Goal: Task Accomplishment & Management: Manage account settings

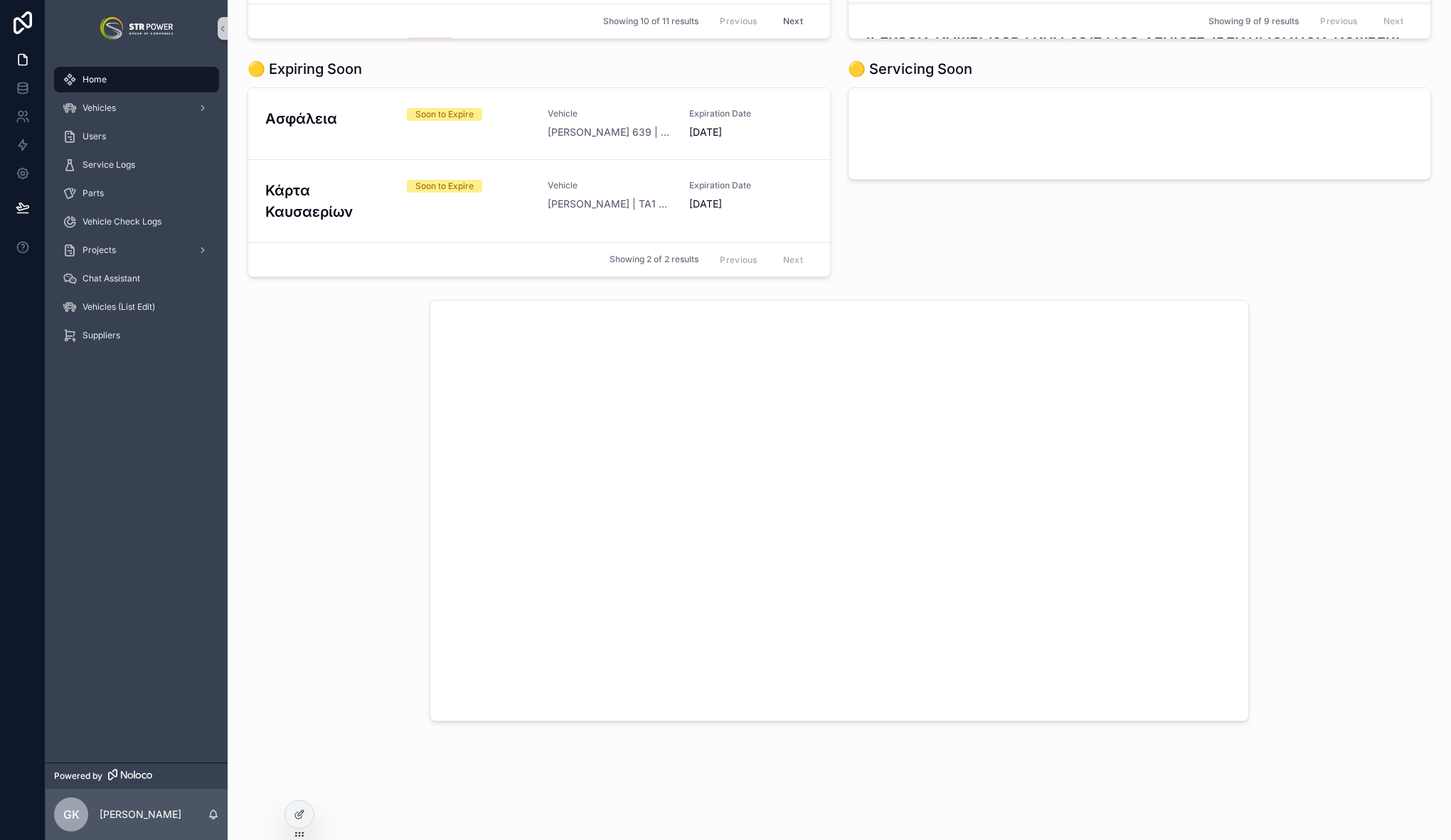
scroll to position [345, 0]
click at [32, 89] on link at bounding box center [22, 88] width 45 height 29
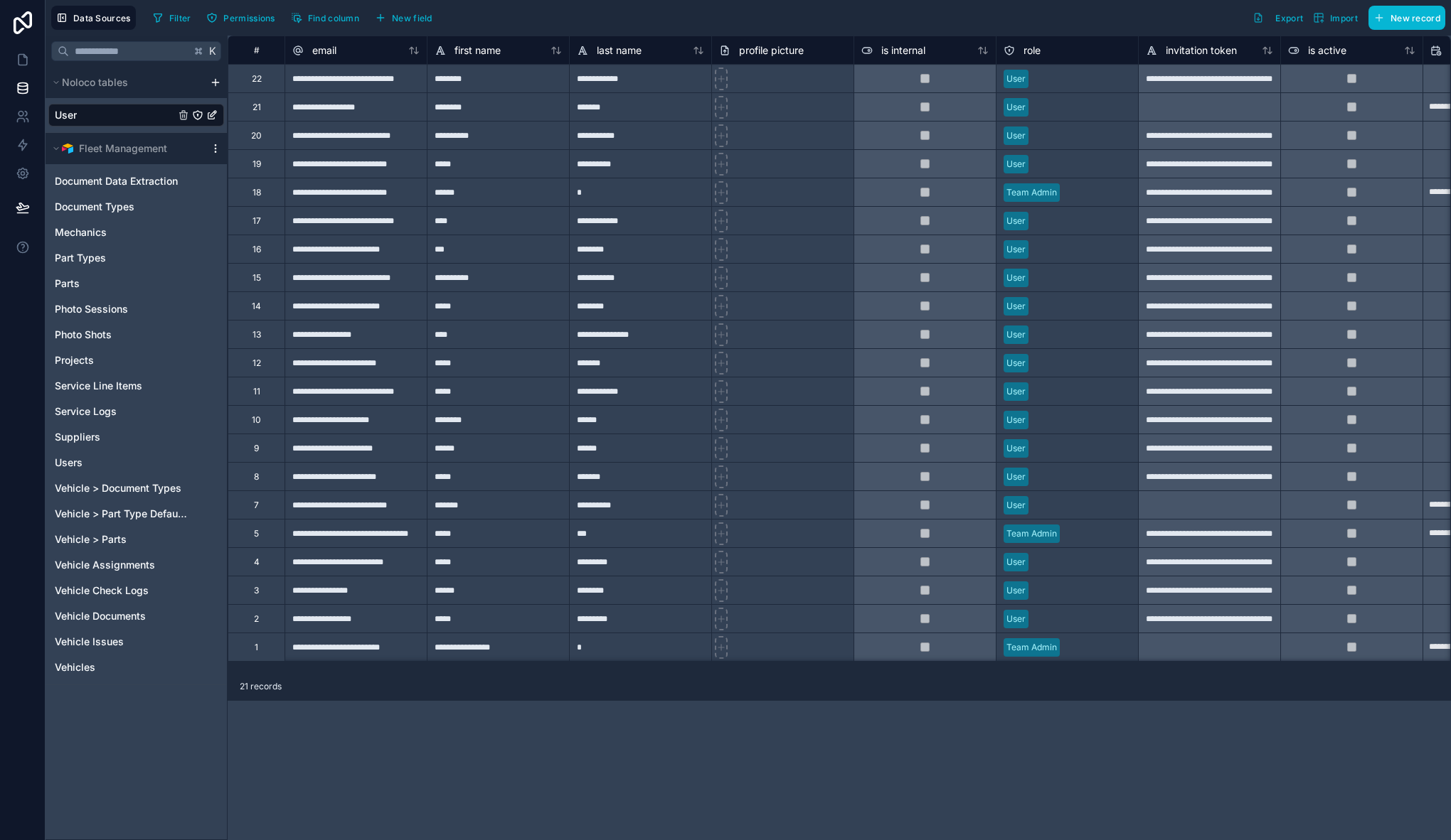
click at [218, 147] on icon "scrollable content" at bounding box center [215, 148] width 12 height 12
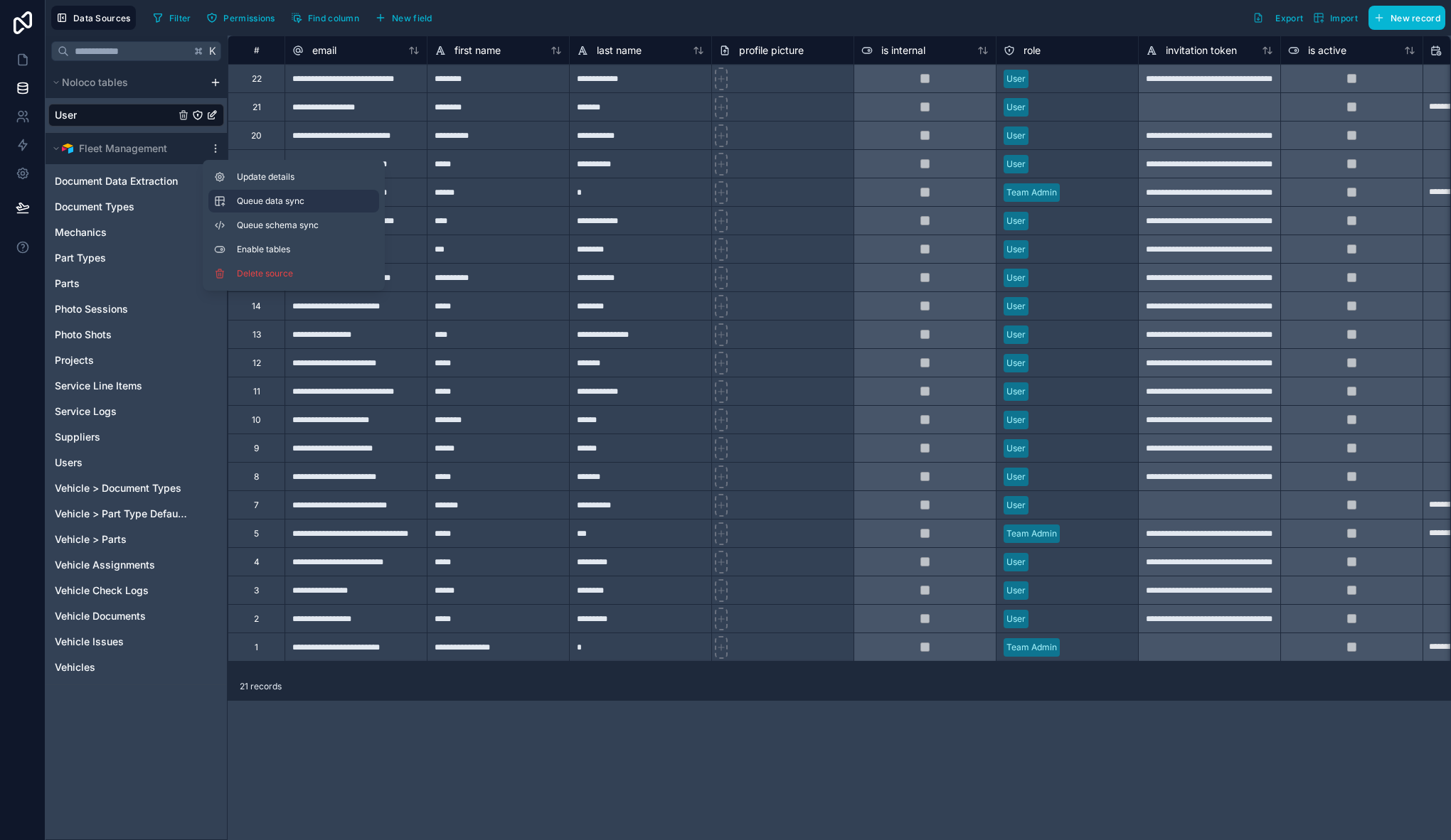
click at [271, 200] on span "Queue data sync" at bounding box center [288, 201] width 102 height 12
click at [274, 218] on button "Queue schema sync" at bounding box center [294, 225] width 171 height 22
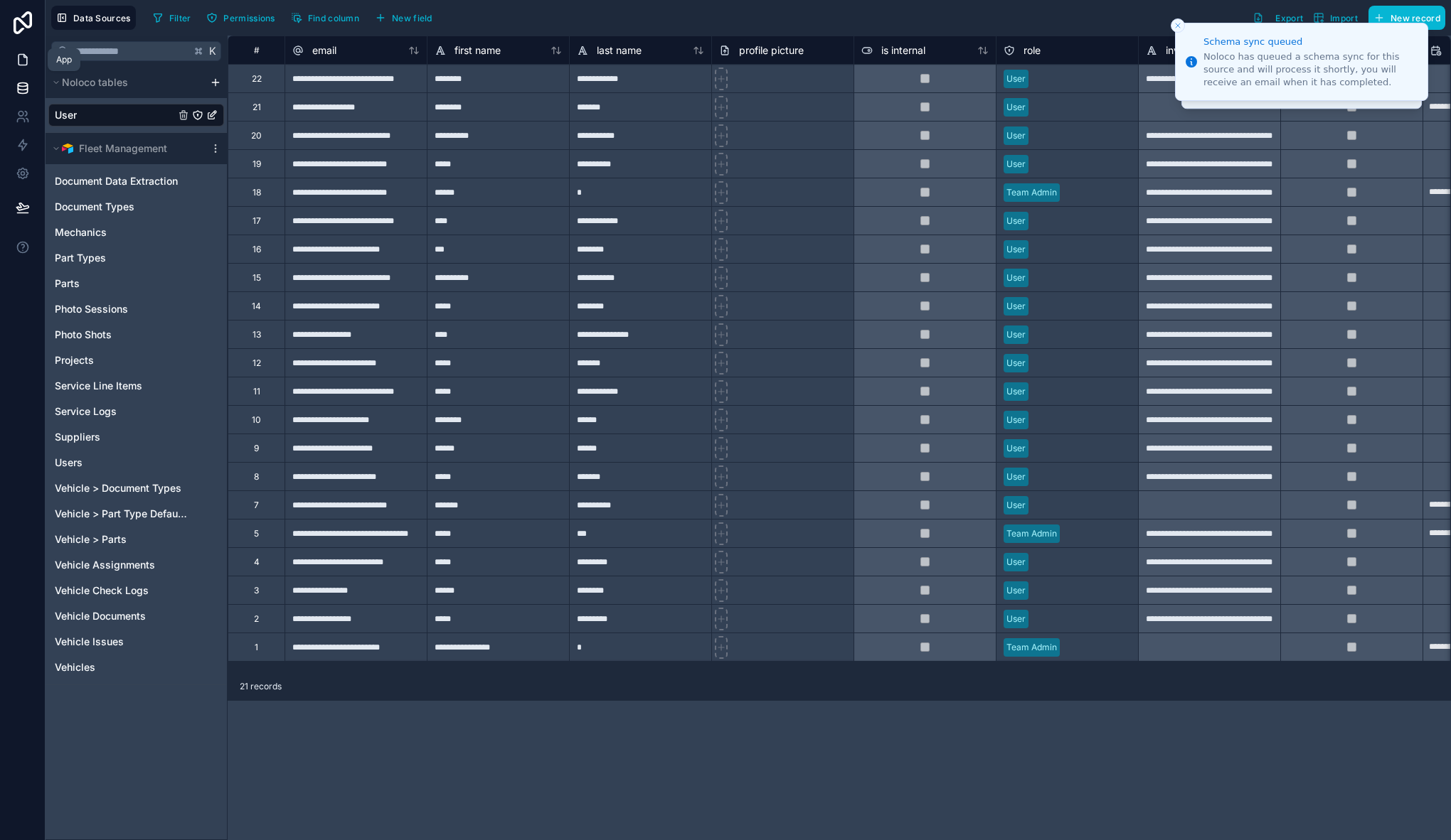
click at [25, 57] on icon at bounding box center [25, 56] width 3 height 3
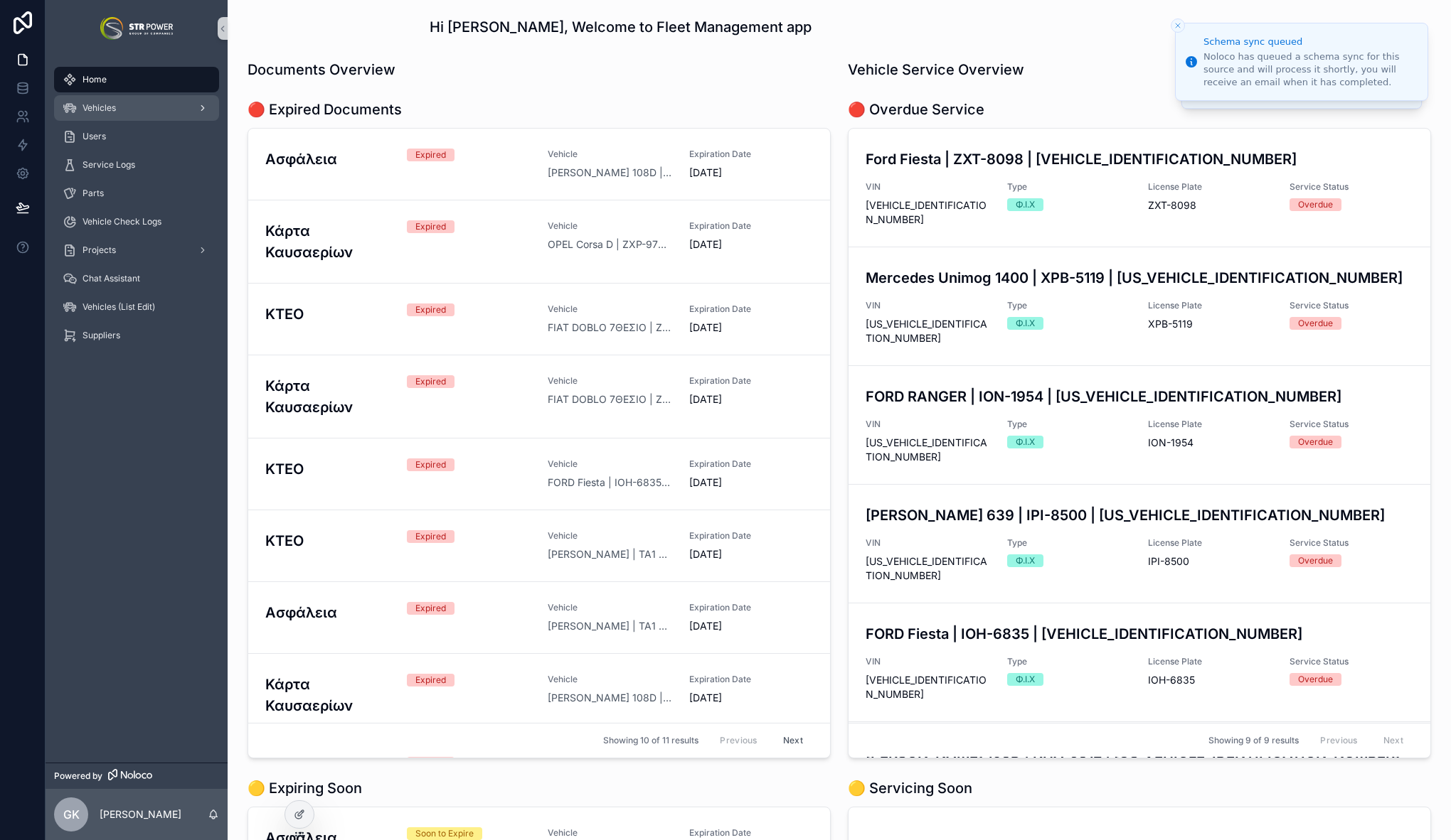
scroll to position [719, 0]
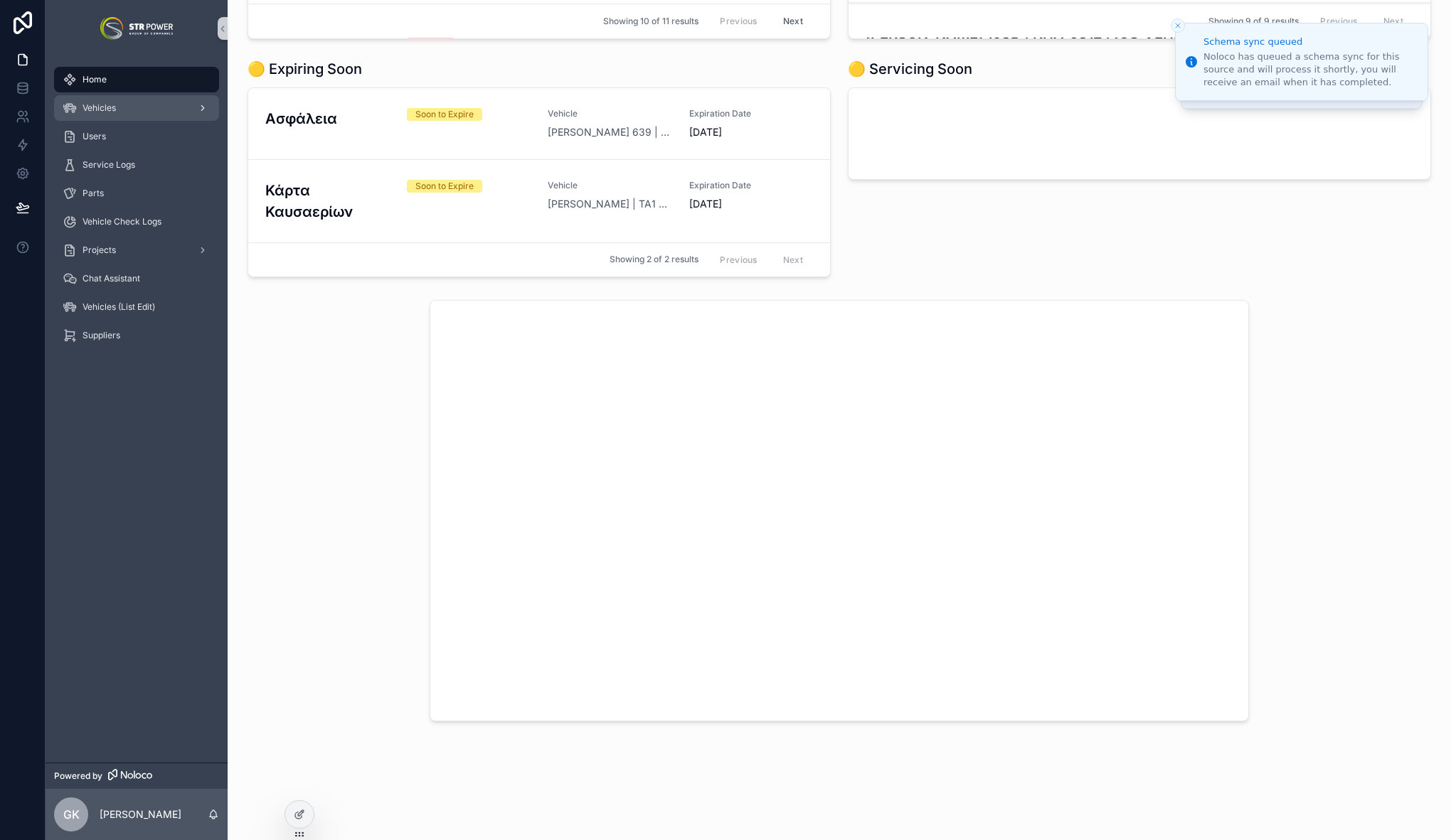
click at [108, 104] on span "Vehicles" at bounding box center [99, 107] width 33 height 12
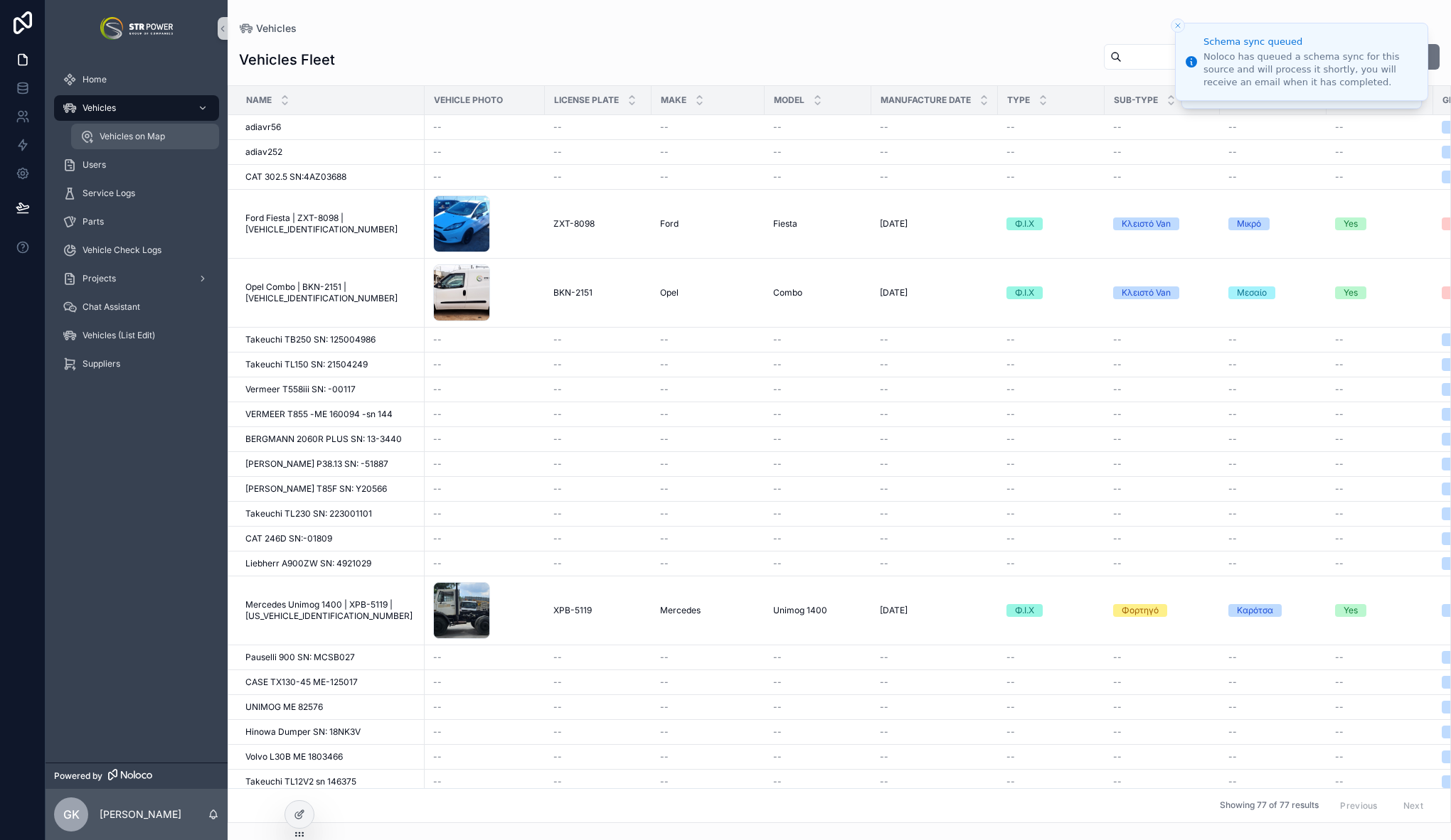
click at [152, 134] on span "Vehicles on Map" at bounding box center [132, 136] width 66 height 12
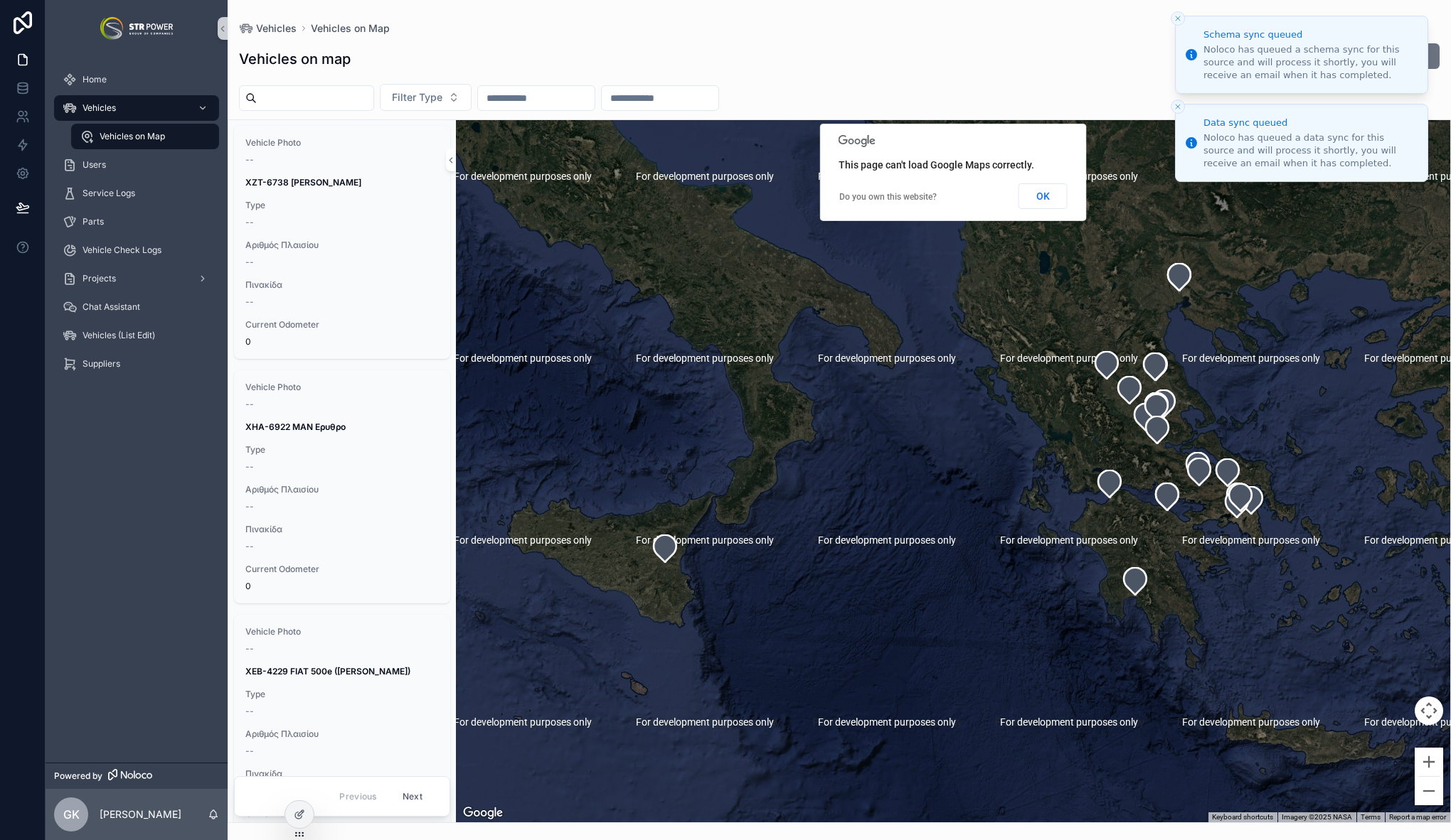
click at [1176, 18] on icon "Close toast" at bounding box center [1177, 18] width 9 height 9
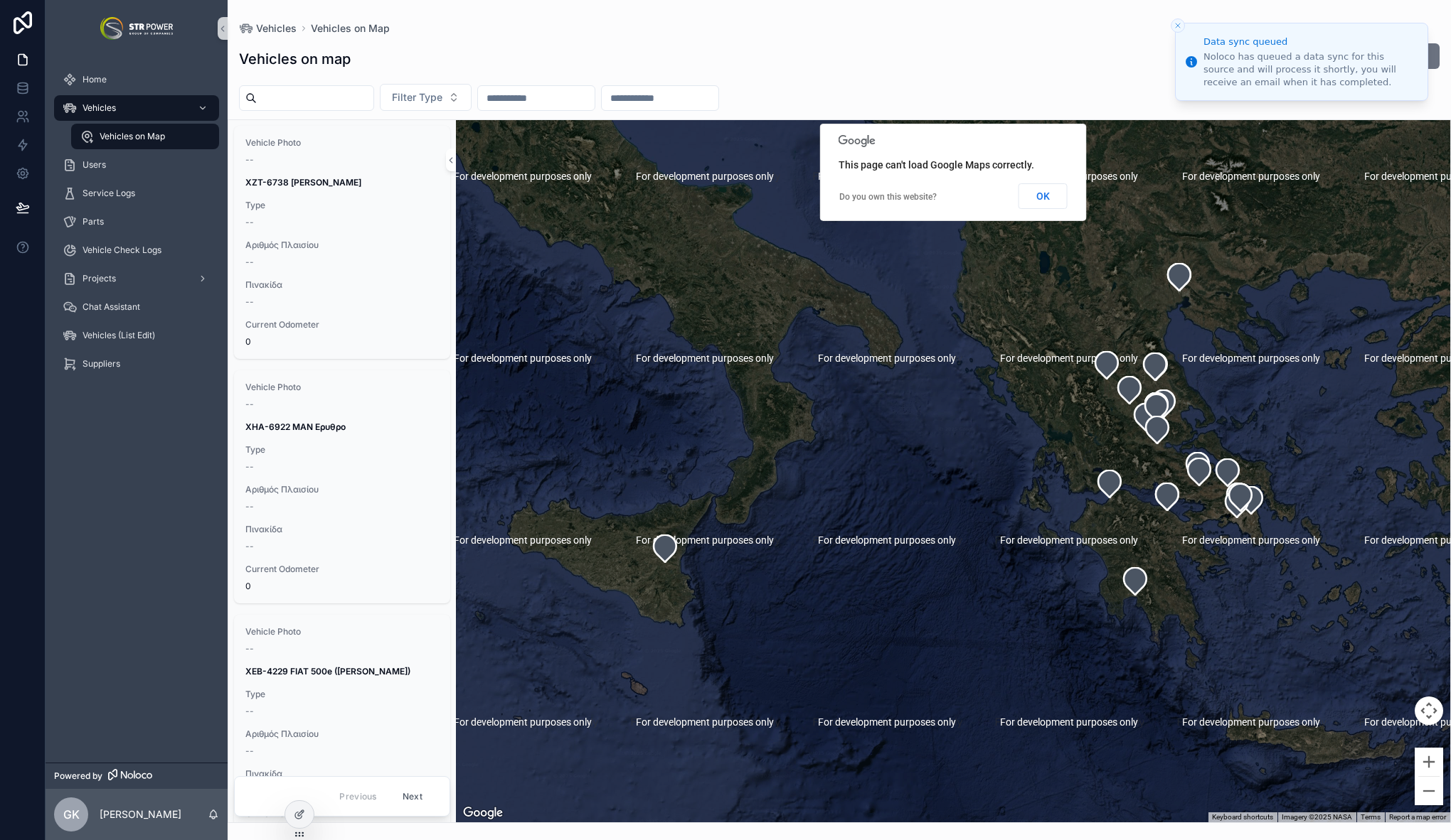
click at [1177, 22] on li "Data sync queued Noloco has queued a data sync for this source and will process…" at bounding box center [1302, 61] width 254 height 78
click at [1043, 195] on button "OK" at bounding box center [1043, 196] width 49 height 26
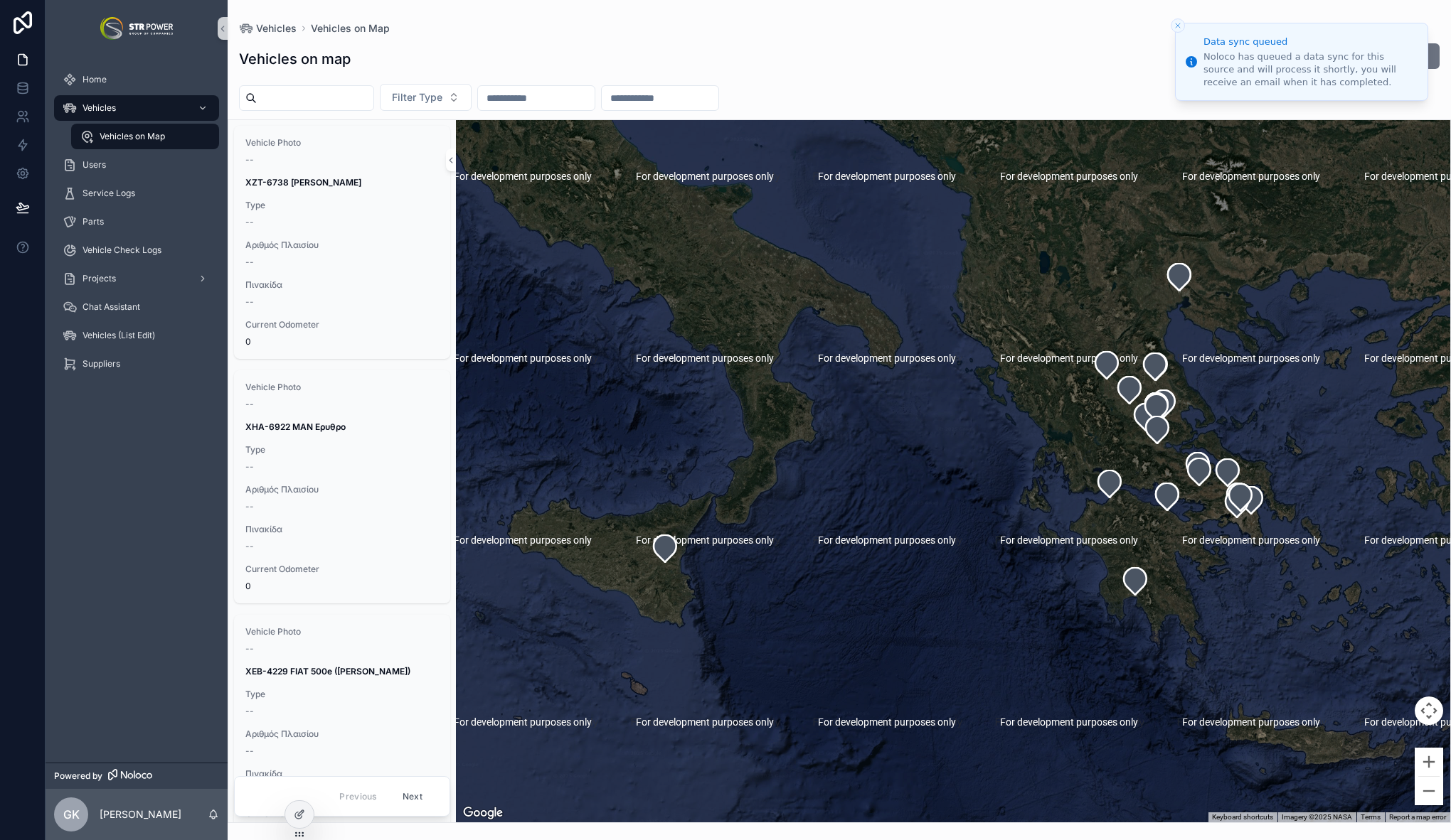
drag, startPoint x: 1244, startPoint y: 395, endPoint x: 1126, endPoint y: 402, distance: 118.2
click at [1143, 401] on div "scrollable content" at bounding box center [953, 471] width 994 height 702
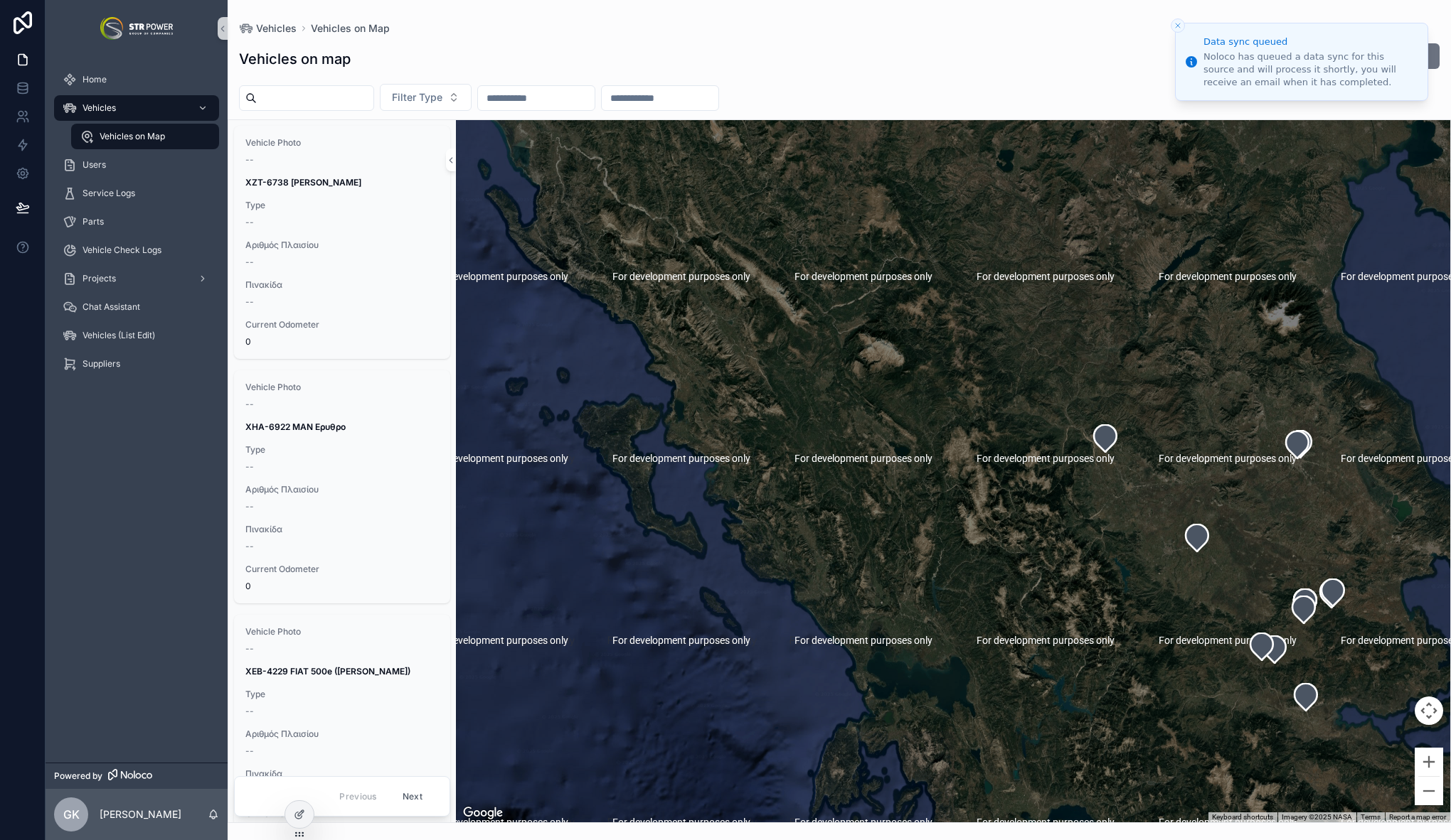
drag, startPoint x: 747, startPoint y: 387, endPoint x: 1152, endPoint y: 239, distance: 431.2
click at [1153, 240] on div "scrollable content" at bounding box center [953, 471] width 994 height 702
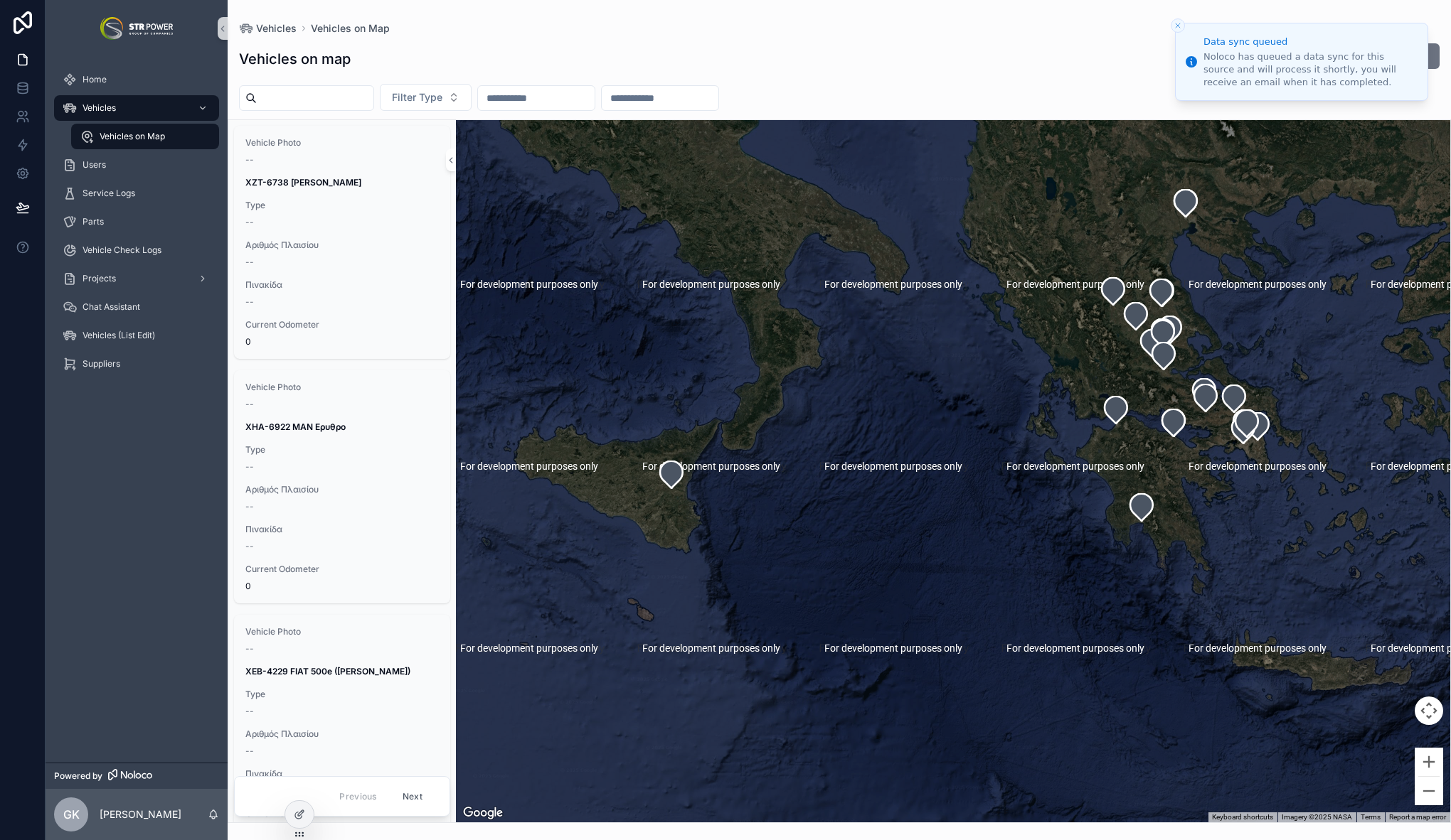
drag, startPoint x: 1090, startPoint y: 369, endPoint x: 894, endPoint y: 351, distance: 196.8
click at [894, 351] on div "scrollable content" at bounding box center [953, 471] width 994 height 702
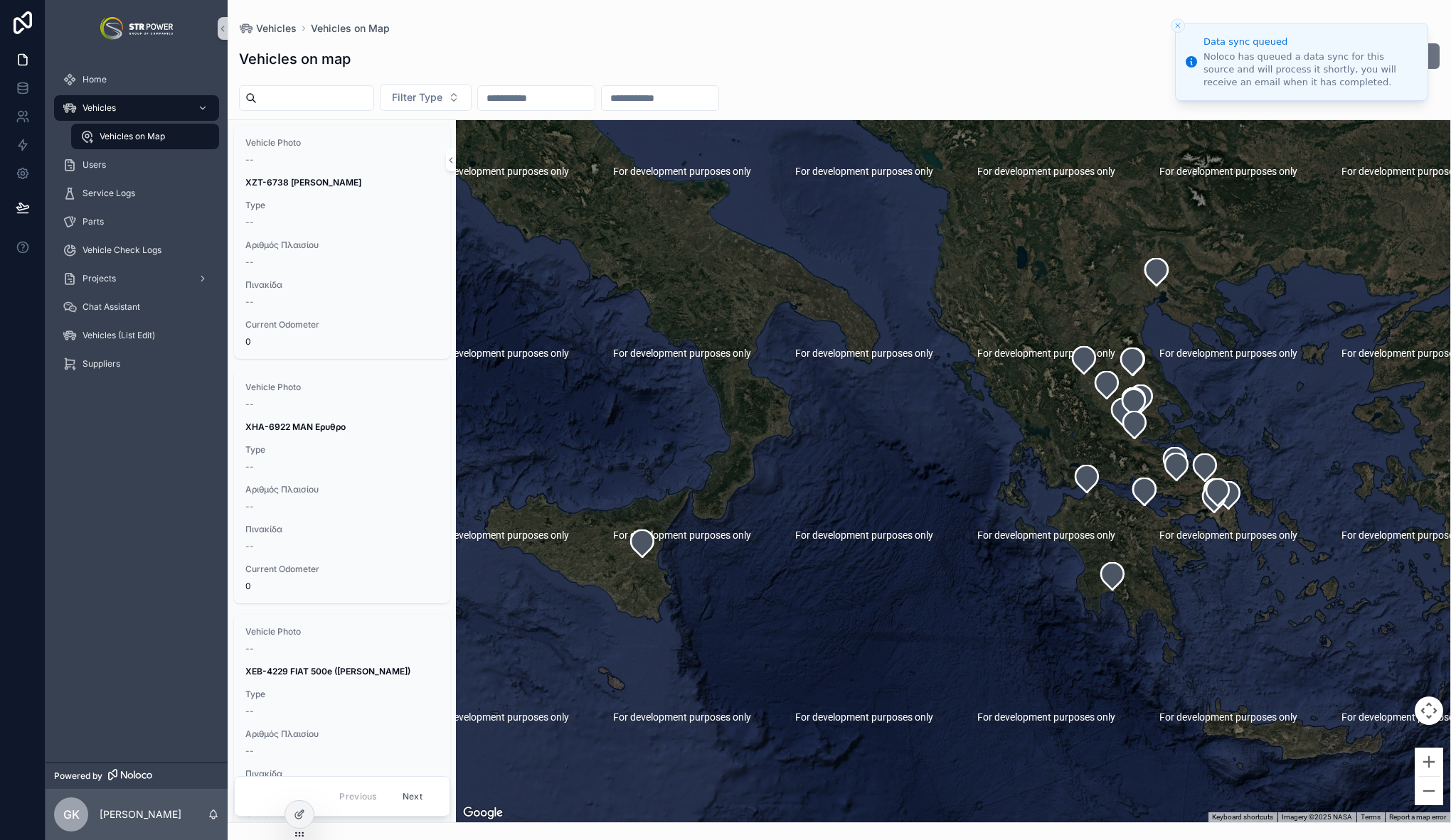
drag, startPoint x: 1001, startPoint y: 315, endPoint x: 968, endPoint y: 377, distance: 70.2
click at [986, 372] on div "scrollable content" at bounding box center [953, 471] width 994 height 702
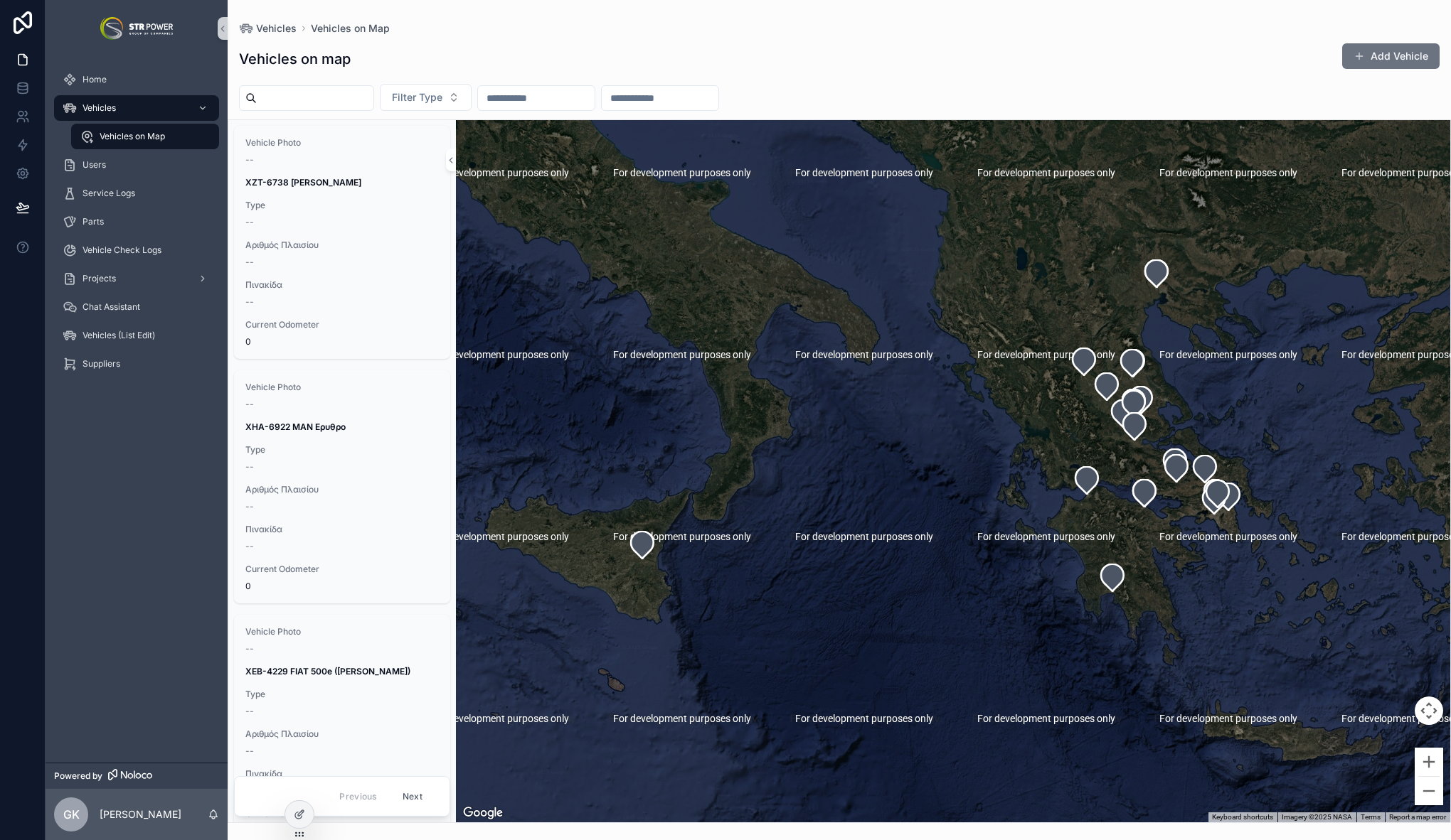
click at [296, 96] on input "scrollable content" at bounding box center [315, 98] width 117 height 20
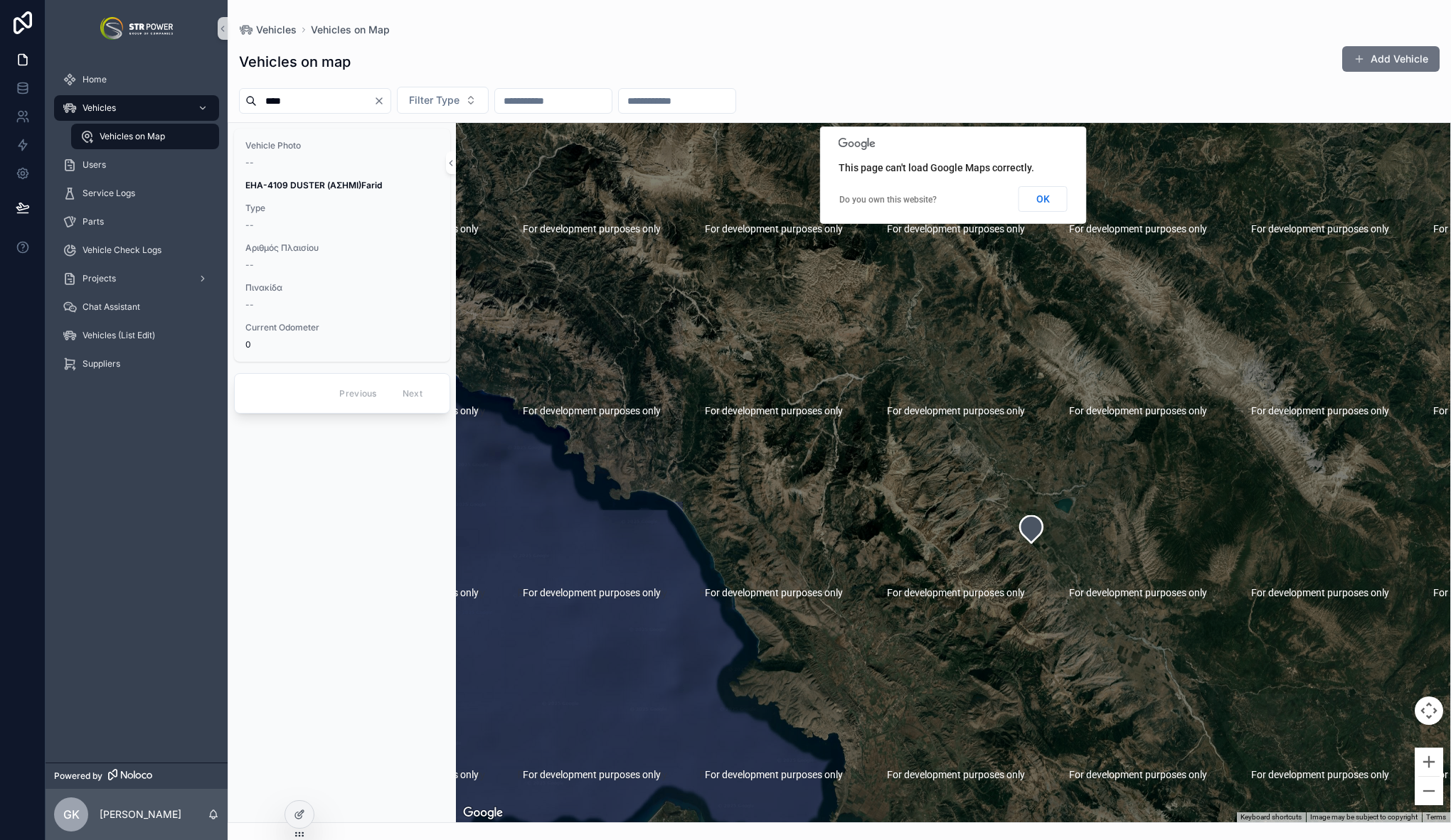
type input "****"
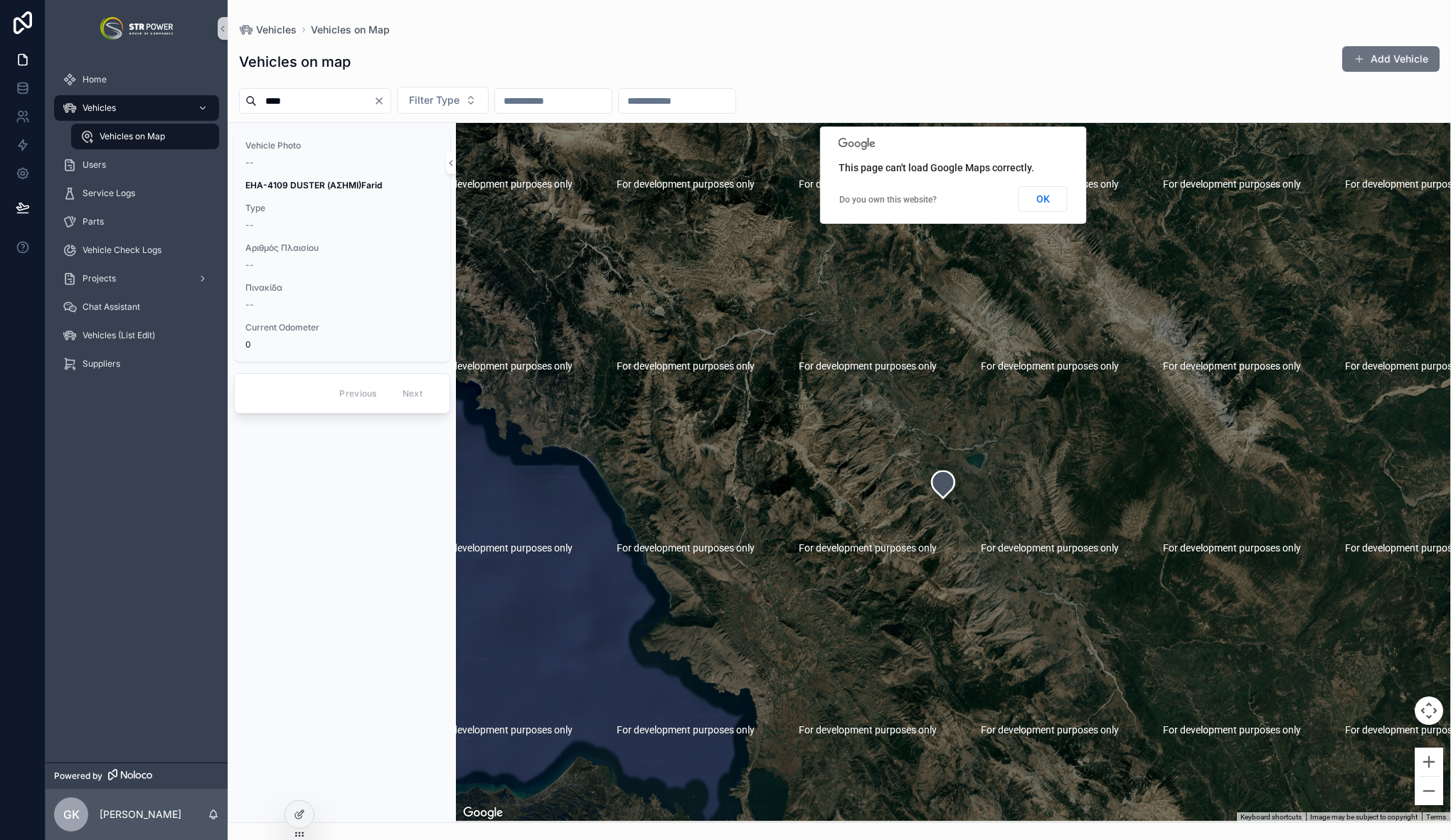
drag, startPoint x: 1071, startPoint y: 575, endPoint x: 981, endPoint y: 529, distance: 101.1
click at [981, 529] on div "scrollable content" at bounding box center [953, 472] width 994 height 699
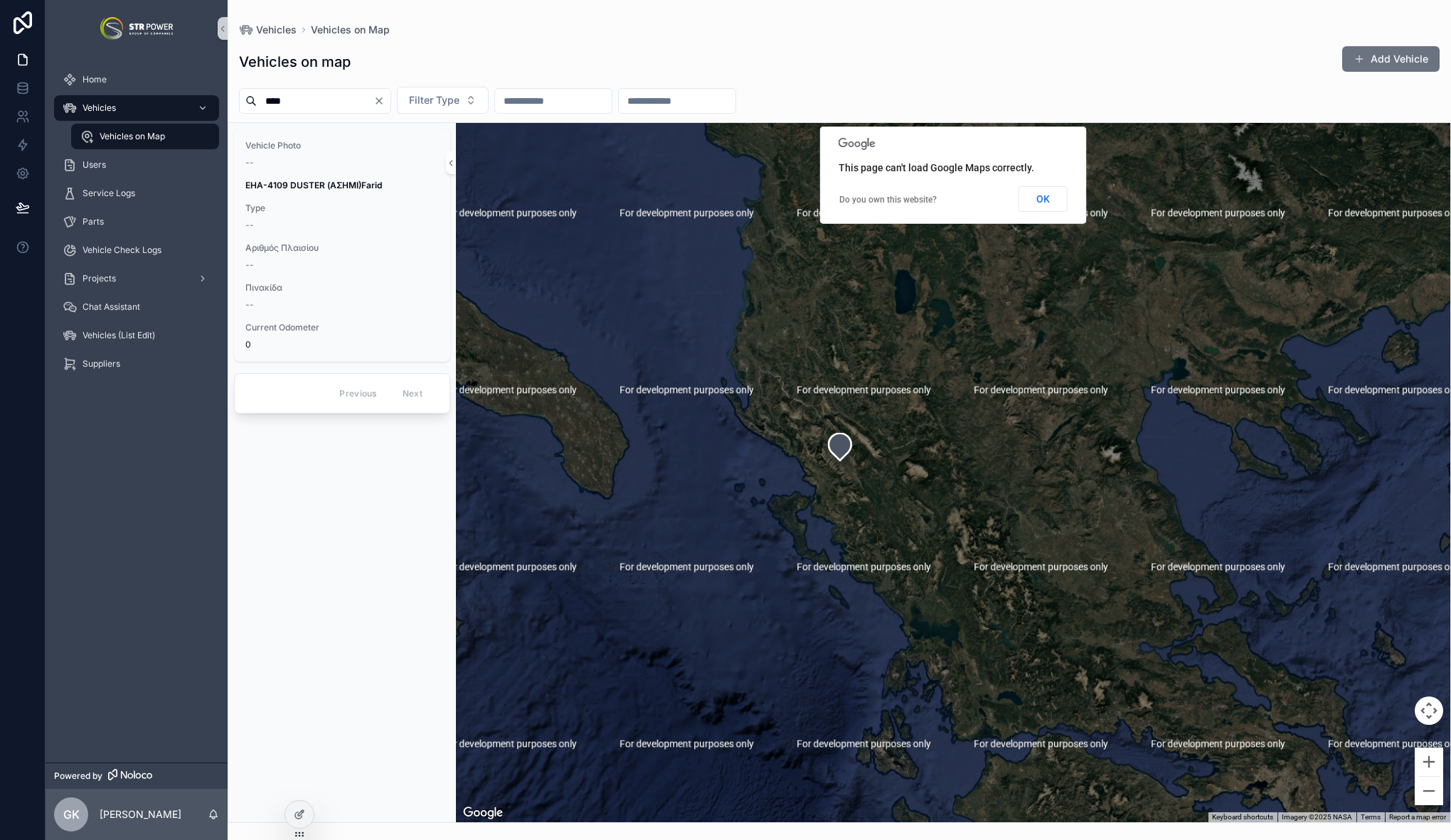
drag, startPoint x: 1038, startPoint y: 576, endPoint x: 898, endPoint y: 498, distance: 160.3
click at [901, 502] on div "scrollable content" at bounding box center [953, 472] width 994 height 699
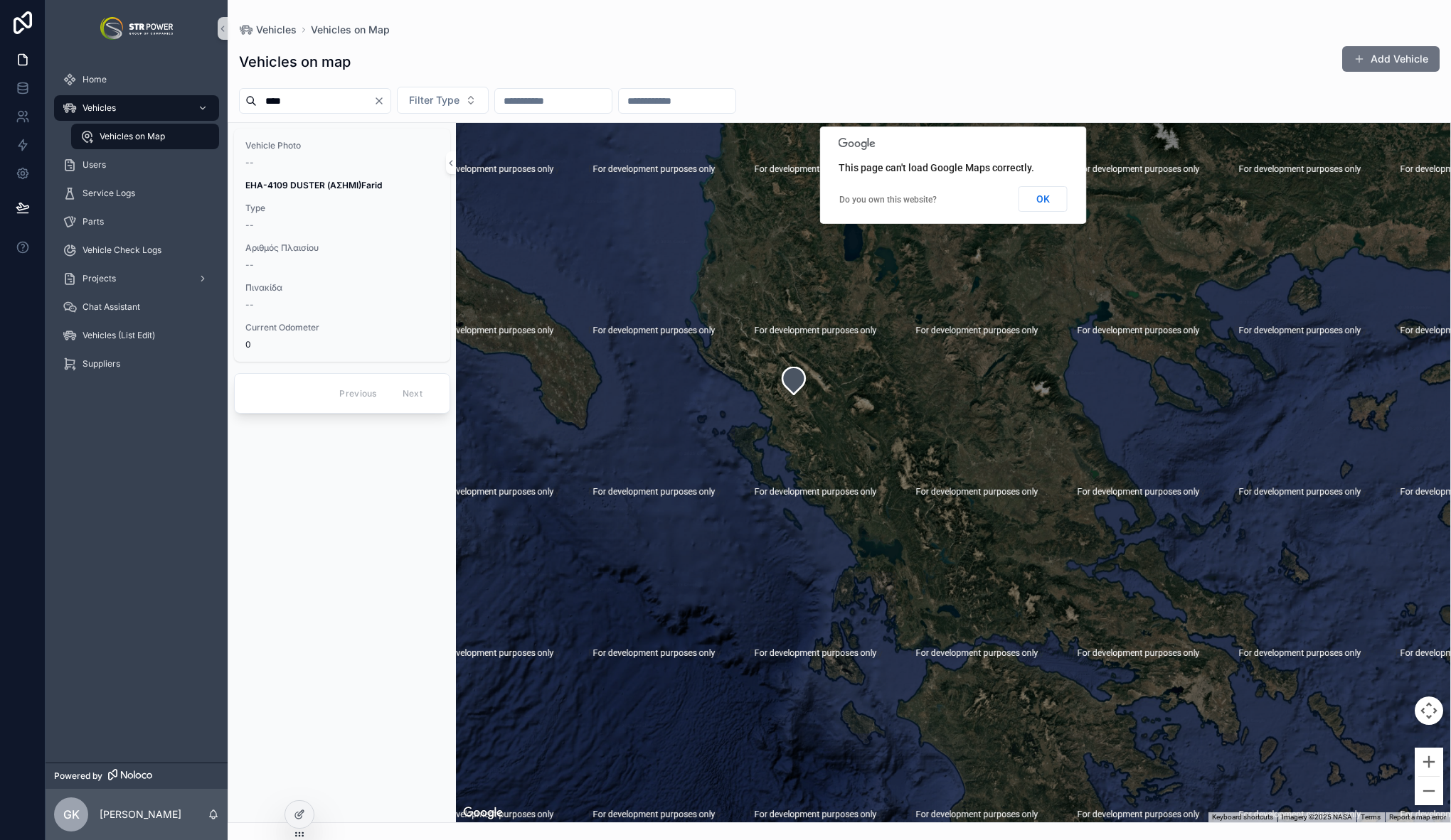
drag, startPoint x: 940, startPoint y: 529, endPoint x: 880, endPoint y: 443, distance: 104.9
click at [887, 457] on div "scrollable content" at bounding box center [953, 472] width 994 height 699
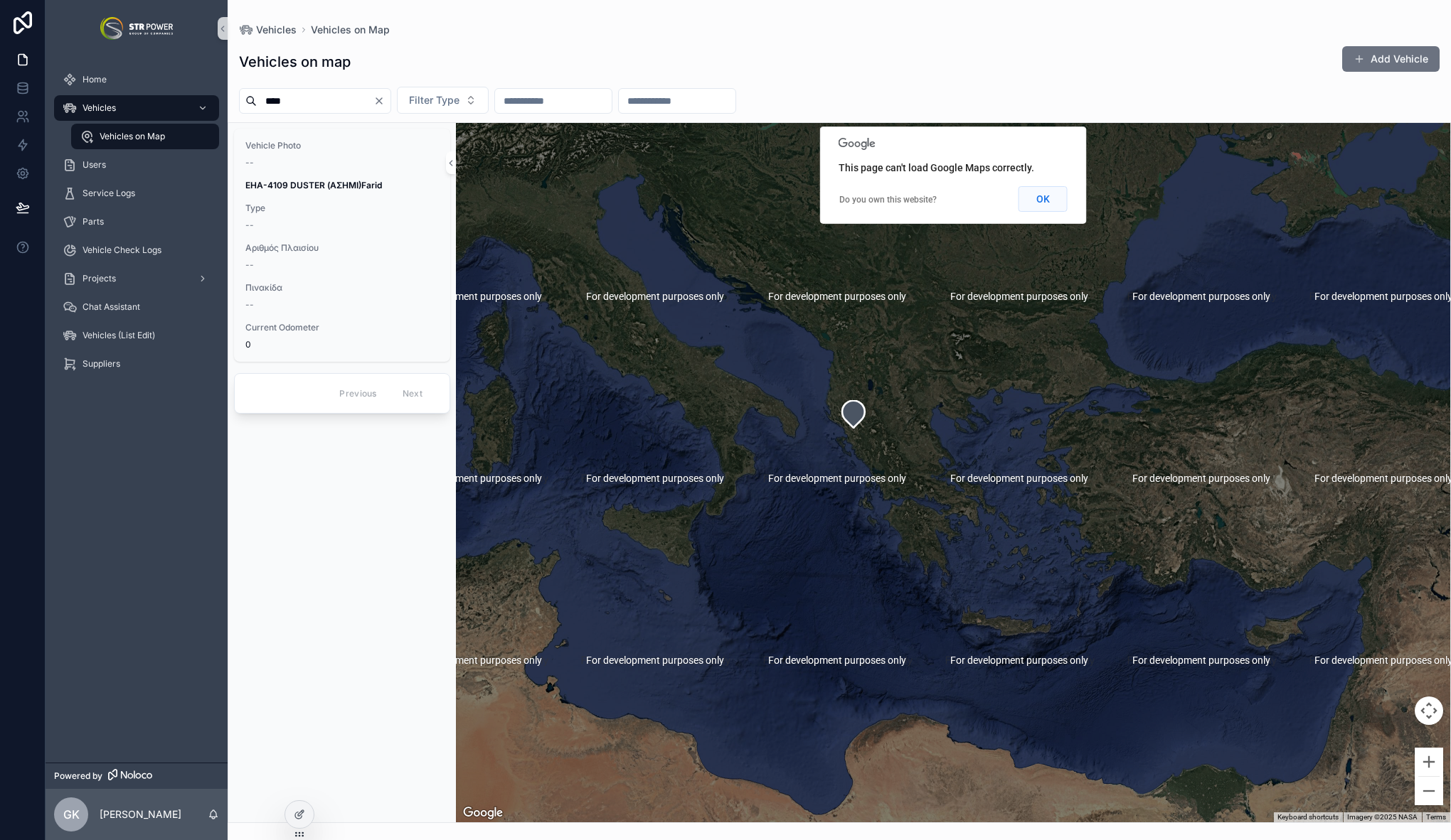
click at [1051, 199] on button "OK" at bounding box center [1043, 199] width 49 height 26
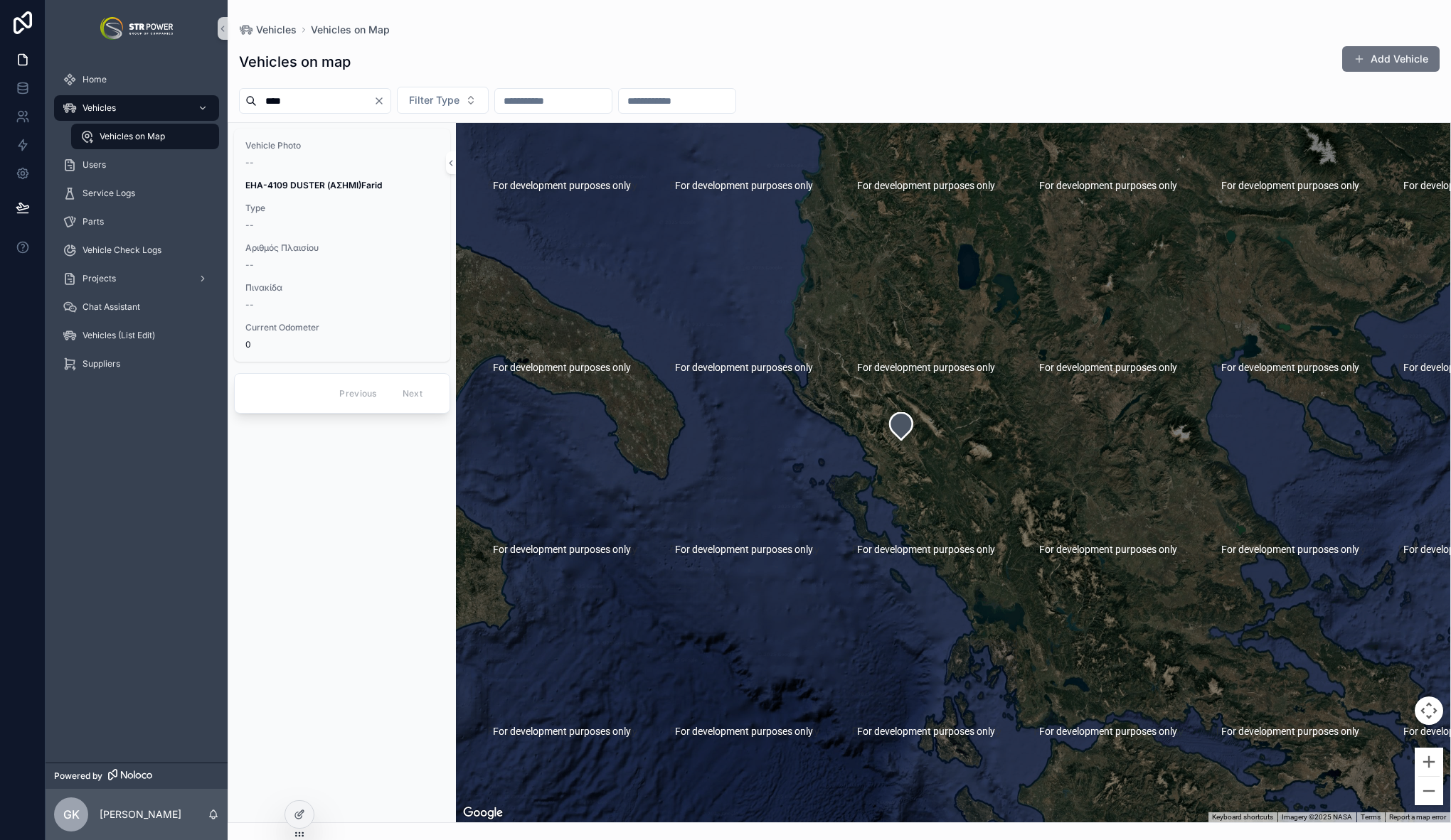
click at [385, 97] on icon "Clear" at bounding box center [379, 100] width 12 height 12
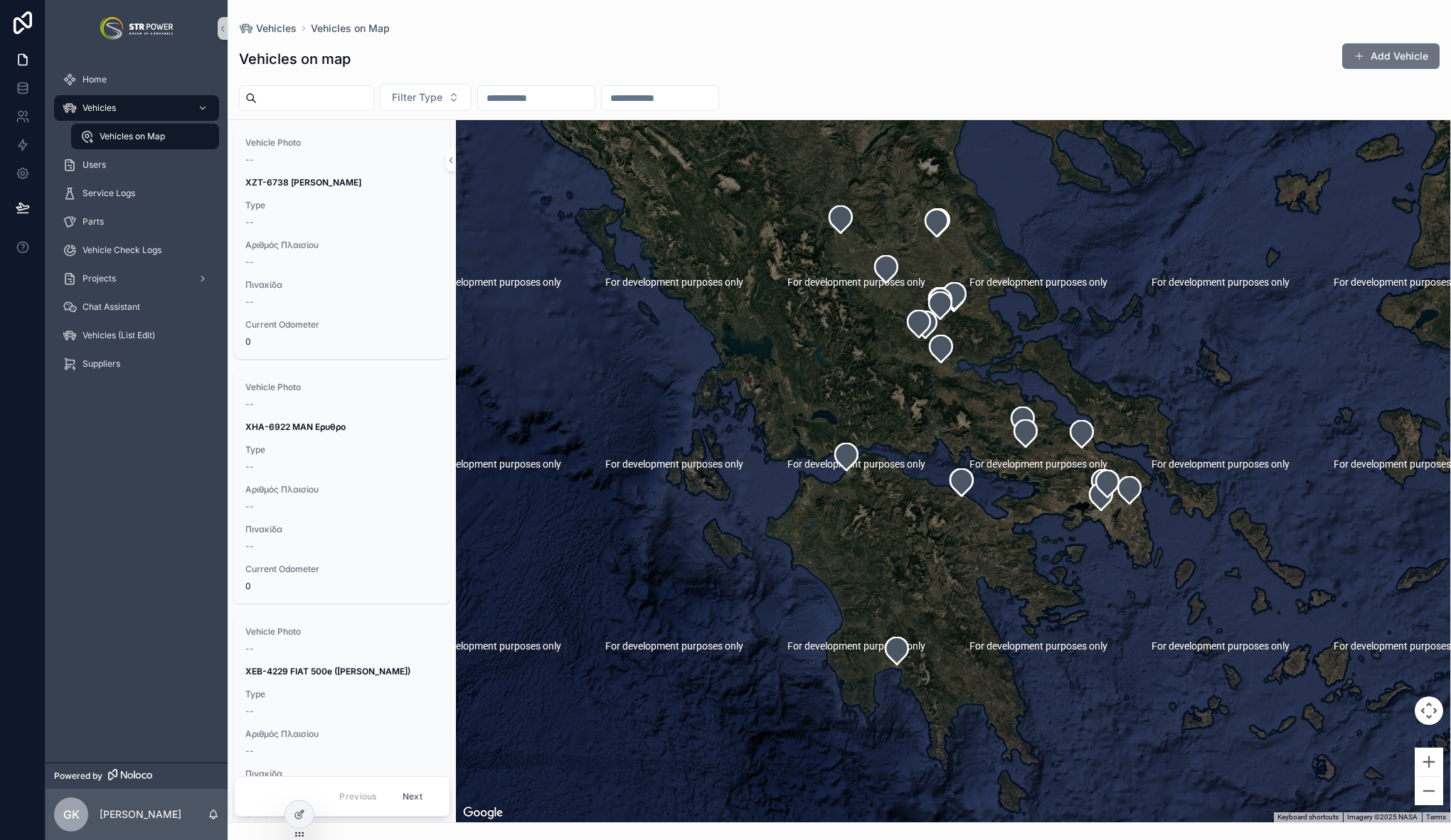
drag, startPoint x: 1004, startPoint y: 426, endPoint x: 754, endPoint y: 170, distance: 357.8
click at [752, 160] on div "scrollable content" at bounding box center [953, 471] width 994 height 702
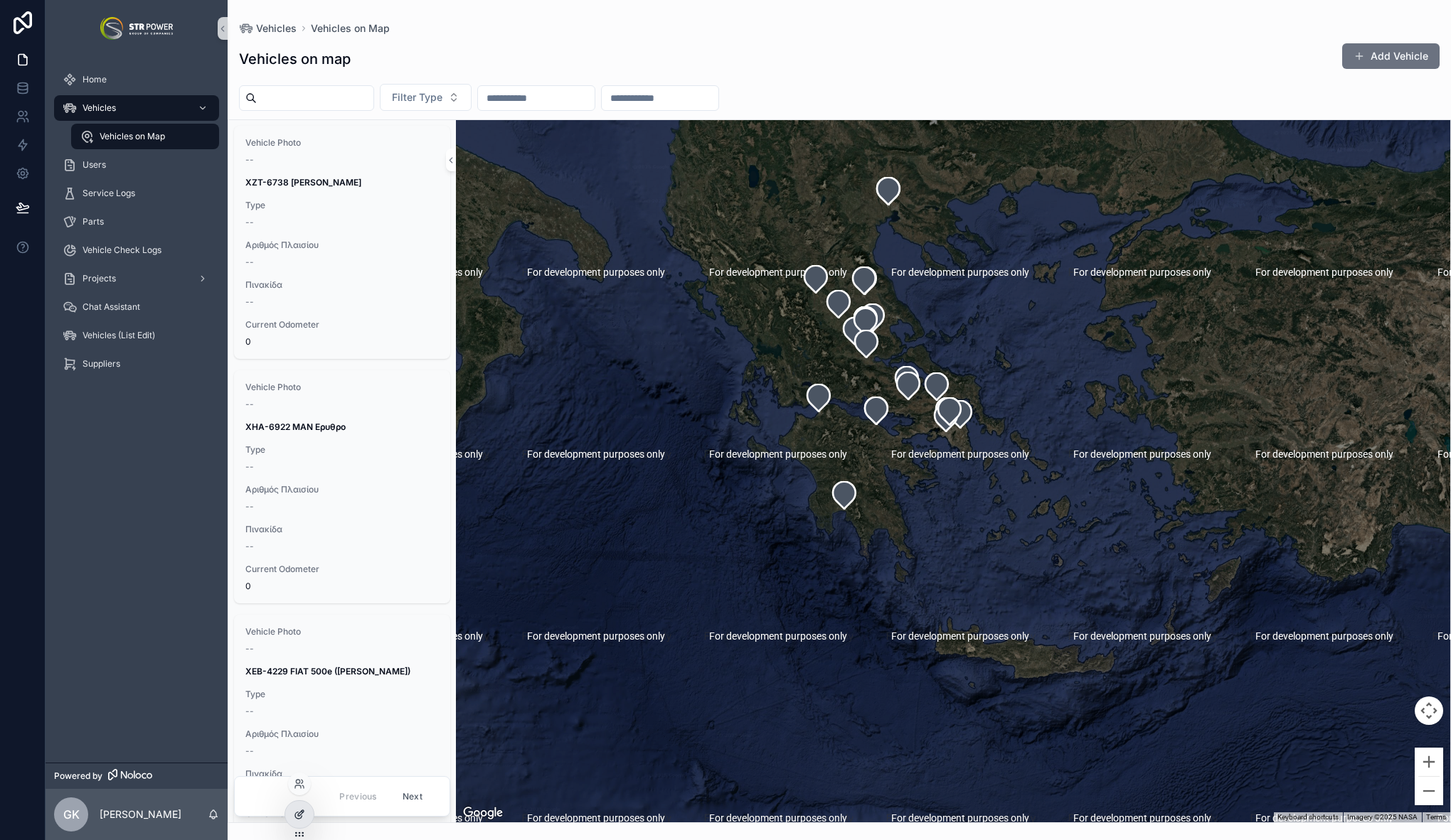
click at [307, 815] on div at bounding box center [299, 814] width 29 height 27
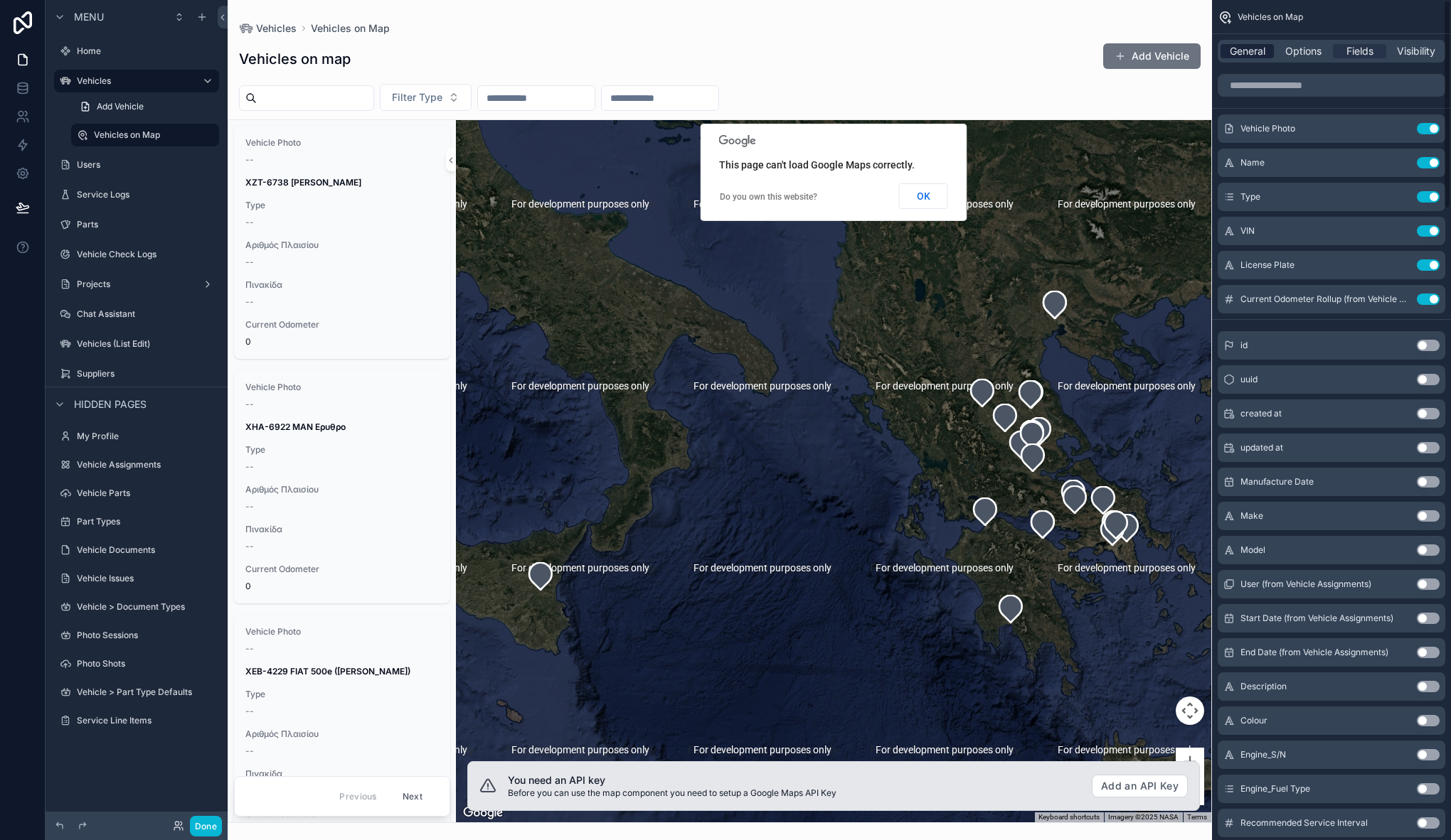
click at [1230, 53] on span "General" at bounding box center [1248, 51] width 36 height 14
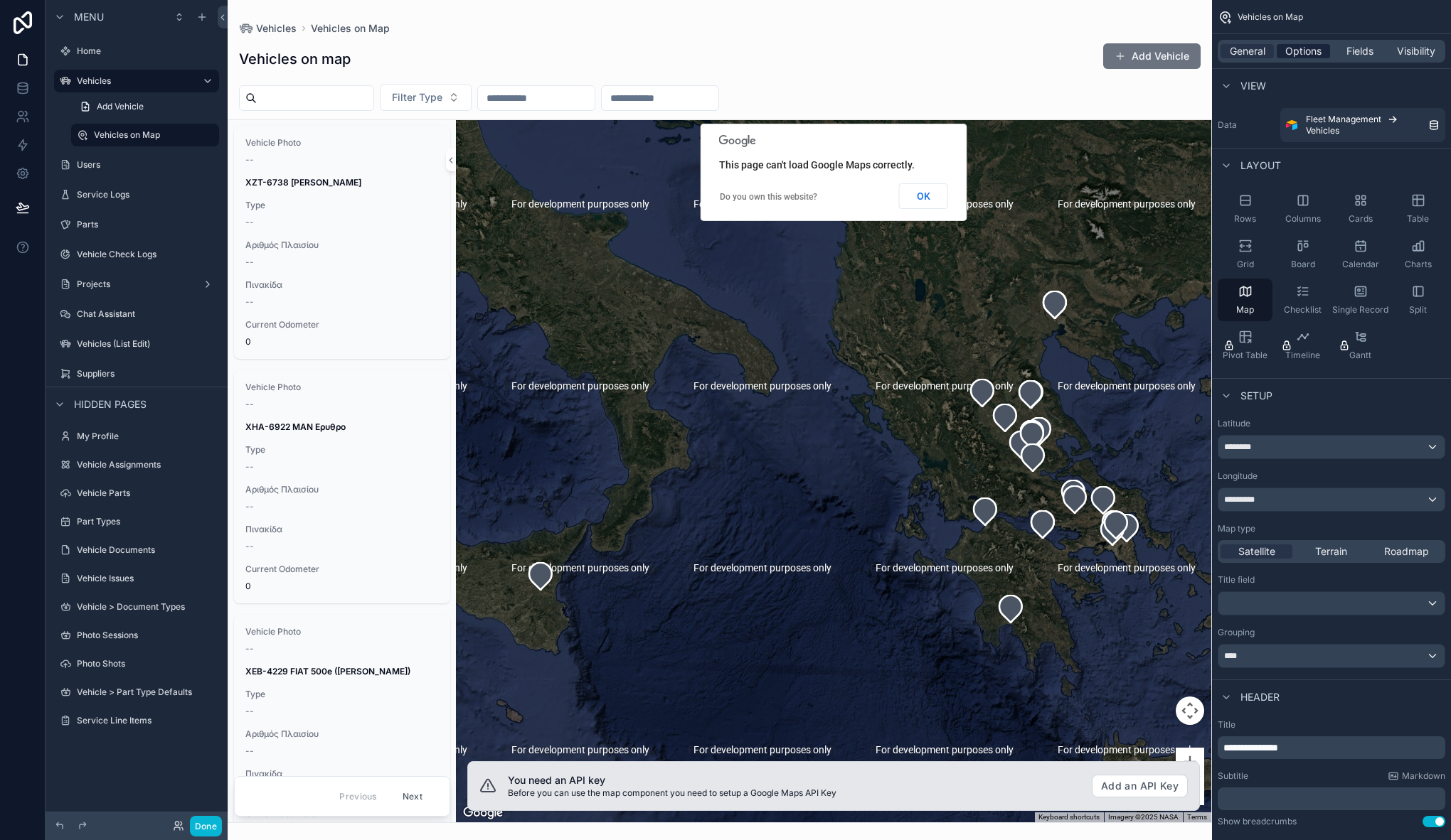
click at [1316, 53] on span "Options" at bounding box center [1303, 51] width 36 height 14
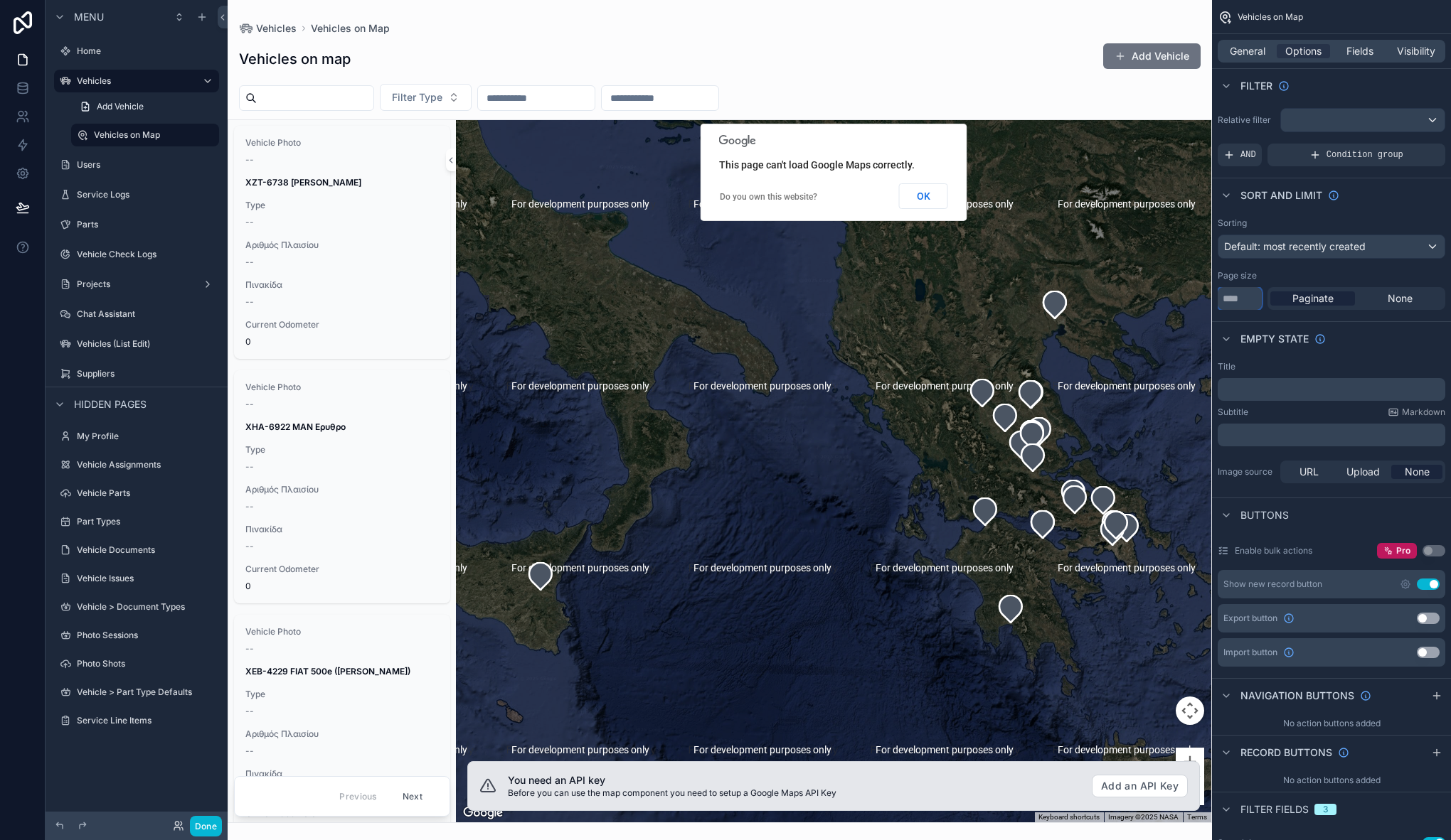
click at [1241, 297] on input "**" at bounding box center [1239, 298] width 44 height 22
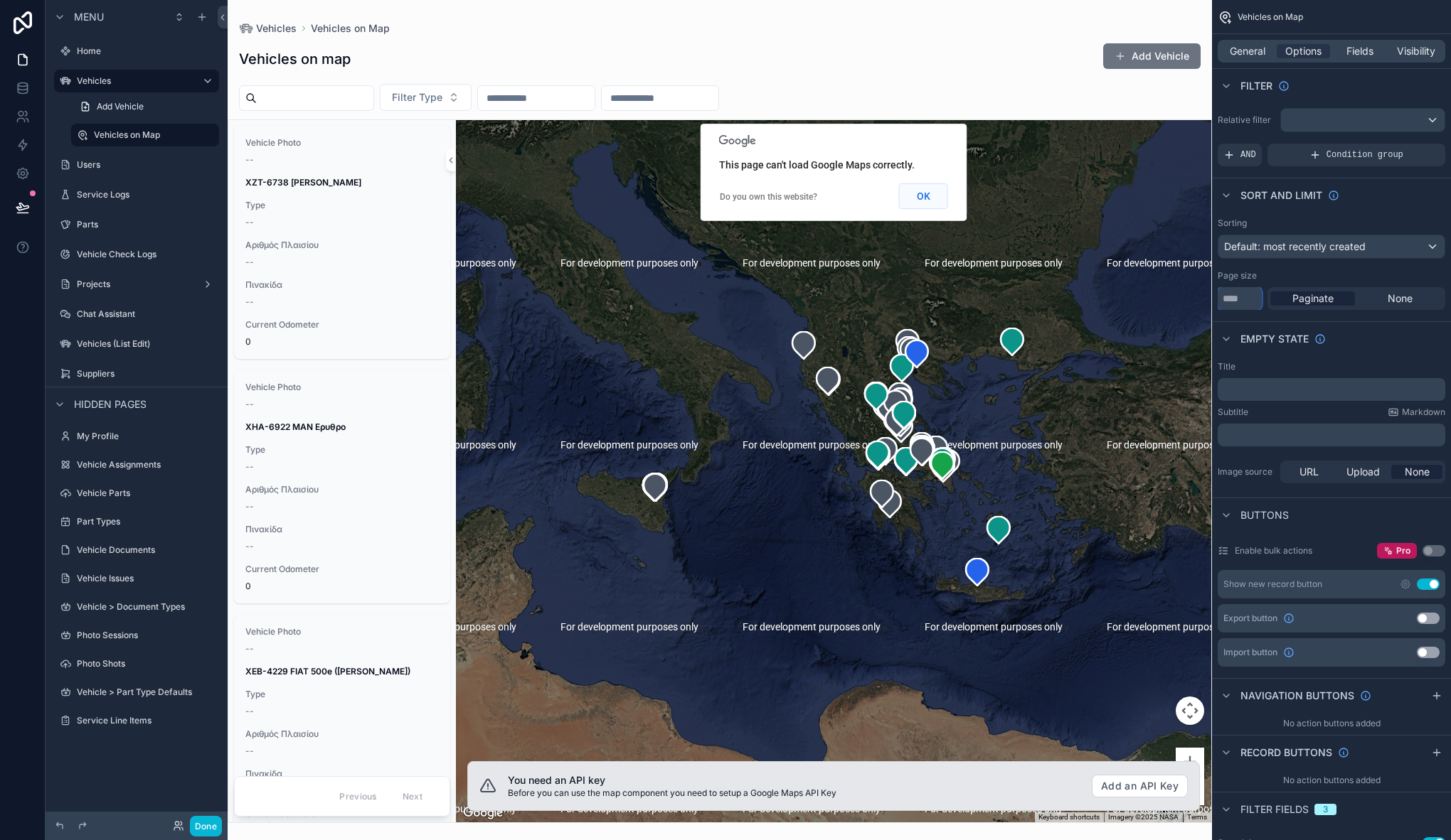
type input "***"
click at [928, 198] on button "OK" at bounding box center [923, 196] width 49 height 26
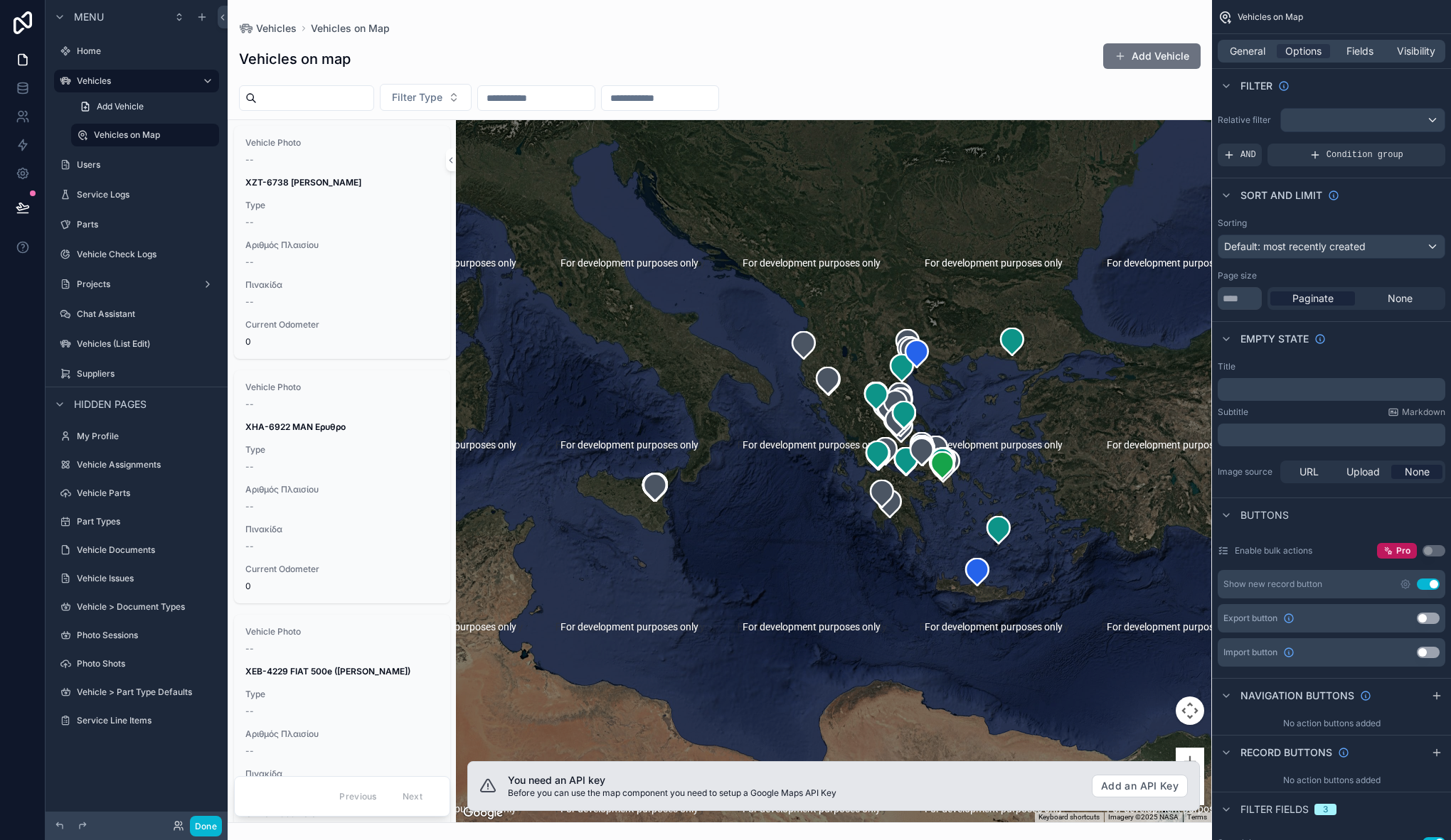
drag, startPoint x: 1027, startPoint y: 591, endPoint x: 886, endPoint y: 601, distance: 141.4
click at [886, 601] on div "scrollable content" at bounding box center [719, 420] width 984 height 840
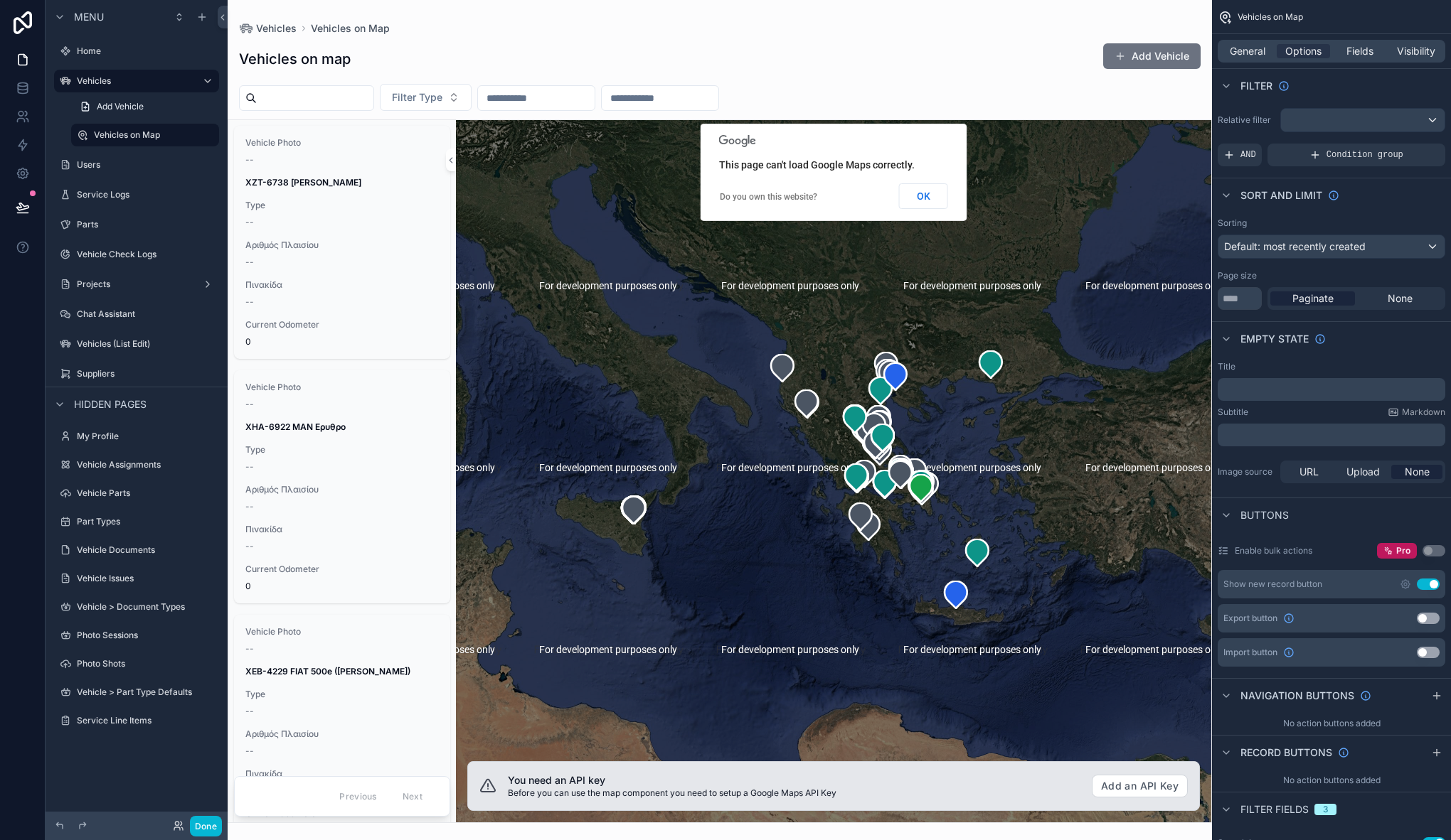
drag, startPoint x: 816, startPoint y: 454, endPoint x: 793, endPoint y: 478, distance: 33.2
click at [793, 478] on div "scrollable content" at bounding box center [833, 471] width 755 height 702
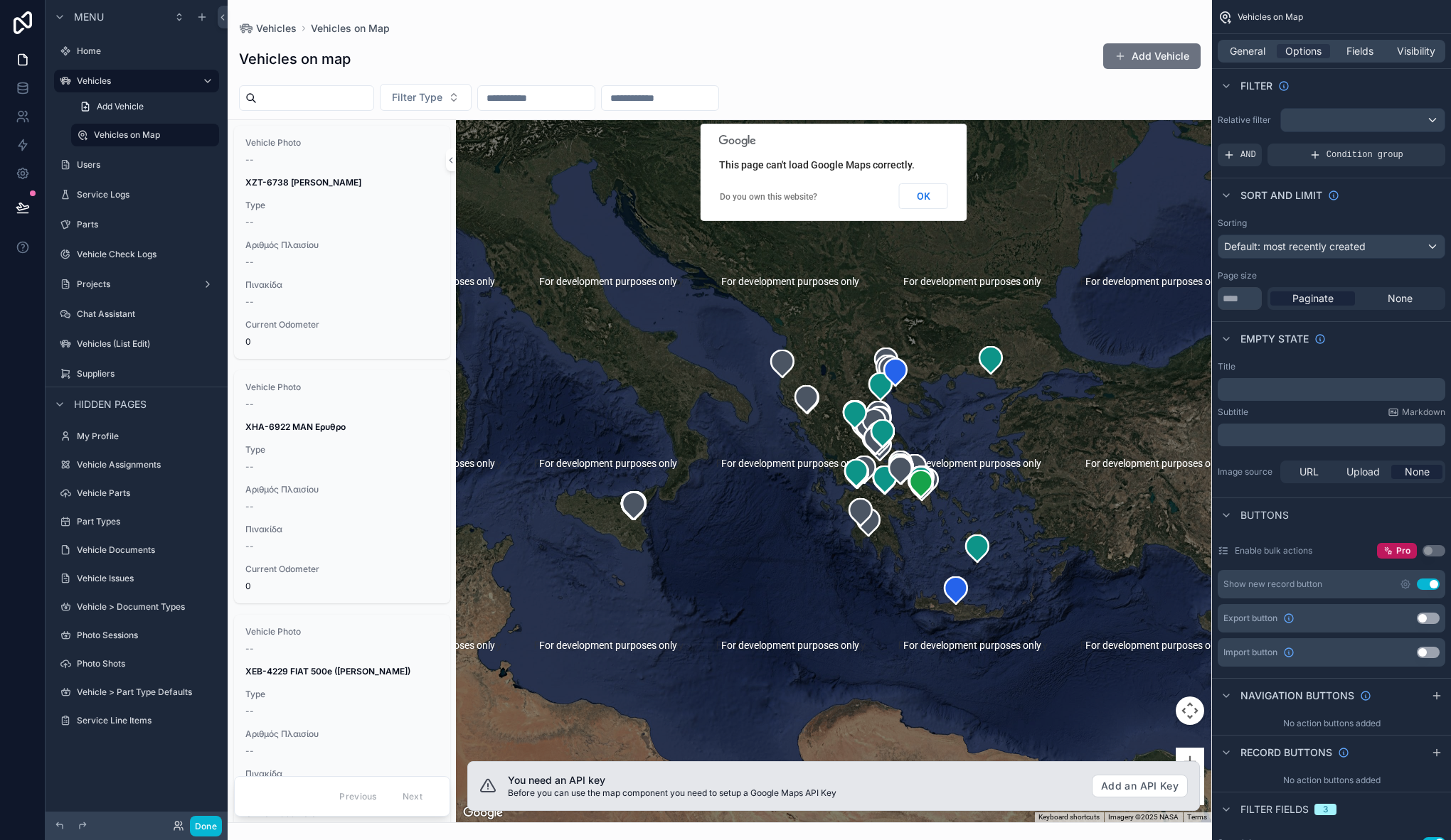
click at [1242, 40] on div "General Options Fields Visibility" at bounding box center [1331, 51] width 227 height 22
click at [1243, 46] on span "General" at bounding box center [1248, 51] width 36 height 14
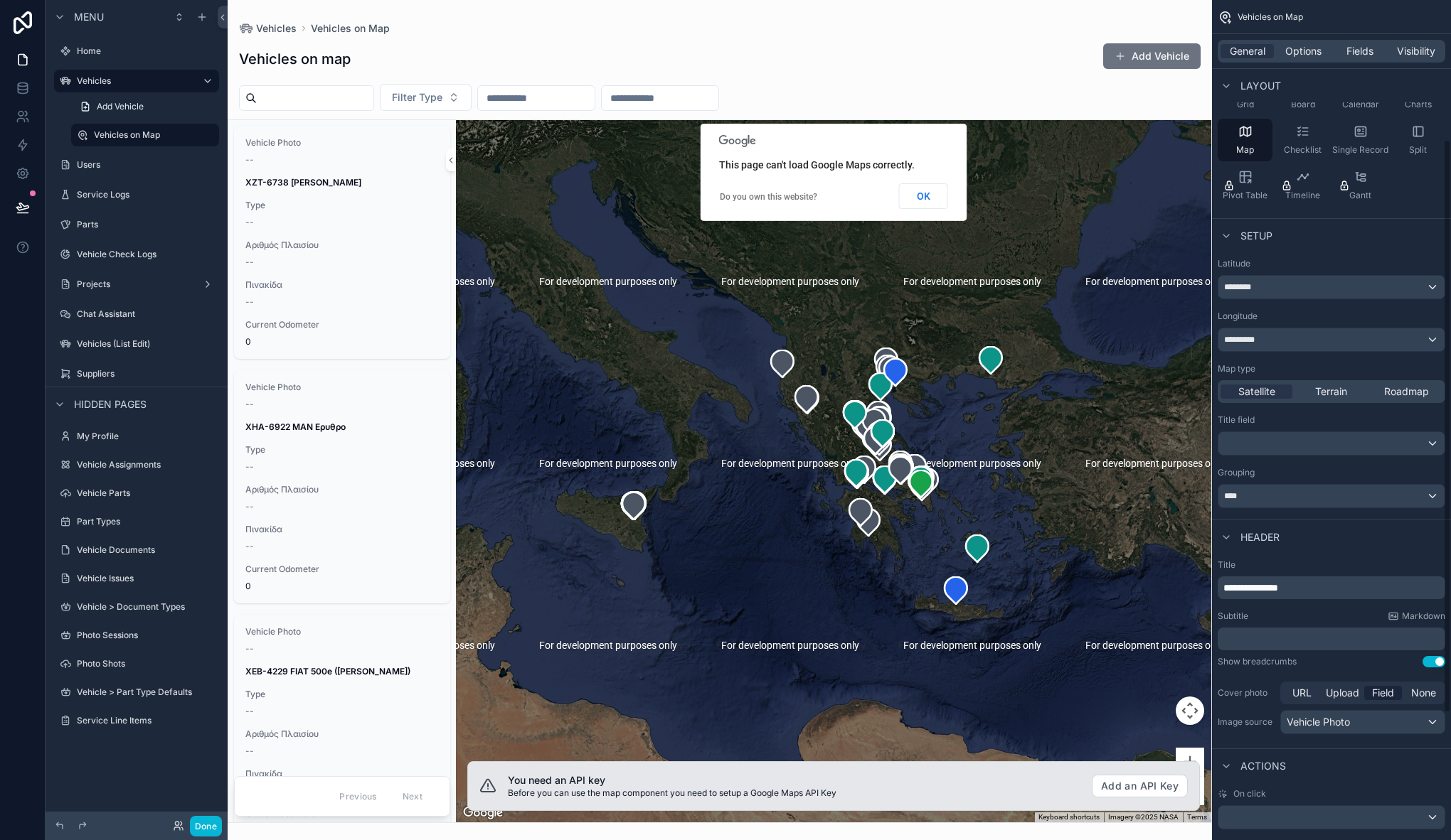
scroll to position [233, 0]
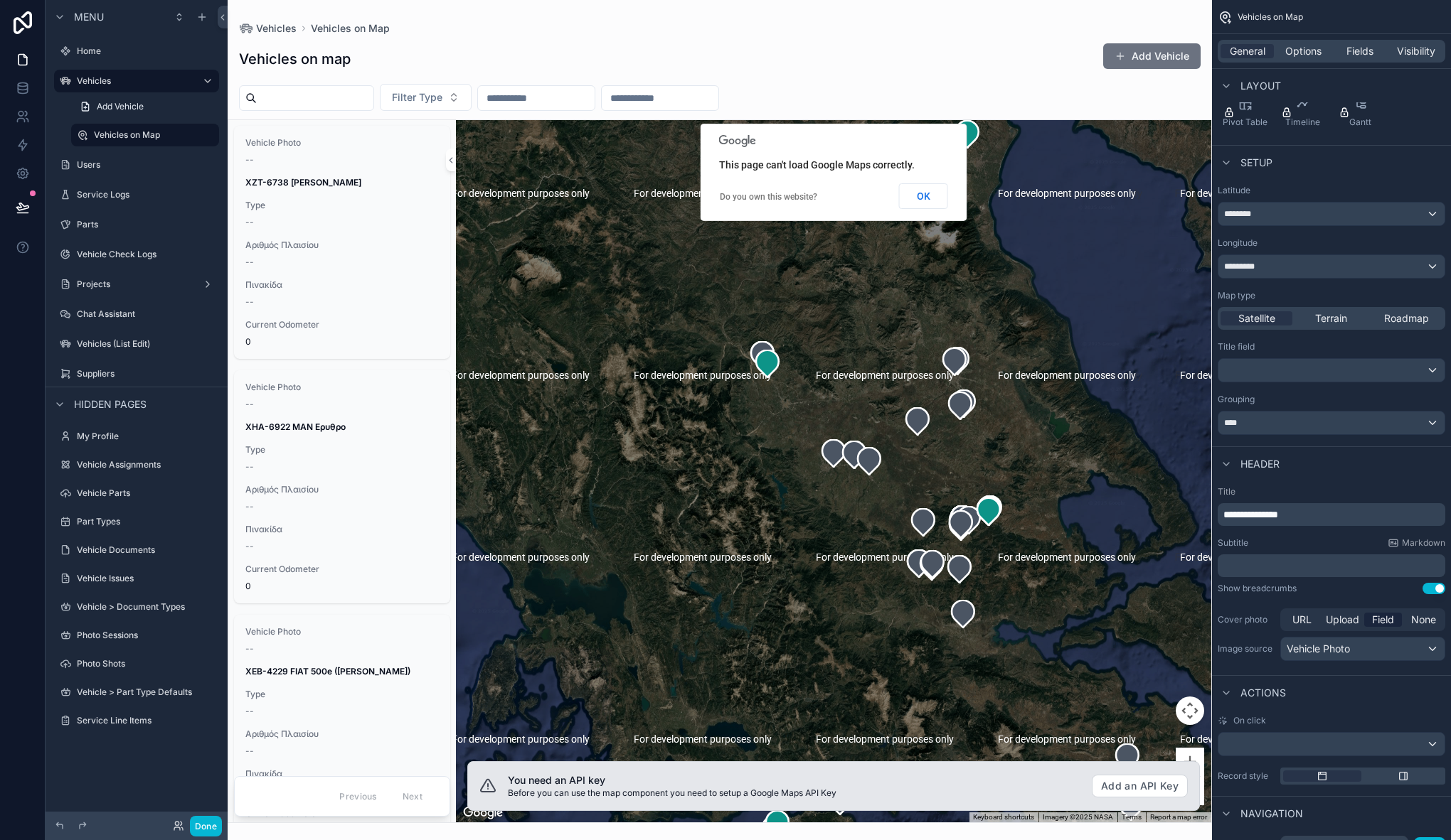
drag, startPoint x: 656, startPoint y: 476, endPoint x: 734, endPoint y: 485, distance: 78.5
click at [734, 485] on div "scrollable content" at bounding box center [833, 471] width 755 height 702
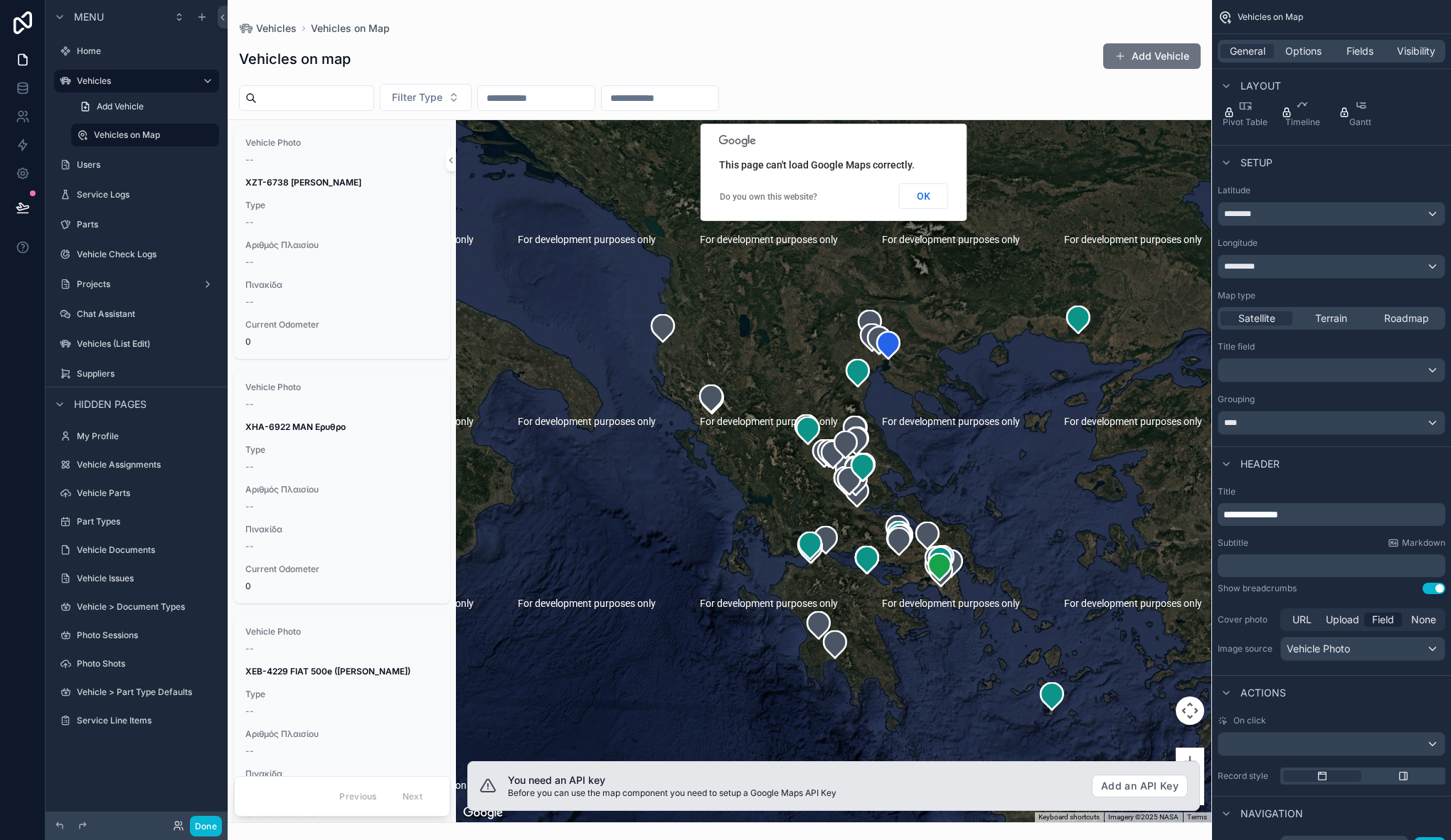
drag, startPoint x: 624, startPoint y: 480, endPoint x: 700, endPoint y: 454, distance: 80.3
click at [700, 454] on div "scrollable content" at bounding box center [833, 471] width 755 height 702
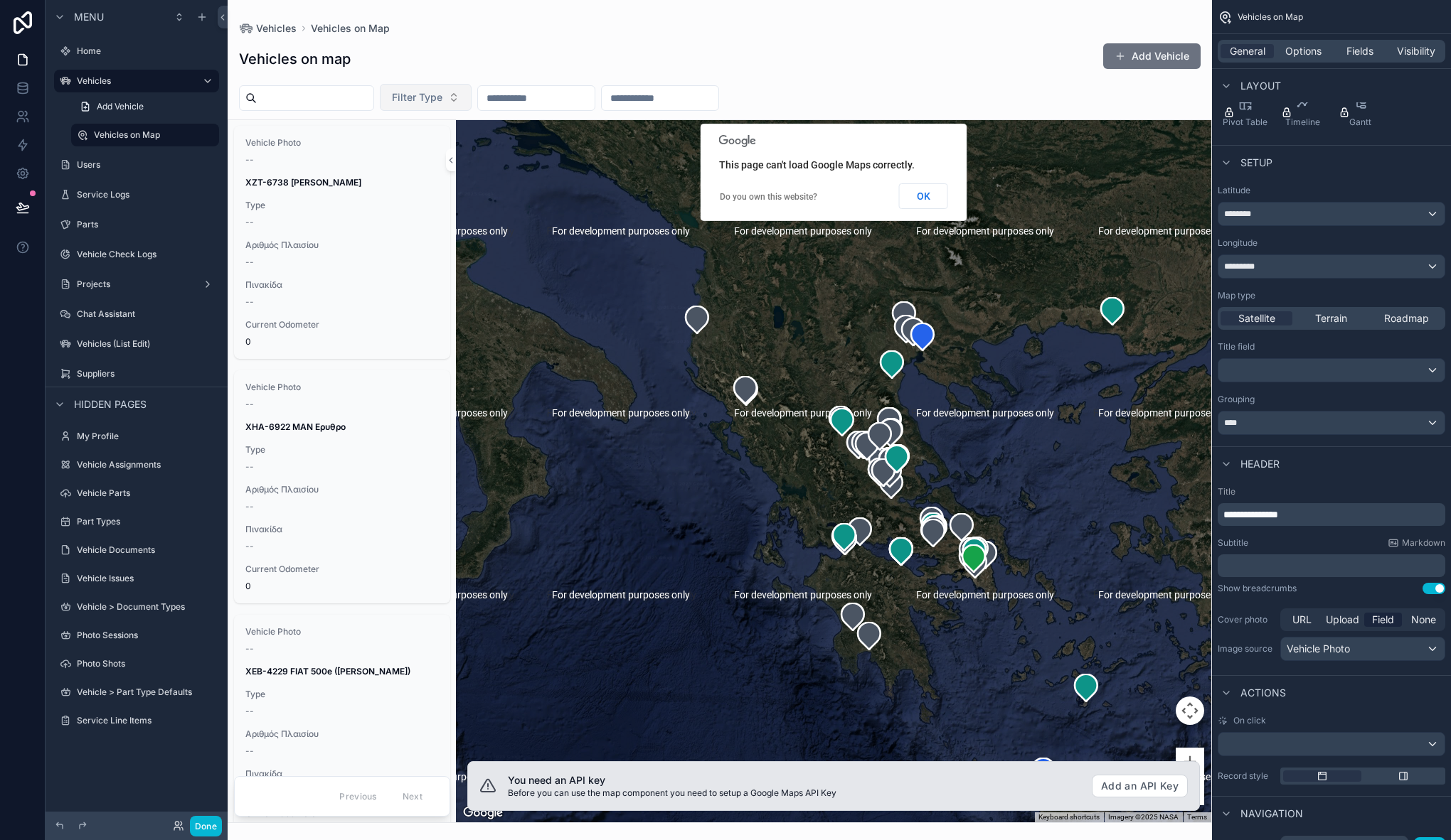
click at [433, 94] on span "Filter Type" at bounding box center [417, 97] width 50 height 14
click at [408, 182] on div "Φ.Ι.Χ" at bounding box center [439, 177] width 171 height 22
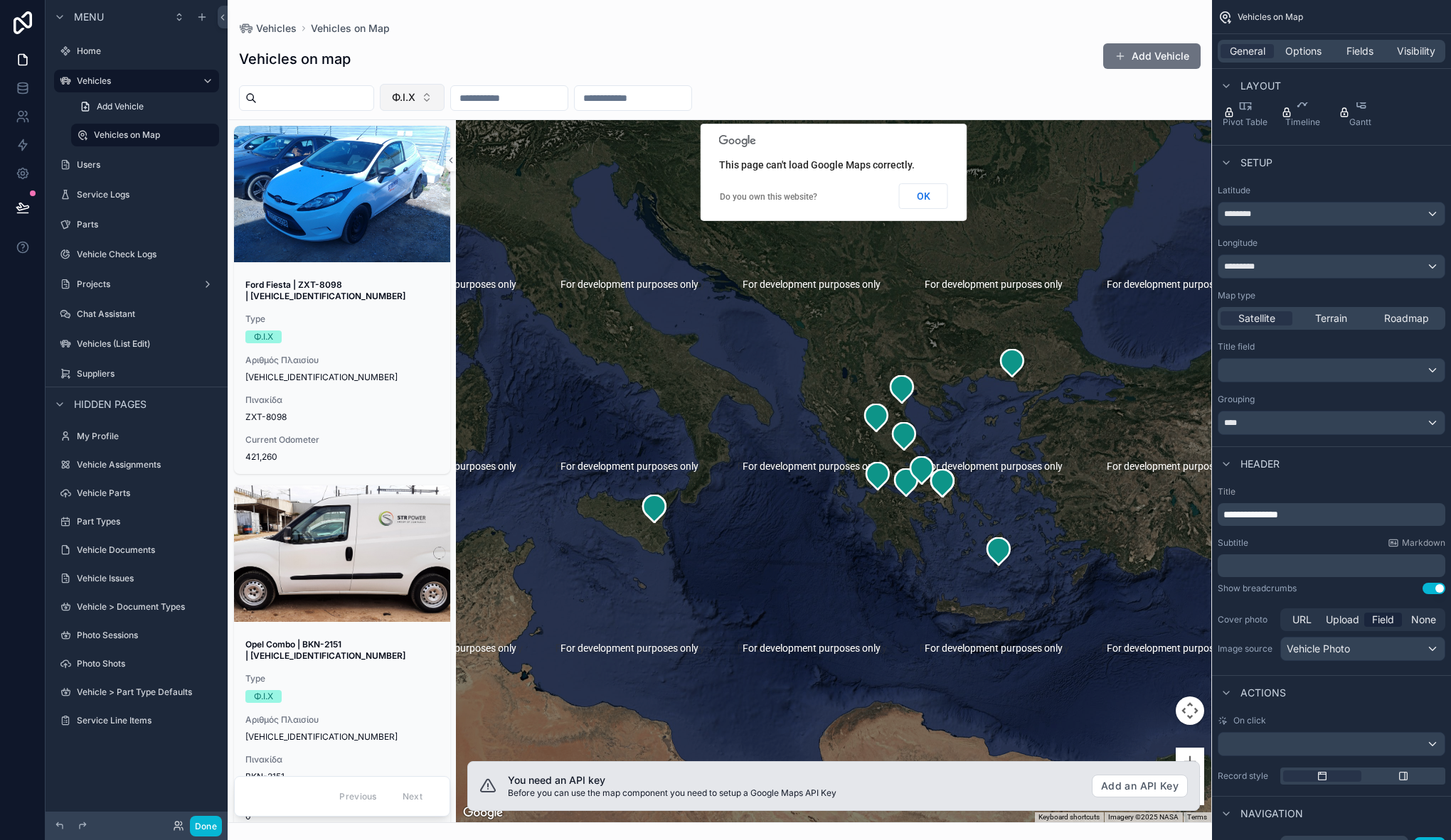
click at [415, 94] on span "Φ.Ι.Χ" at bounding box center [404, 97] width 23 height 14
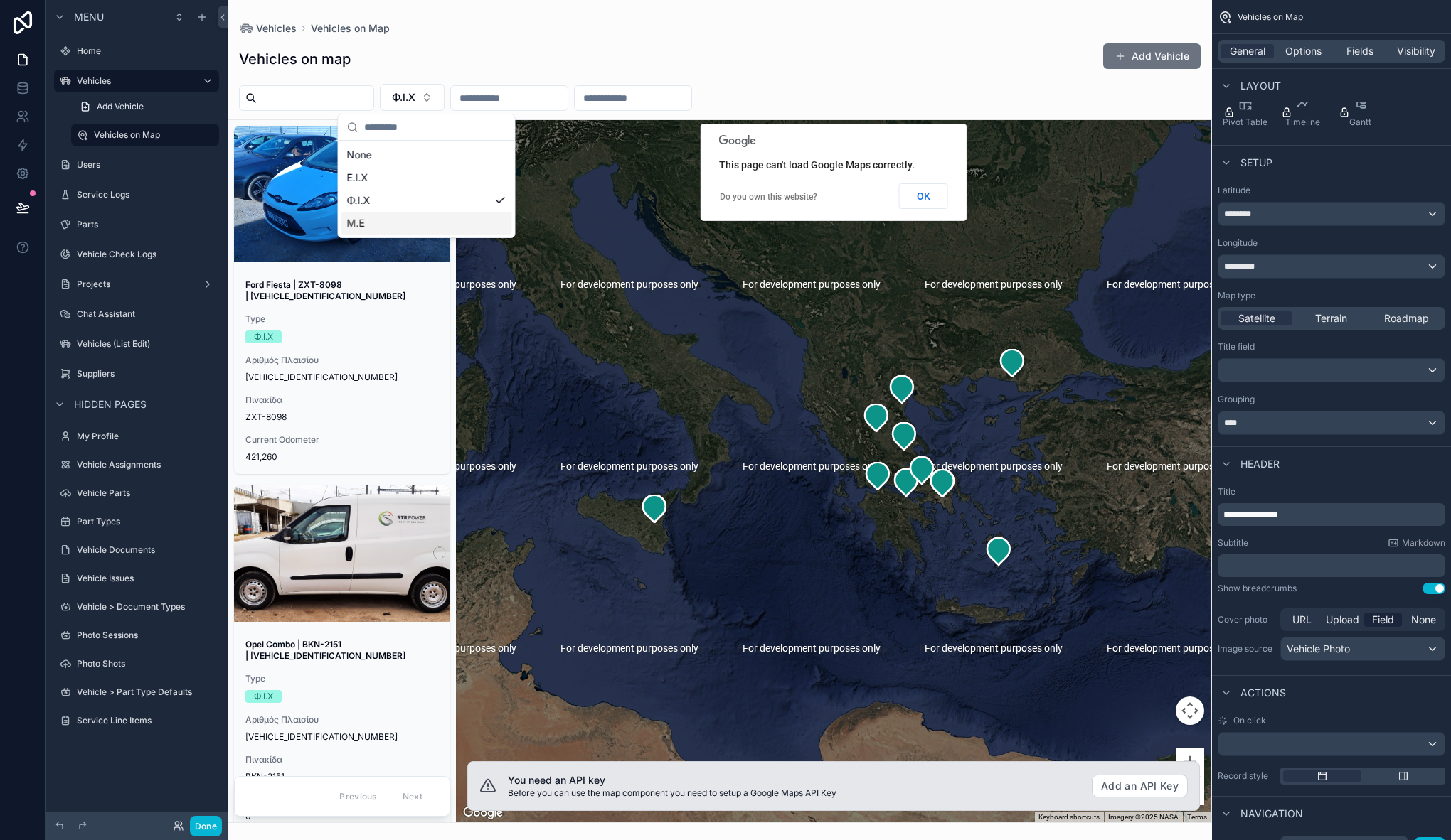
click at [428, 218] on div "Μ.Ε" at bounding box center [427, 223] width 171 height 22
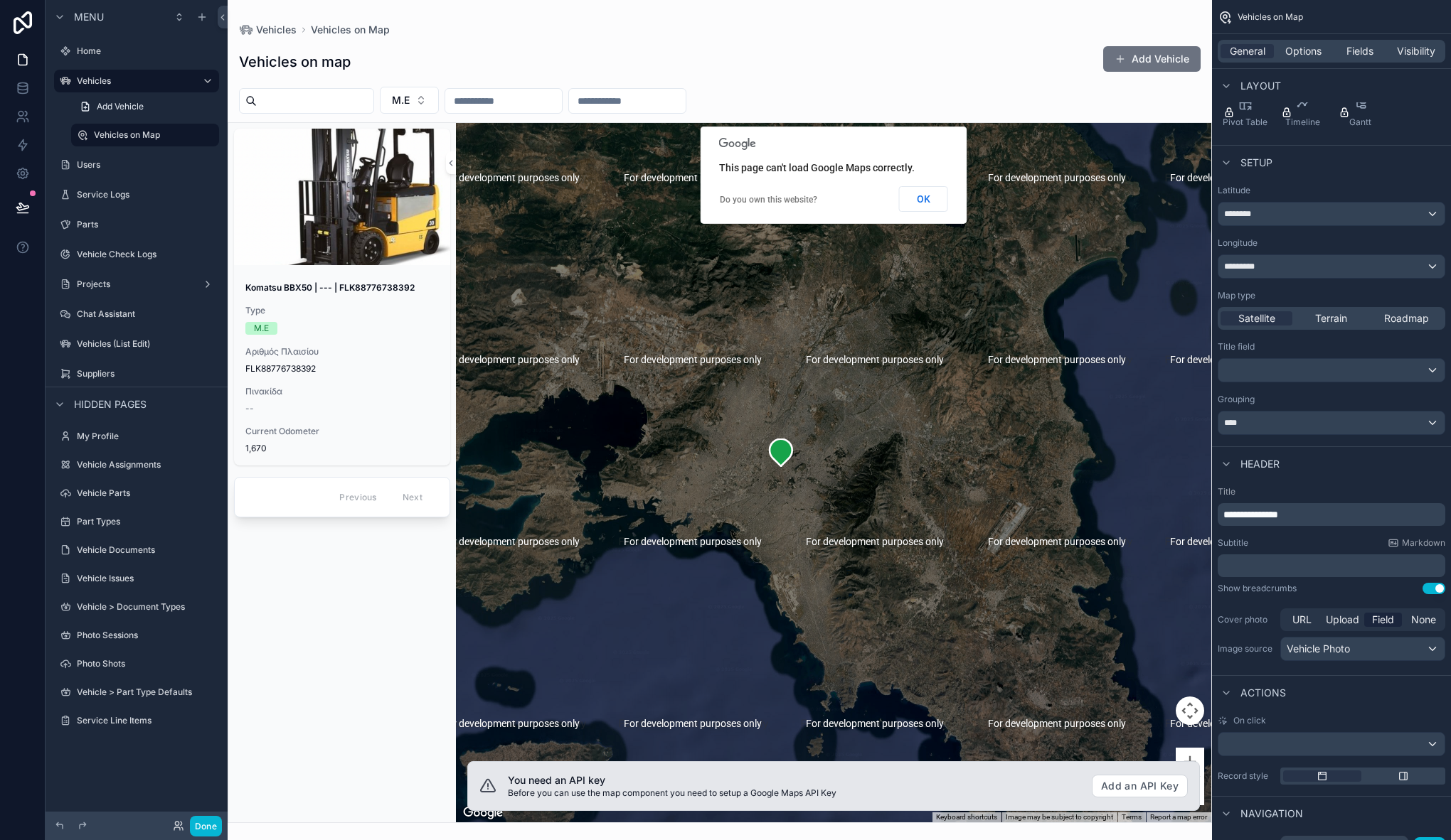
drag, startPoint x: 698, startPoint y: 481, endPoint x: 756, endPoint y: 509, distance: 64.4
click at [756, 509] on div "scrollable content" at bounding box center [833, 472] width 755 height 699
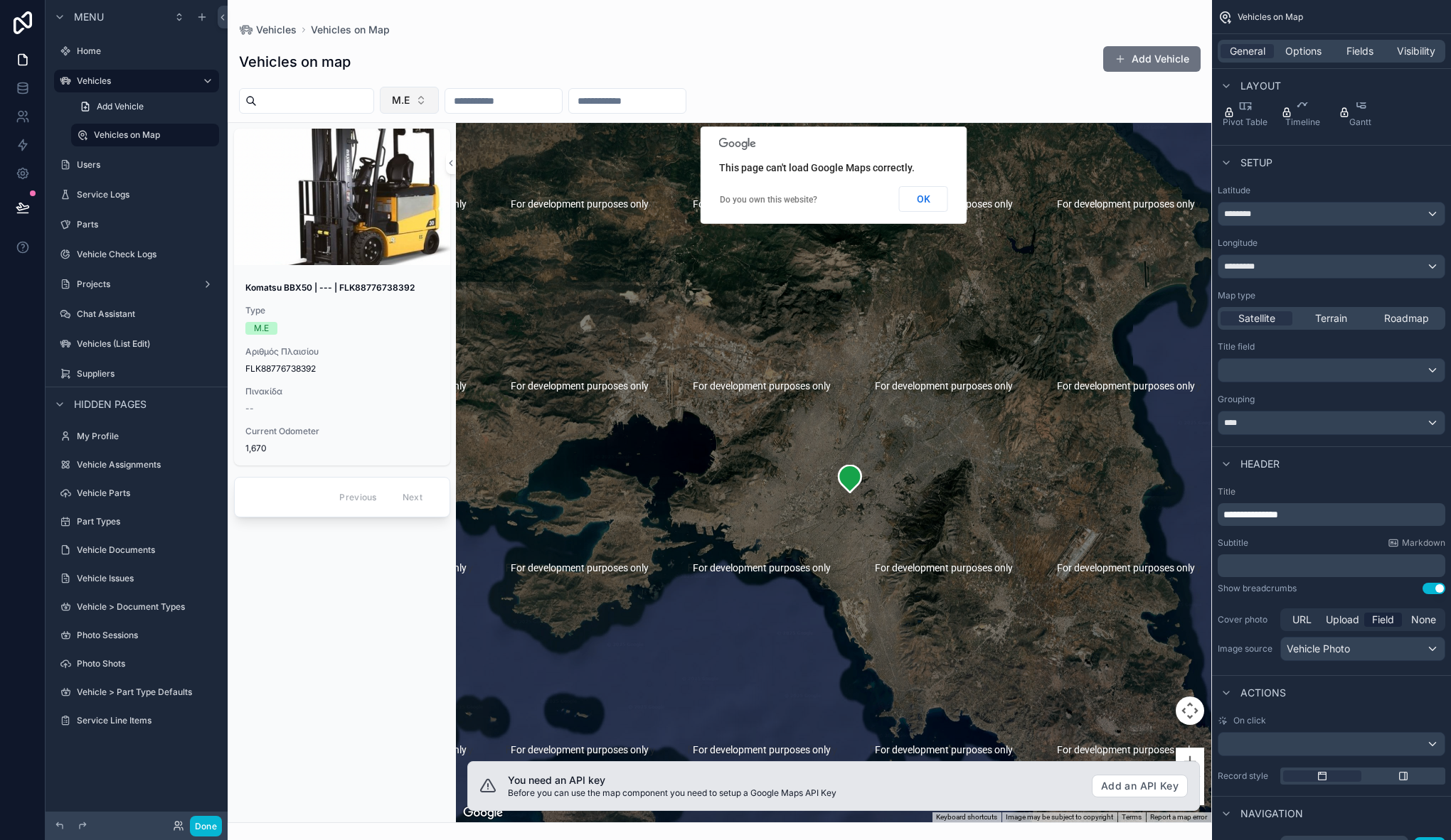
click at [410, 98] on span "Μ.Ε" at bounding box center [400, 100] width 18 height 14
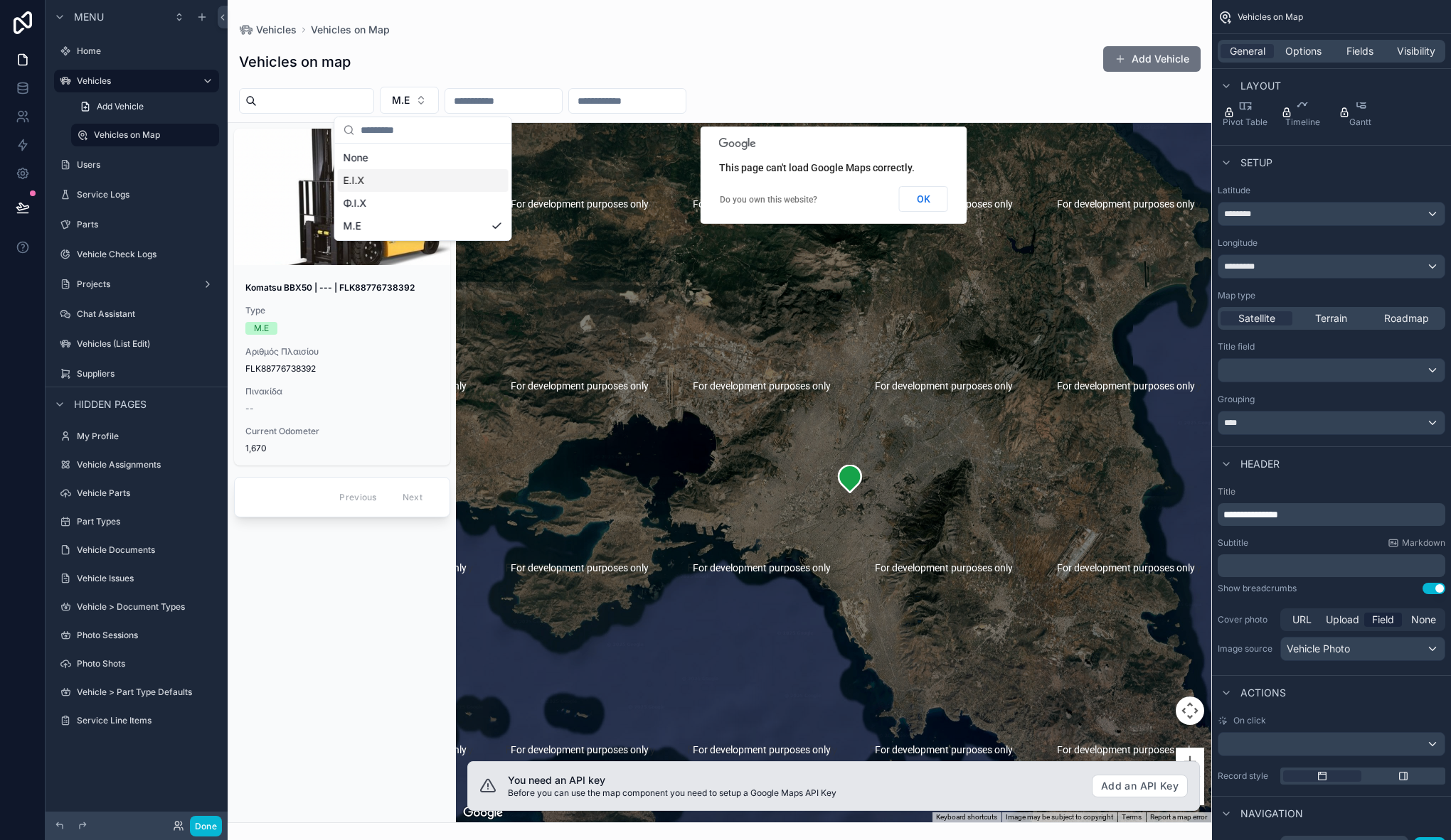
click at [399, 182] on div "Ε.Ι.Χ" at bounding box center [423, 180] width 171 height 22
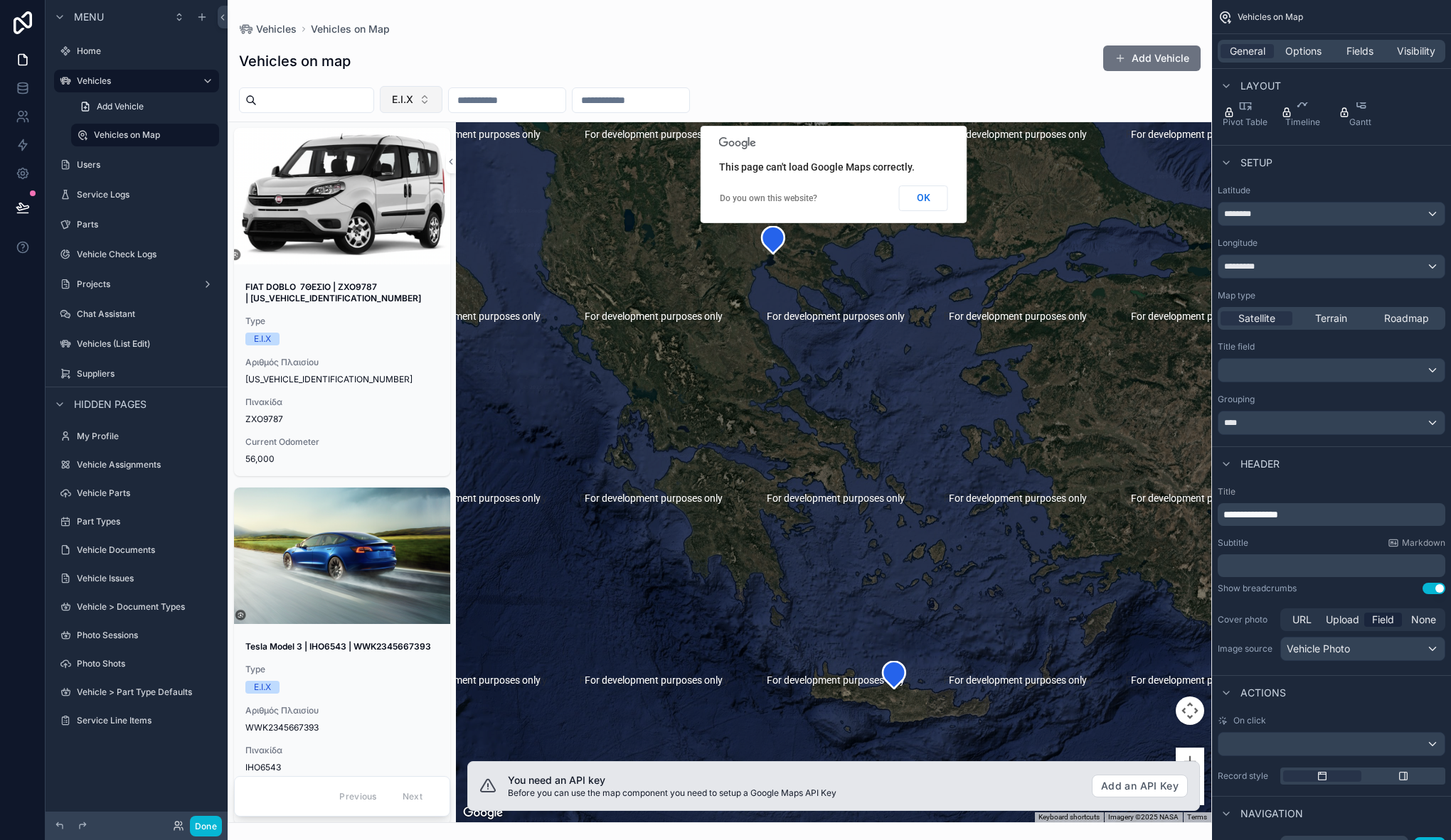
click at [430, 98] on button "Ε.Ι.Χ" at bounding box center [410, 99] width 63 height 27
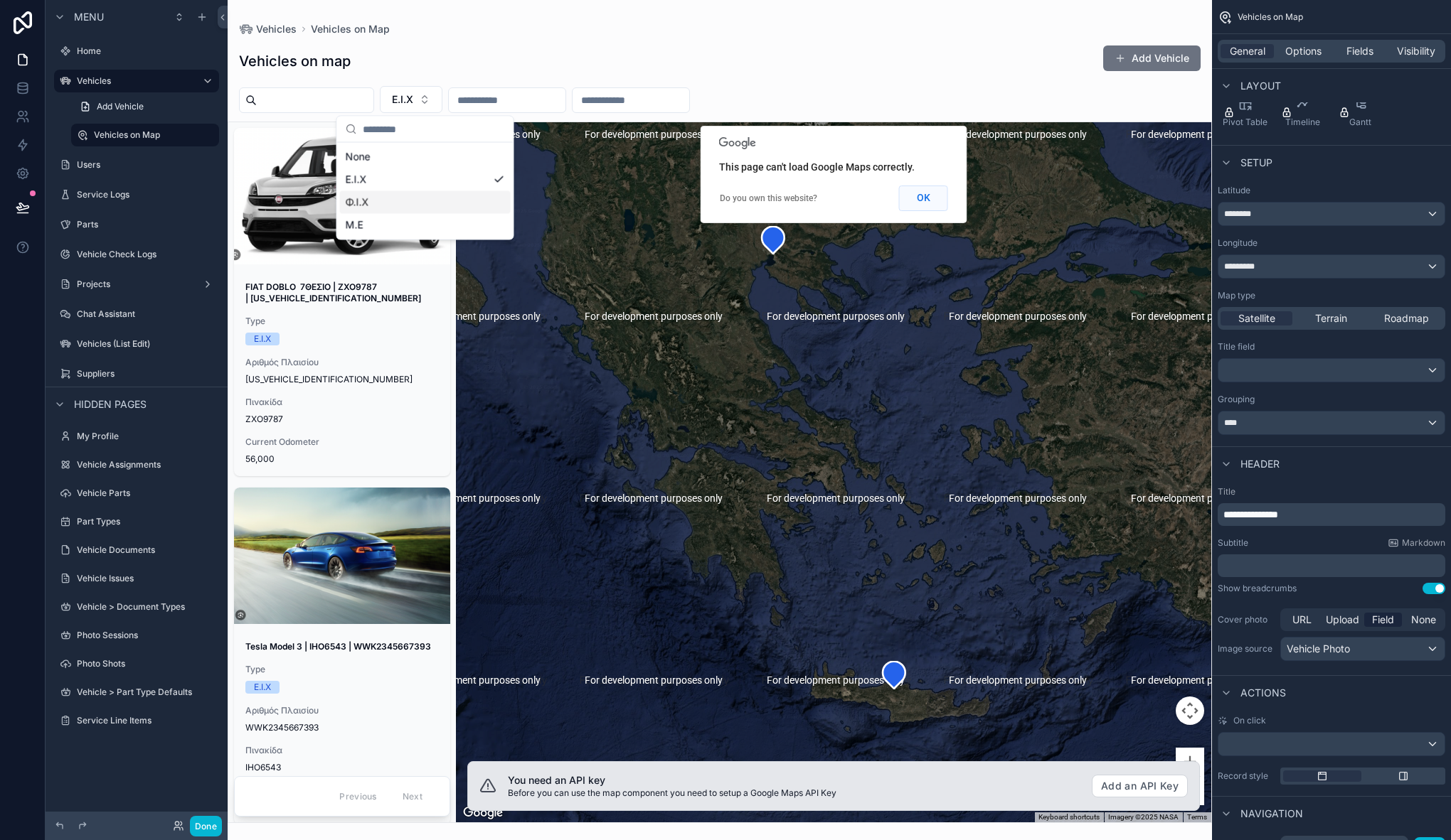
click at [925, 201] on button "OK" at bounding box center [923, 198] width 49 height 26
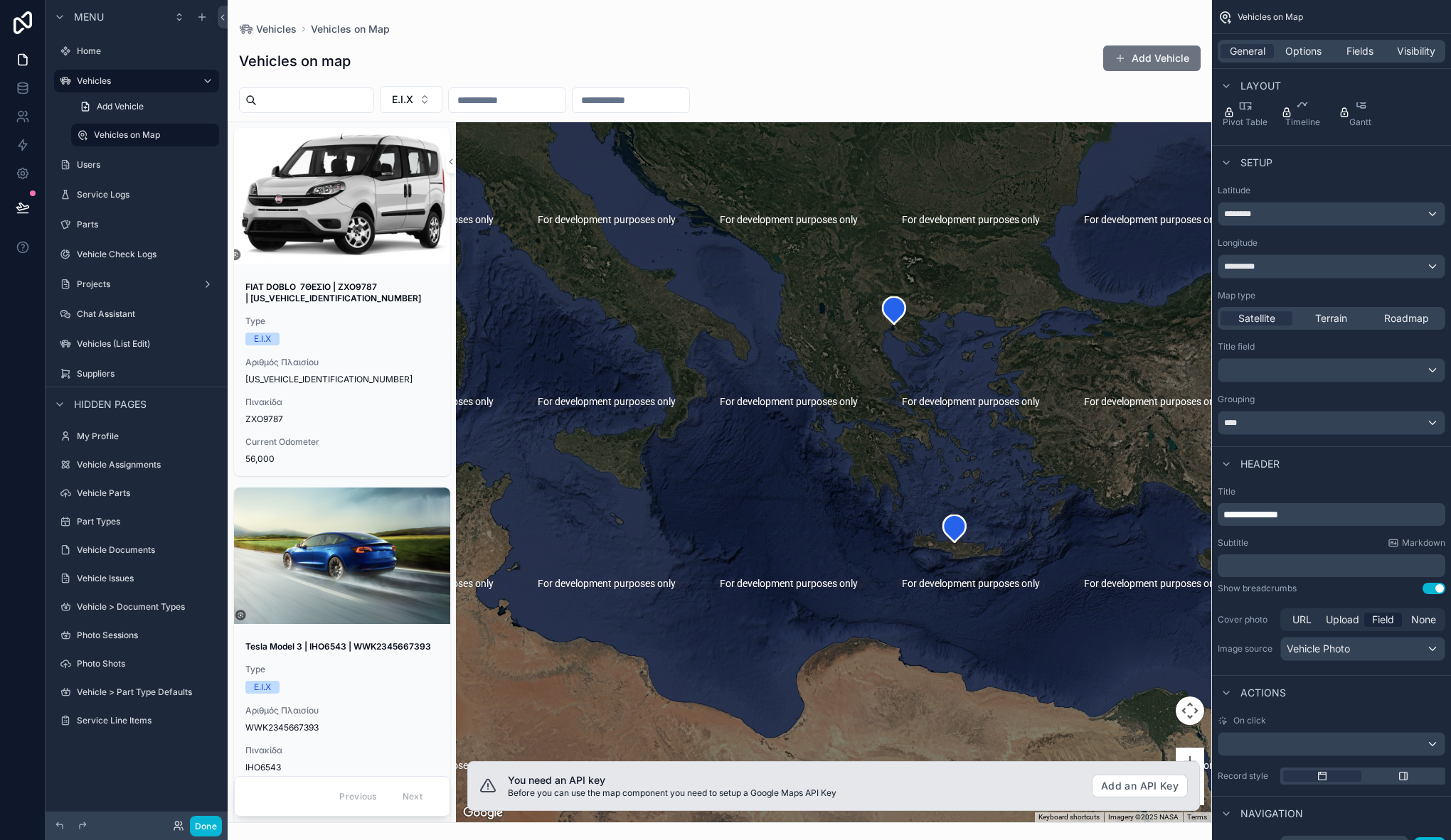
drag, startPoint x: 771, startPoint y: 366, endPoint x: 885, endPoint y: 411, distance: 122.6
click at [885, 411] on div "scrollable content" at bounding box center [833, 472] width 755 height 700
click at [427, 103] on button "Ε.Ι.Χ" at bounding box center [410, 99] width 63 height 27
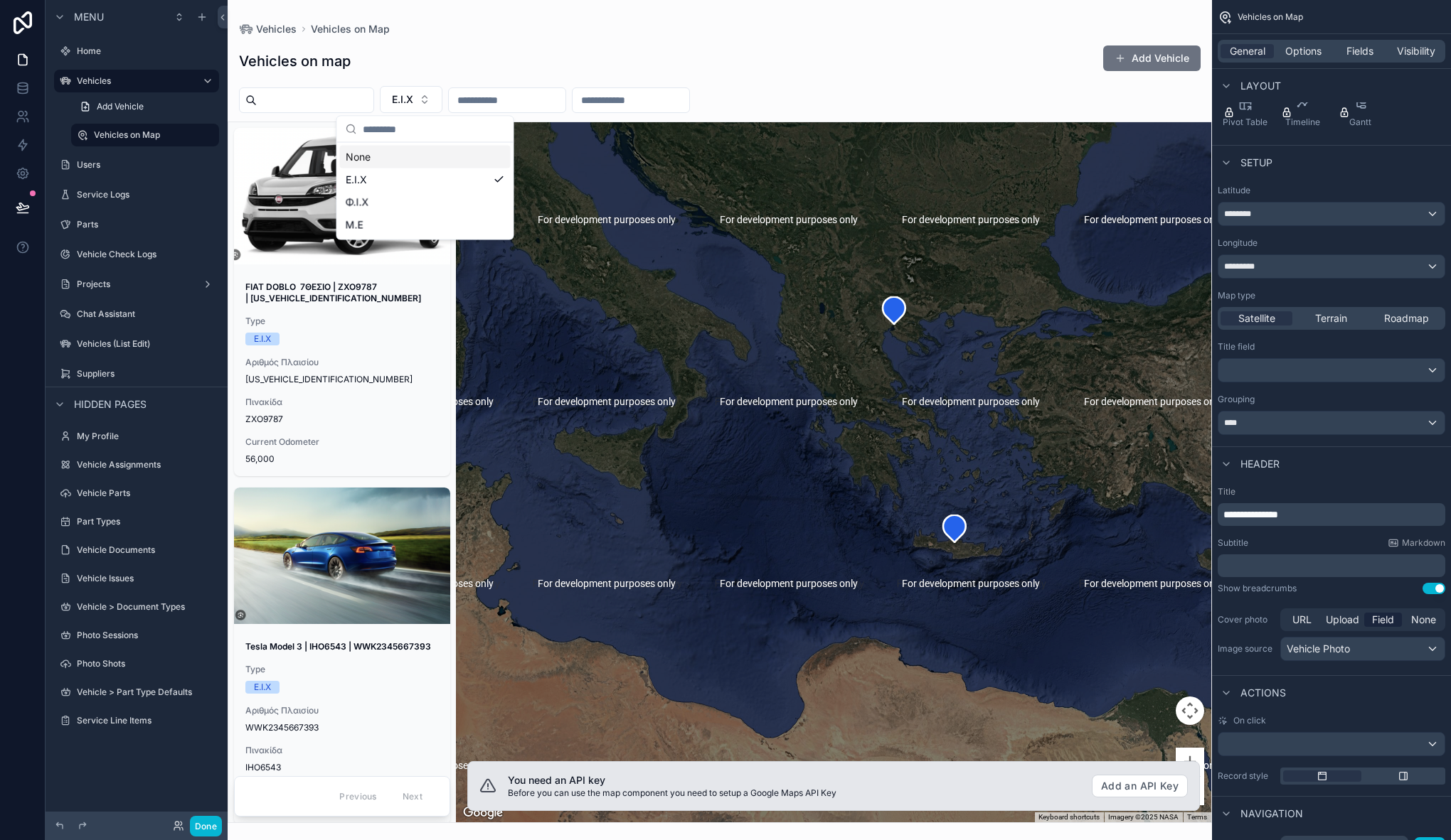
click at [396, 160] on div "None" at bounding box center [425, 157] width 171 height 22
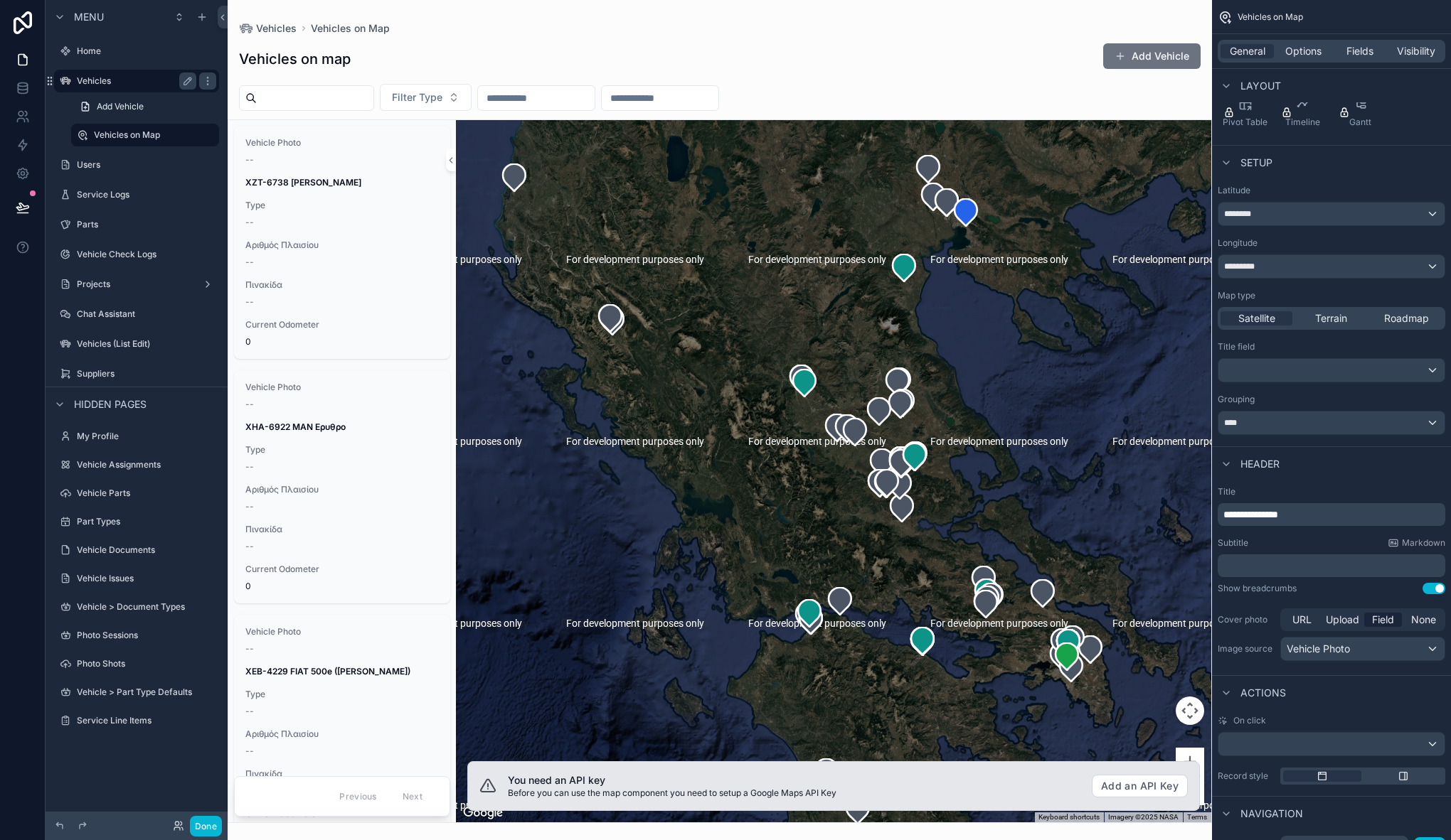
click at [82, 76] on label "Vehicles" at bounding box center [133, 81] width 114 height 12
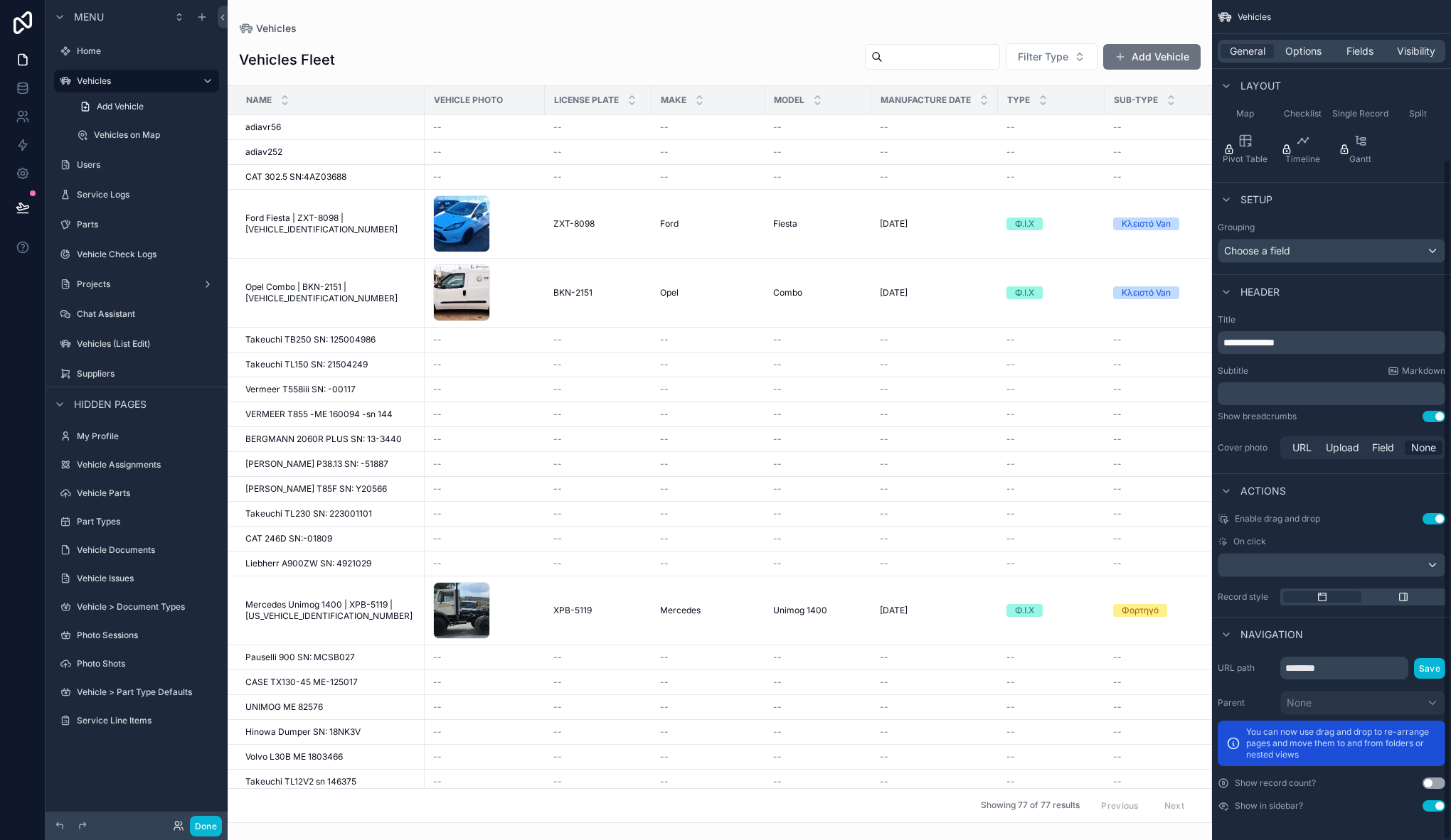
scroll to position [196, 0]
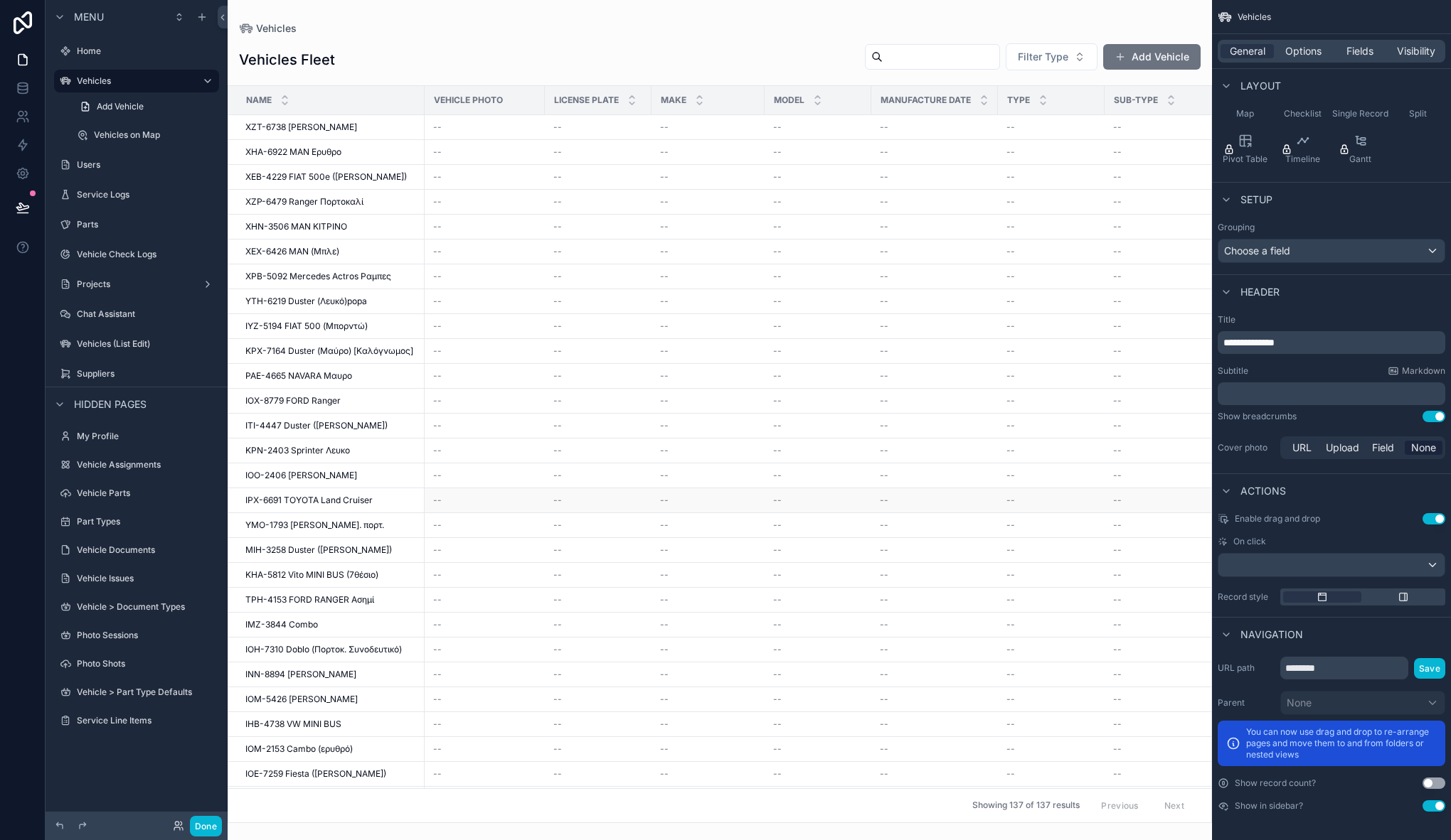
click at [350, 500] on span "ΙΡΧ-6691 TOYOTA Land Cruiser" at bounding box center [308, 500] width 128 height 12
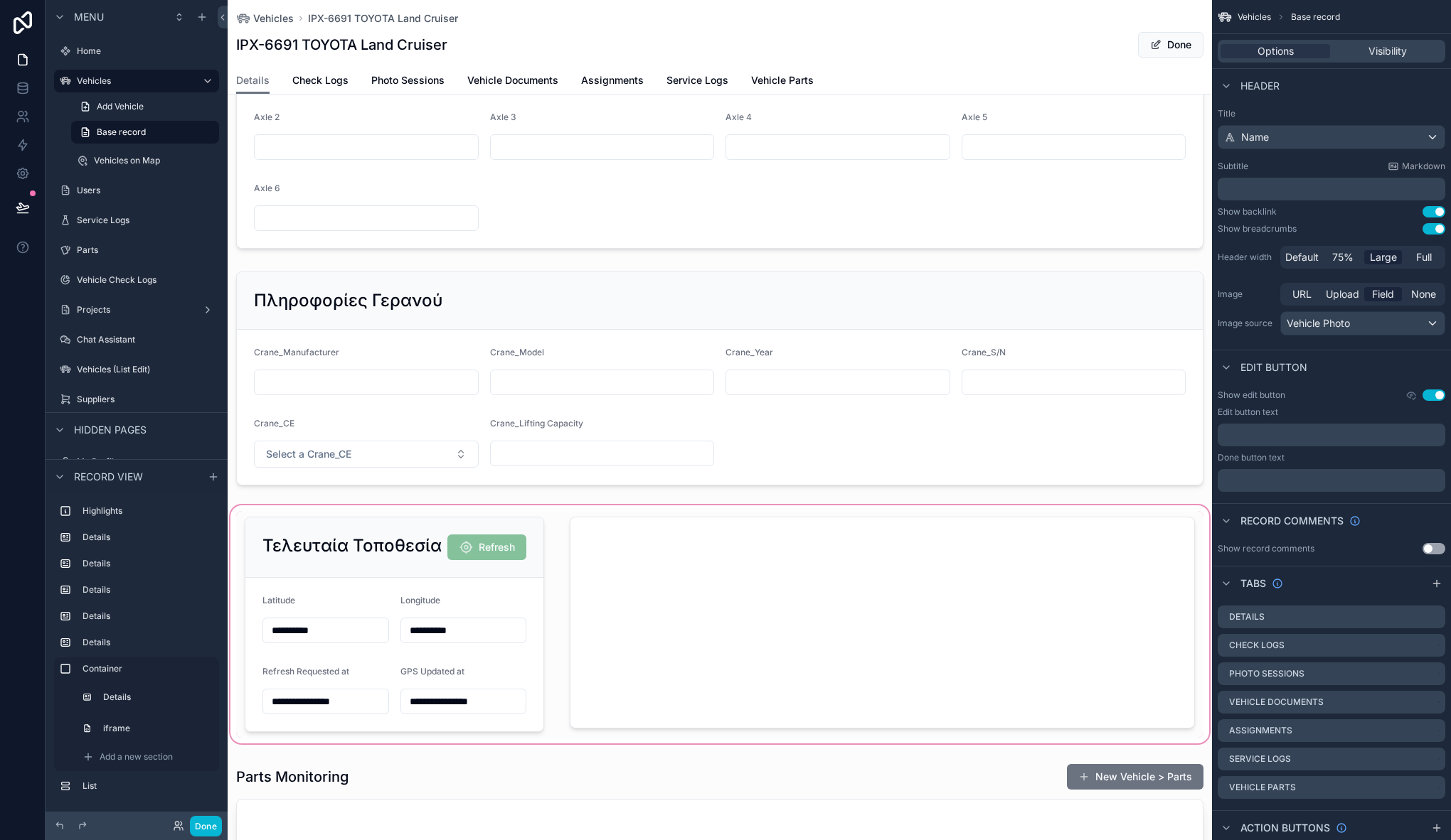
scroll to position [1380, 0]
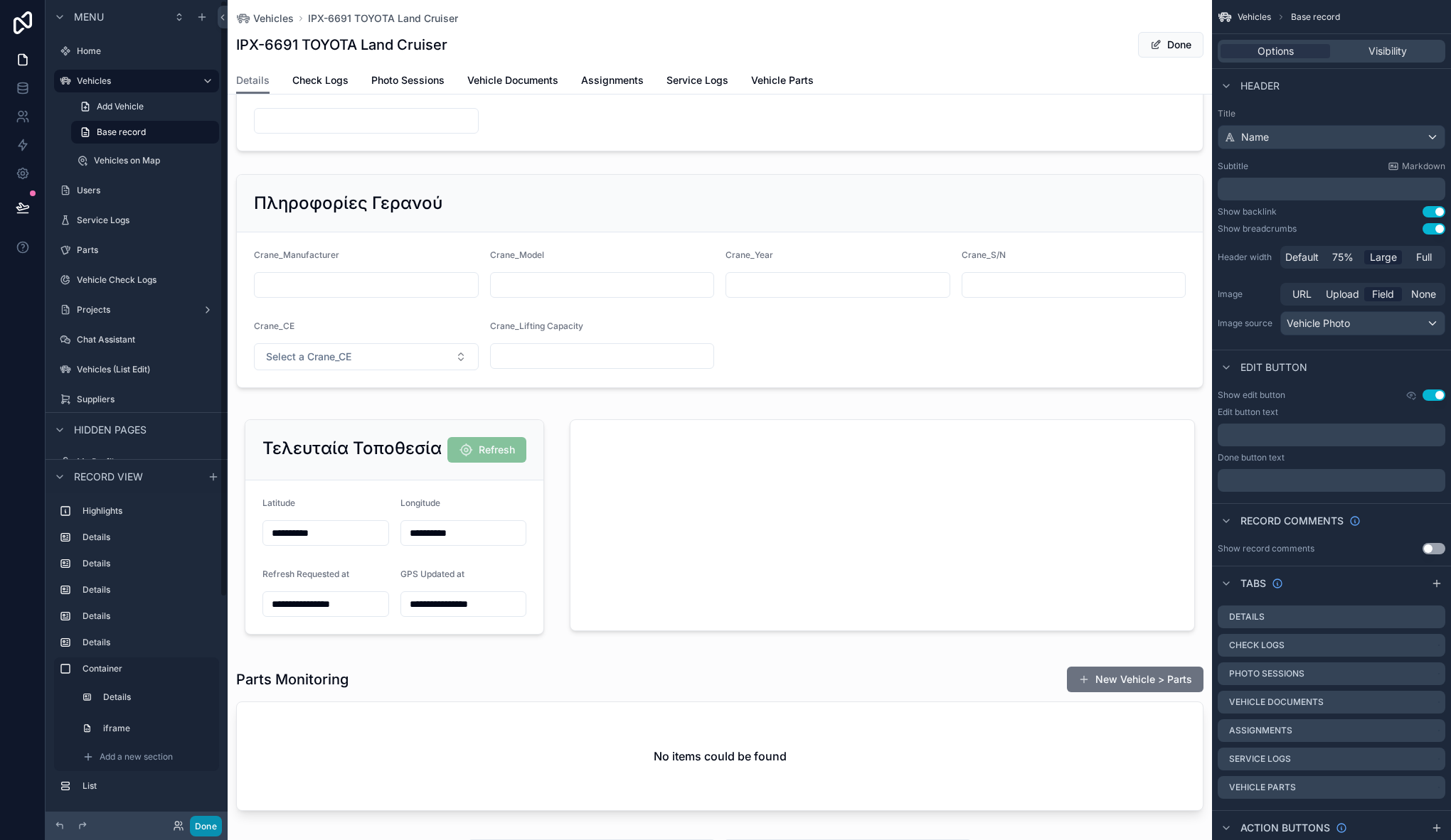
click at [211, 831] on button "Done" at bounding box center [206, 826] width 32 height 21
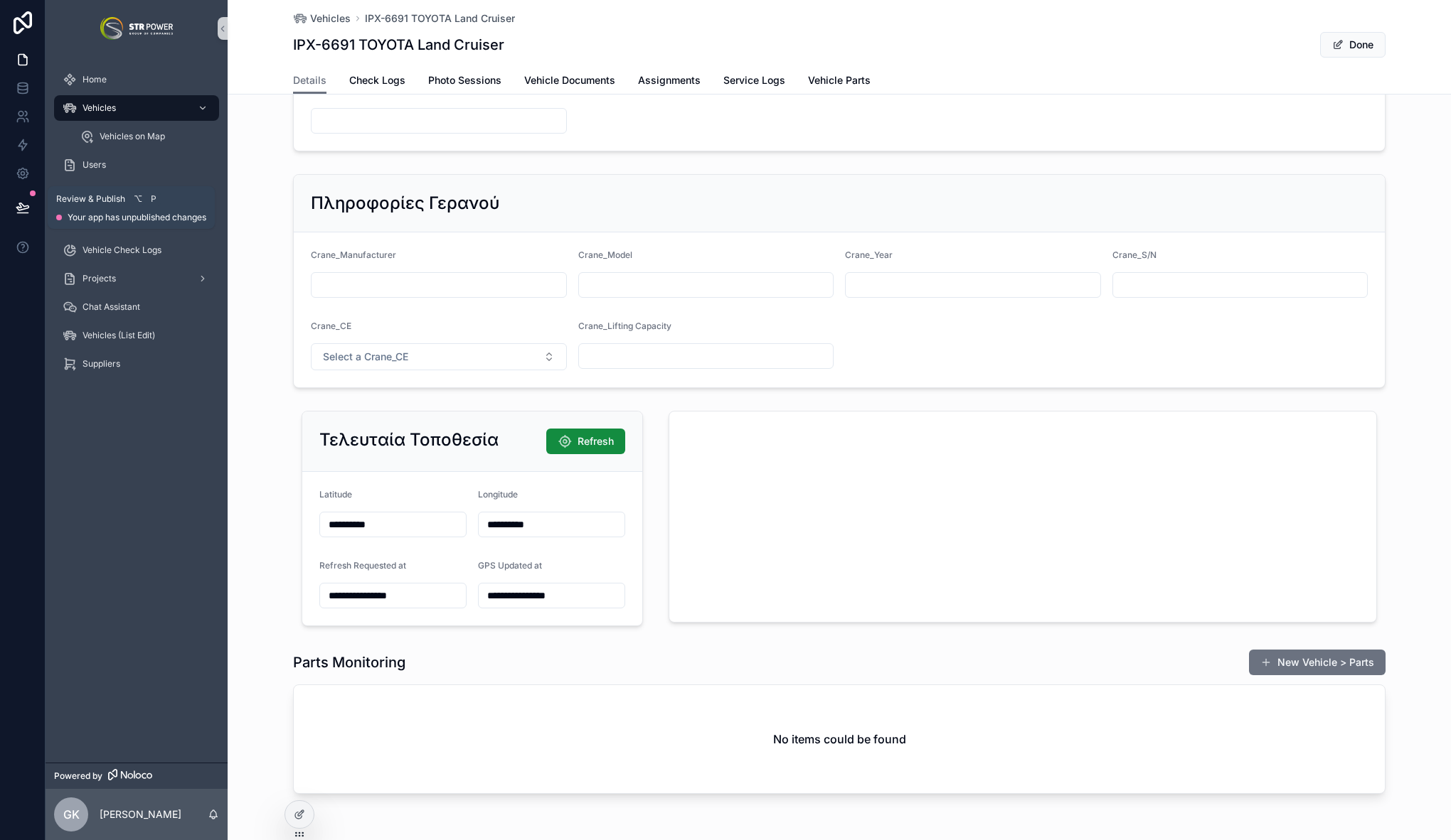
click at [37, 209] on button at bounding box center [22, 208] width 31 height 40
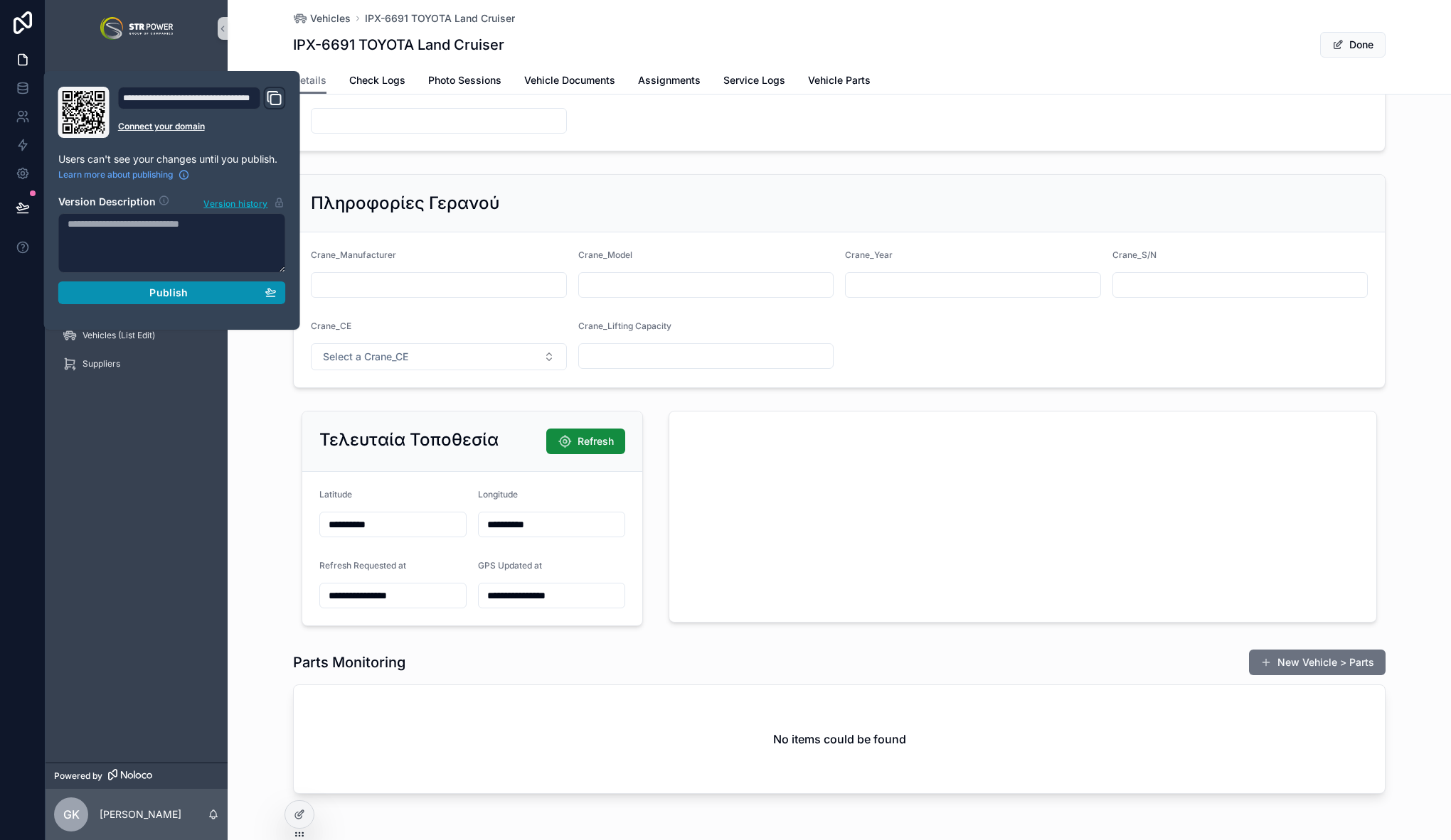
click at [189, 298] on div "Publish" at bounding box center [172, 293] width 209 height 13
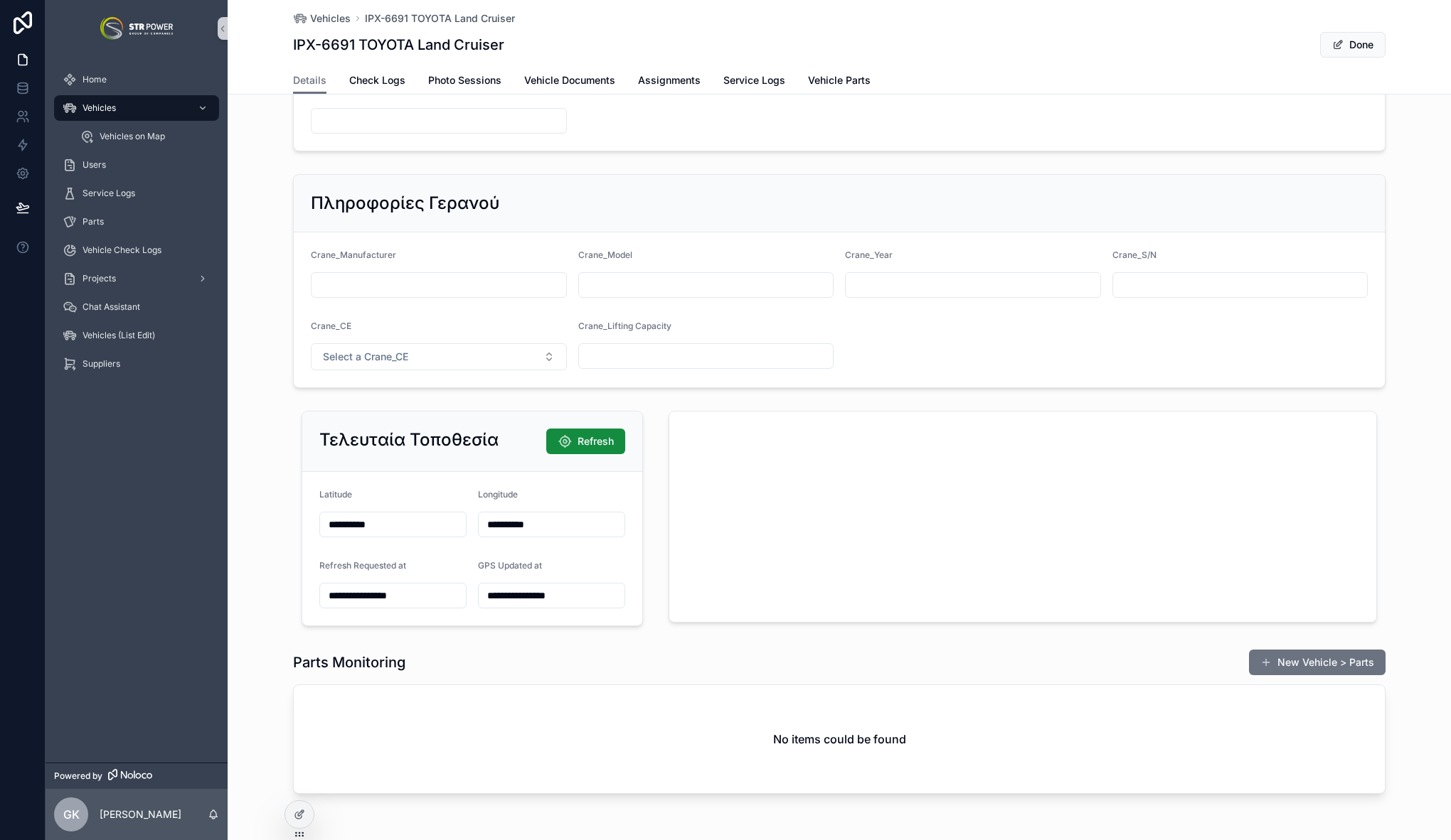
click at [267, 494] on div "**********" at bounding box center [839, 518] width 1223 height 226
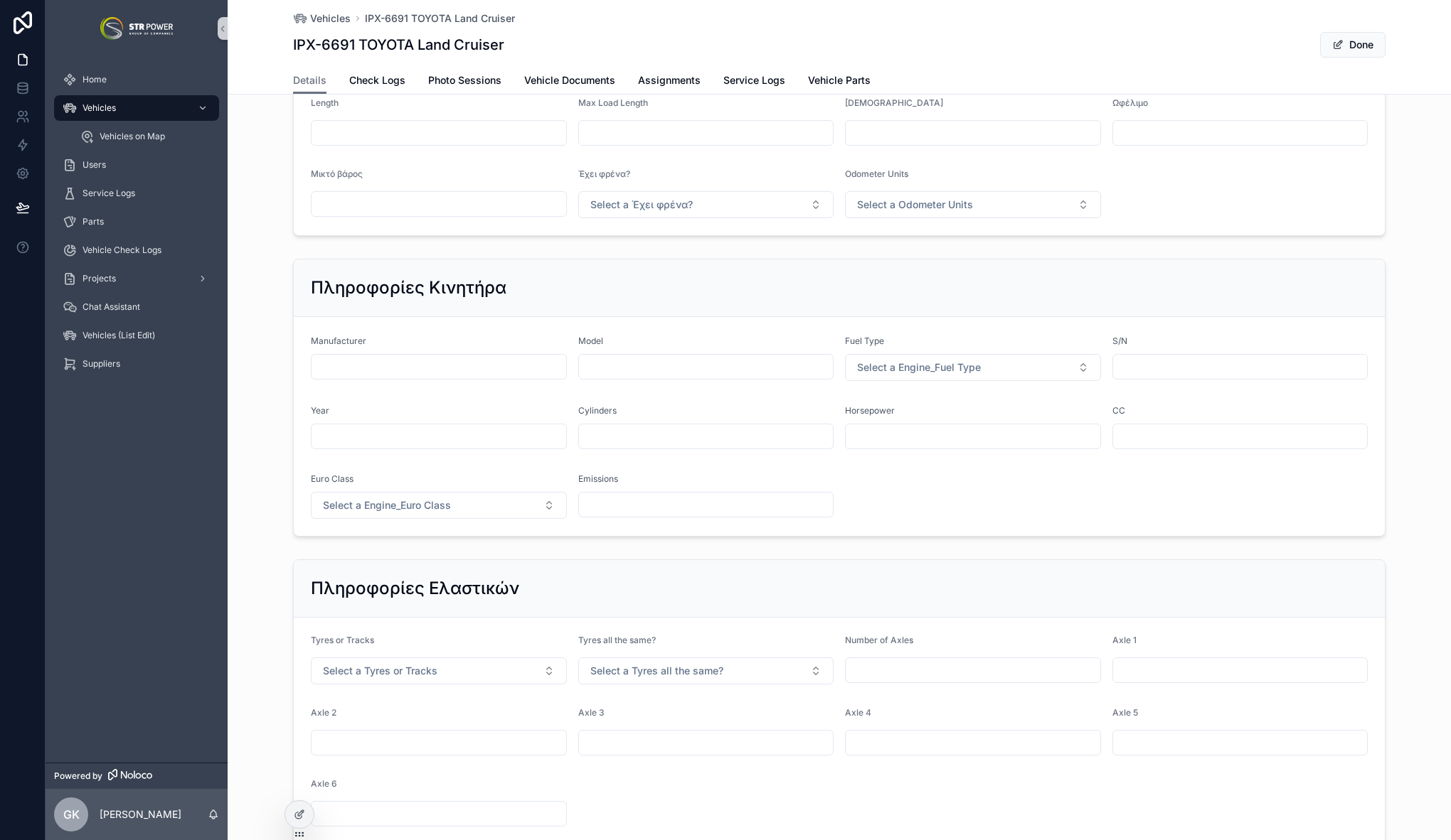
scroll to position [4, 0]
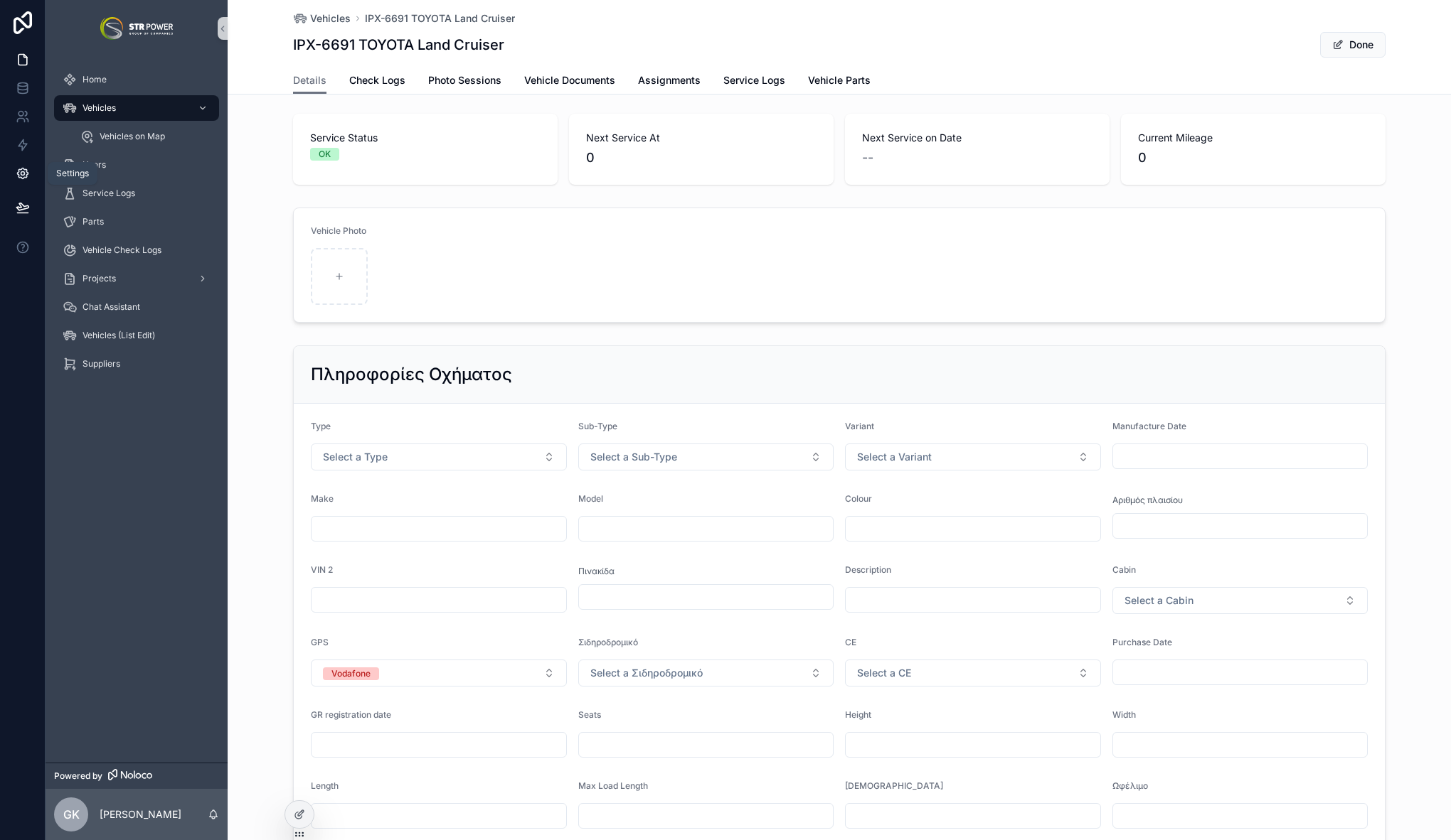
click at [22, 172] on icon at bounding box center [22, 174] width 4 height 4
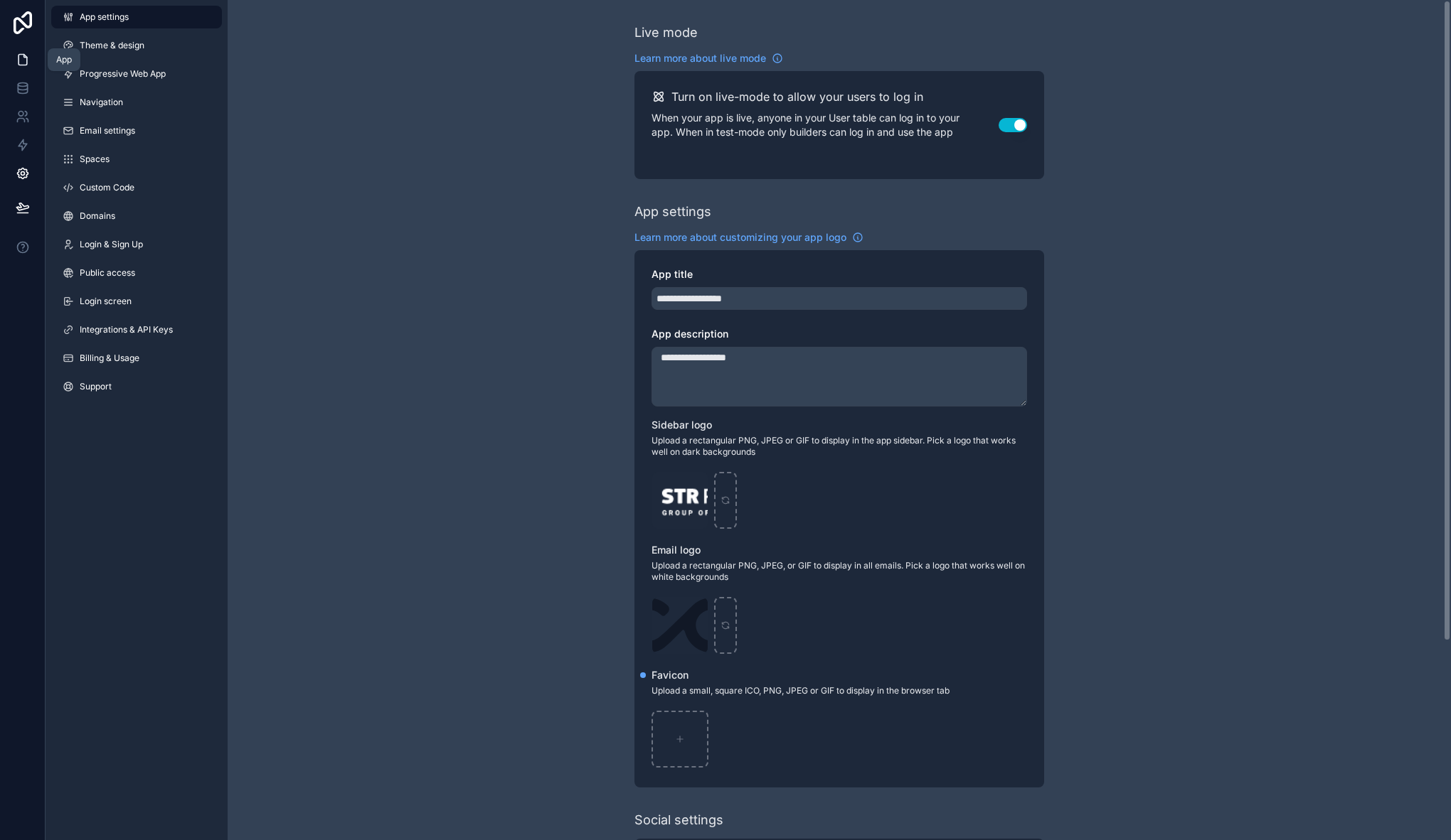
click at [31, 63] on link at bounding box center [22, 60] width 45 height 29
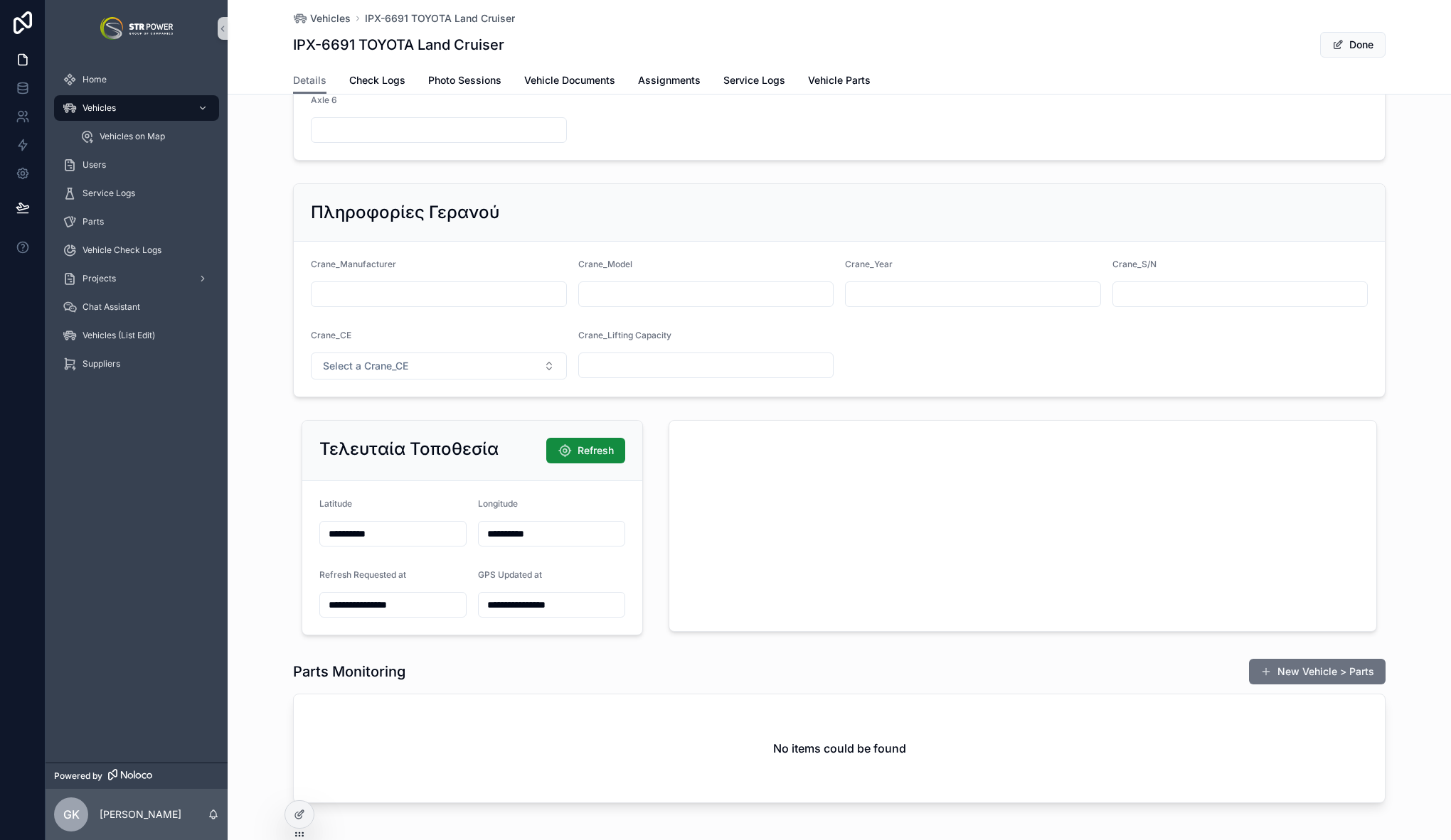
scroll to position [1430, 0]
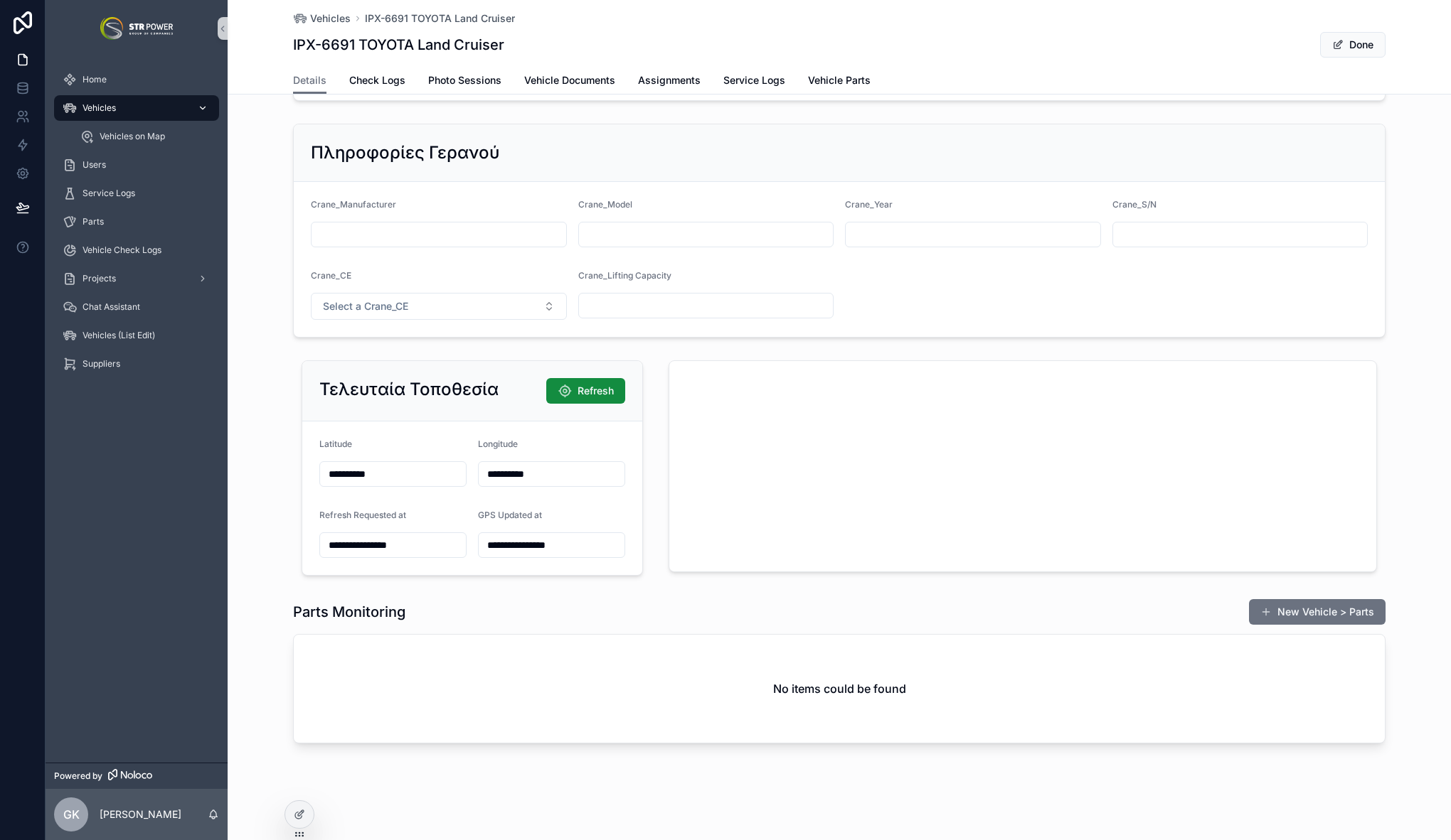
click at [134, 107] on div "Vehicles" at bounding box center [136, 107] width 148 height 22
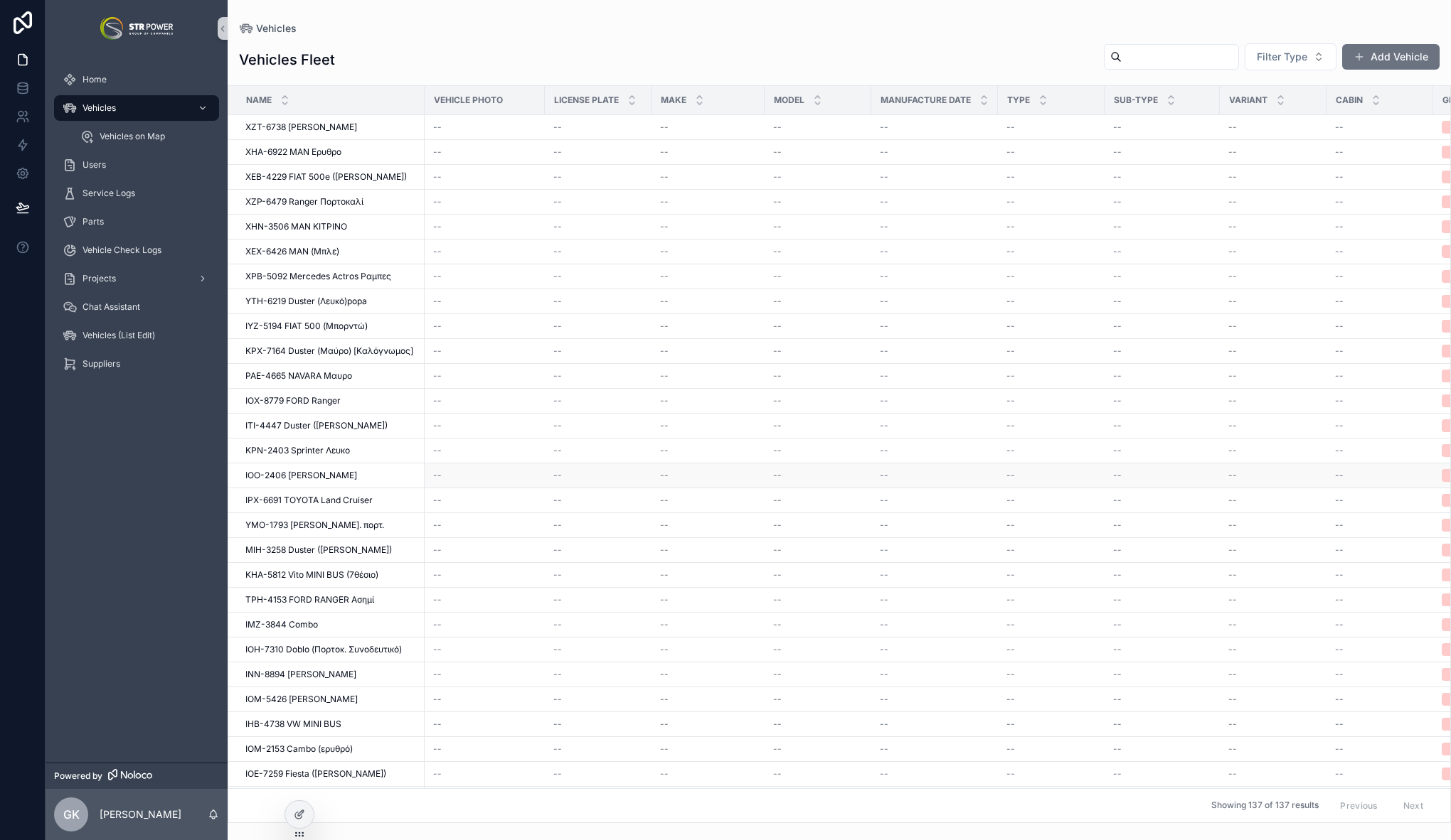
click at [336, 479] on span "ΙΟΟ-2406 [PERSON_NAME]" at bounding box center [301, 475] width 111 height 12
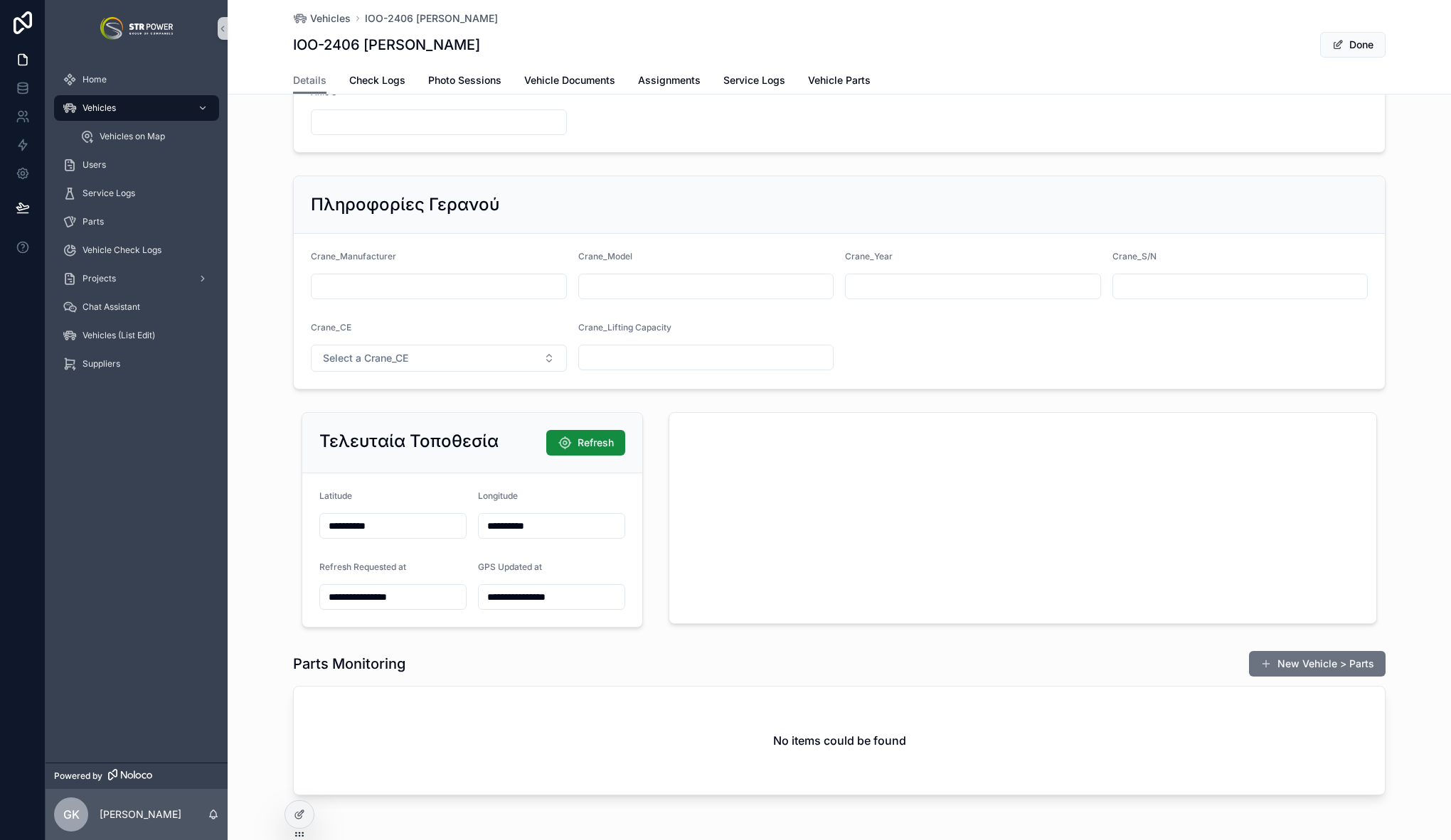
scroll to position [1430, 0]
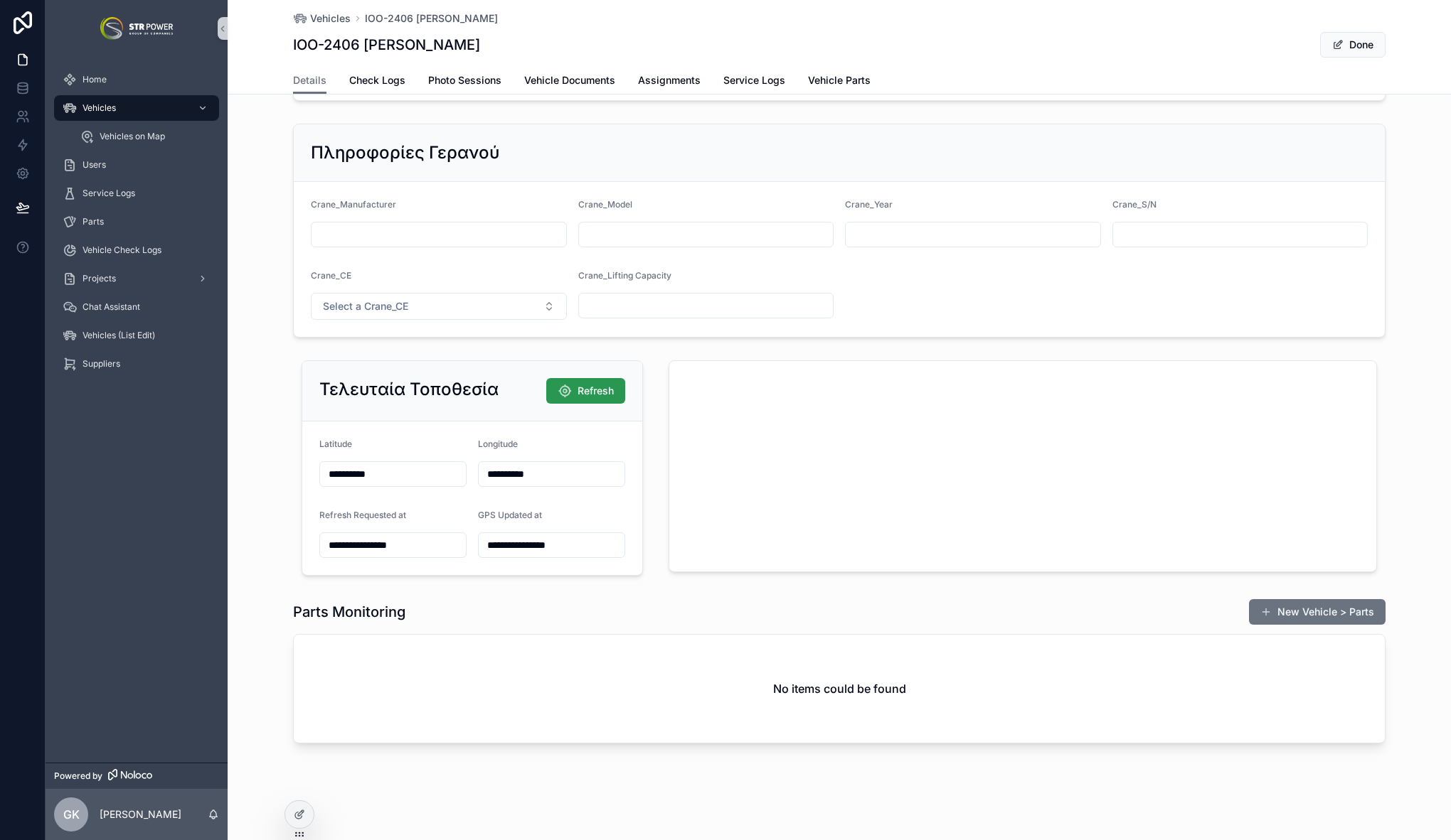
click at [593, 389] on span "Refresh" at bounding box center [595, 391] width 36 height 14
type input "**********"
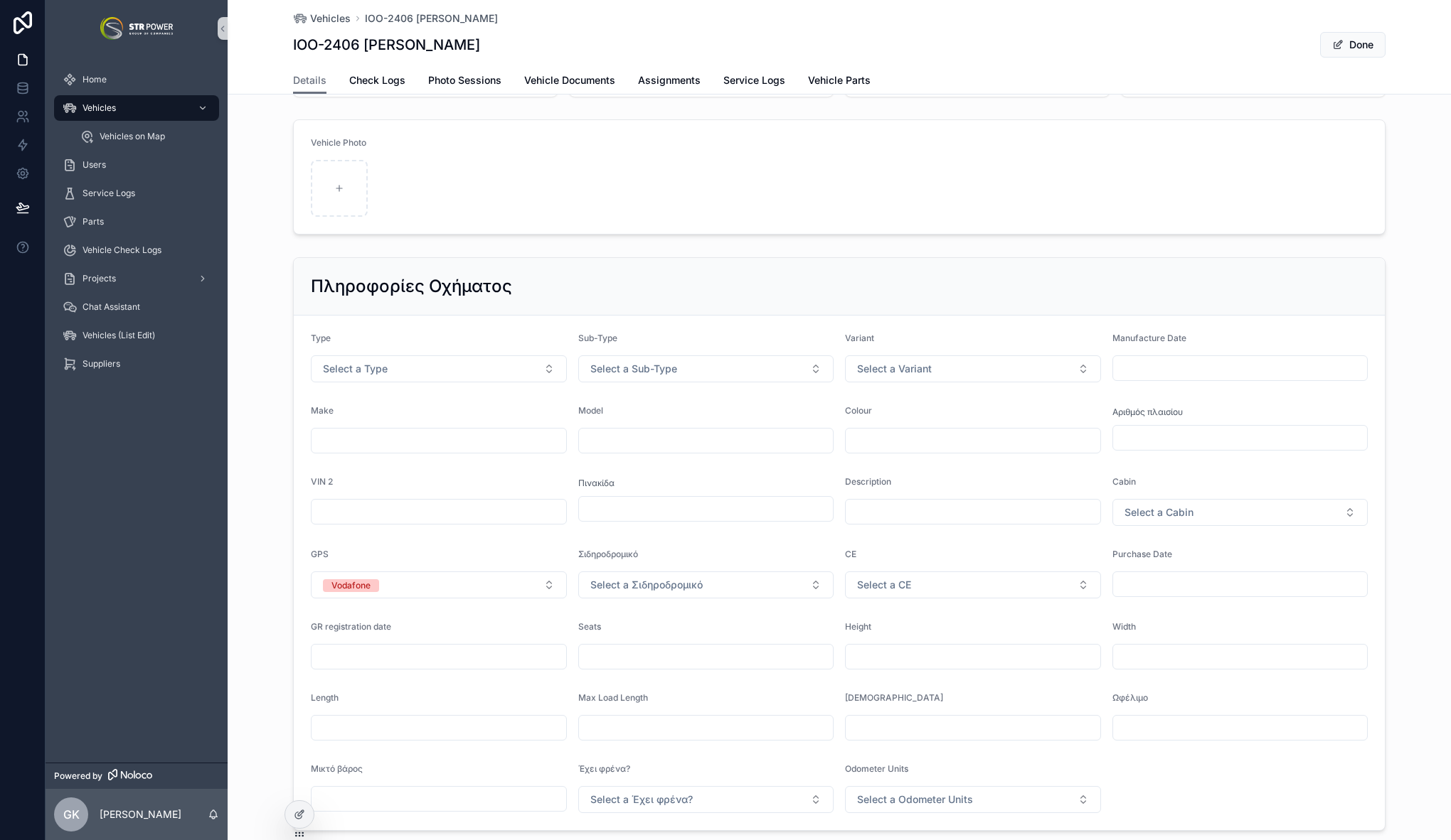
scroll to position [169, 0]
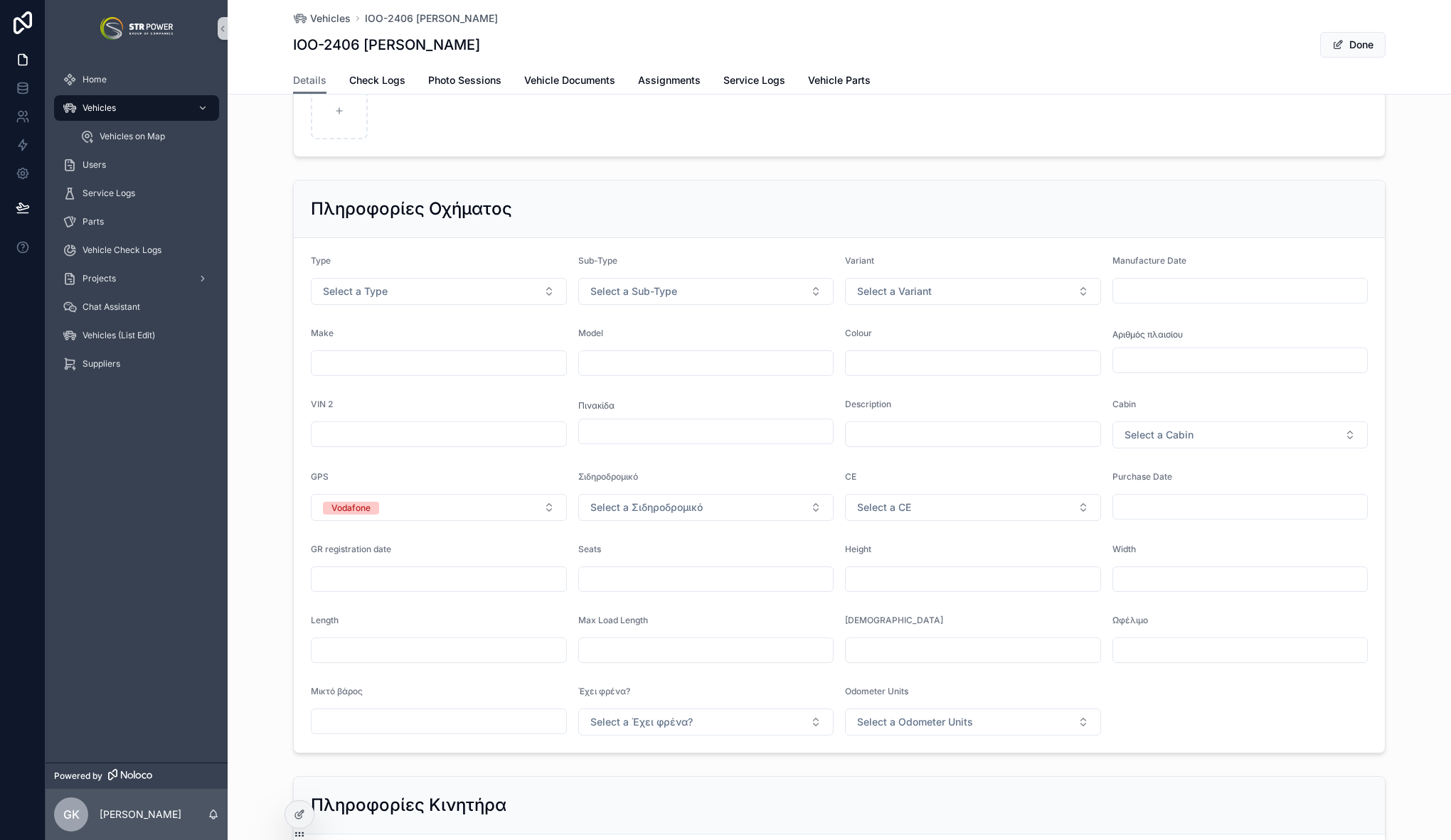
click at [775, 174] on div "Πληροφορίες Οχήματος Type Select a Type Sub-Type Select a Sub-Type Variant Sele…" at bounding box center [839, 466] width 1223 height 585
click at [111, 87] on div "Home" at bounding box center [136, 79] width 148 height 22
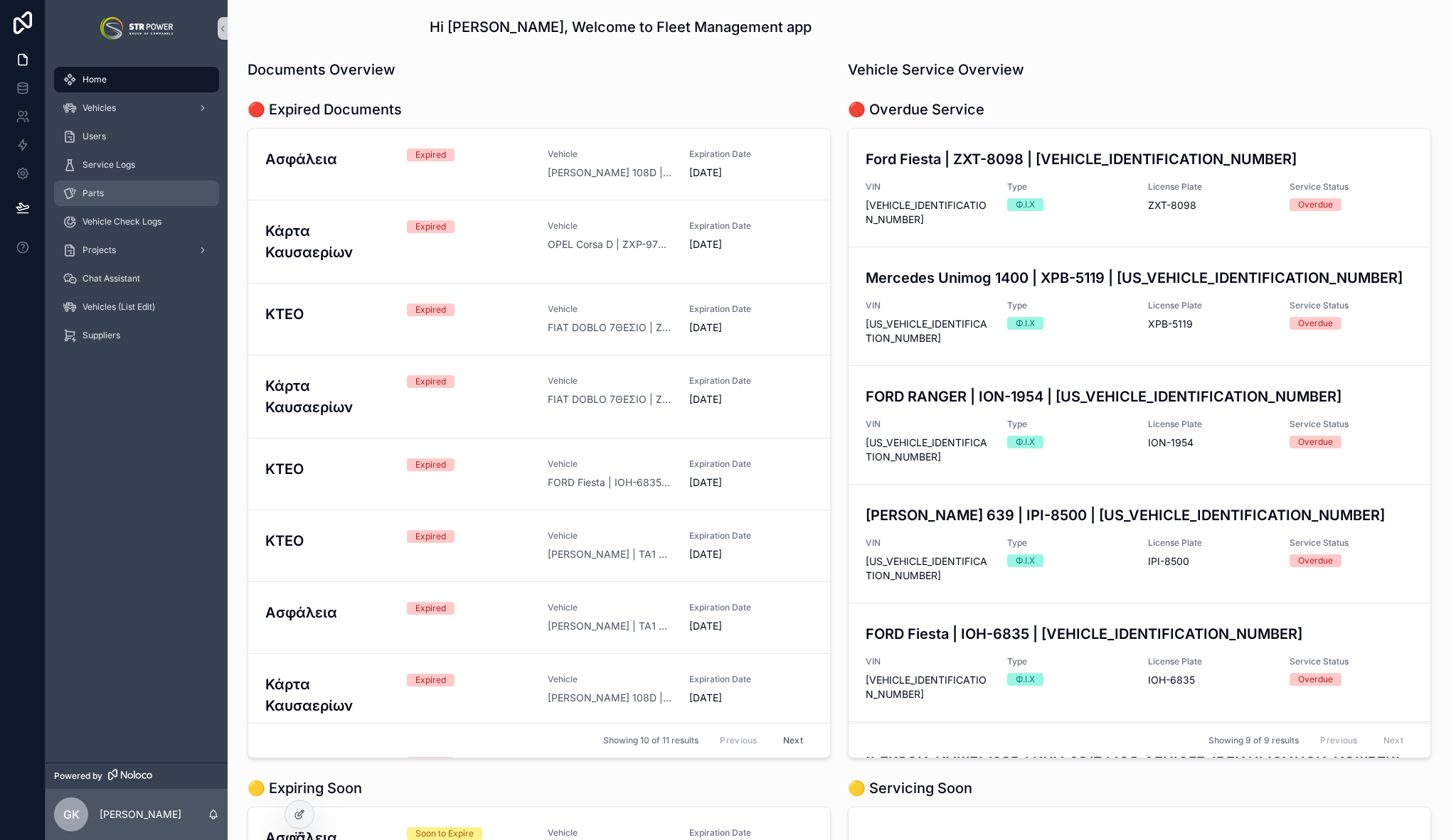
click at [109, 192] on div "Parts" at bounding box center [136, 193] width 148 height 22
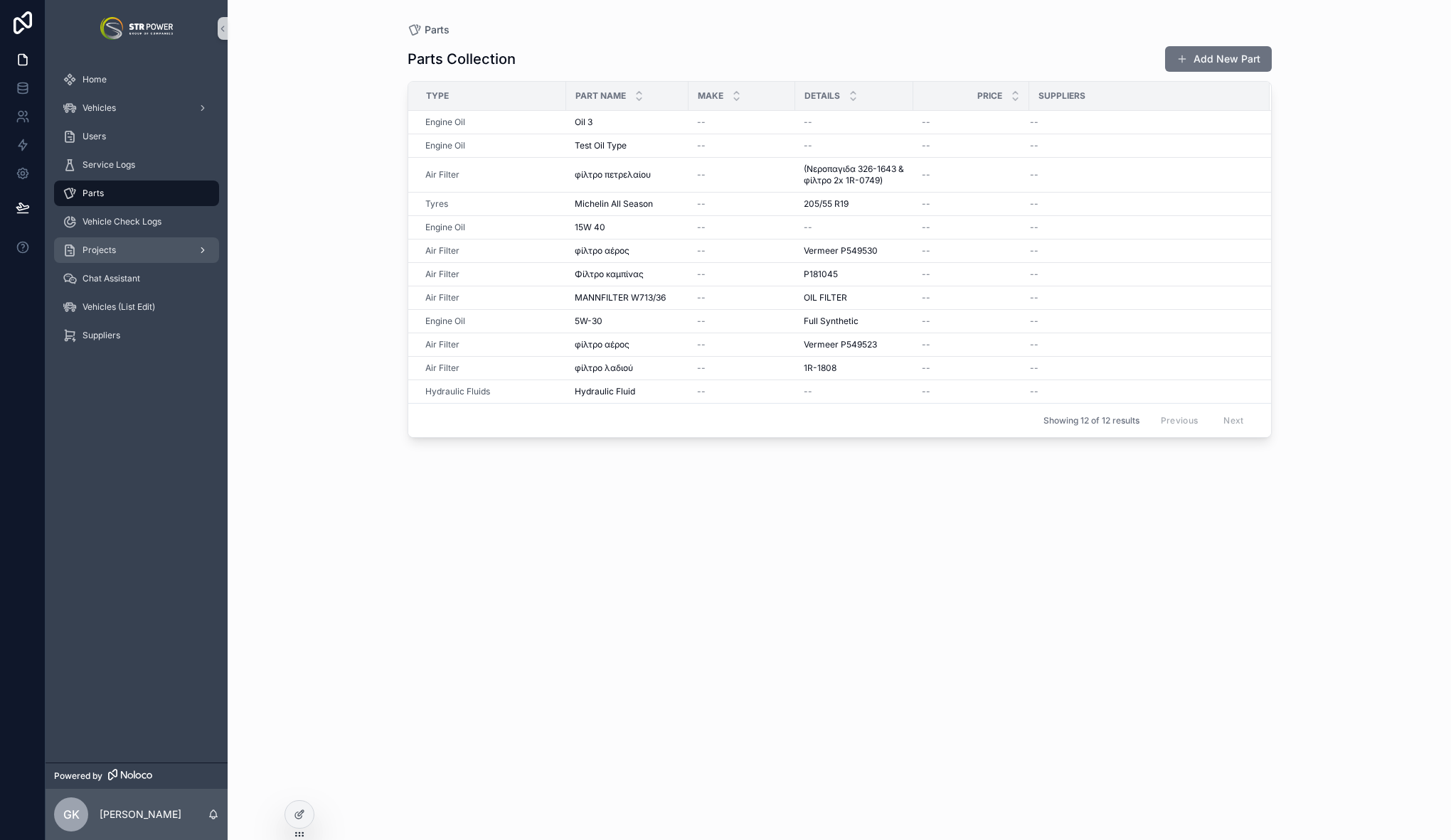
click at [162, 242] on div "Projects" at bounding box center [136, 250] width 148 height 22
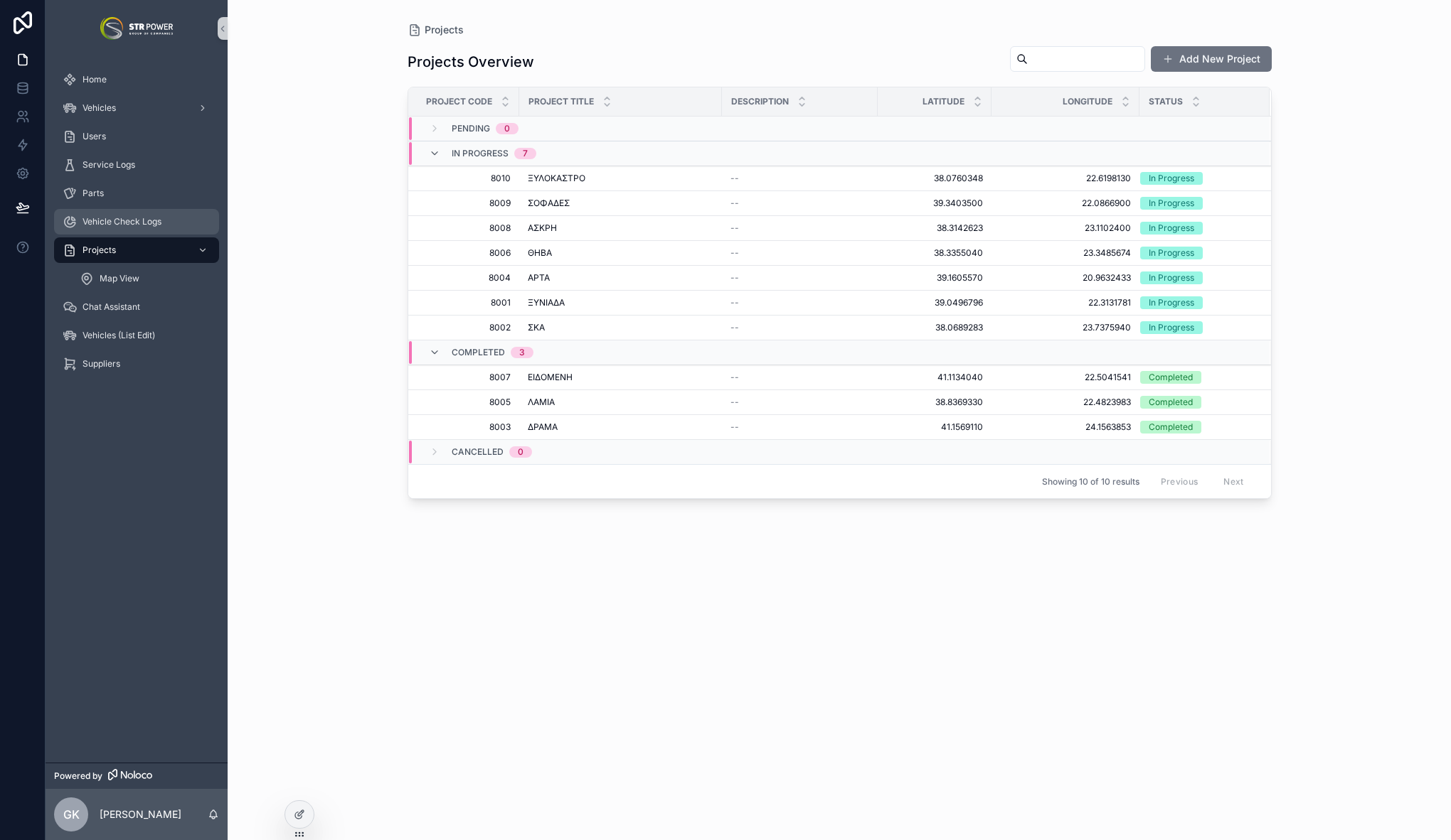
click at [165, 215] on div "Vehicle Check Logs" at bounding box center [136, 221] width 148 height 22
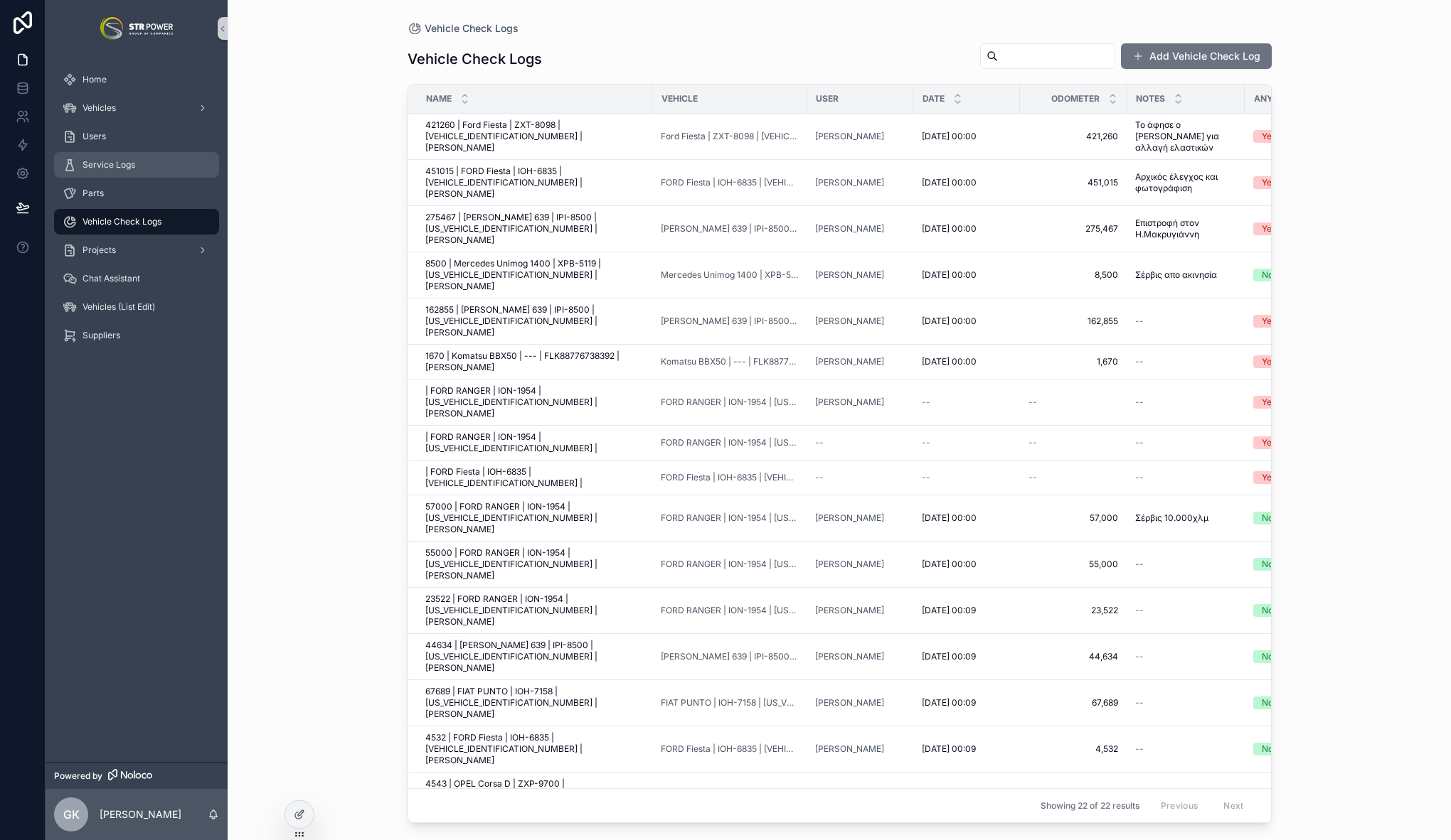
click at [143, 165] on div "Service Logs" at bounding box center [136, 165] width 148 height 22
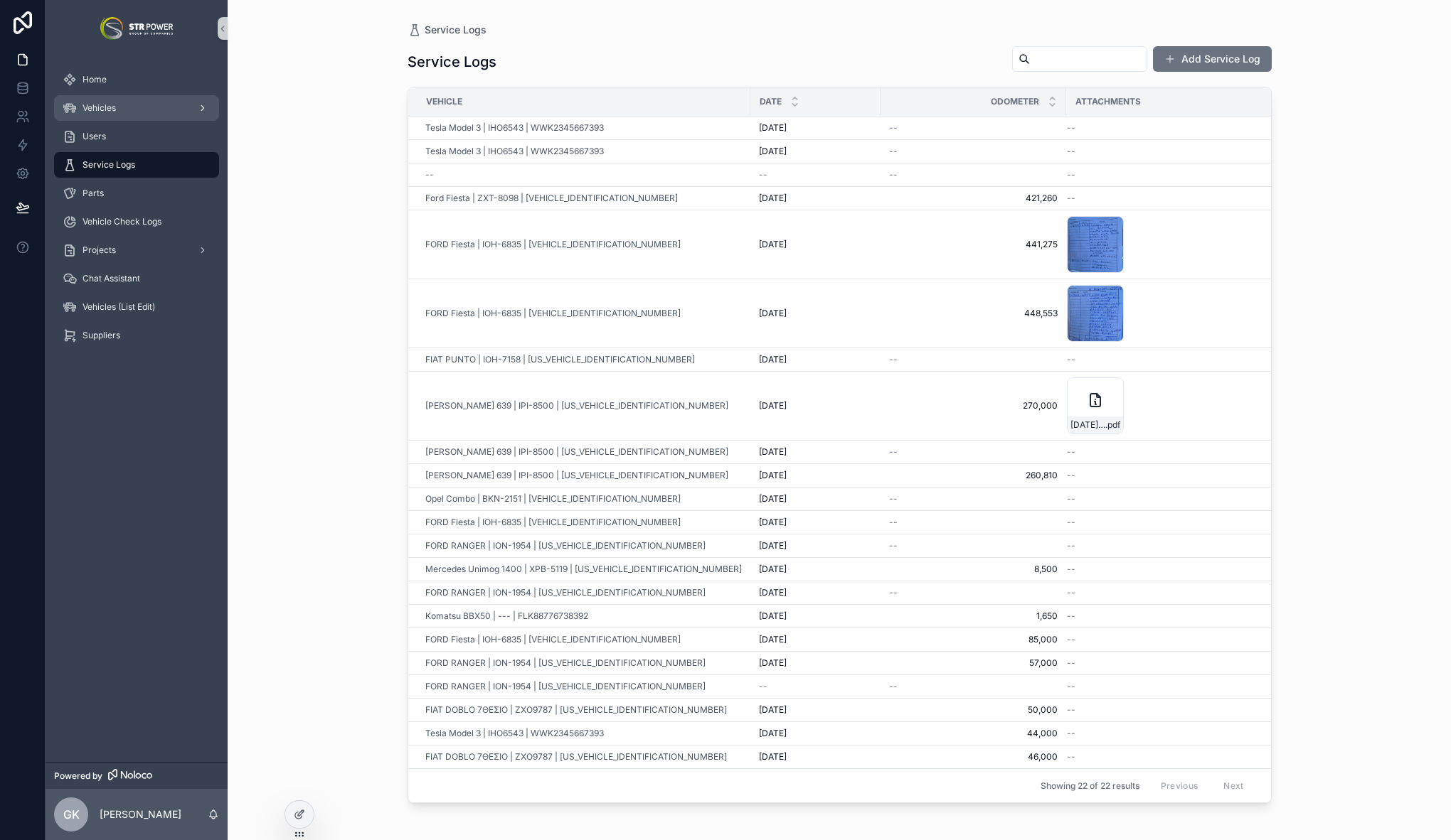
click at [114, 112] on span "Vehicles" at bounding box center [99, 107] width 33 height 12
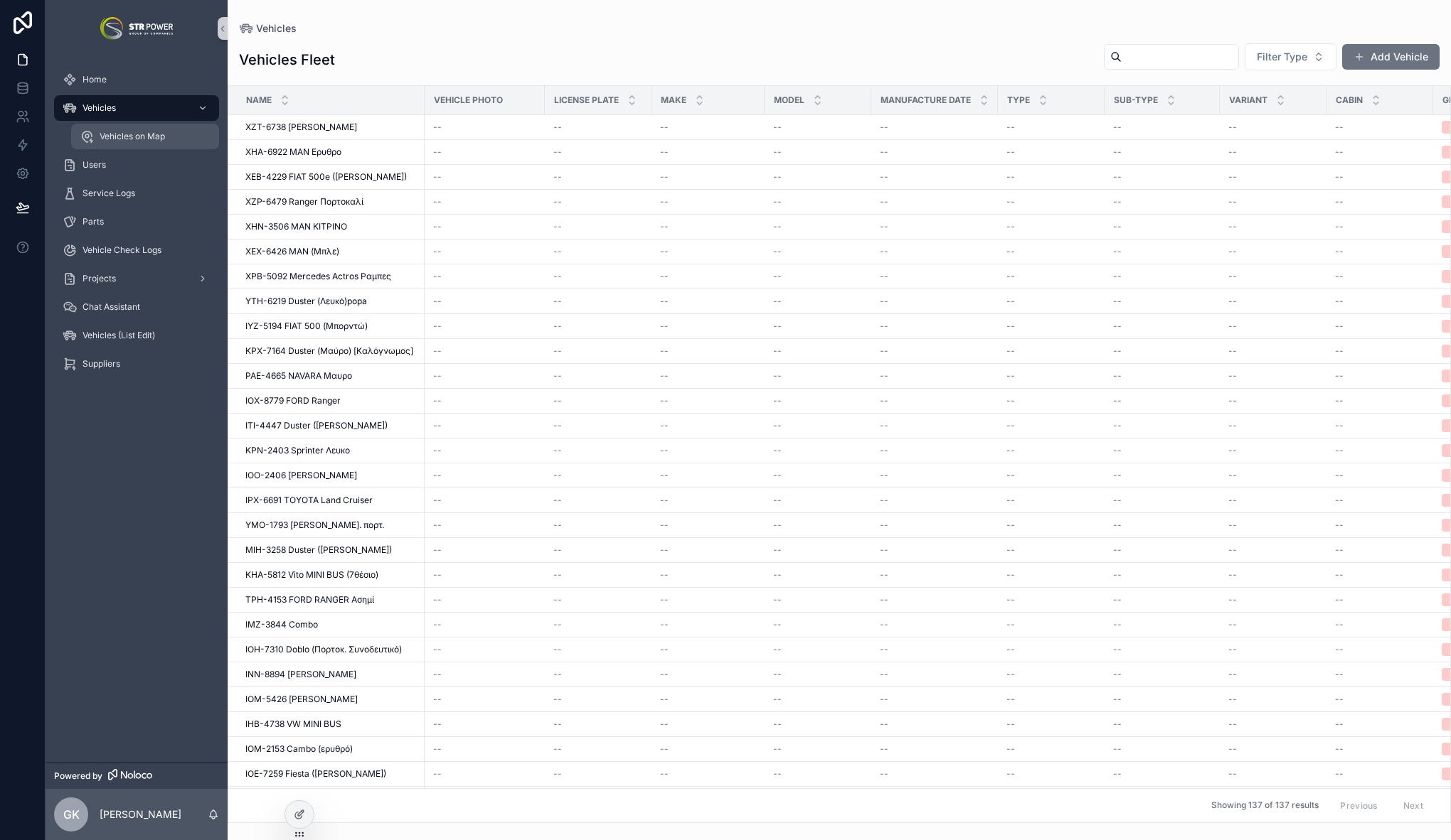
click at [162, 138] on span "Vehicles on Map" at bounding box center [132, 136] width 66 height 12
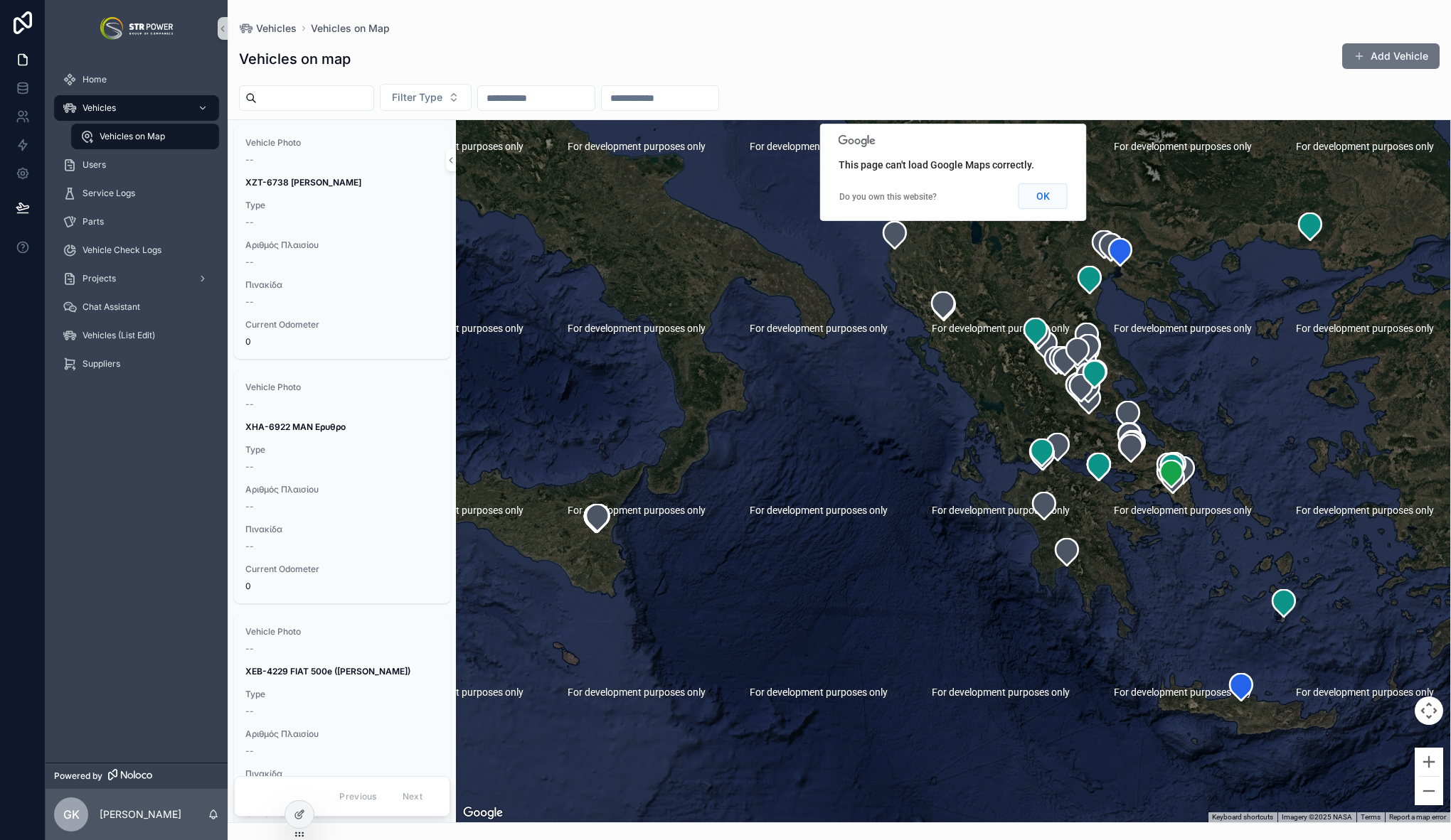
click at [1045, 200] on button "OK" at bounding box center [1043, 196] width 49 height 26
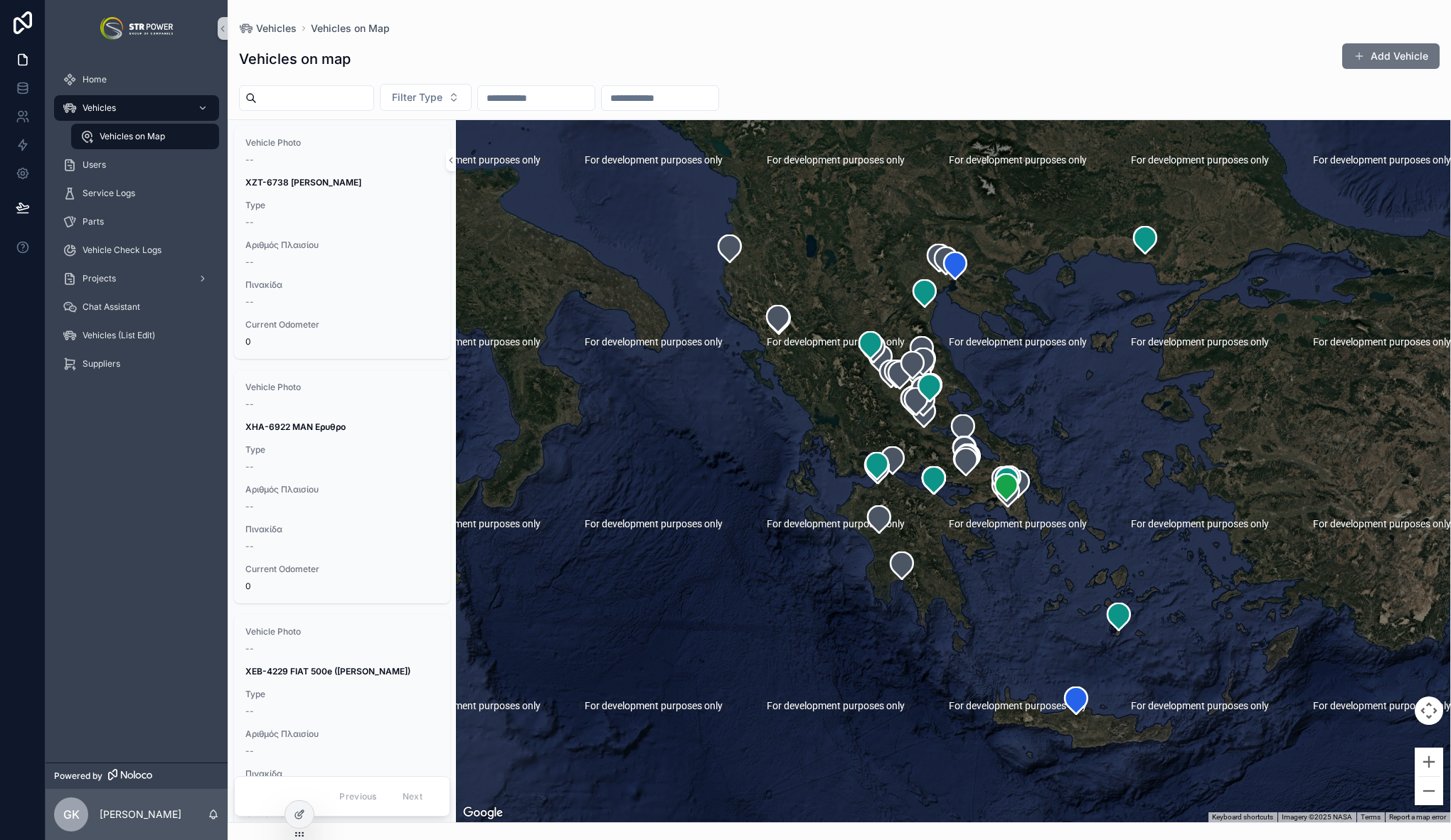
drag, startPoint x: 979, startPoint y: 493, endPoint x: 766, endPoint y: 506, distance: 213.4
click at [766, 506] on div "scrollable content" at bounding box center [953, 471] width 994 height 702
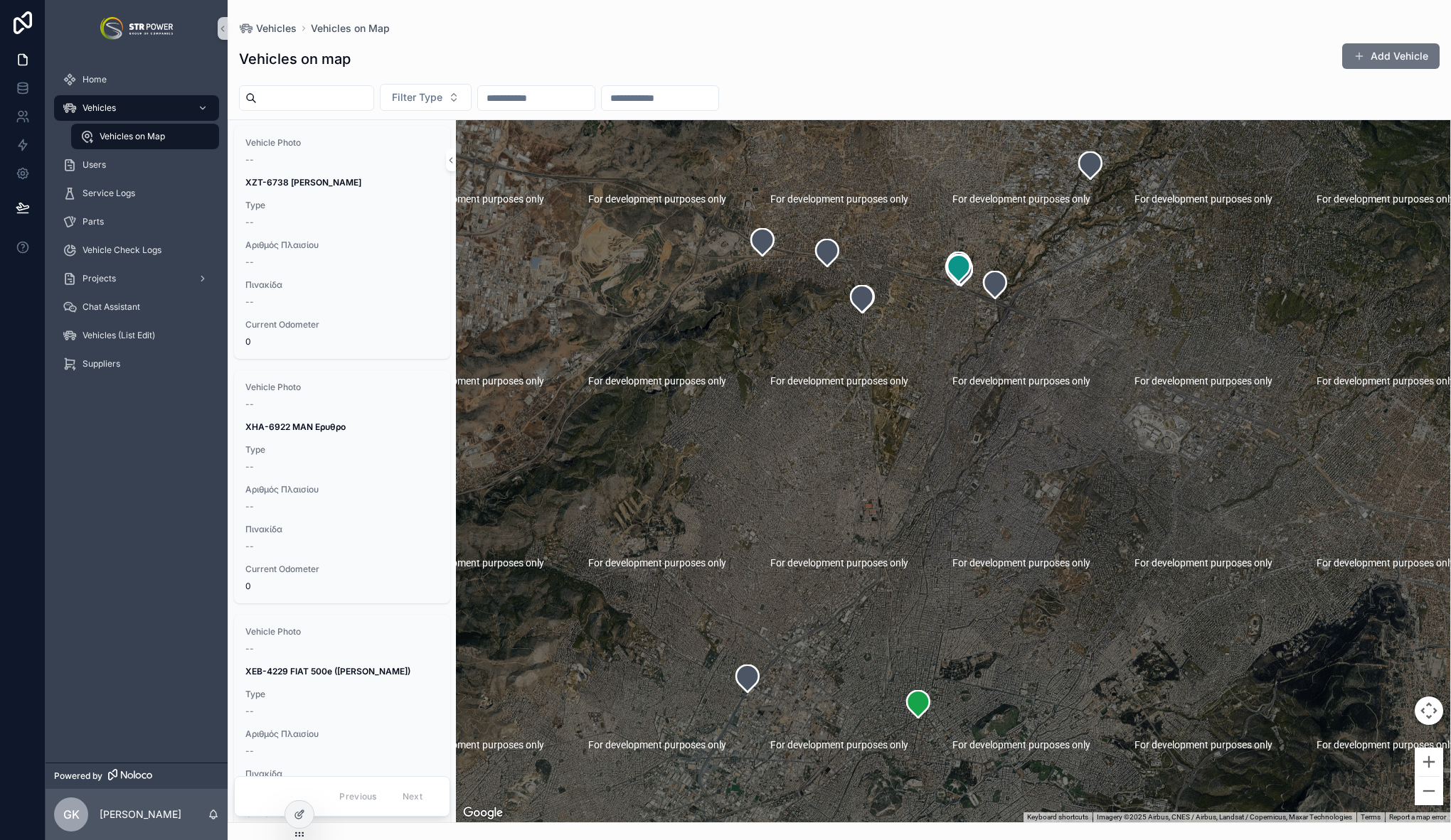
drag, startPoint x: 980, startPoint y: 444, endPoint x: 979, endPoint y: 424, distance: 20.0
click at [986, 474] on div "scrollable content" at bounding box center [953, 471] width 994 height 702
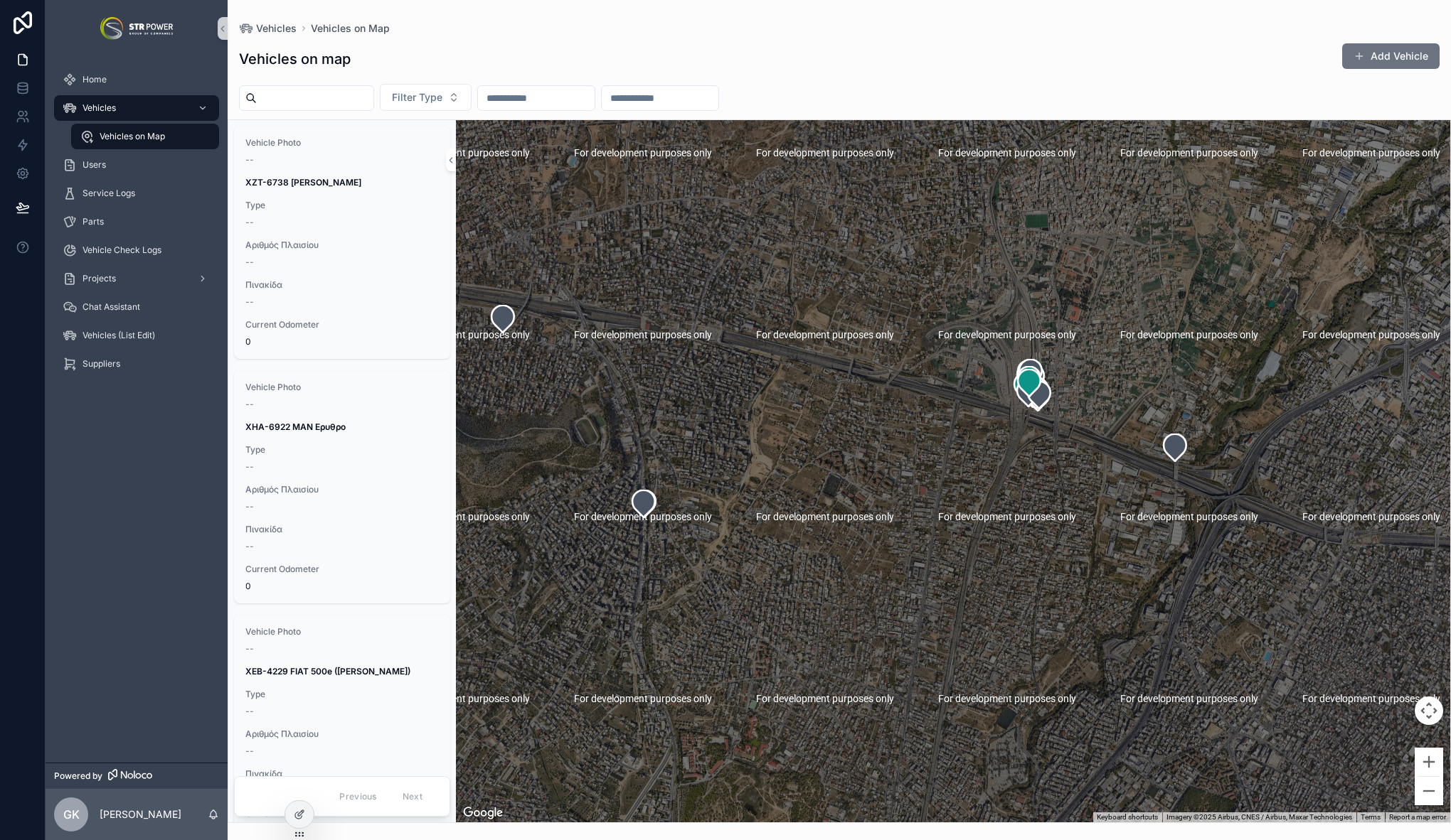
drag, startPoint x: 882, startPoint y: 418, endPoint x: 933, endPoint y: 431, distance: 52.6
click at [933, 431] on div "scrollable content" at bounding box center [953, 471] width 994 height 702
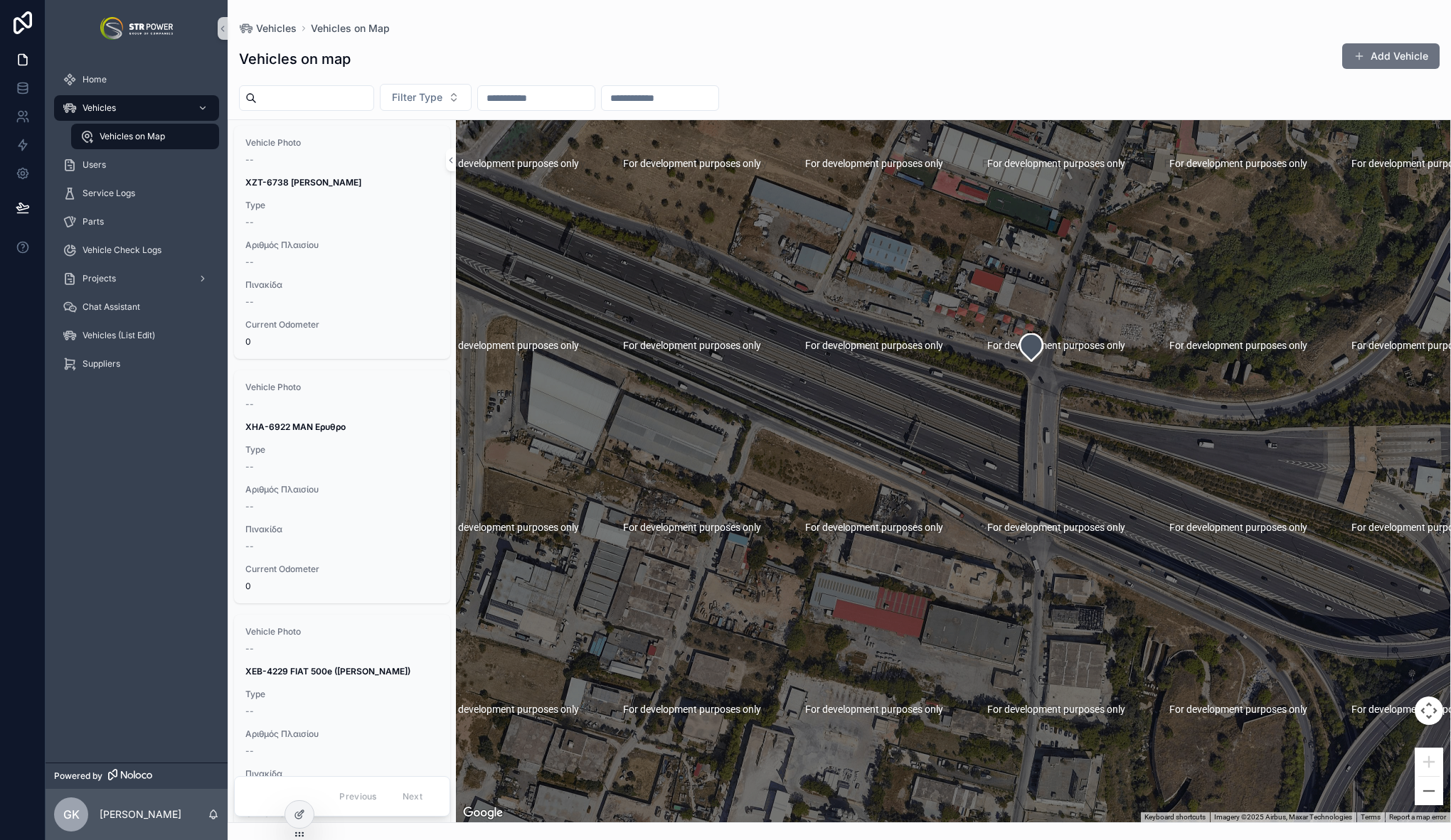
drag, startPoint x: 1022, startPoint y: 397, endPoint x: 982, endPoint y: 488, distance: 99.4
click at [982, 488] on div "scrollable content" at bounding box center [953, 471] width 994 height 702
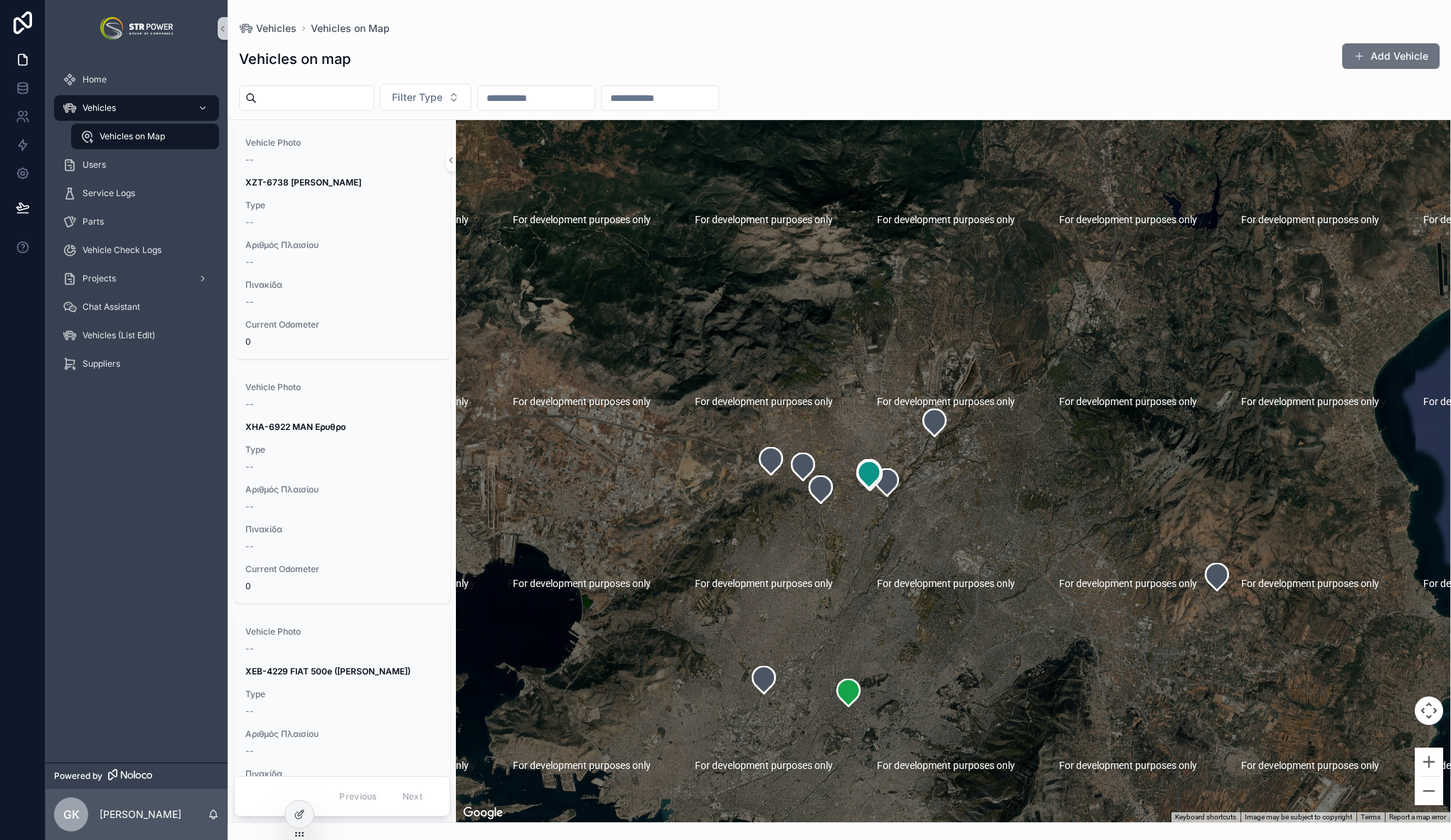
drag, startPoint x: 980, startPoint y: 522, endPoint x: 898, endPoint y: 466, distance: 99.3
click at [898, 466] on div "scrollable content" at bounding box center [953, 471] width 994 height 702
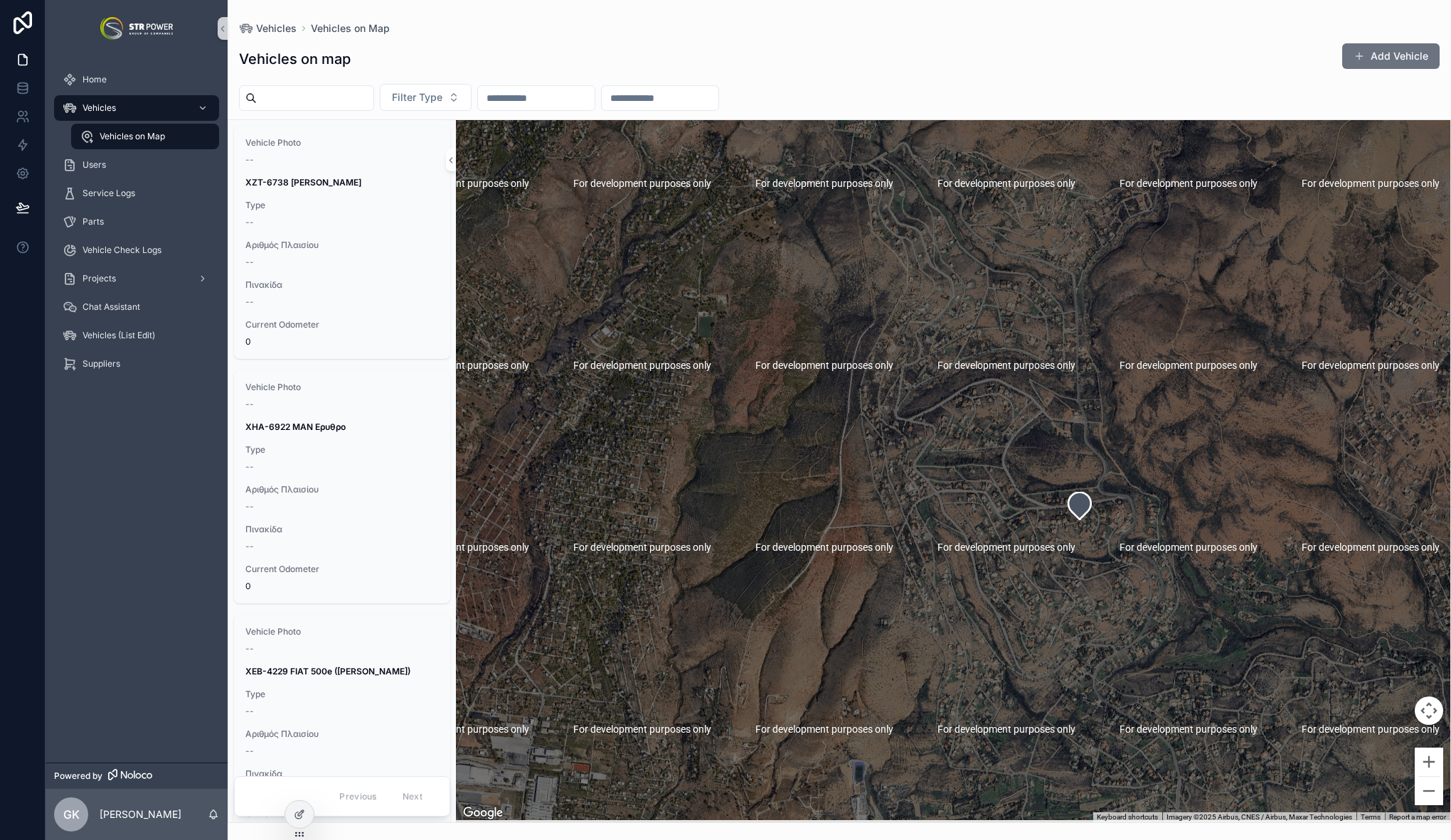
drag, startPoint x: 1087, startPoint y: 550, endPoint x: 915, endPoint y: 435, distance: 206.9
click at [915, 435] on div "scrollable content" at bounding box center [953, 471] width 994 height 702
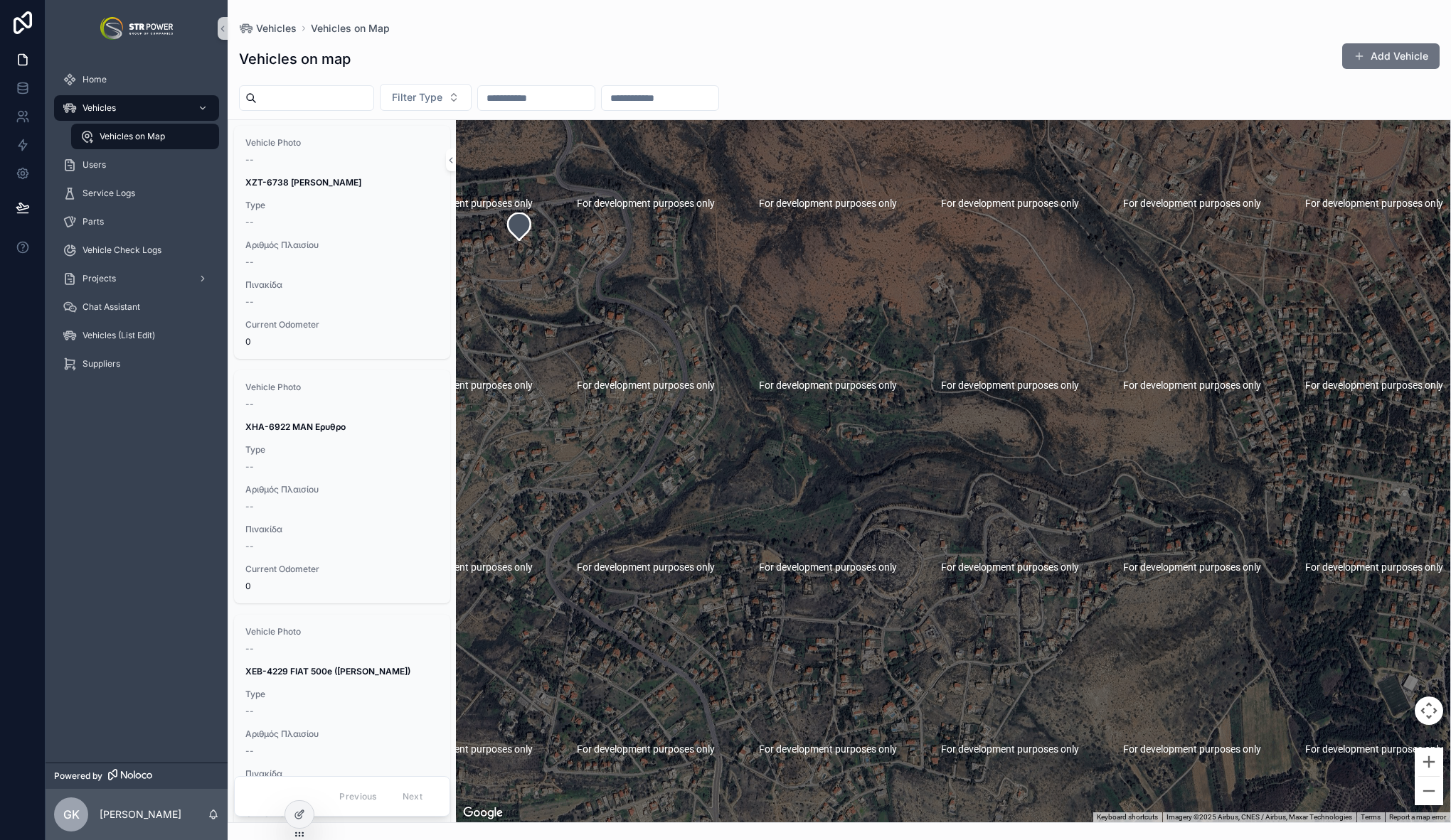
drag, startPoint x: 645, startPoint y: 297, endPoint x: 930, endPoint y: 435, distance: 316.7
click at [947, 449] on div "scrollable content" at bounding box center [953, 471] width 994 height 702
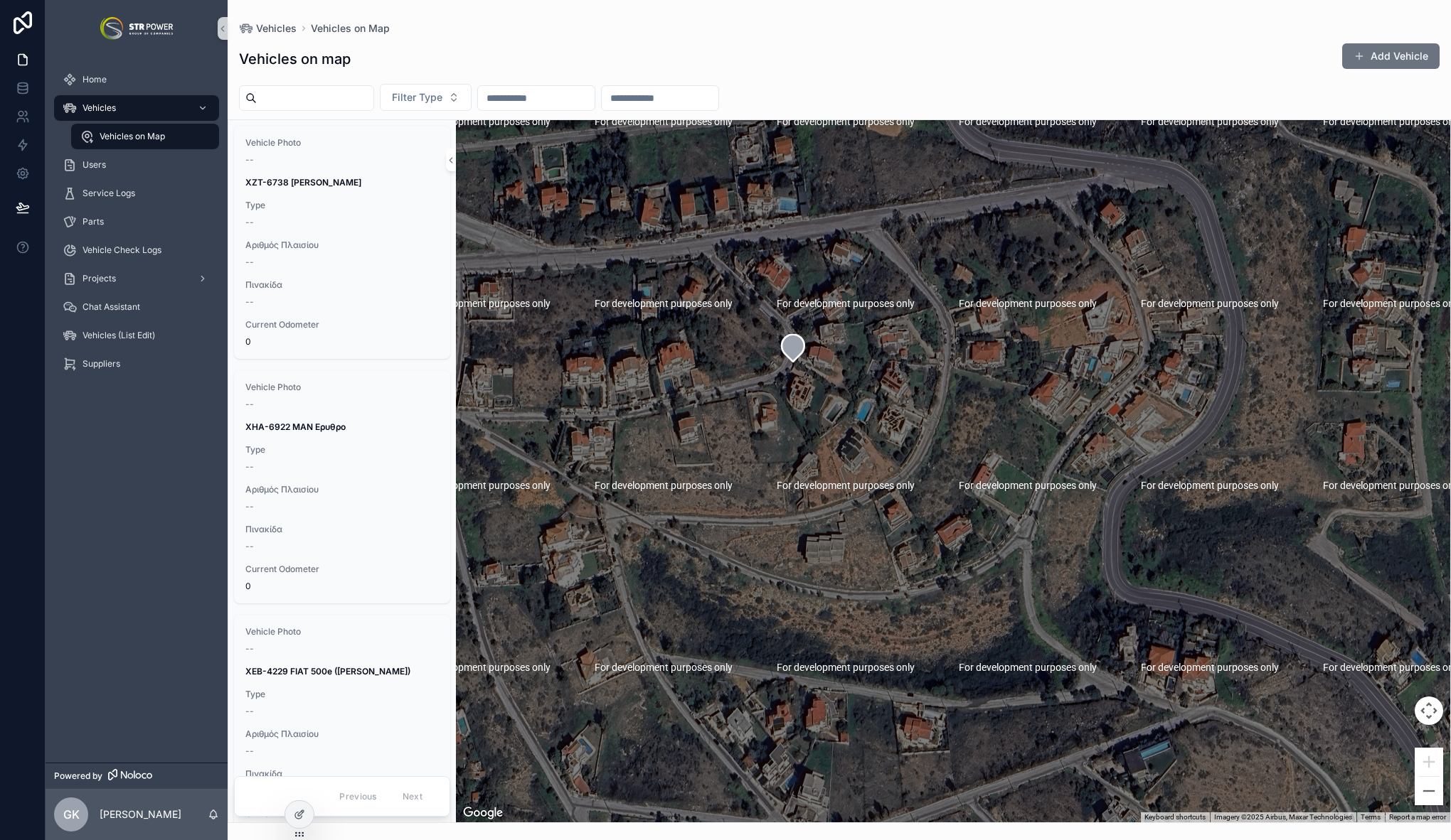
drag, startPoint x: 743, startPoint y: 355, endPoint x: 835, endPoint y: 386, distance: 97.1
click at [782, 394] on div "scrollable content" at bounding box center [953, 471] width 994 height 702
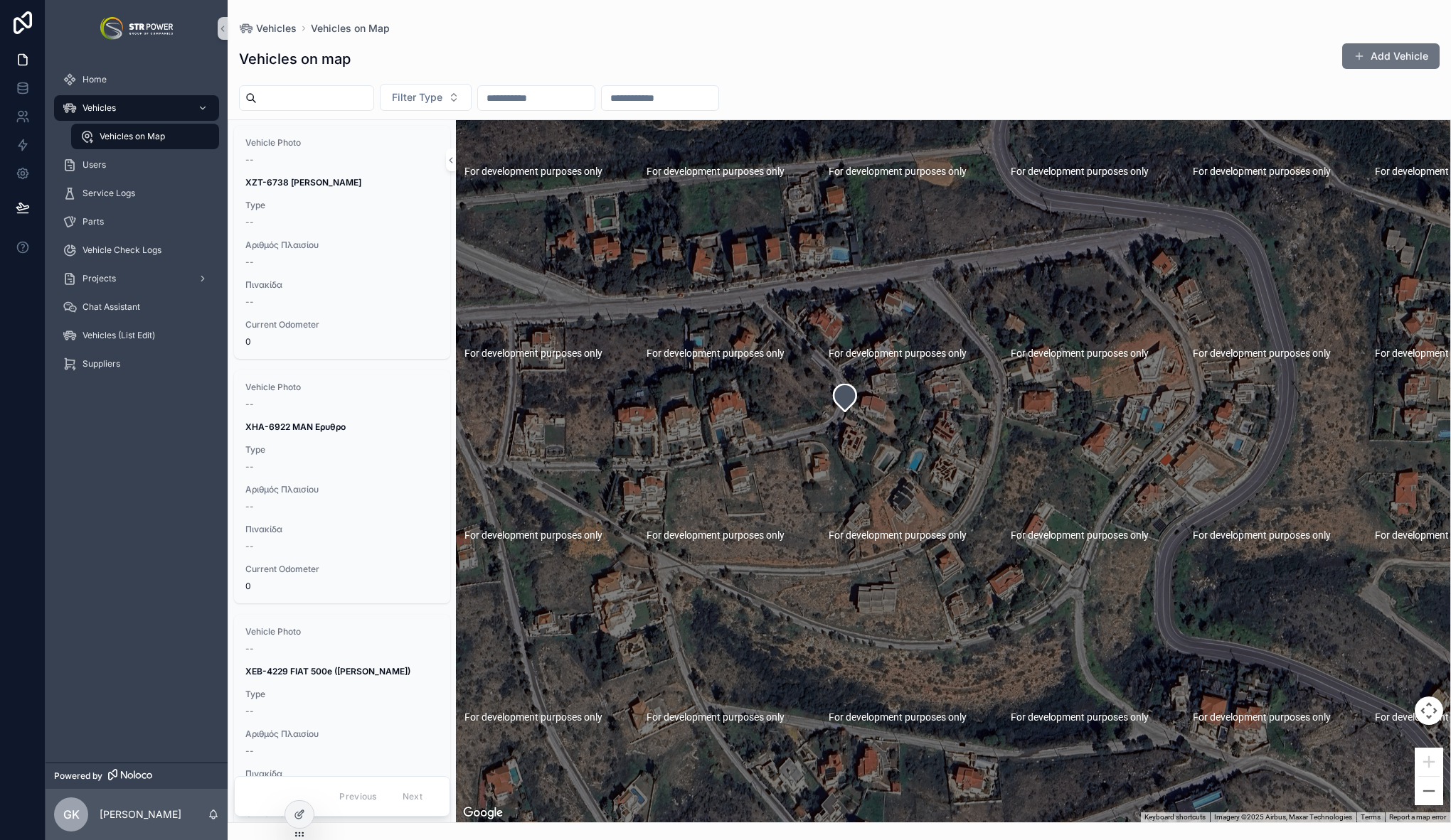
click at [848, 376] on div "scrollable content" at bounding box center [953, 471] width 994 height 702
click at [847, 394] on icon "scrollable content" at bounding box center [844, 398] width 22 height 27
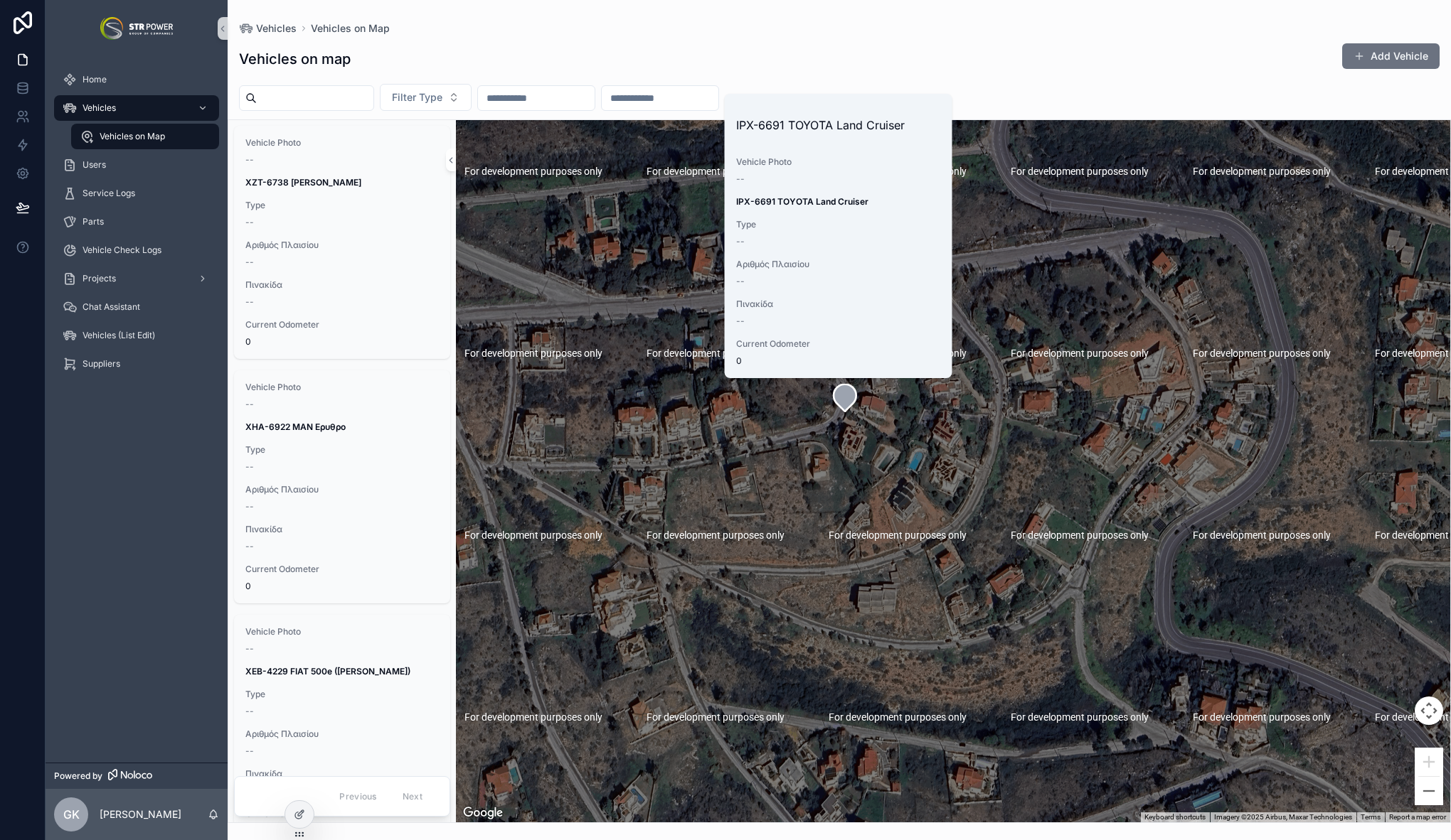
click at [800, 53] on div "Vehicles on map Add Vehicle" at bounding box center [839, 59] width 1201 height 32
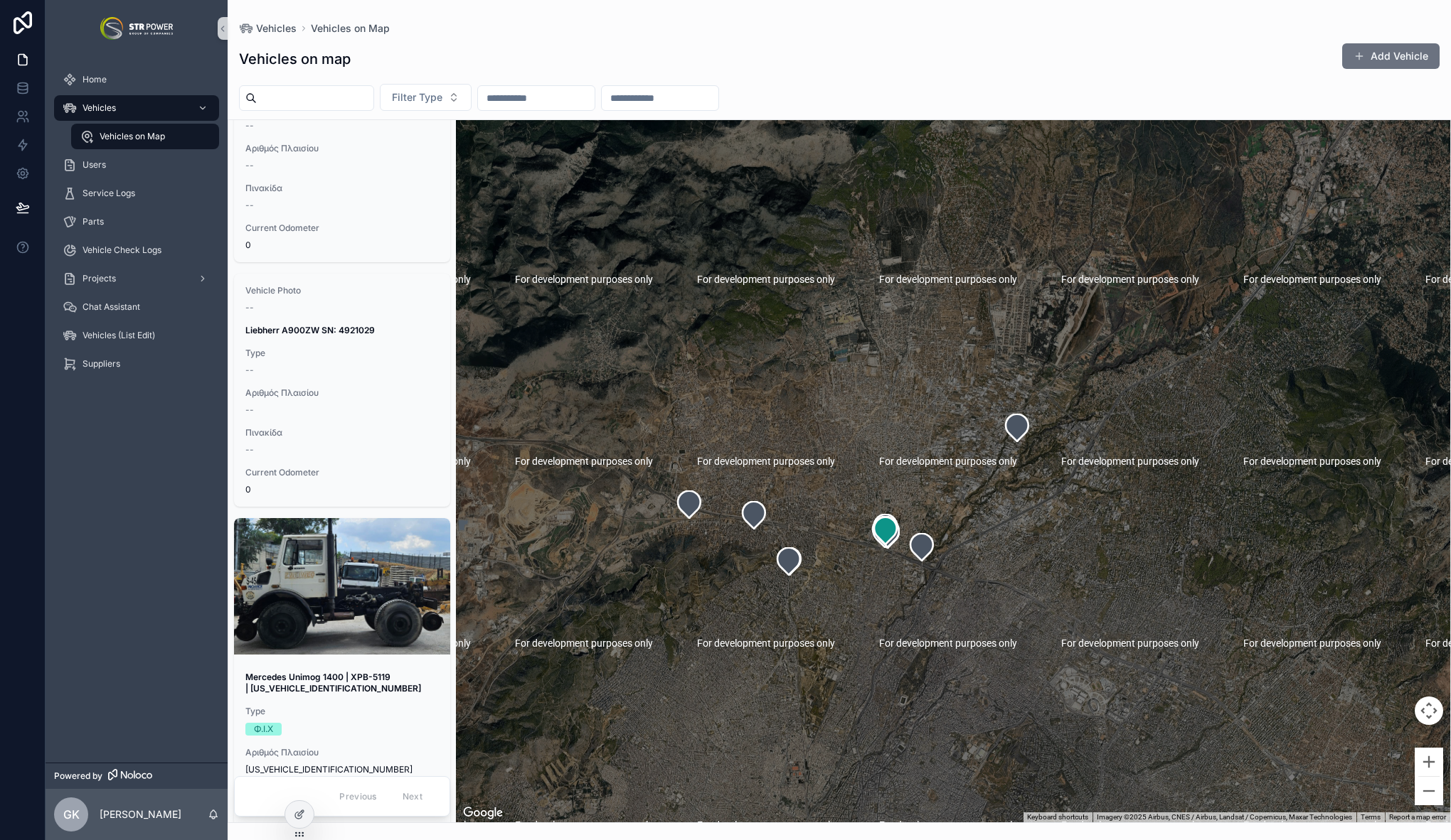
scroll to position [18372, 0]
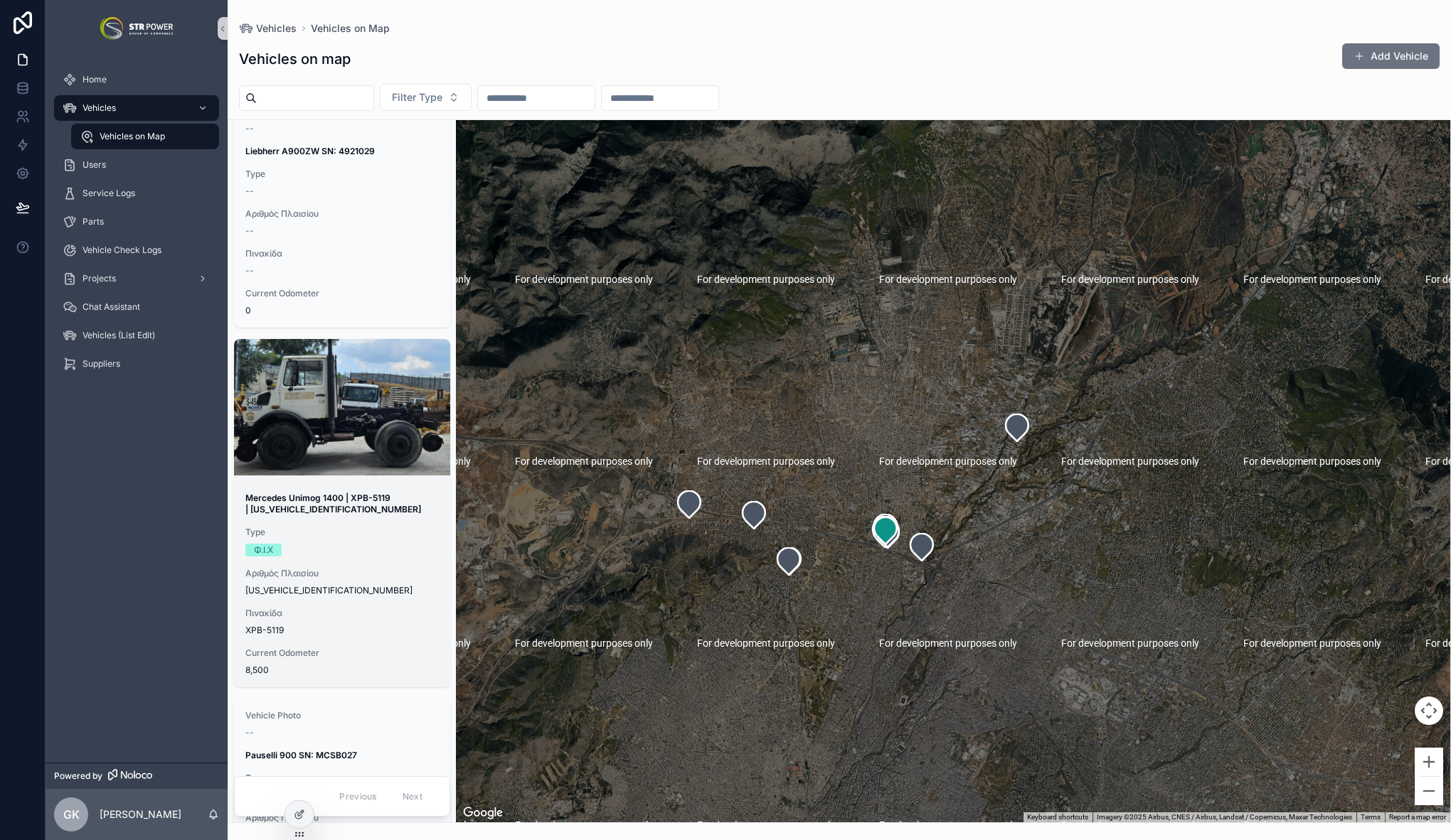
click at [325, 508] on strong "Mercedes Unimog 1400 | XPB-5119 | [US_VEHICLE_IDENTIFICATION_NUMBER]" at bounding box center [332, 504] width 175 height 22
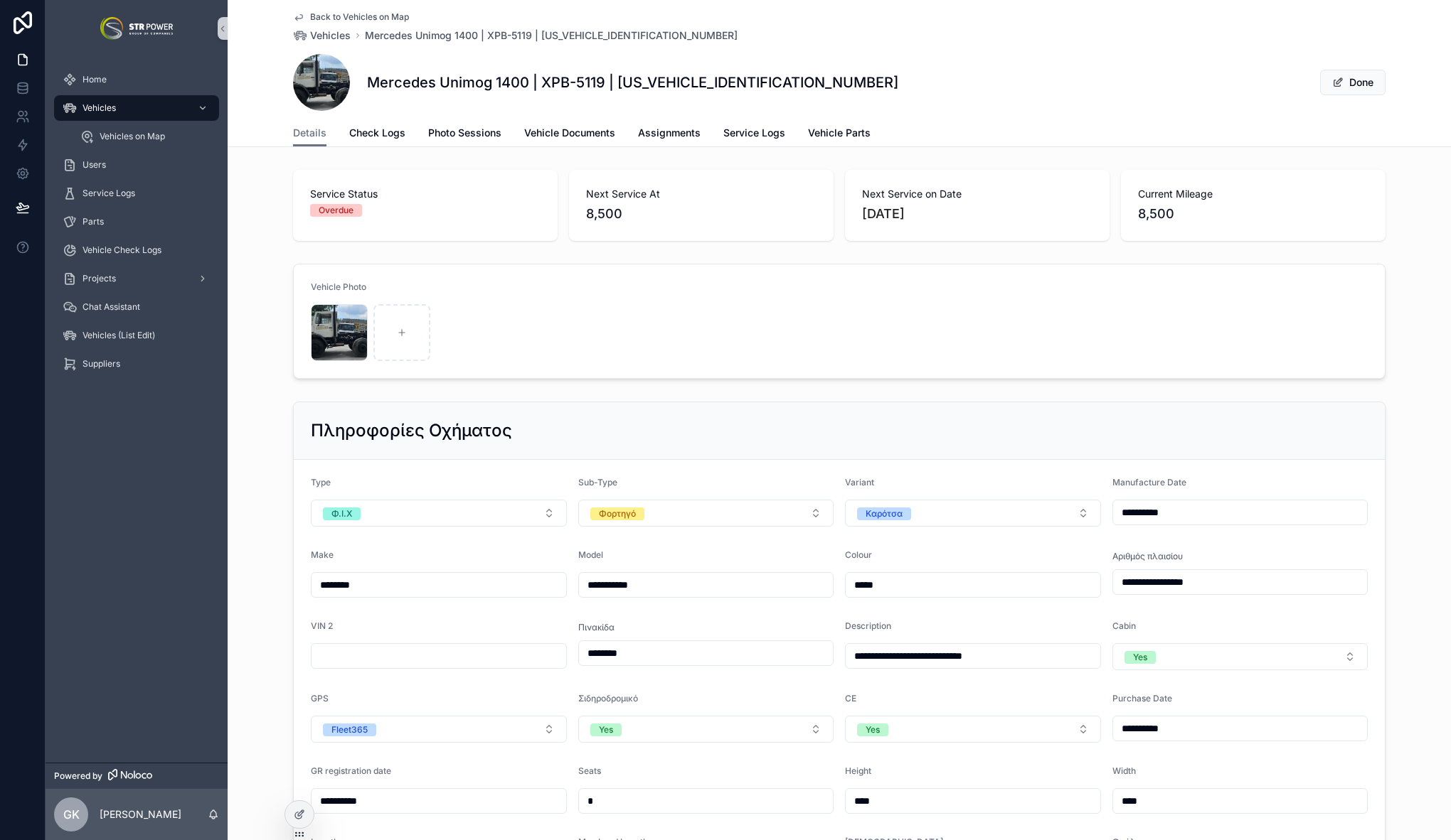
click at [318, 15] on span "Back to Vehicles on Map" at bounding box center [359, 17] width 99 height 12
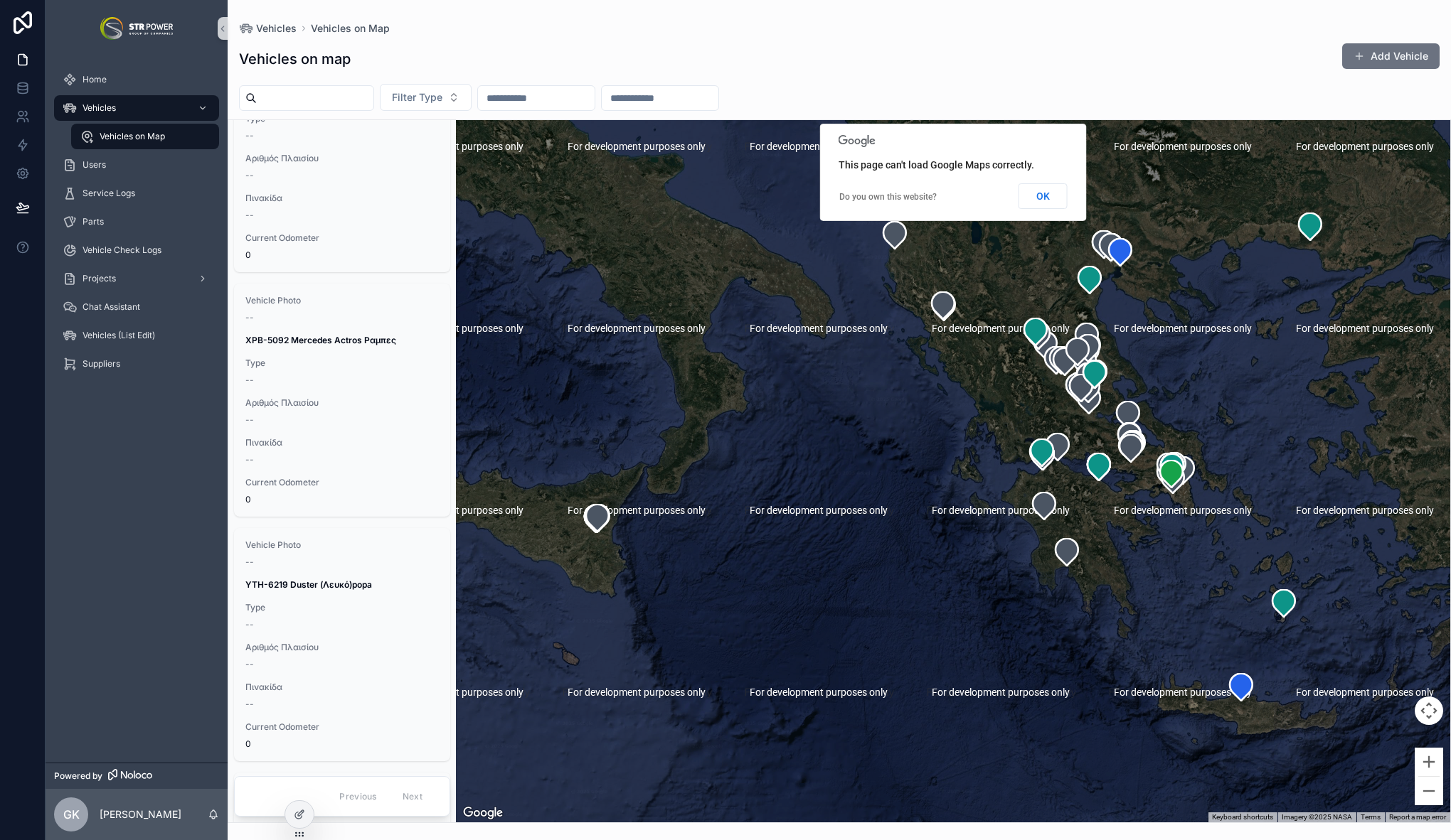
scroll to position [1032, 0]
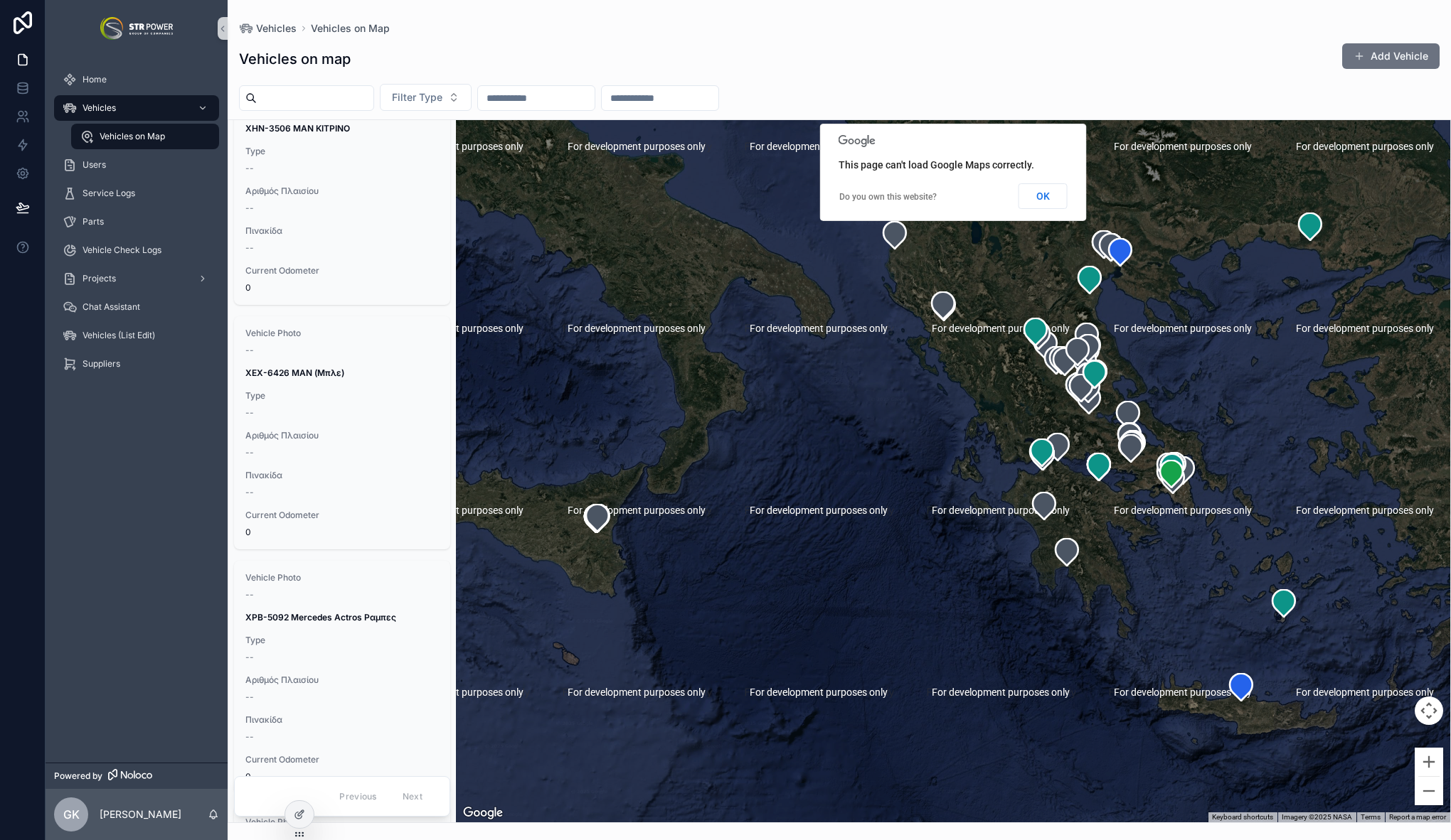
click at [333, 95] on input "scrollable content" at bounding box center [315, 98] width 117 height 20
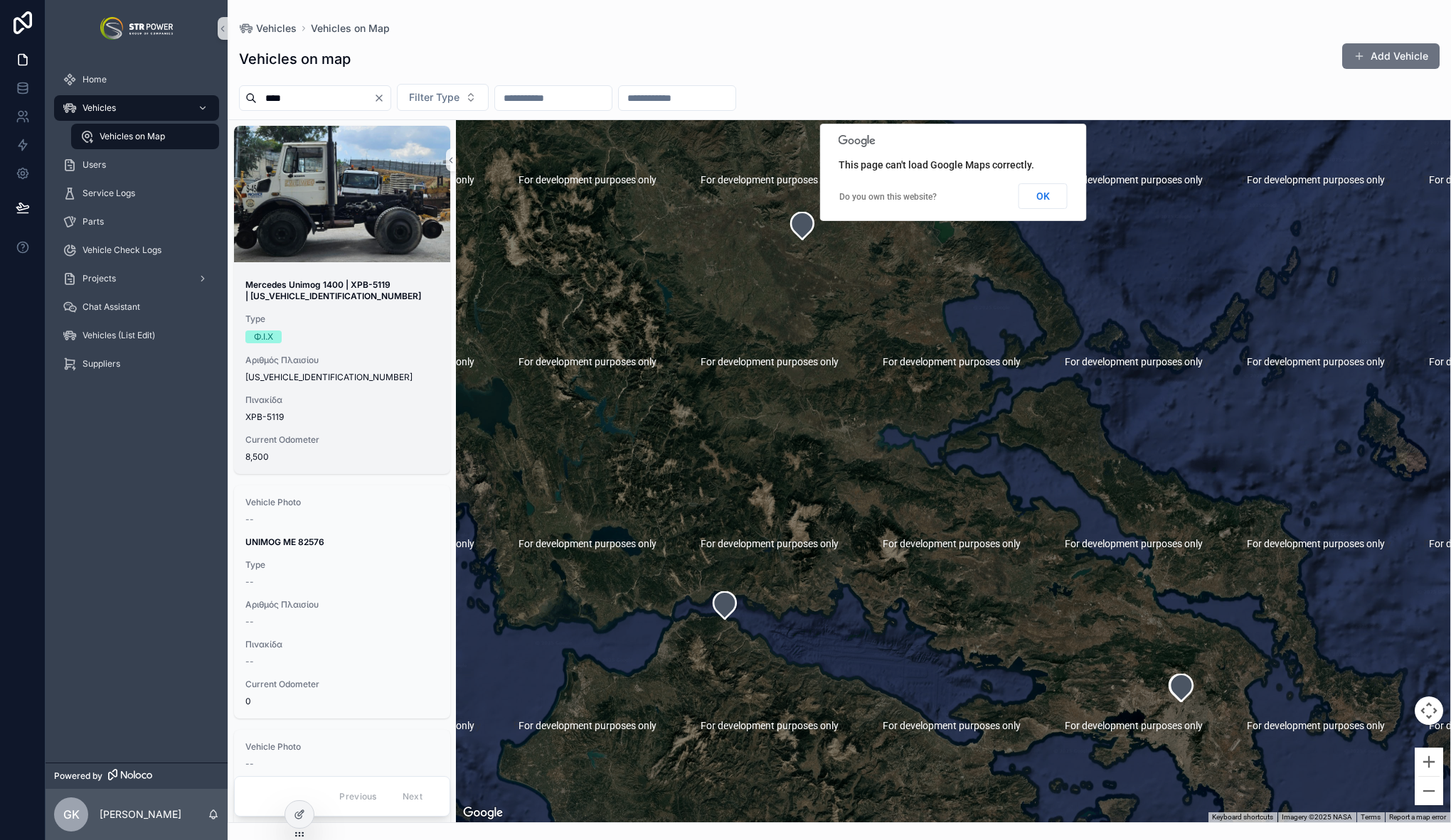
type input "****"
click at [338, 287] on strong "Mercedes Unimog 1400 | XPB-5119 | [US_VEHICLE_IDENTIFICATION_NUMBER]" at bounding box center [332, 291] width 175 height 22
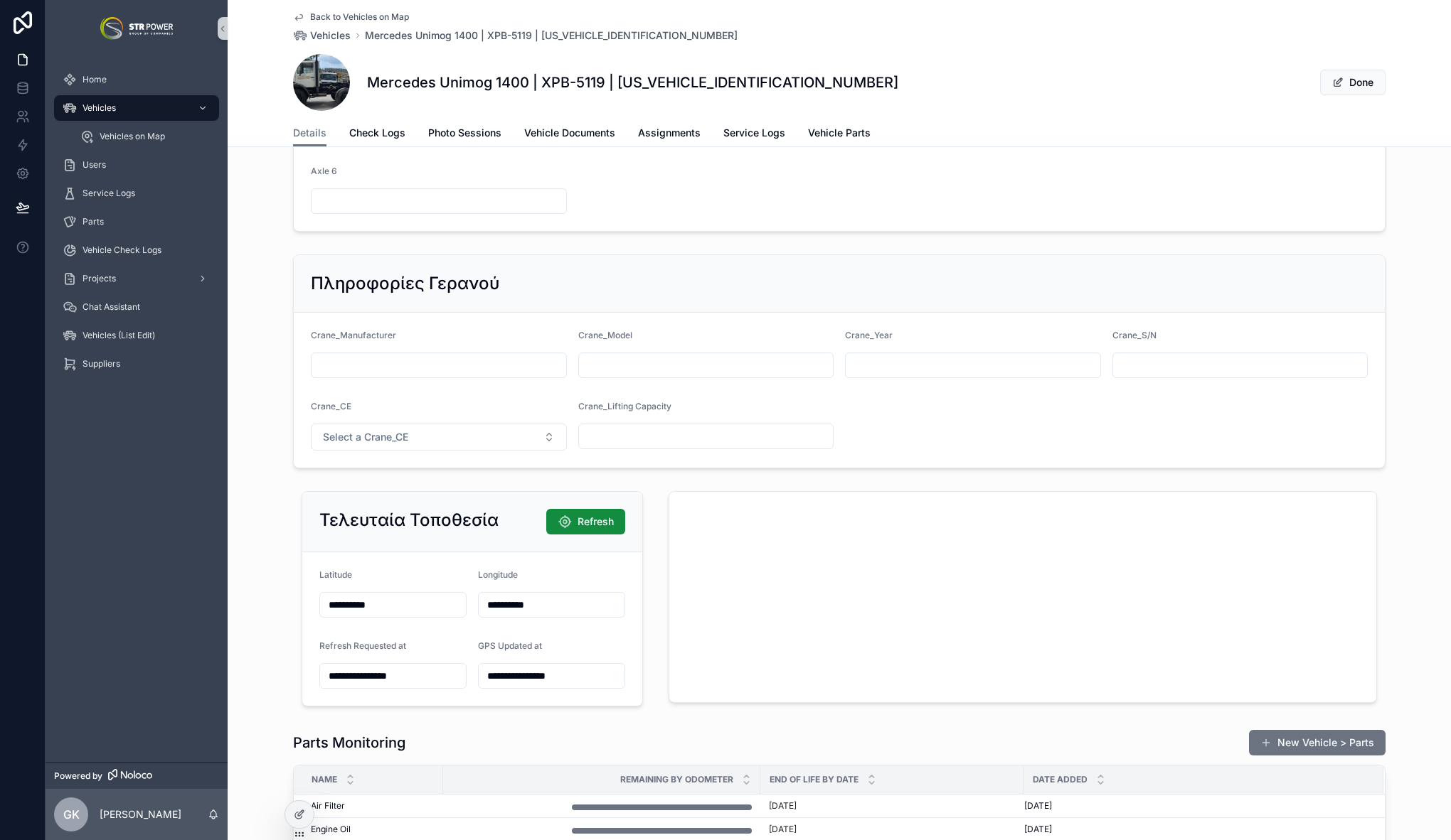
scroll to position [1508, 0]
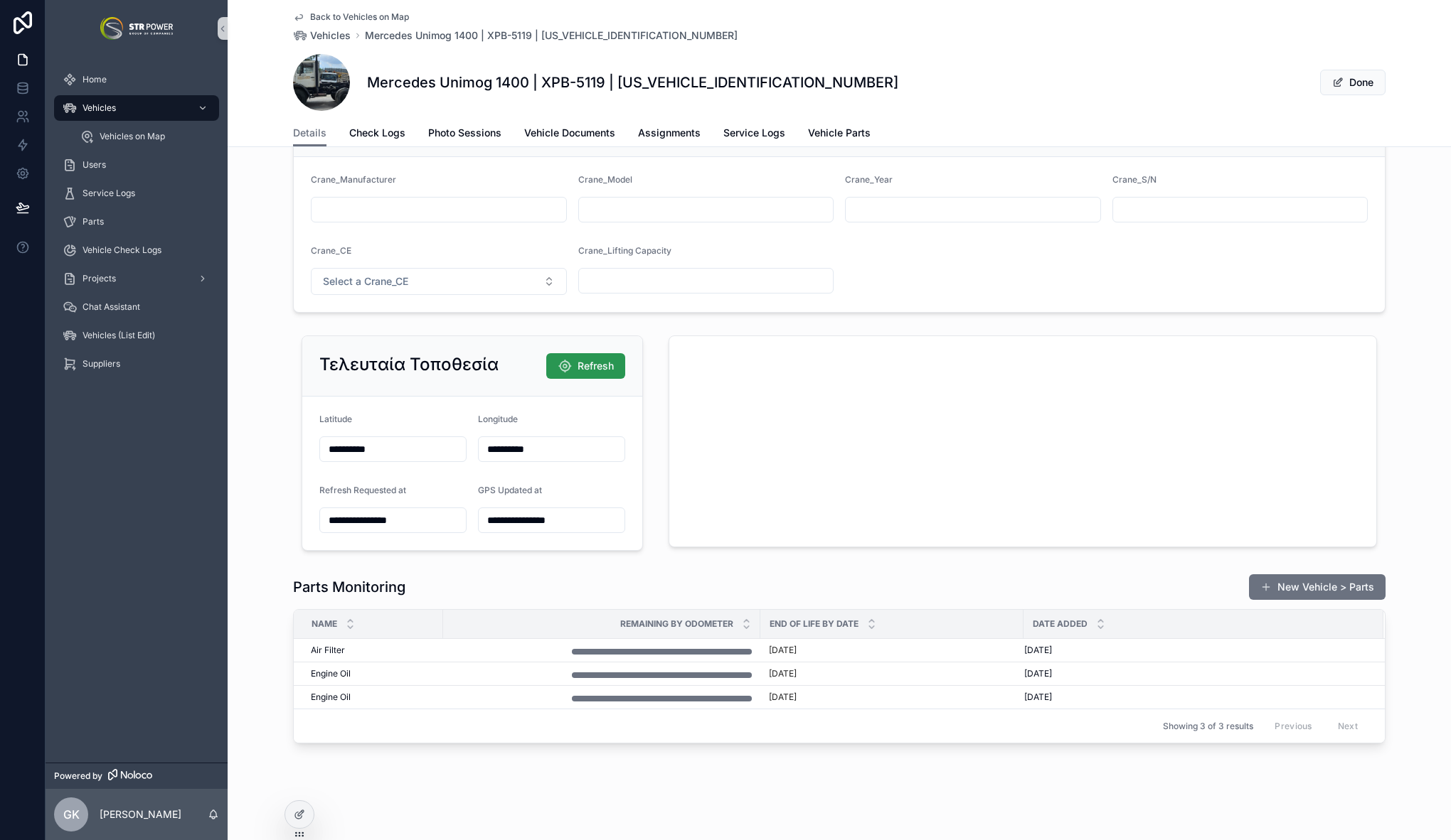
click at [578, 362] on span "Refresh" at bounding box center [595, 366] width 36 height 14
type input "**********"
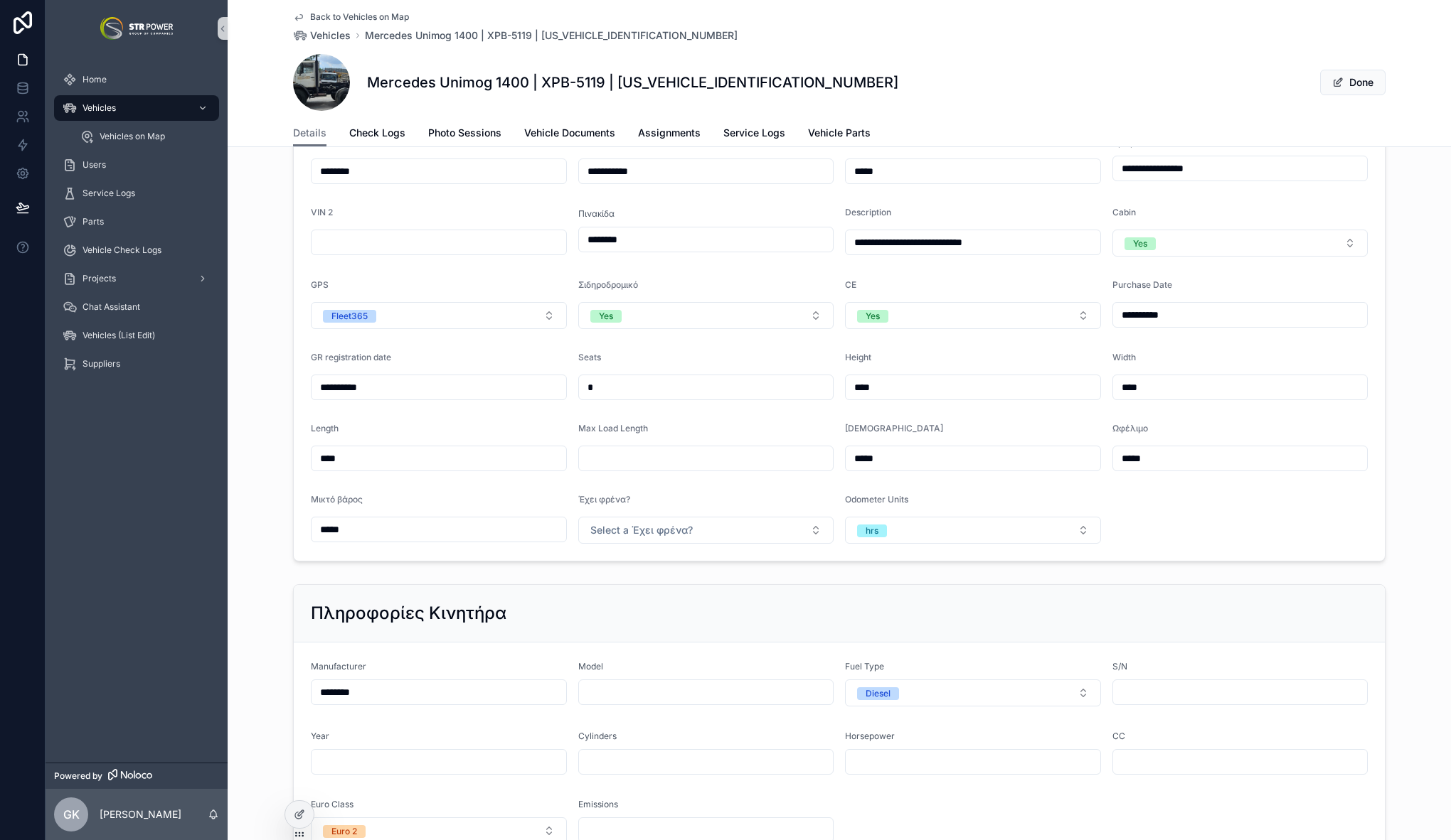
scroll to position [0, 0]
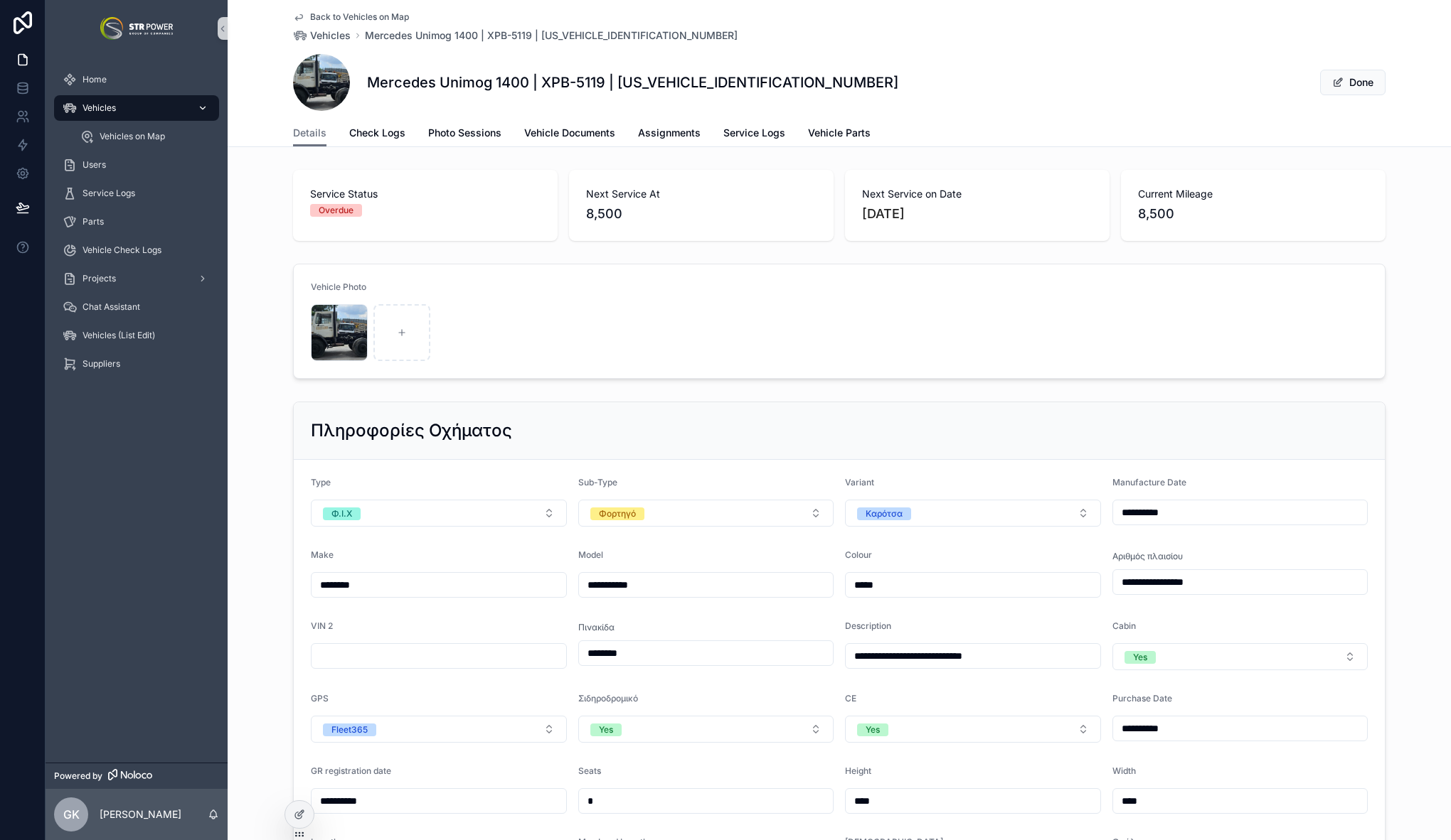
click at [124, 110] on div "Vehicles" at bounding box center [136, 107] width 148 height 22
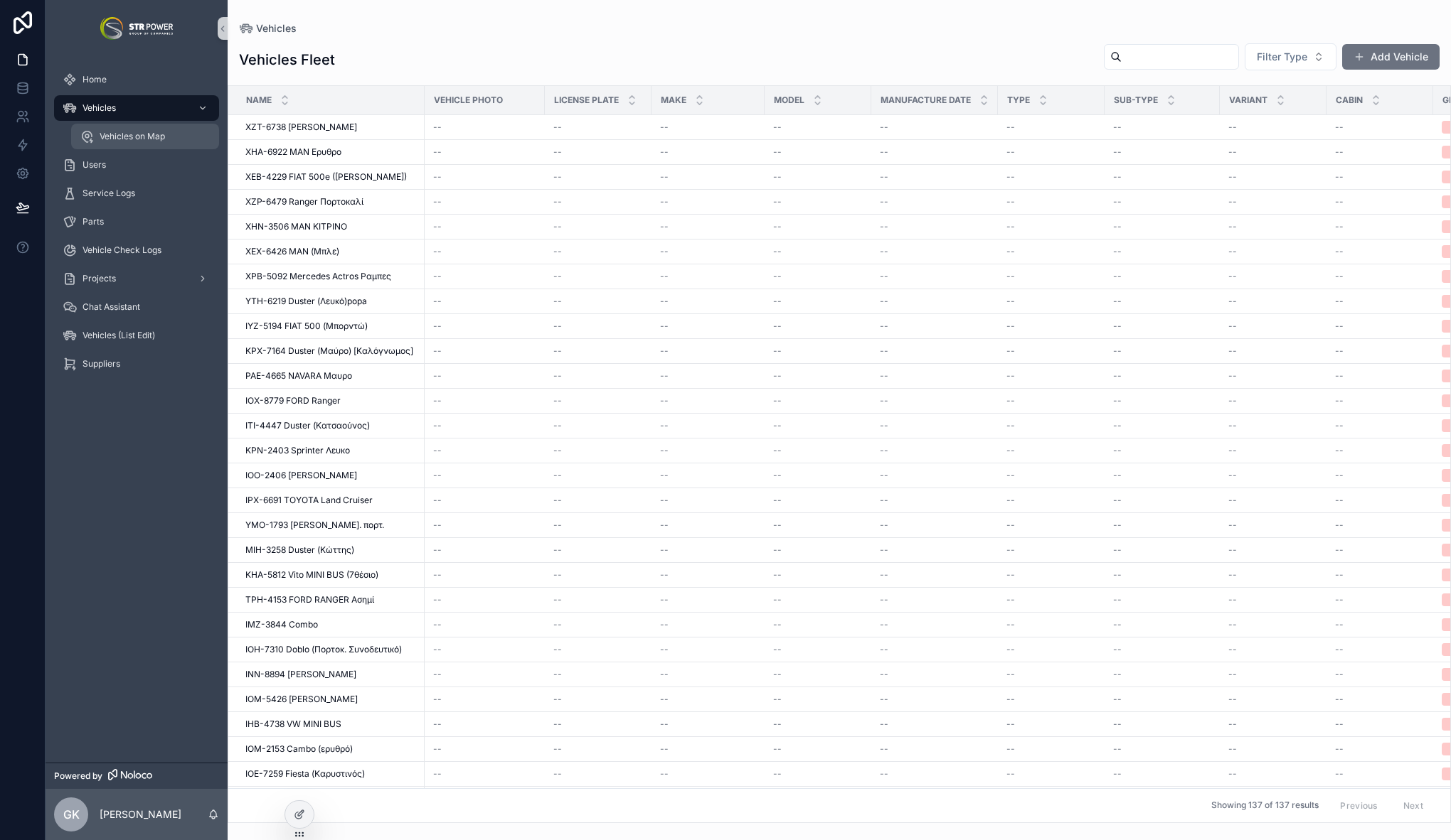
click at [145, 142] on div "Vehicles on Map" at bounding box center [145, 136] width 131 height 22
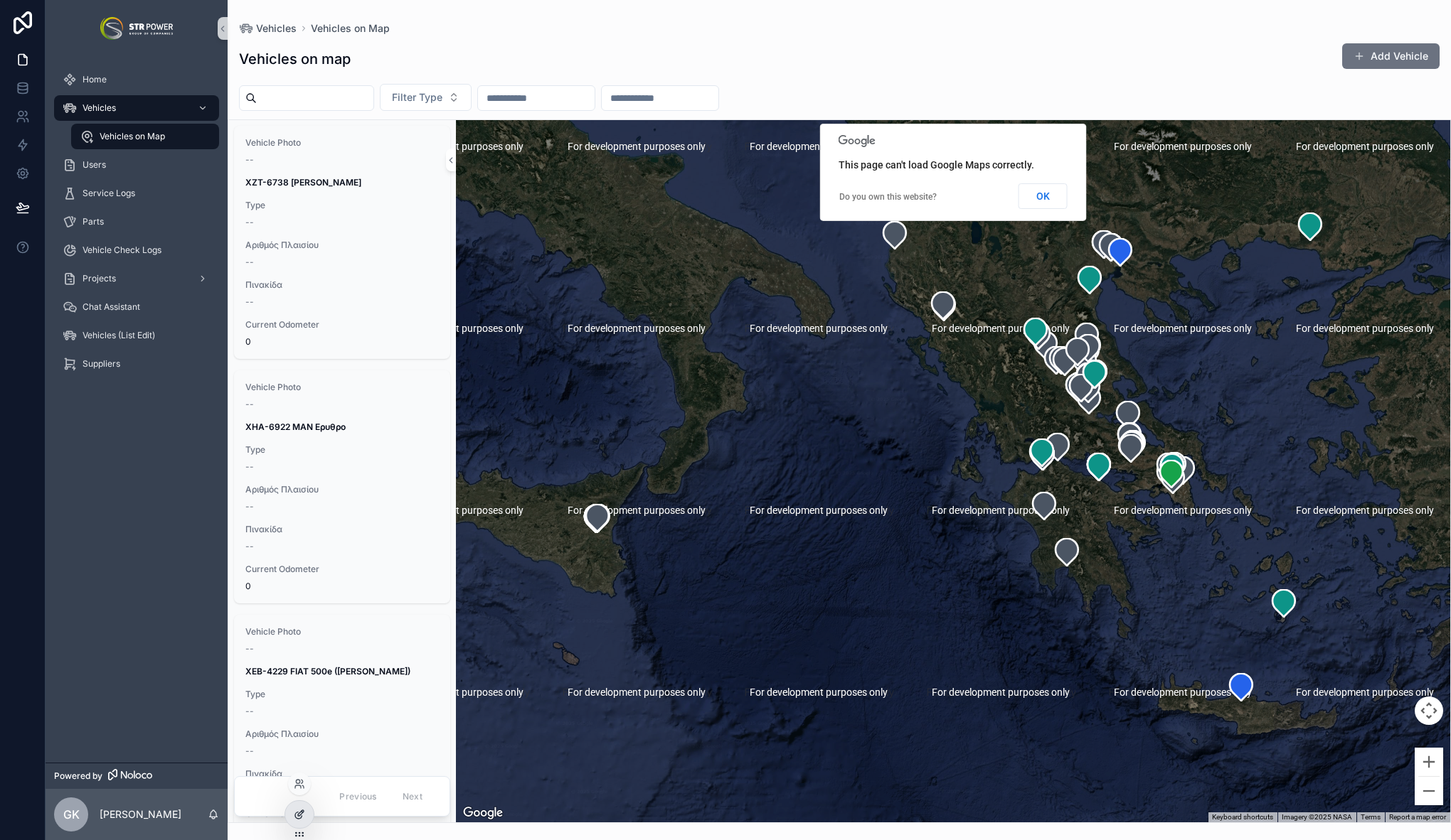
click at [298, 821] on div at bounding box center [299, 814] width 29 height 27
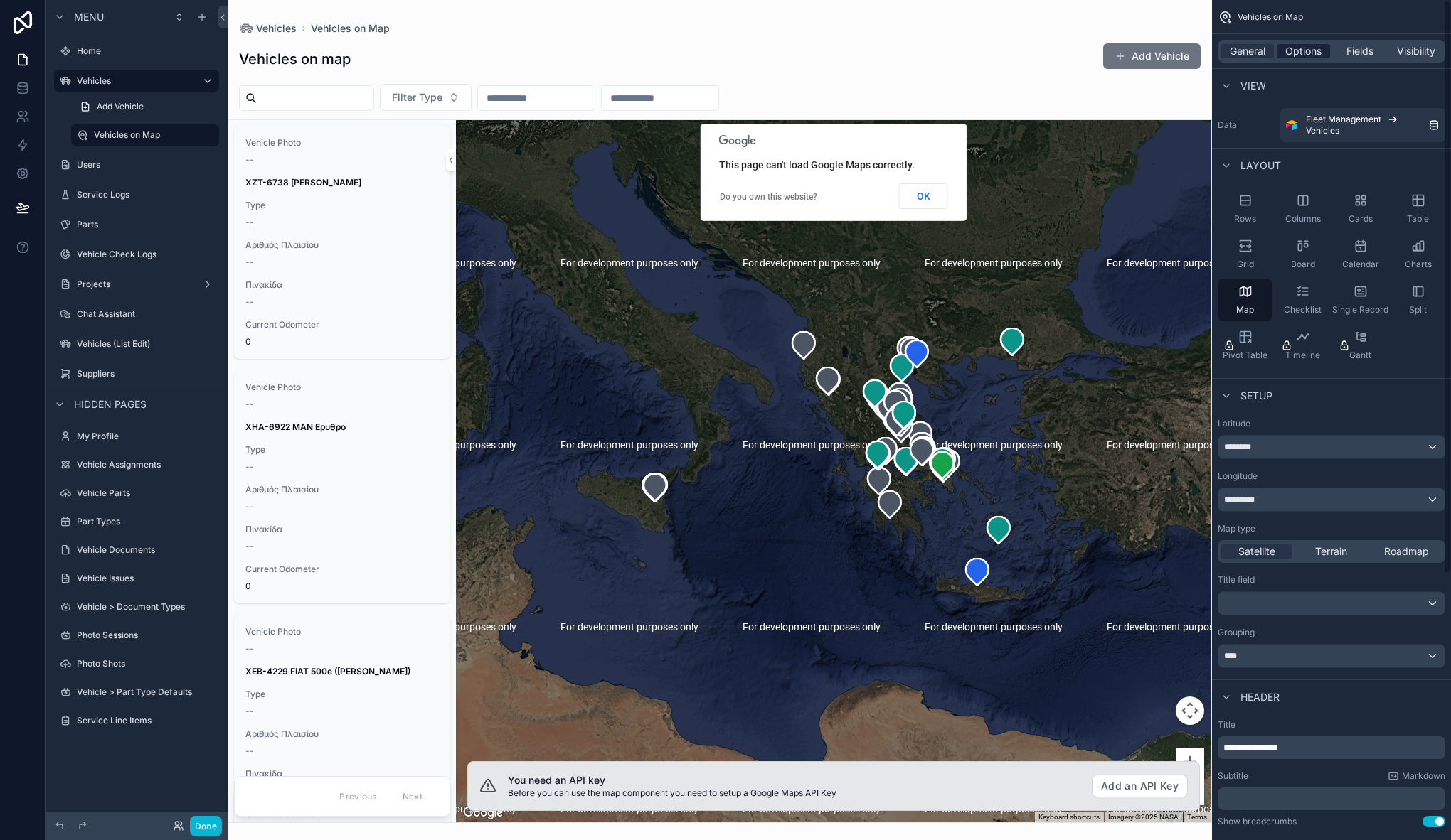
click at [1301, 47] on span "Options" at bounding box center [1303, 51] width 36 height 14
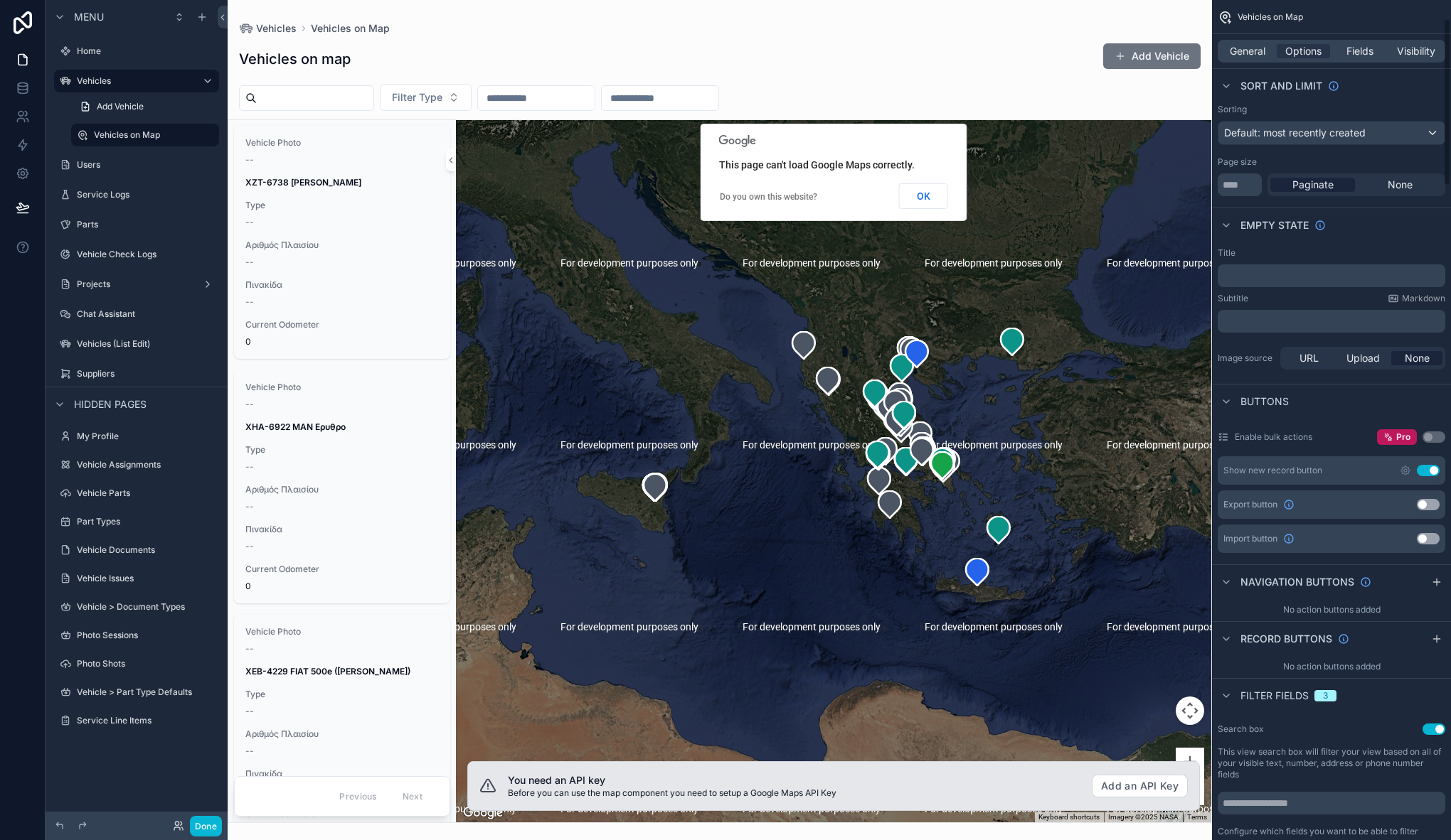
scroll to position [88, 0]
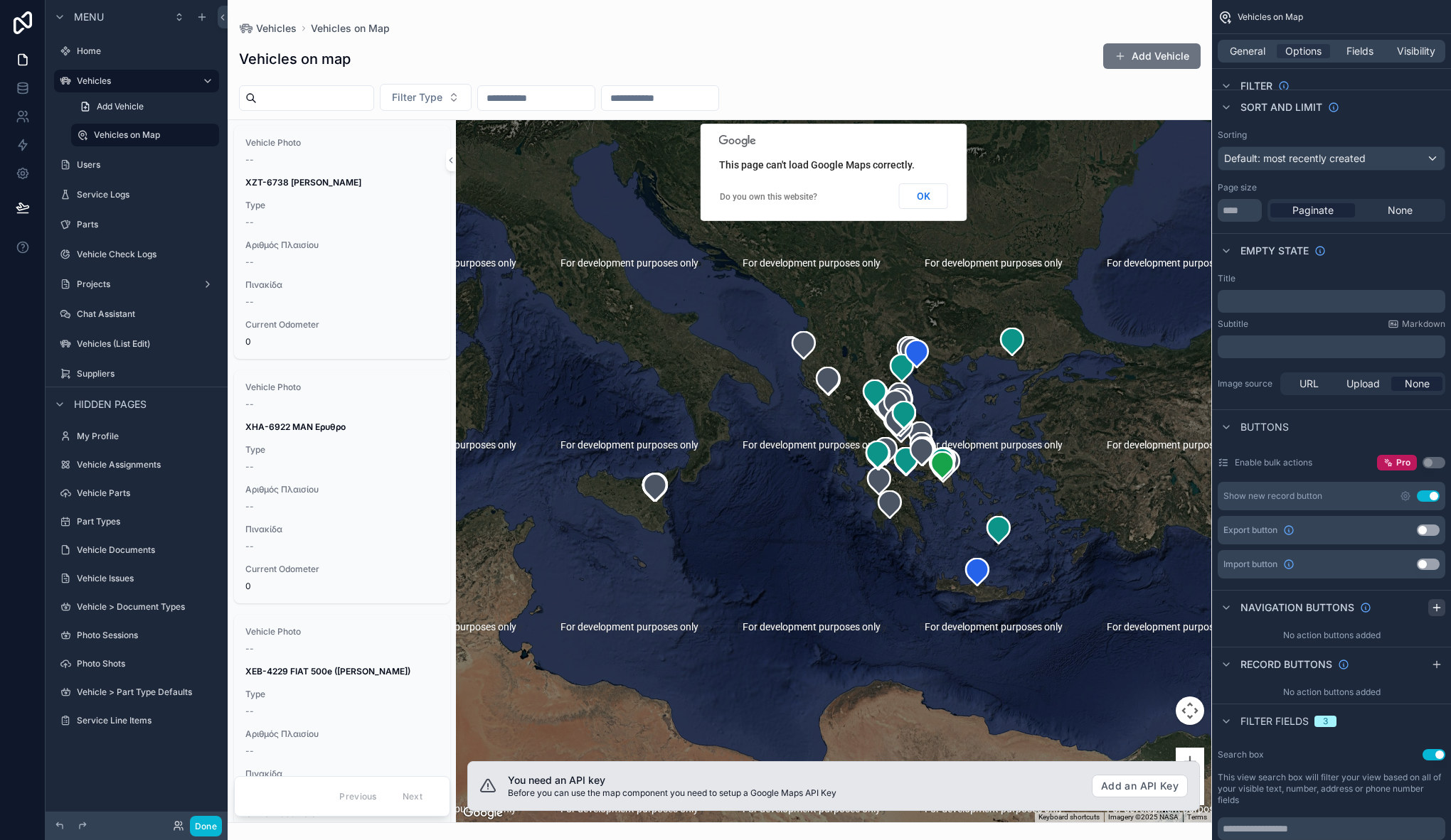
click at [1430, 609] on div "scrollable content" at bounding box center [1436, 608] width 17 height 17
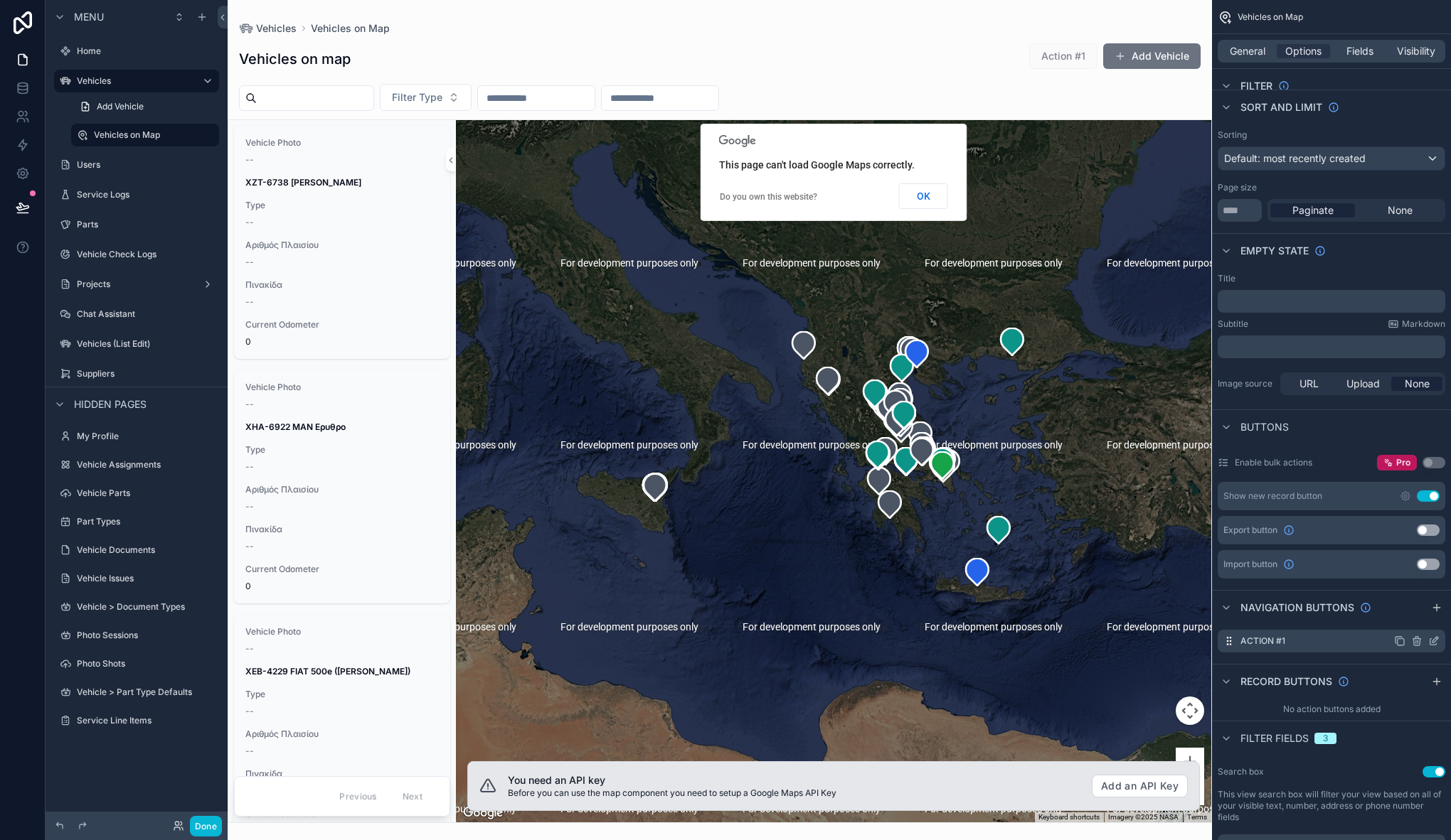
click at [1402, 641] on icon "scrollable content" at bounding box center [1399, 641] width 12 height 12
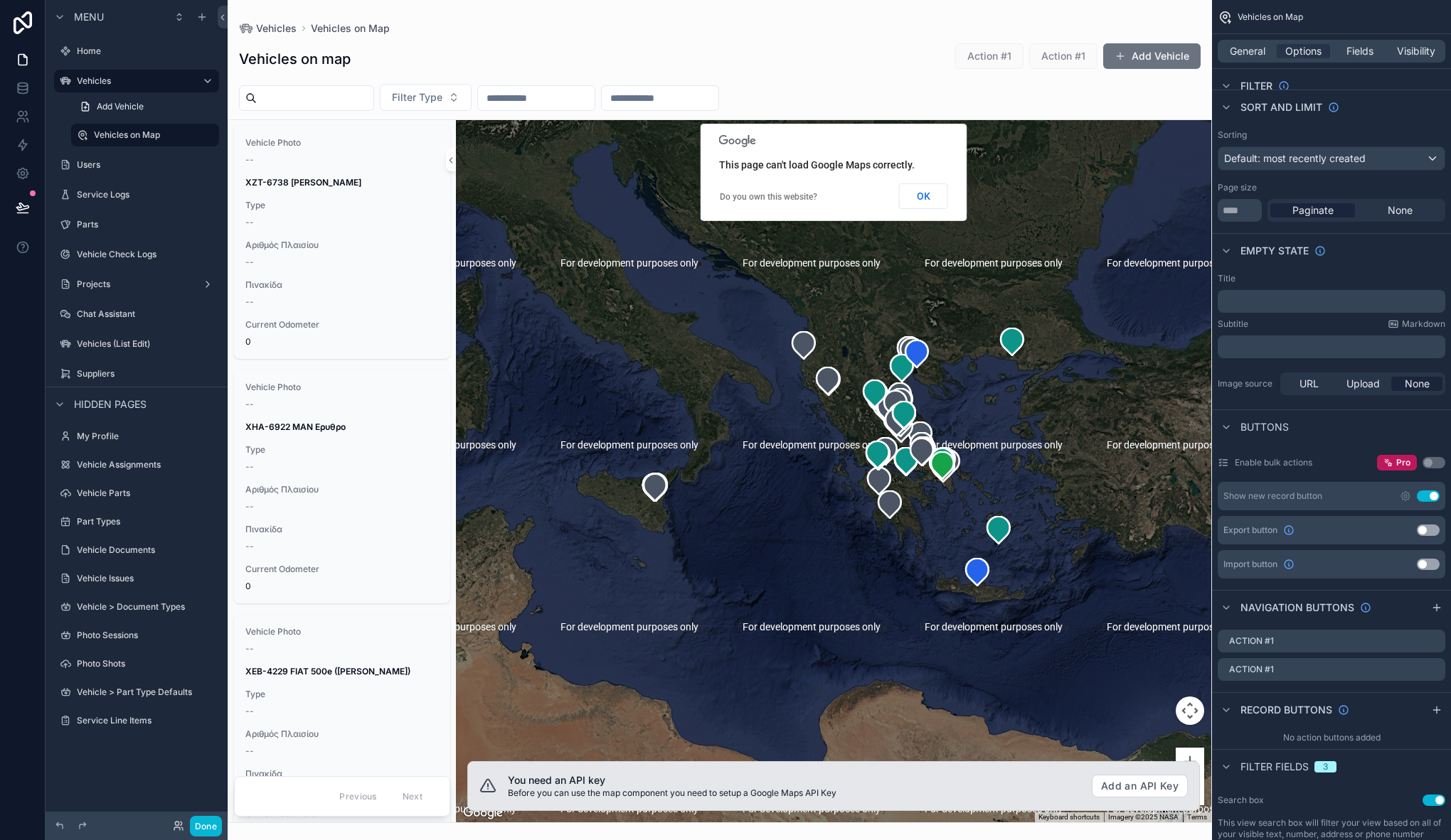
click at [904, 5] on div "scrollable content" at bounding box center [719, 420] width 984 height 840
click at [1418, 672] on icon "scrollable content" at bounding box center [1418, 671] width 0 height 3
click at [1414, 643] on icon at bounding box center [1411, 647] width 12 height 12
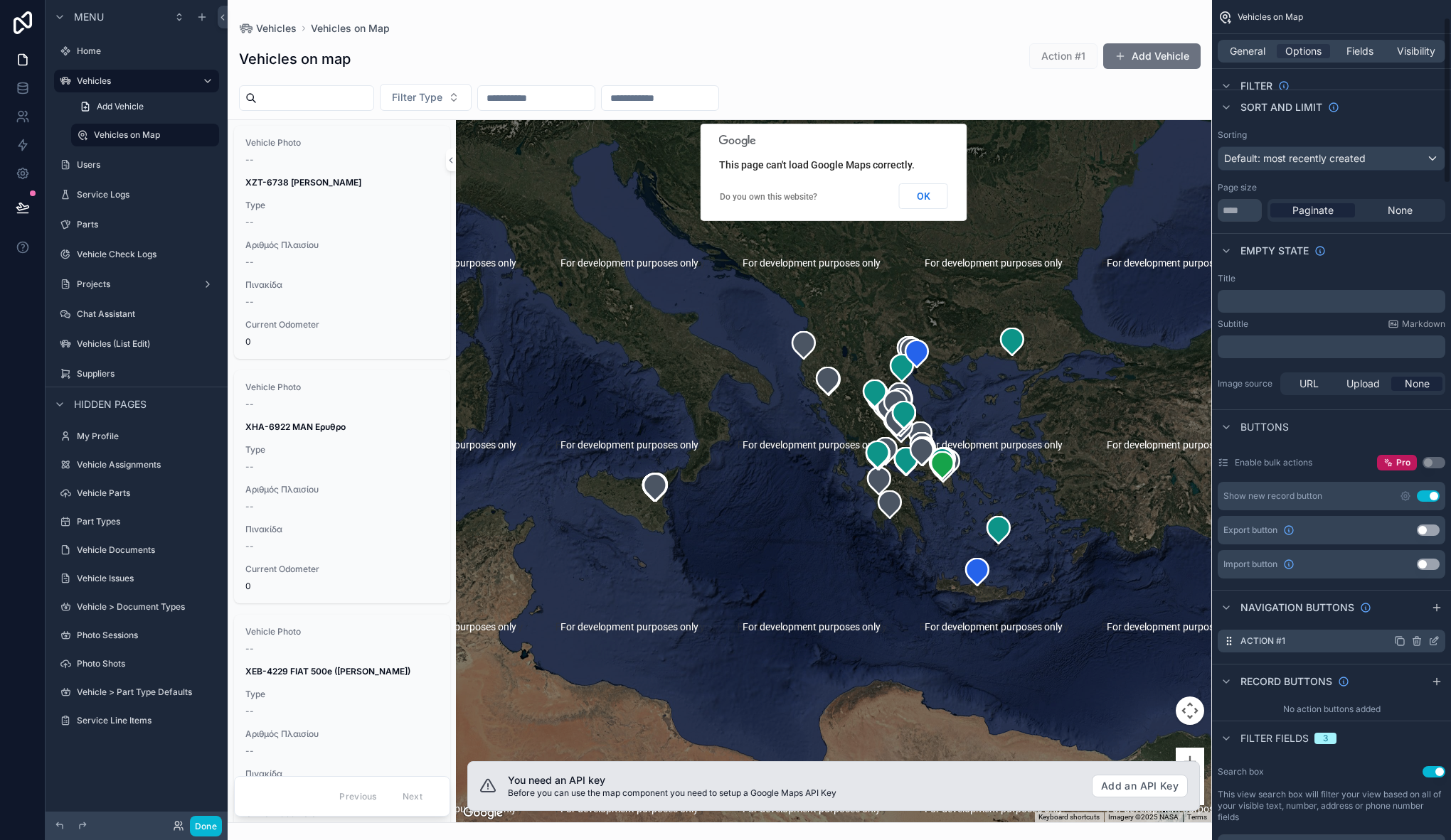
click at [1434, 644] on icon "scrollable content" at bounding box center [1433, 642] width 6 height 6
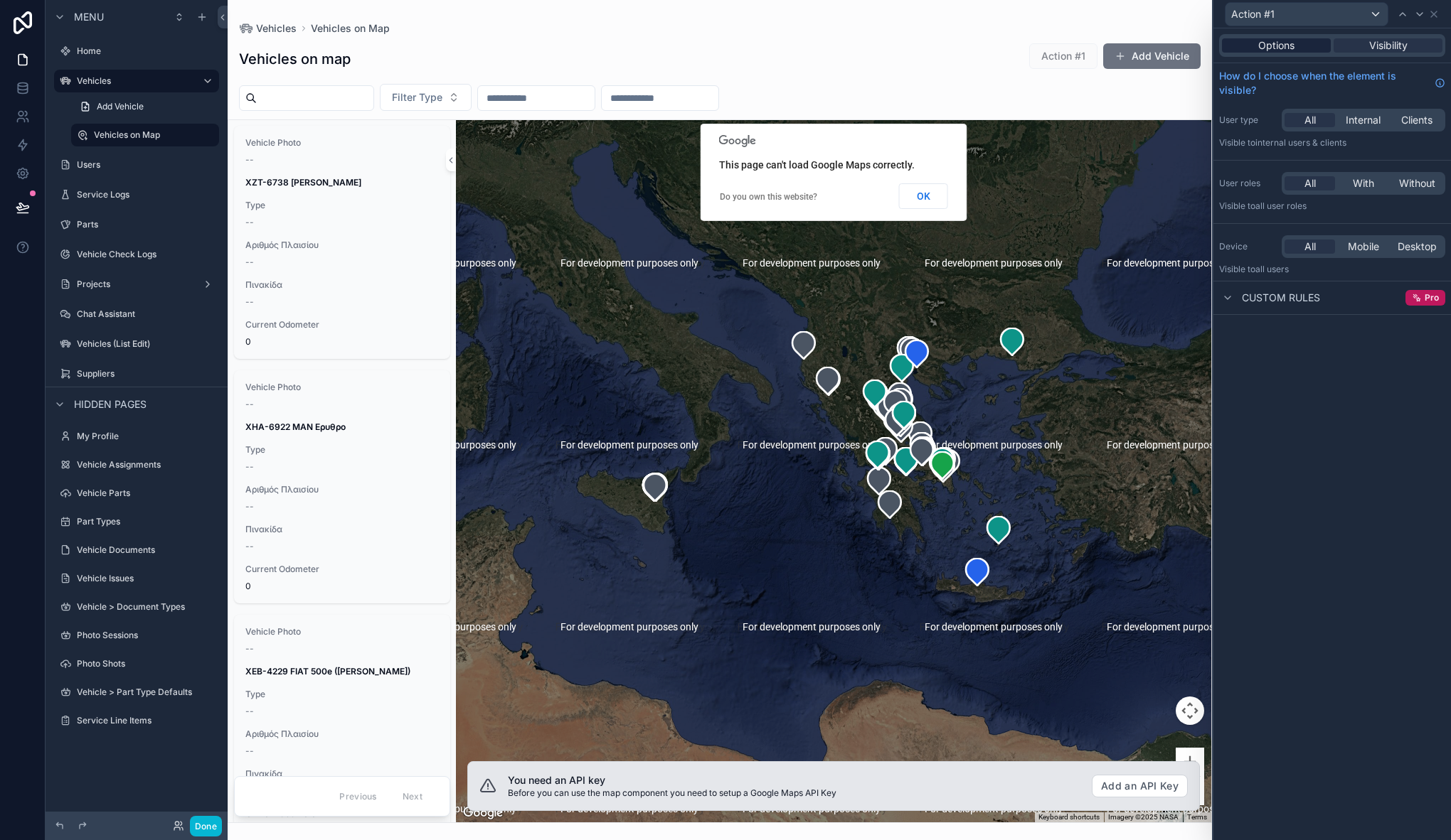
click at [1297, 49] on div "Options" at bounding box center [1276, 46] width 109 height 14
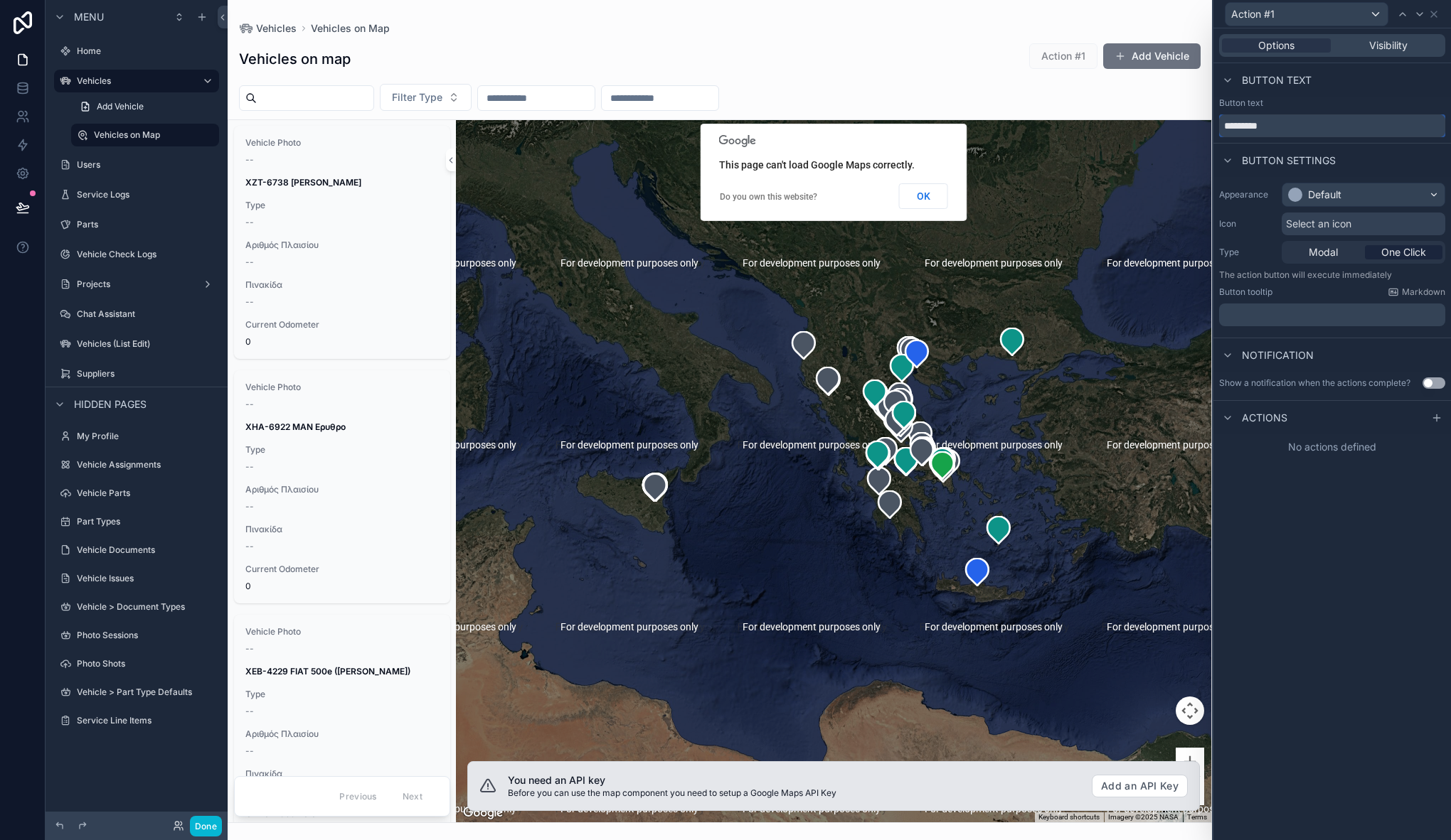
click at [1279, 124] on input "*********" at bounding box center [1332, 125] width 227 height 22
type input "**********"
click at [1308, 199] on div "Default" at bounding box center [1324, 195] width 33 height 14
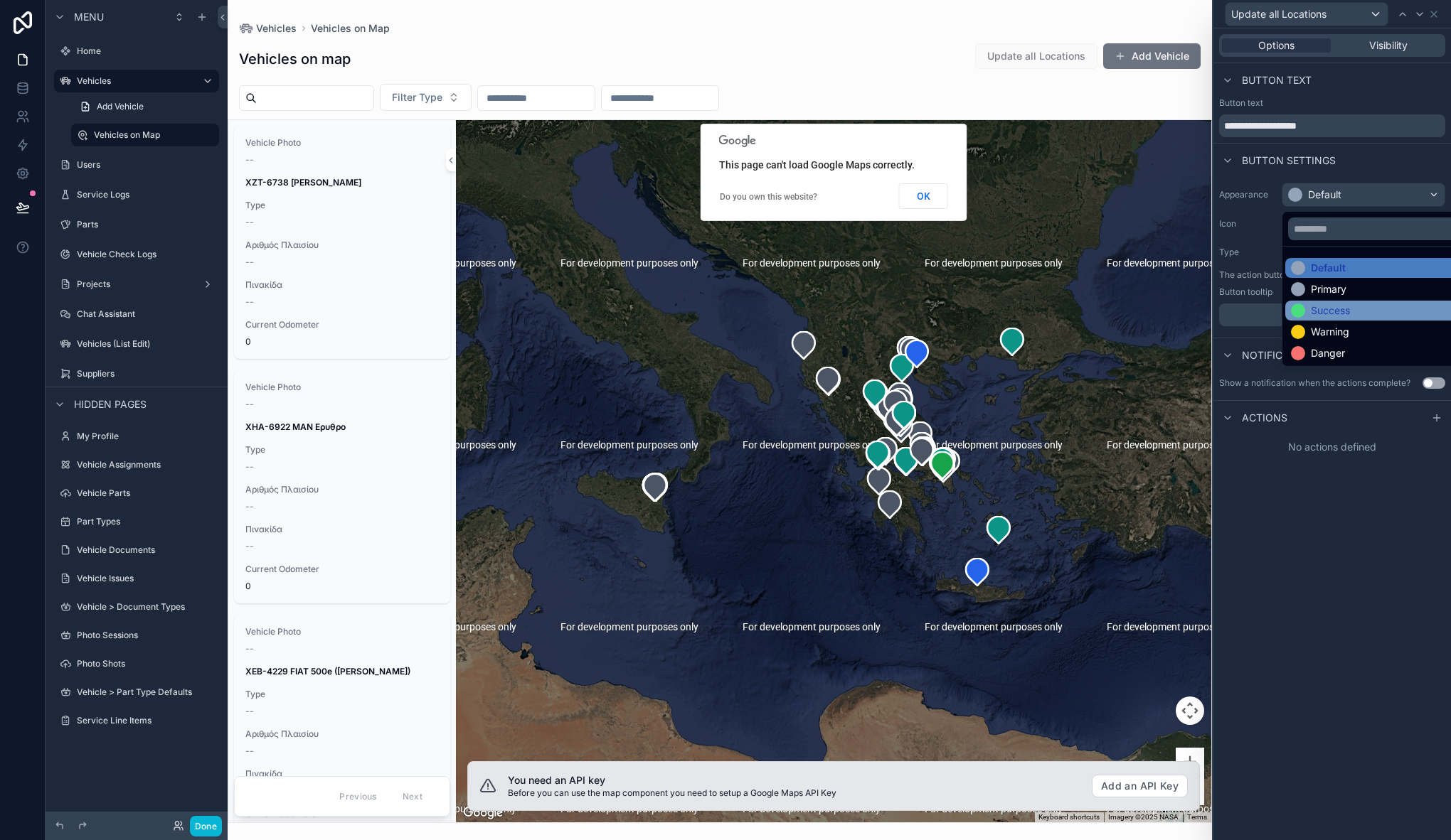
click at [1323, 312] on div "Success" at bounding box center [1330, 311] width 39 height 14
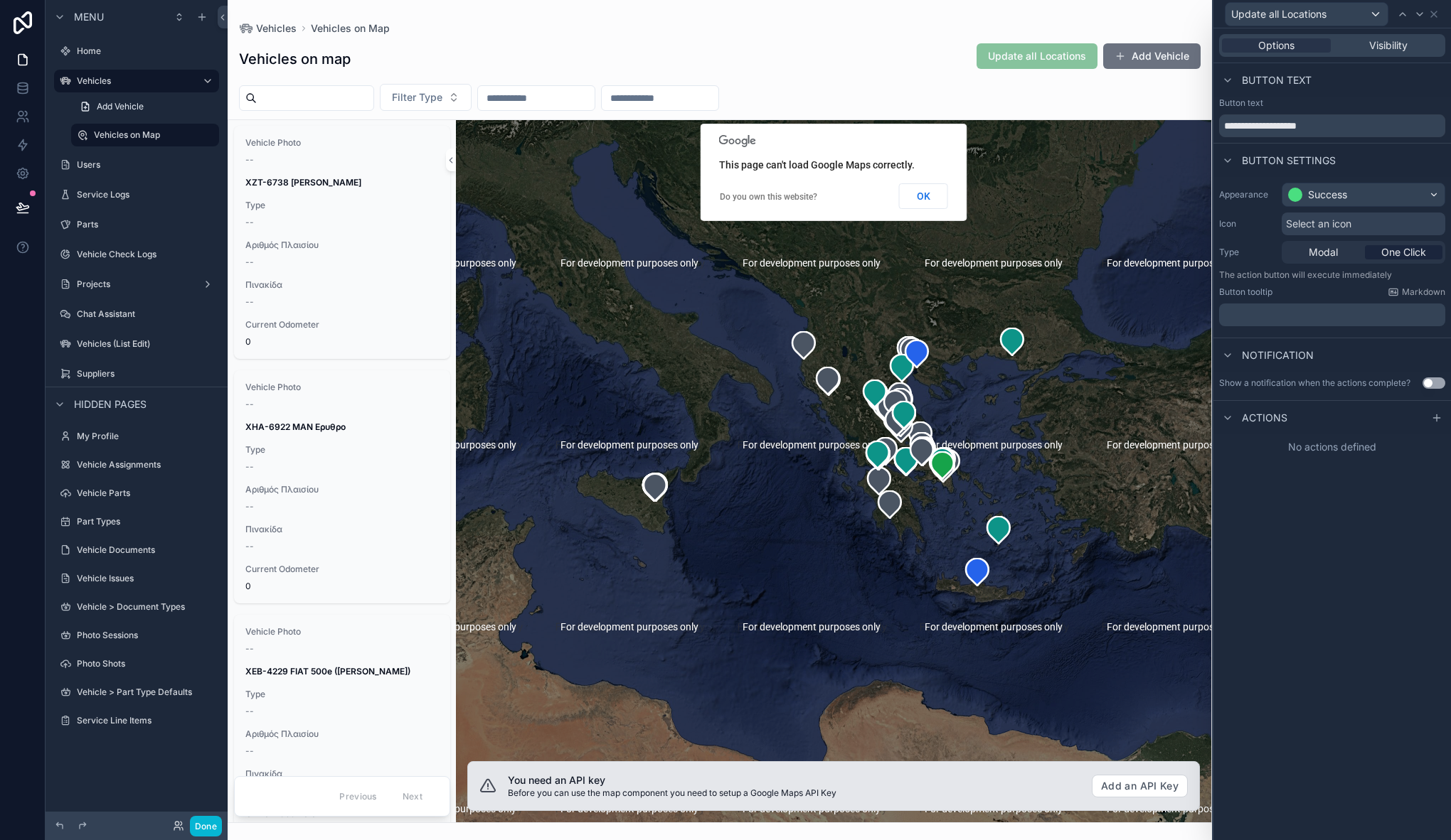
click at [1296, 226] on span "Select an icon" at bounding box center [1318, 224] width 66 height 14
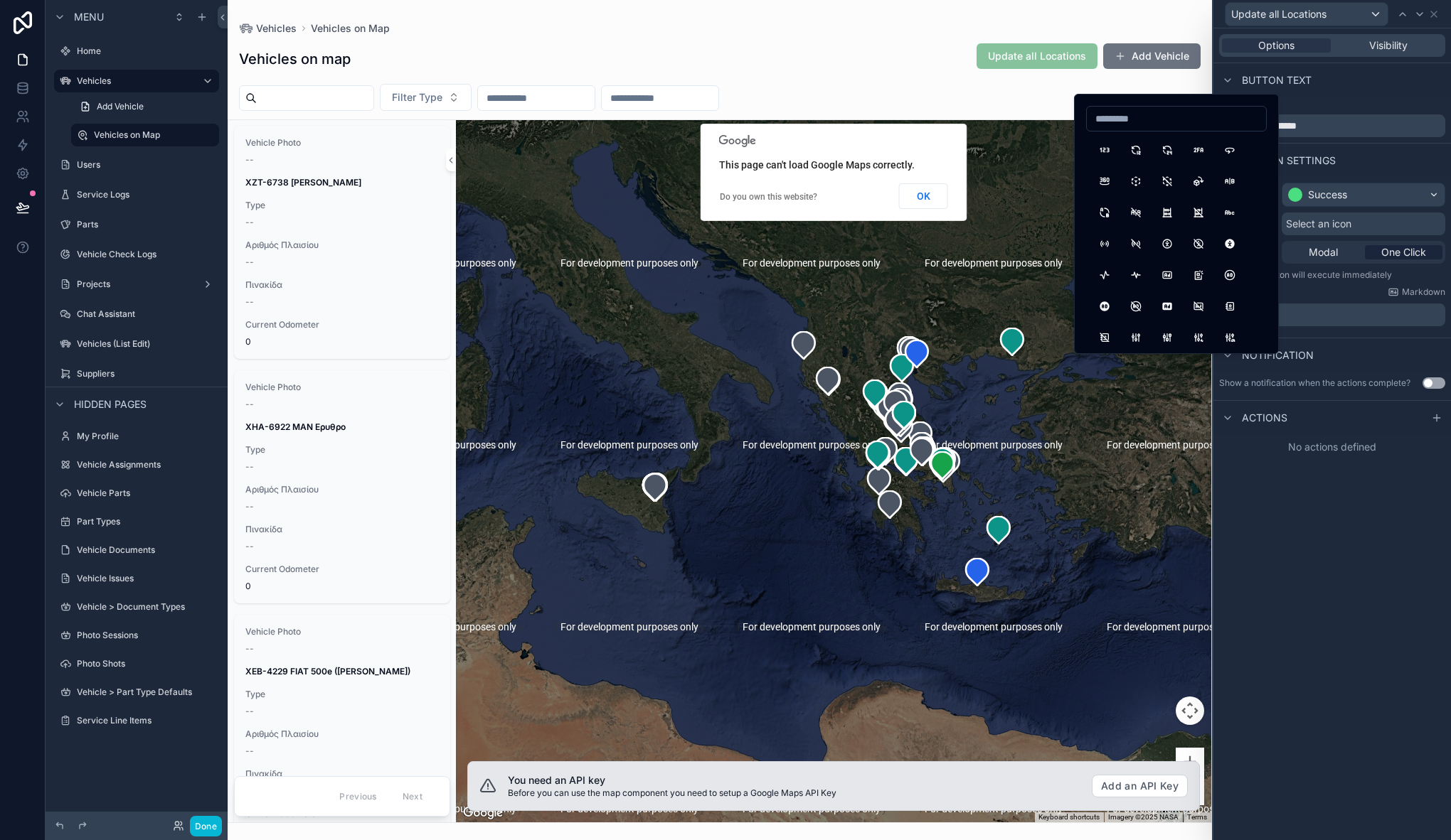
click at [1150, 124] on input at bounding box center [1177, 119] width 179 height 20
type input "***"
click at [1102, 307] on button "MapPinDown" at bounding box center [1104, 306] width 26 height 26
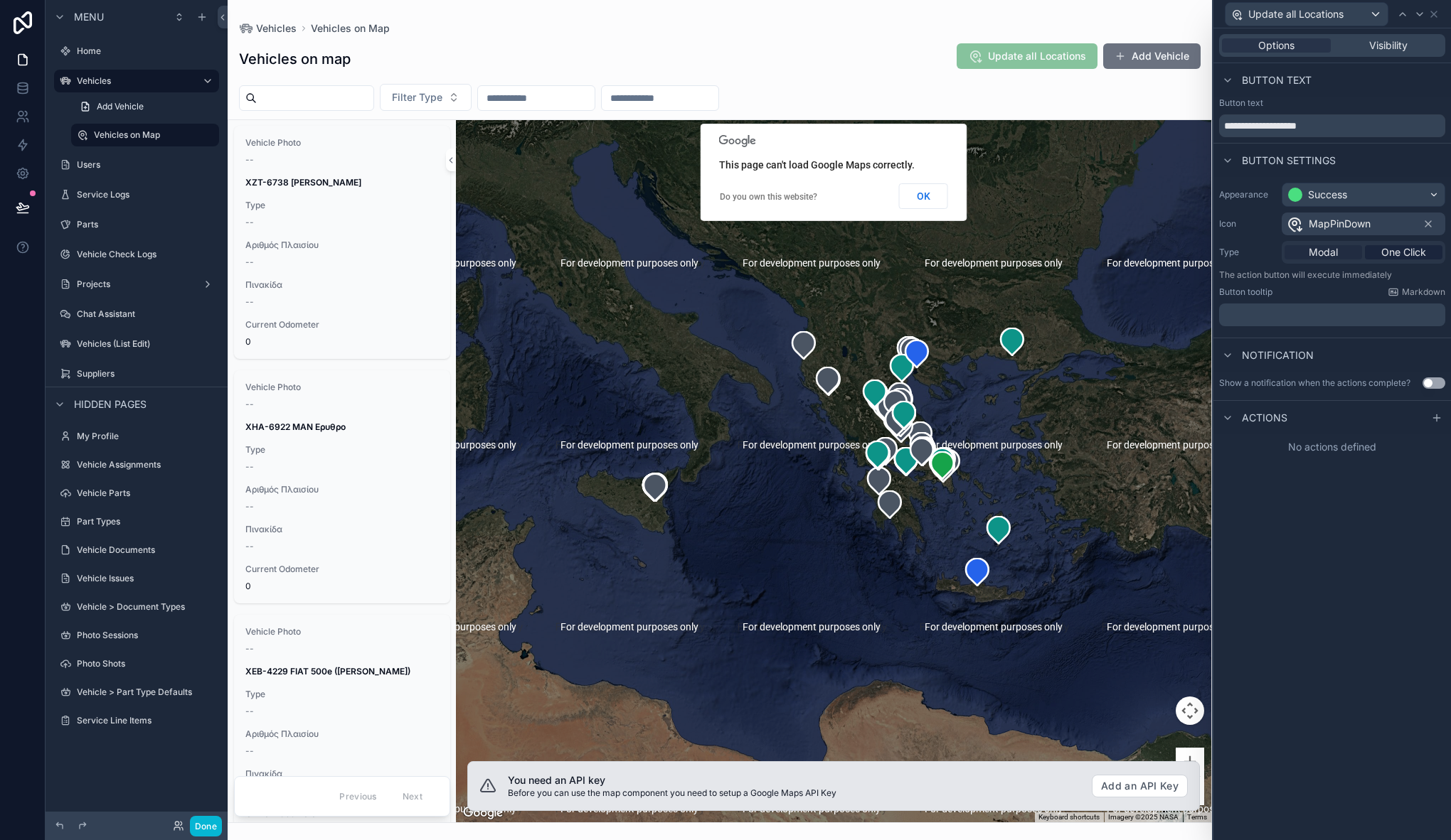
click at [1326, 251] on span "Modal" at bounding box center [1323, 252] width 29 height 14
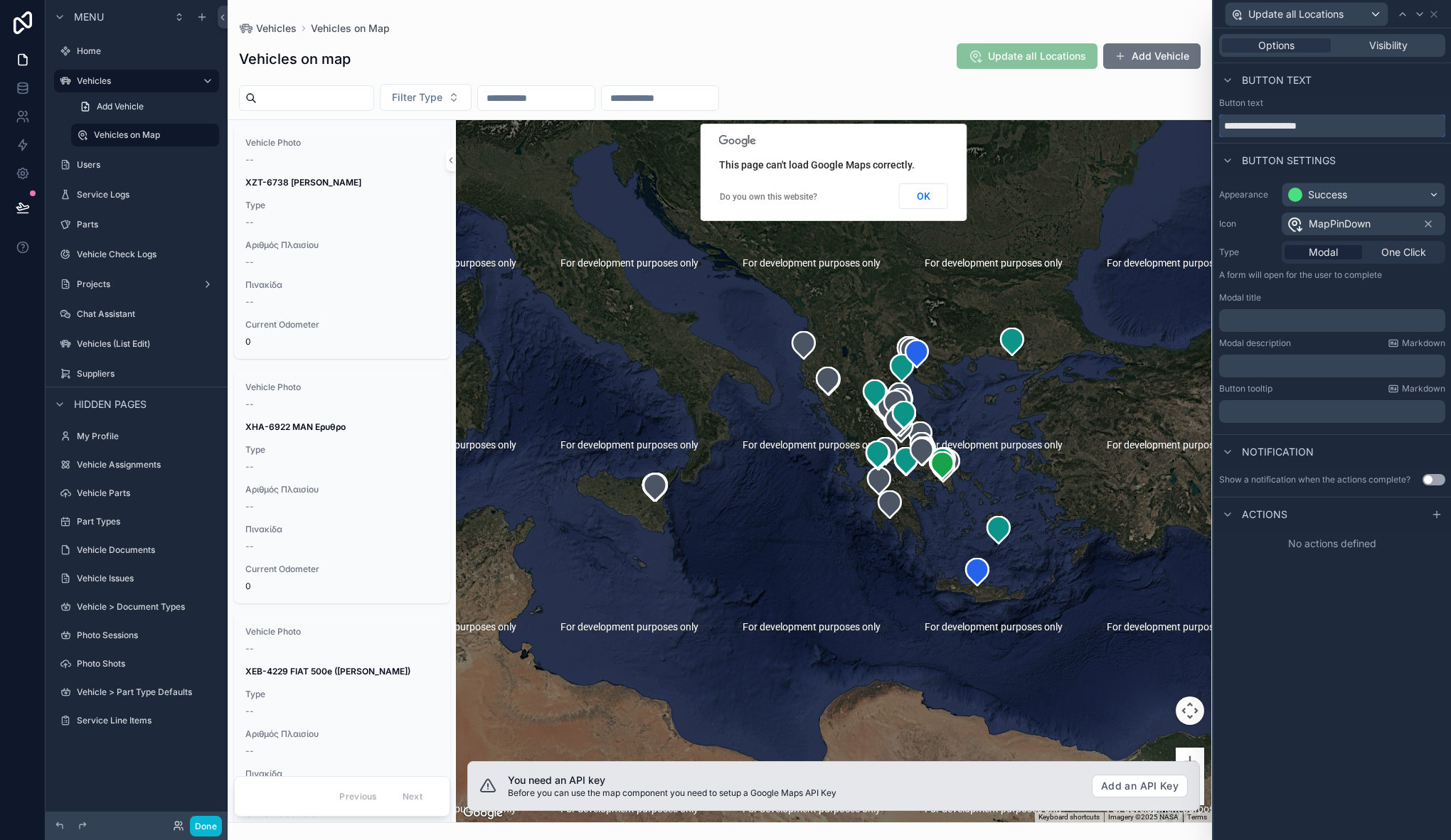
click at [1279, 131] on input "**********" at bounding box center [1332, 125] width 227 height 22
click at [1286, 322] on p "﻿" at bounding box center [1333, 321] width 218 height 14
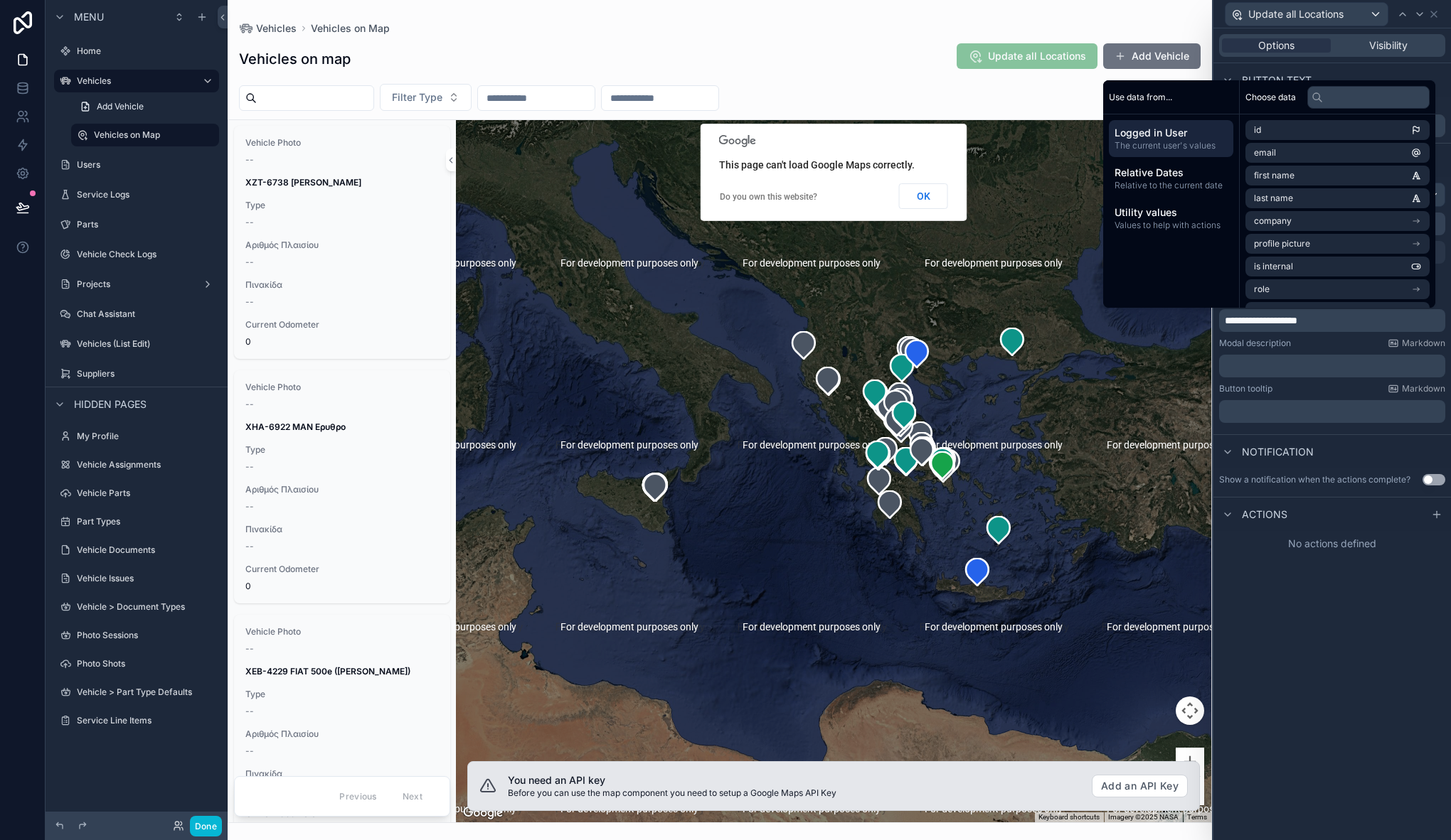
click at [1286, 357] on div "﻿" at bounding box center [1332, 366] width 227 height 22
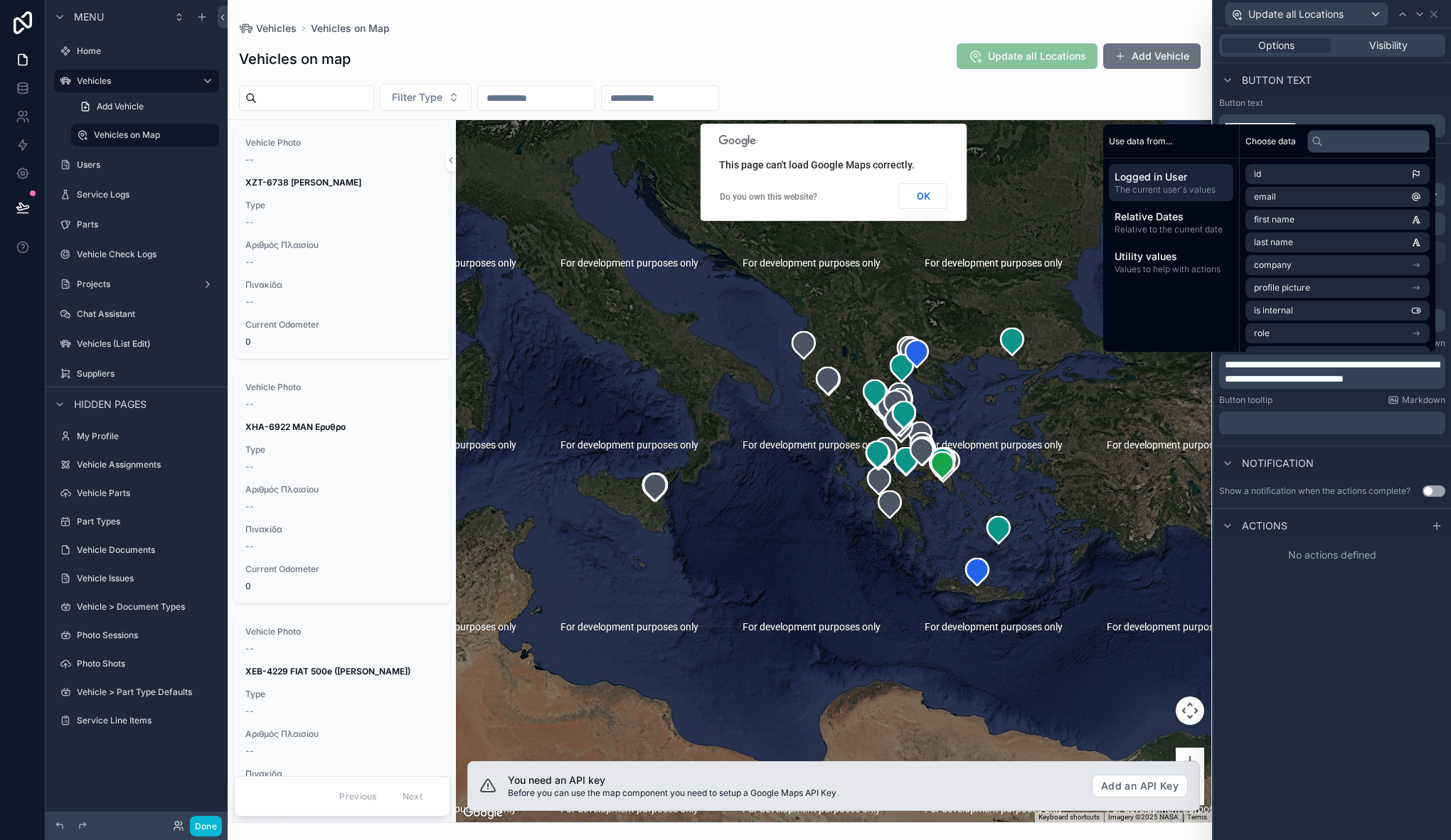
scroll to position [0, 0]
click at [1404, 393] on p "**********" at bounding box center [1333, 379] width 218 height 43
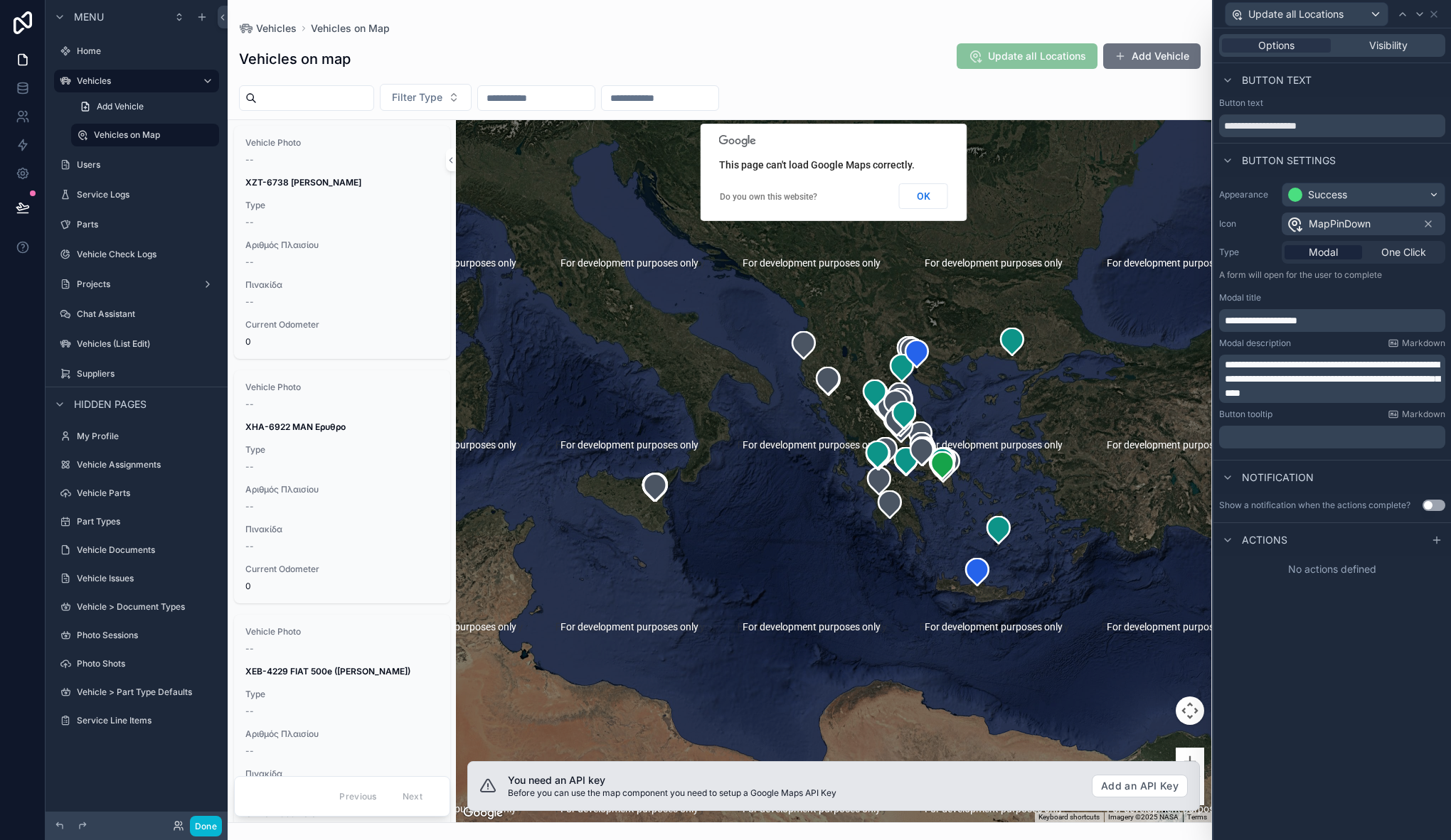
click at [1344, 393] on span "**********" at bounding box center [1332, 379] width 215 height 39
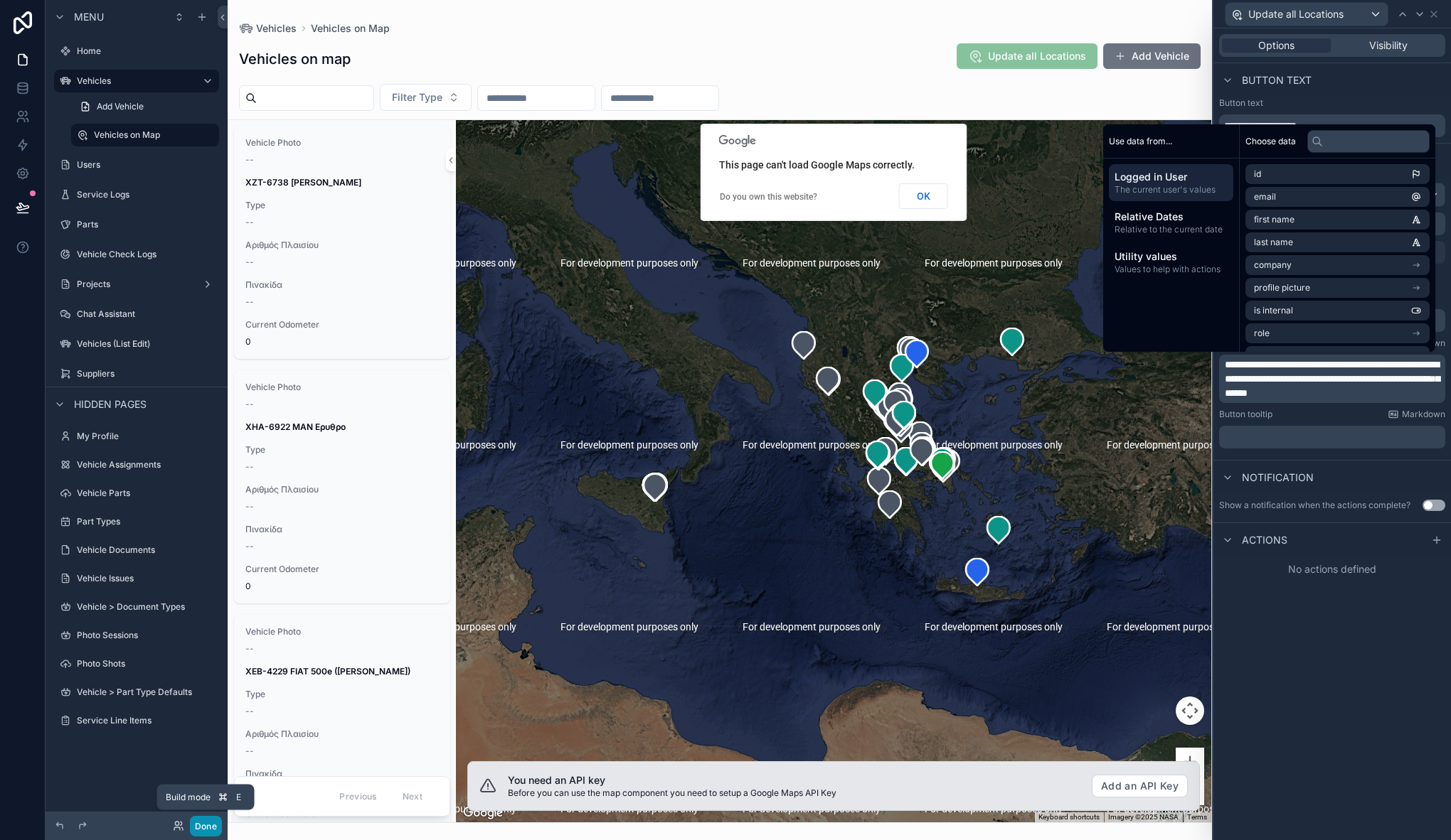
click at [209, 831] on button "Done" at bounding box center [206, 826] width 32 height 21
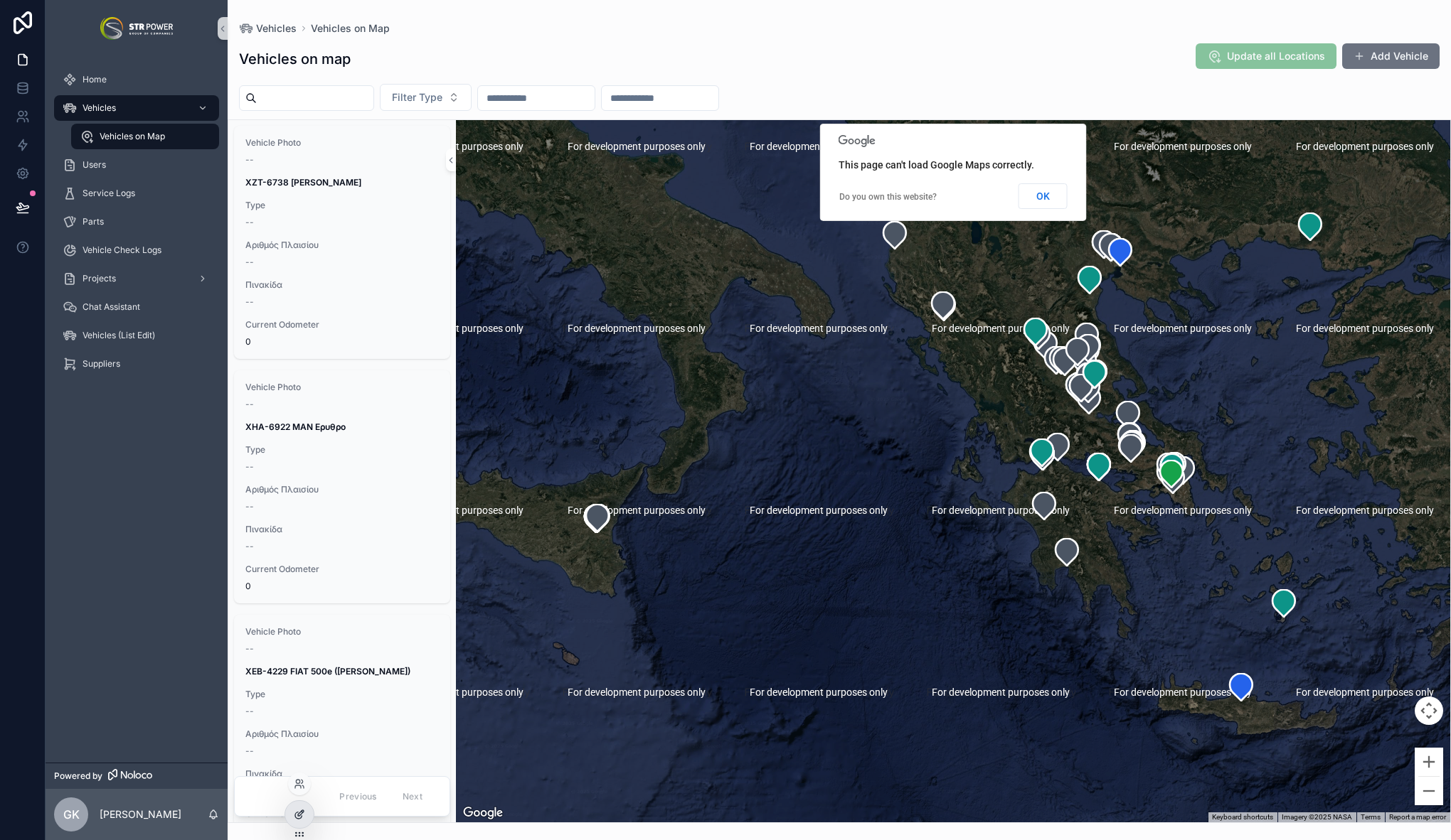
click at [301, 819] on icon at bounding box center [299, 814] width 12 height 12
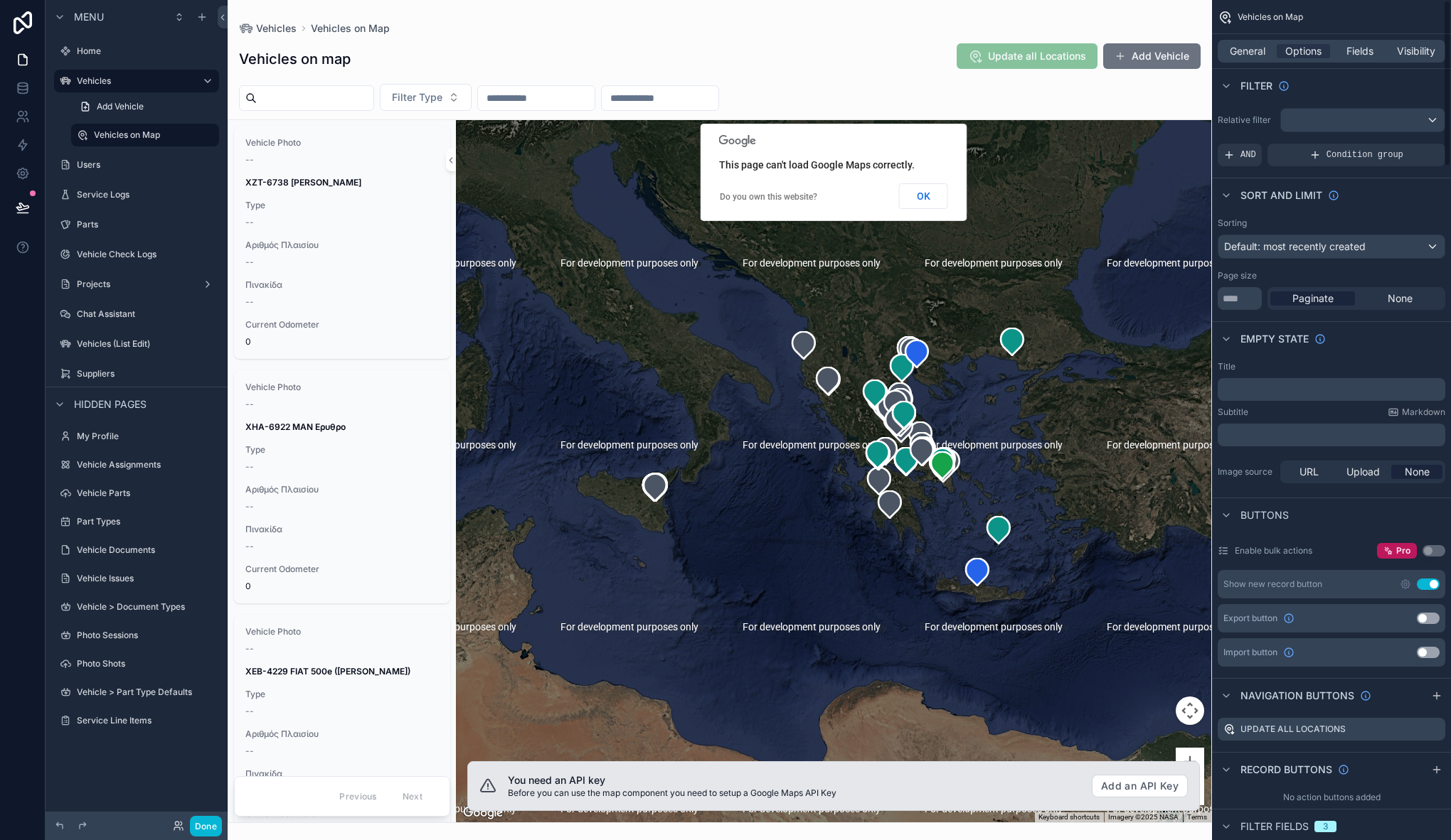
click at [1034, 33] on div "scrollable content" at bounding box center [719, 420] width 984 height 840
click at [1435, 731] on icon "scrollable content" at bounding box center [1433, 729] width 12 height 12
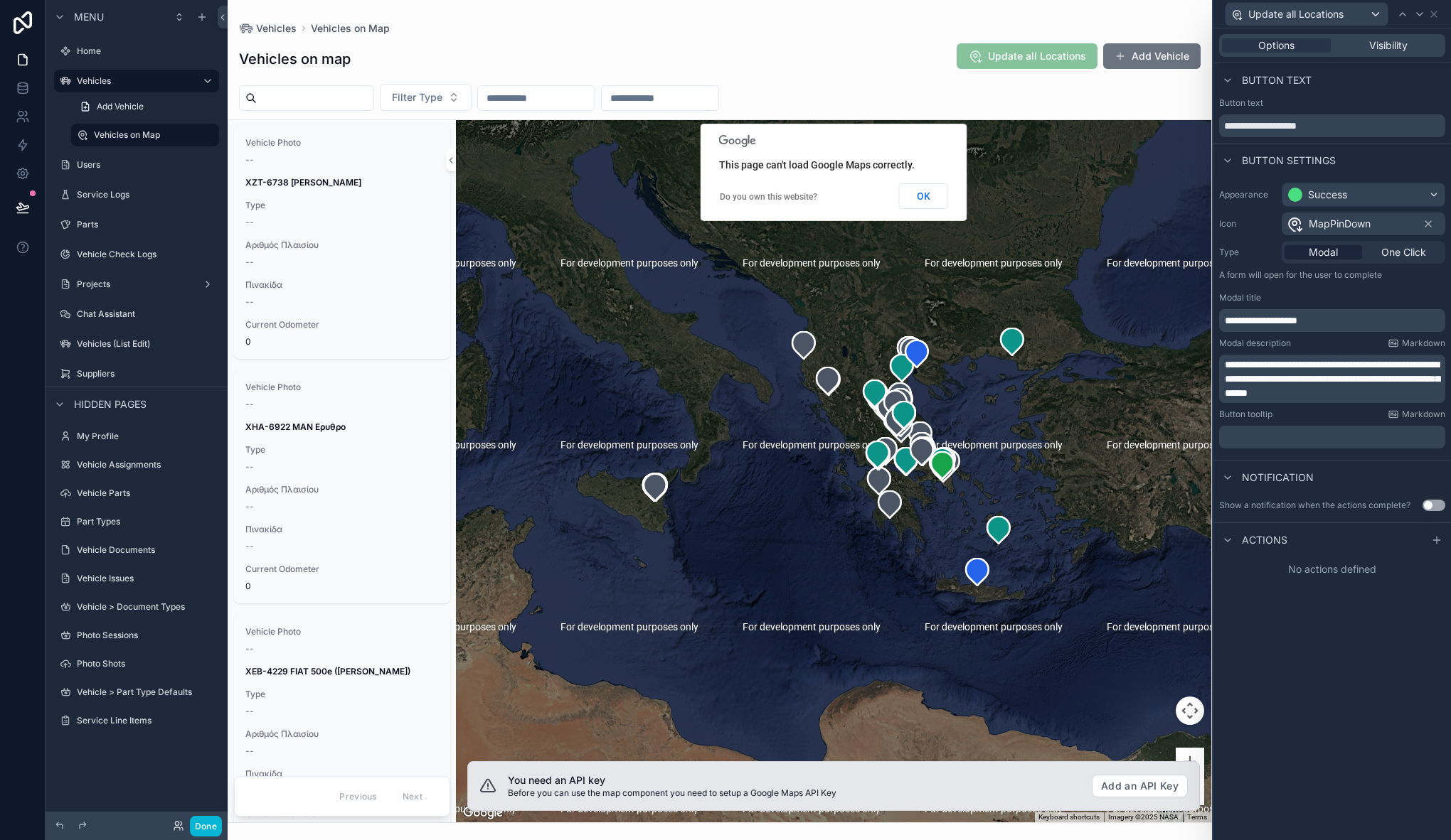
click at [1312, 532] on div "Actions" at bounding box center [1332, 539] width 237 height 34
click at [1253, 541] on span "Actions" at bounding box center [1264, 540] width 46 height 14
click at [1262, 537] on span "Actions" at bounding box center [1264, 540] width 46 height 14
click at [1447, 544] on div "Actions" at bounding box center [1332, 539] width 237 height 34
click at [1444, 545] on div at bounding box center [1436, 540] width 17 height 17
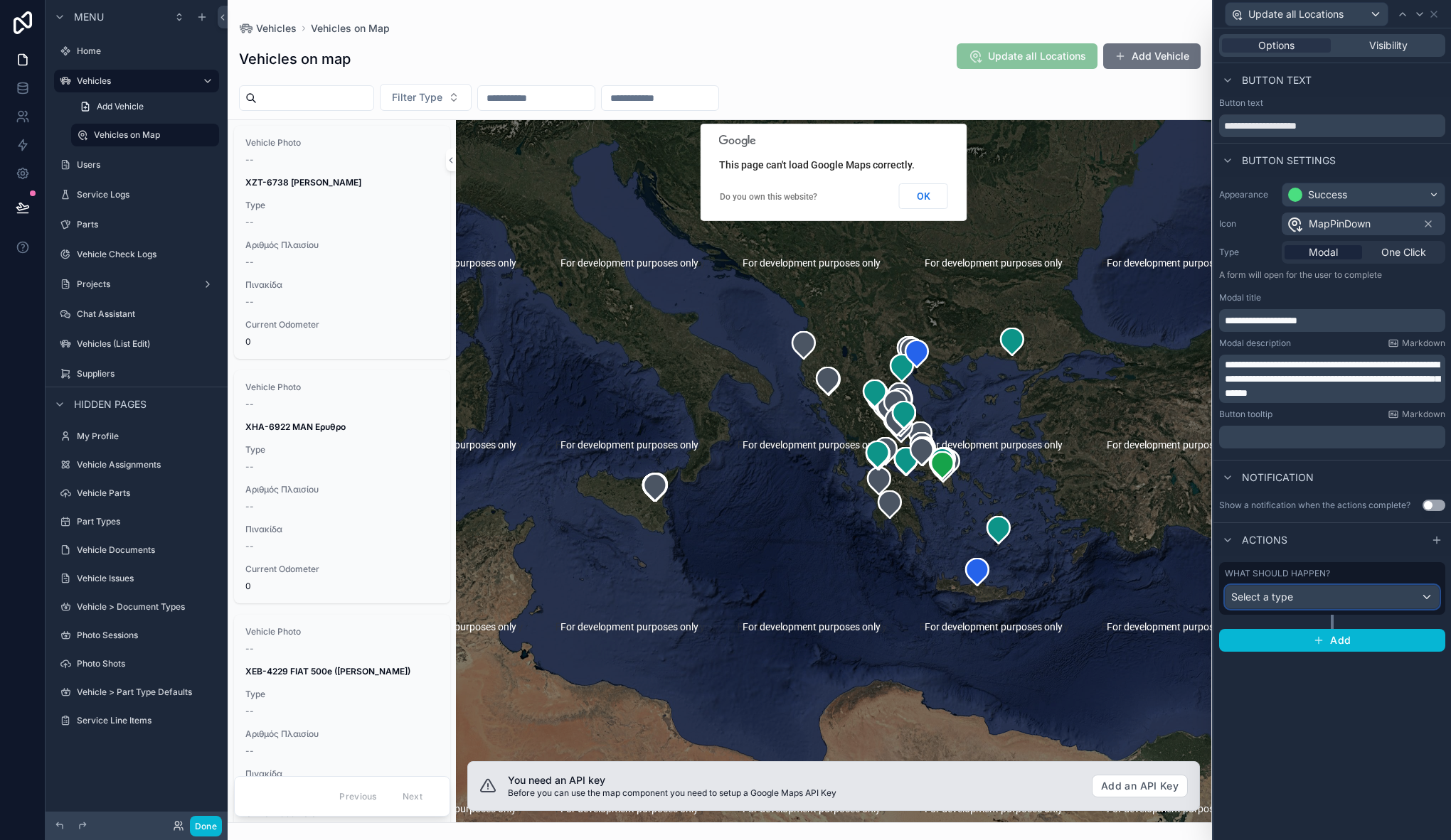
click at [1280, 603] on span "Select a type" at bounding box center [1262, 597] width 62 height 14
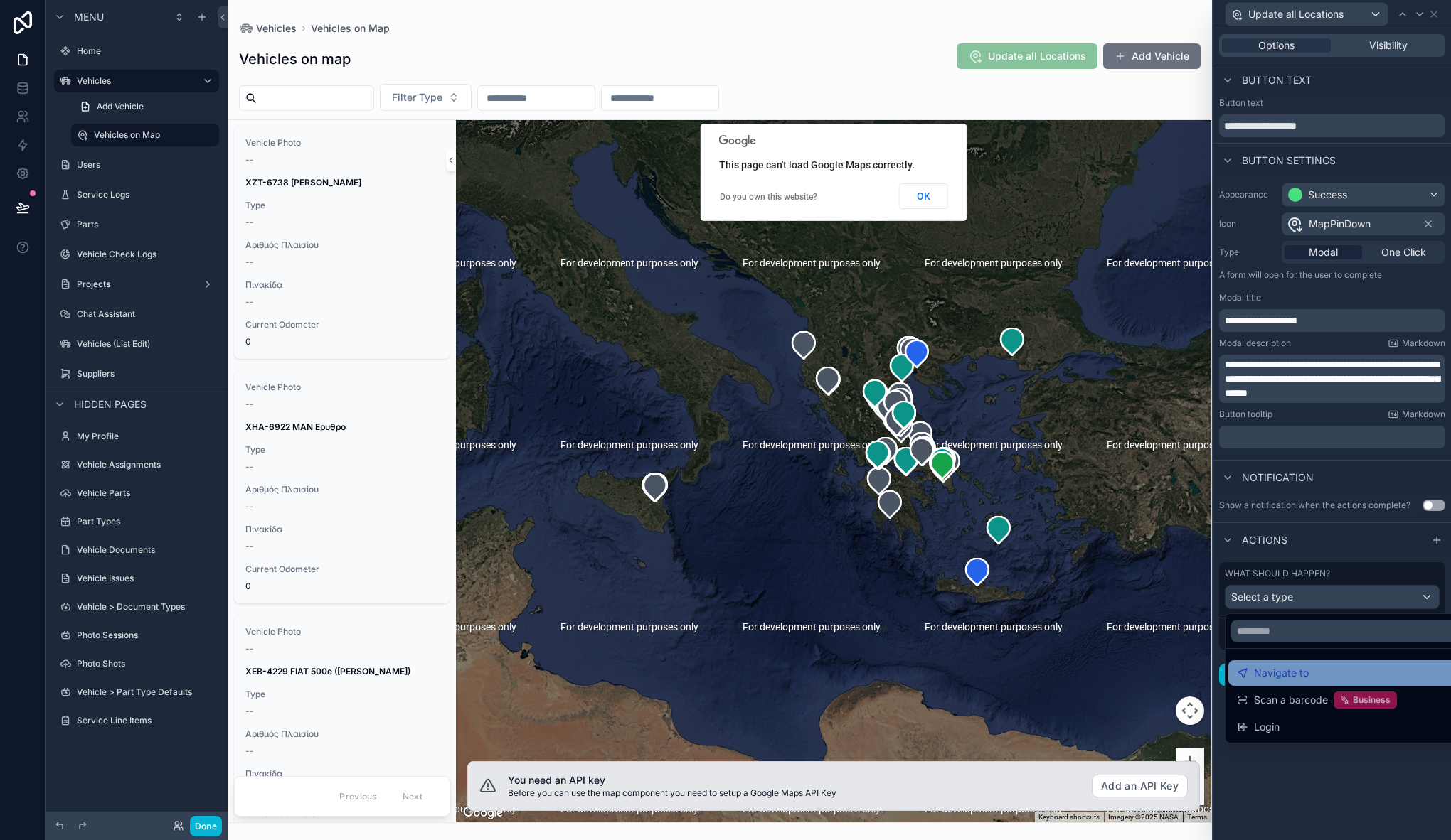
click at [1272, 670] on span "Navigate to" at bounding box center [1281, 673] width 55 height 17
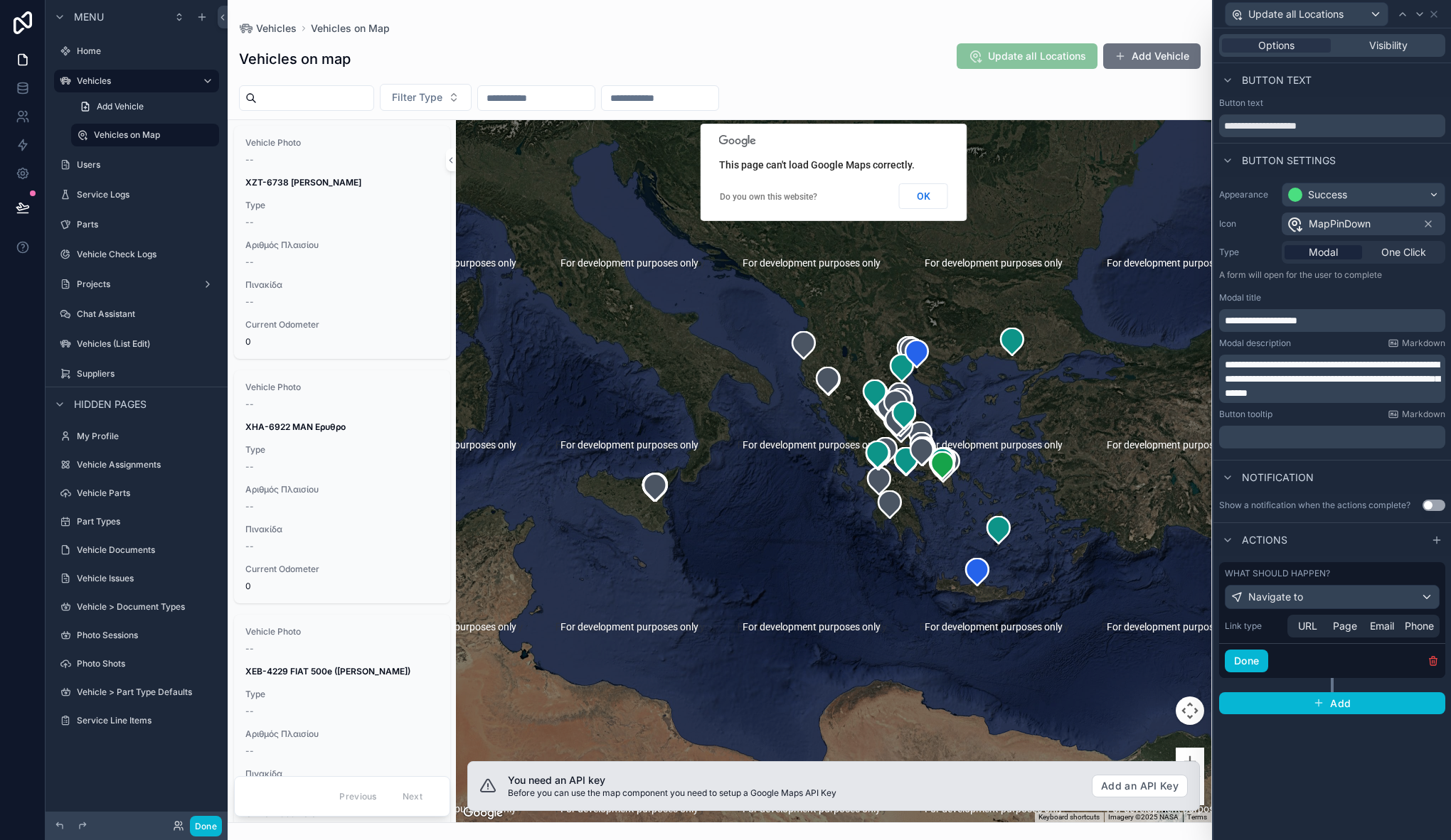
click at [1377, 547] on div "Actions" at bounding box center [1332, 539] width 237 height 34
click at [887, 51] on div "Vehicles on map Update all Locations Add Vehicle" at bounding box center [720, 59] width 962 height 32
click at [1337, 587] on div "Navigate to" at bounding box center [1332, 597] width 213 height 22
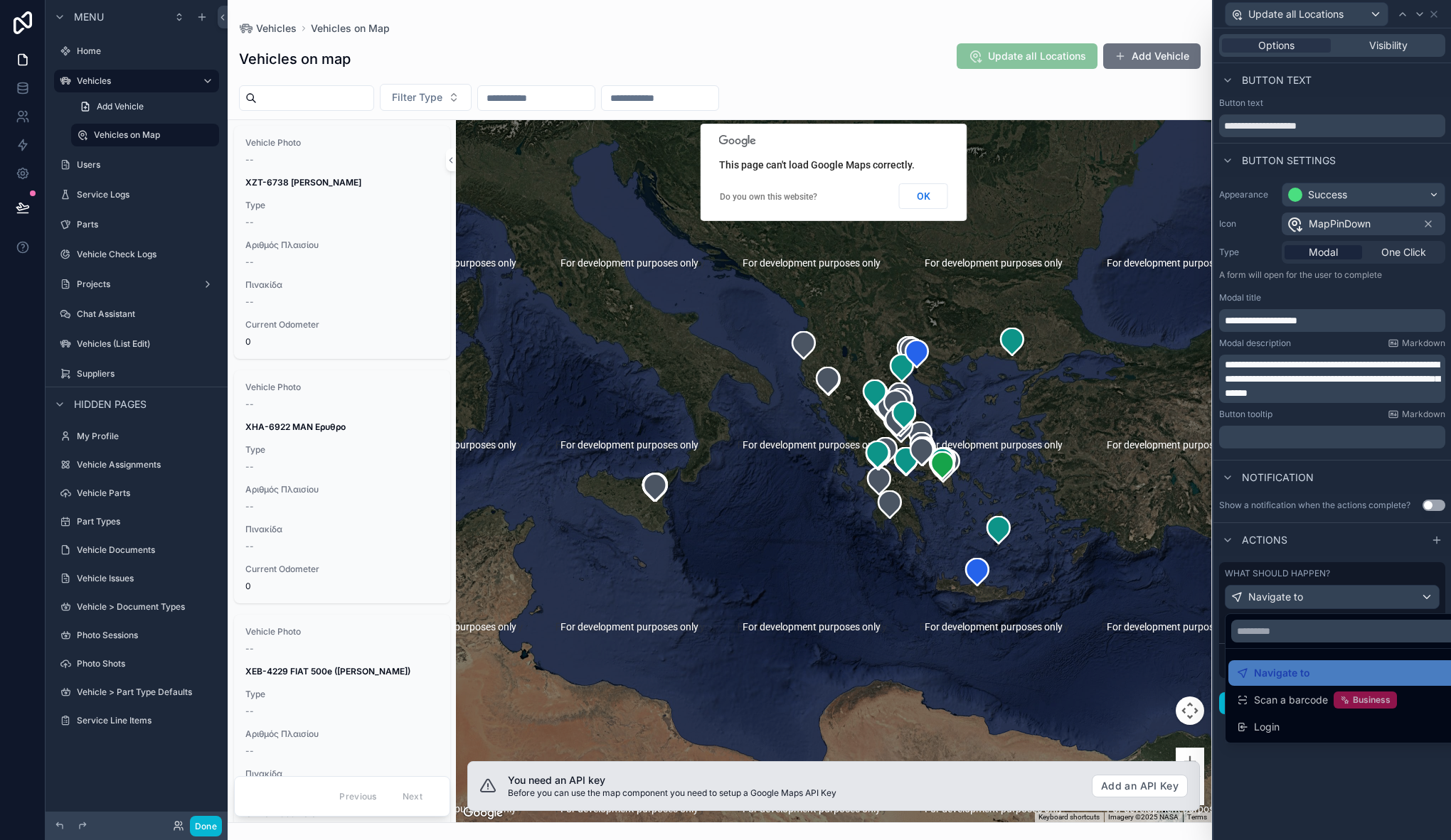
click at [1337, 591] on div at bounding box center [1332, 420] width 237 height 840
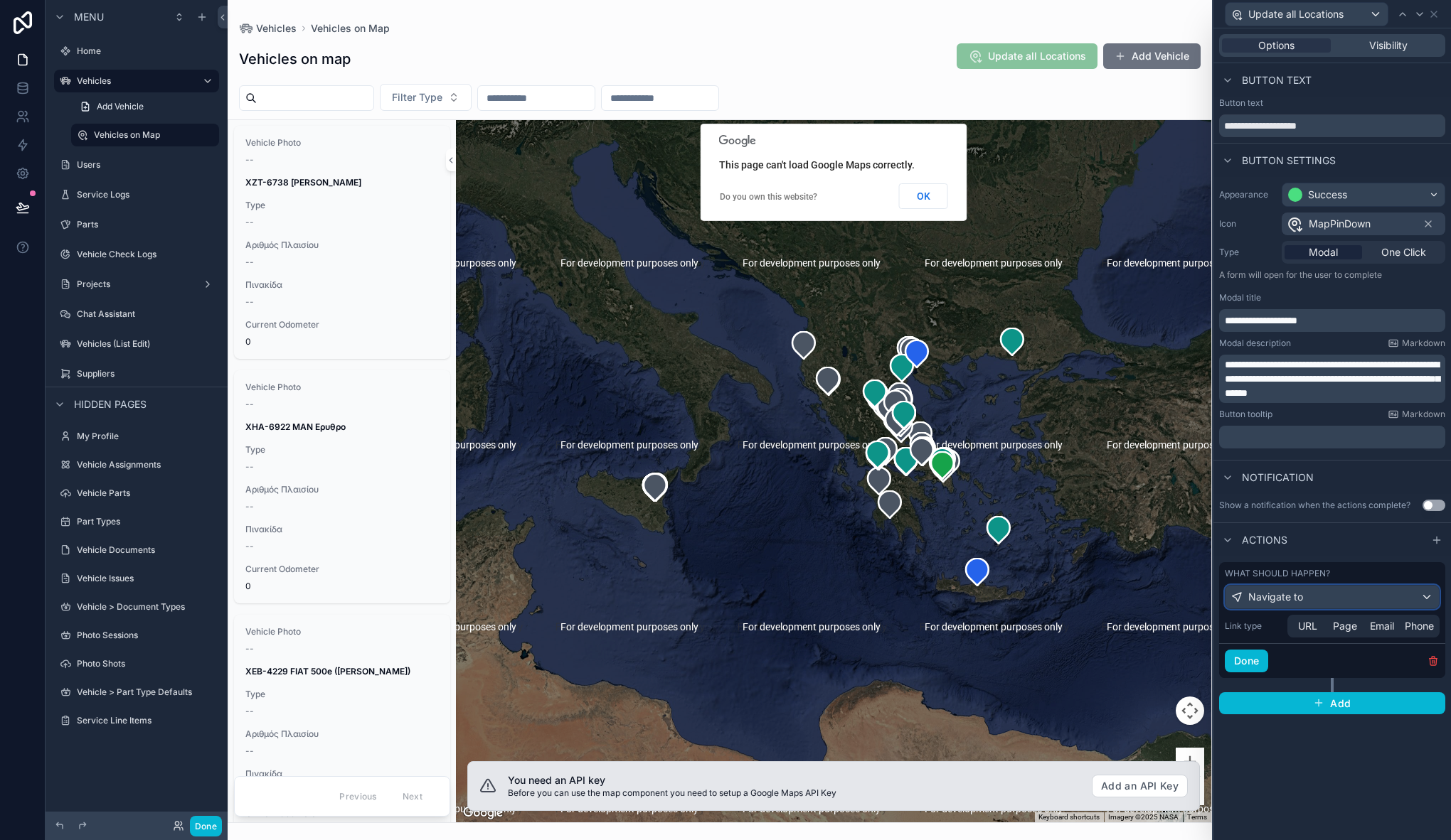
click at [1275, 593] on span "Navigate to" at bounding box center [1276, 597] width 55 height 14
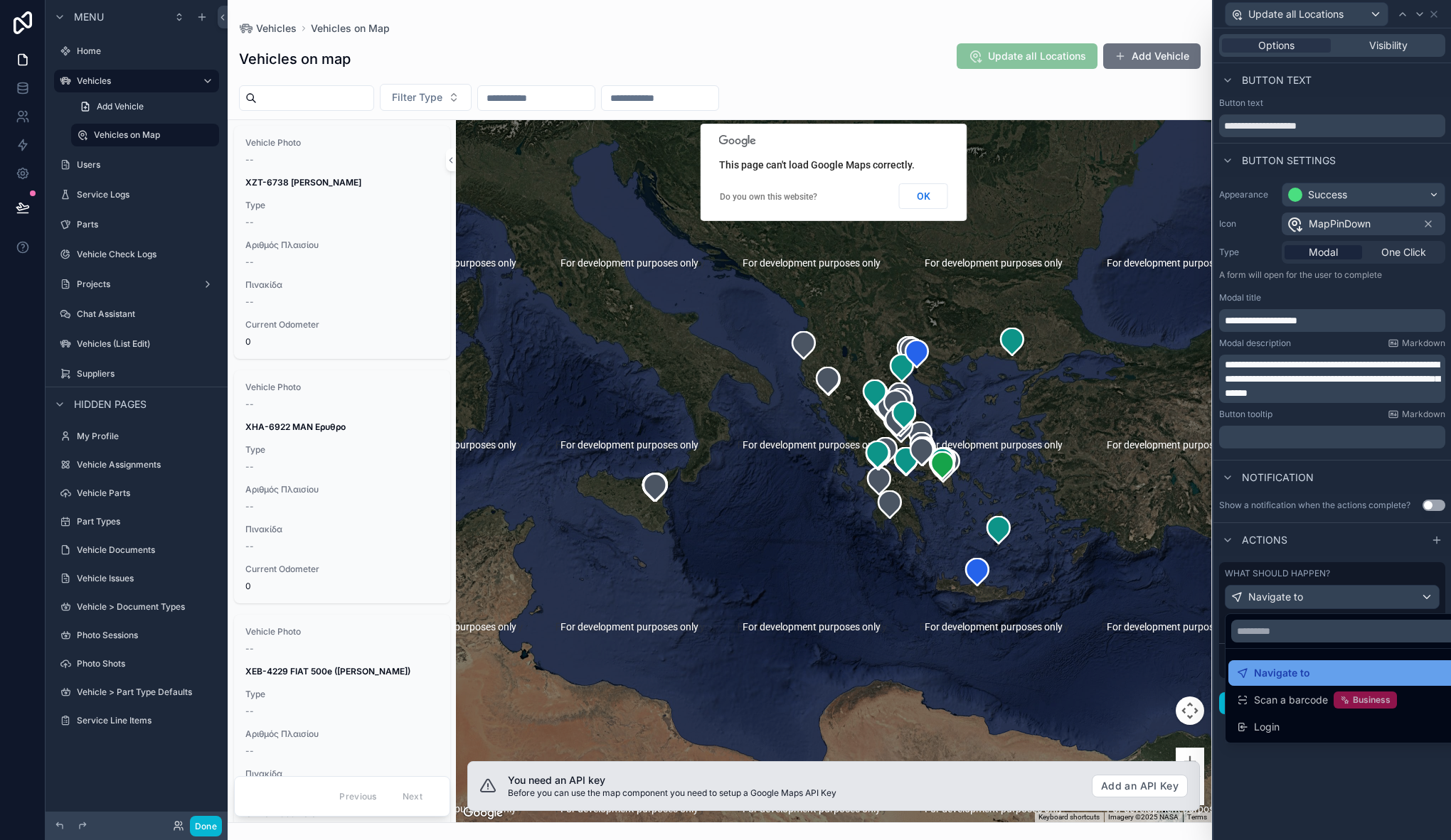
click at [1286, 668] on span "Navigate to" at bounding box center [1282, 673] width 56 height 17
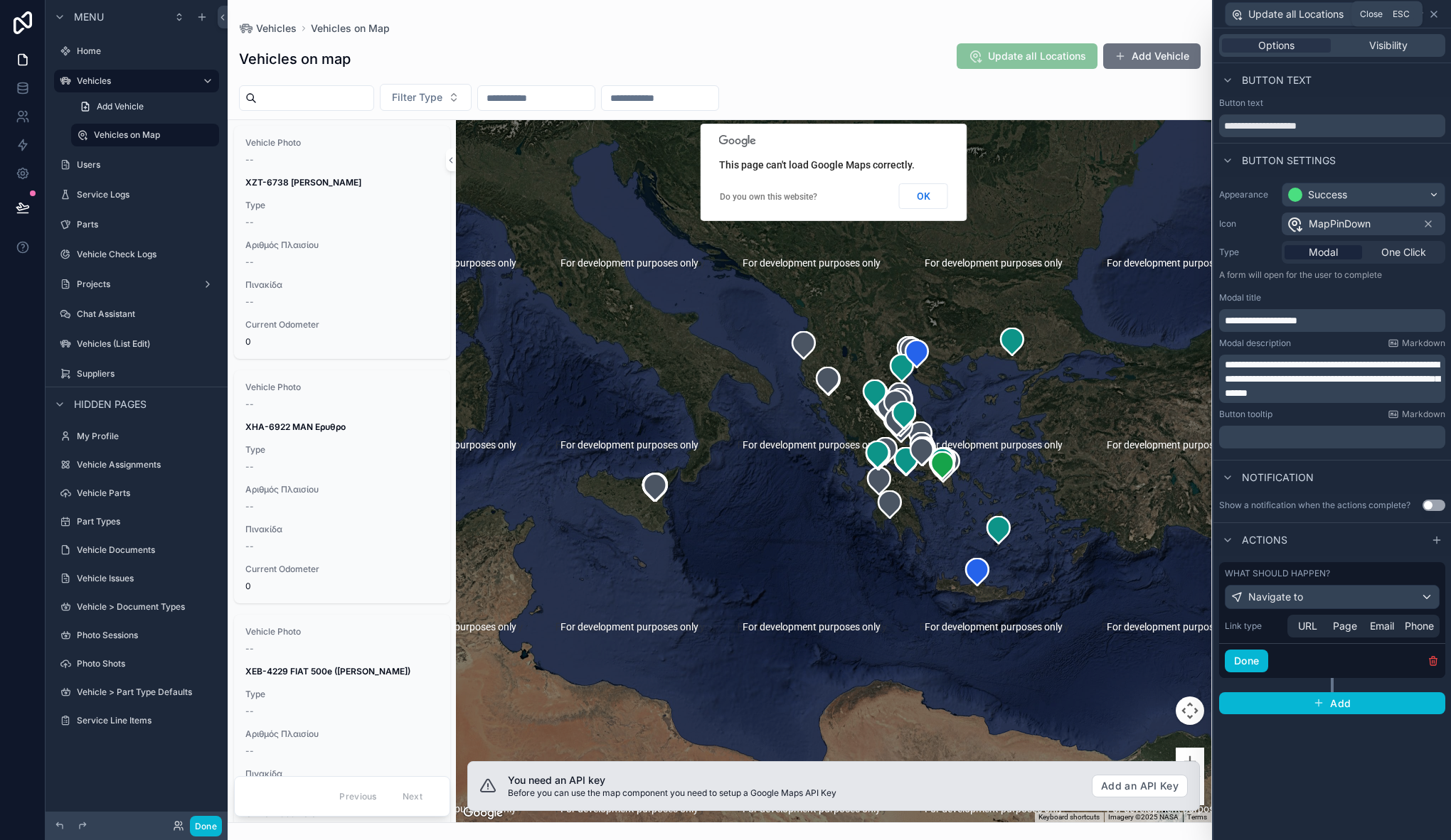
click at [1434, 12] on icon at bounding box center [1433, 14] width 12 height 12
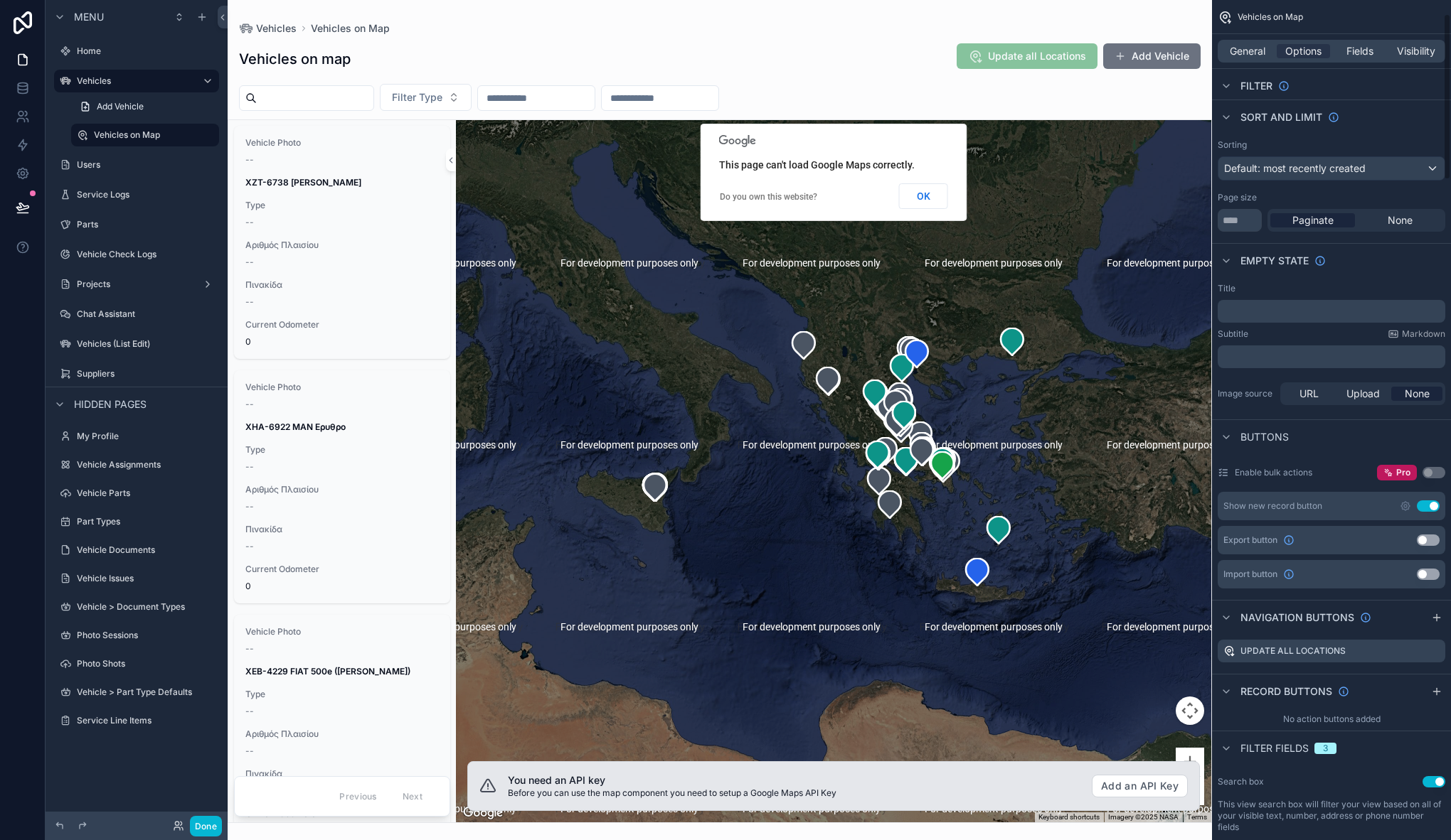
scroll to position [80, 0]
click at [877, 70] on div "Vehicles on map Update all Locations Add Vehicle" at bounding box center [720, 59] width 962 height 32
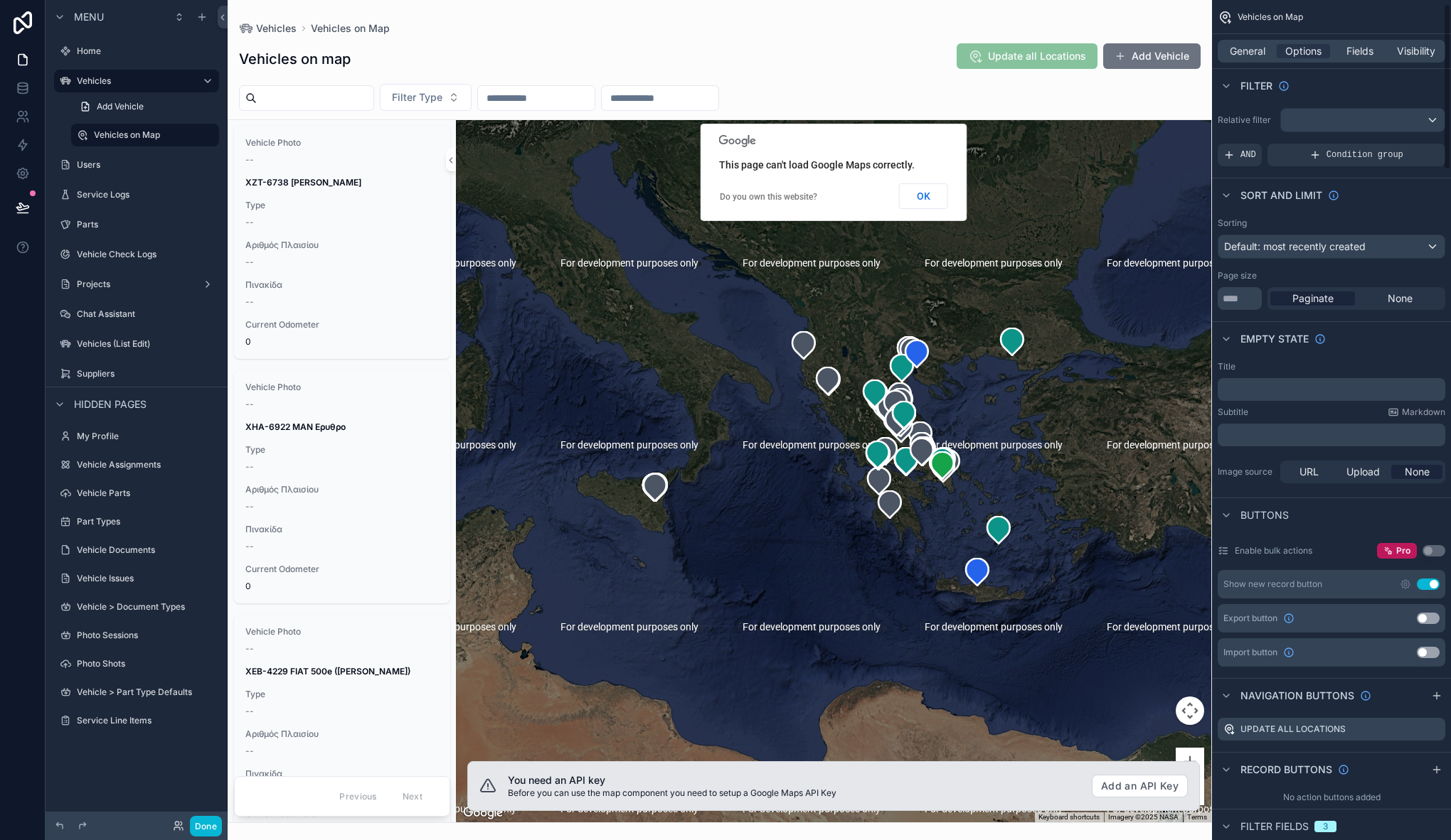
scroll to position [19, 0]
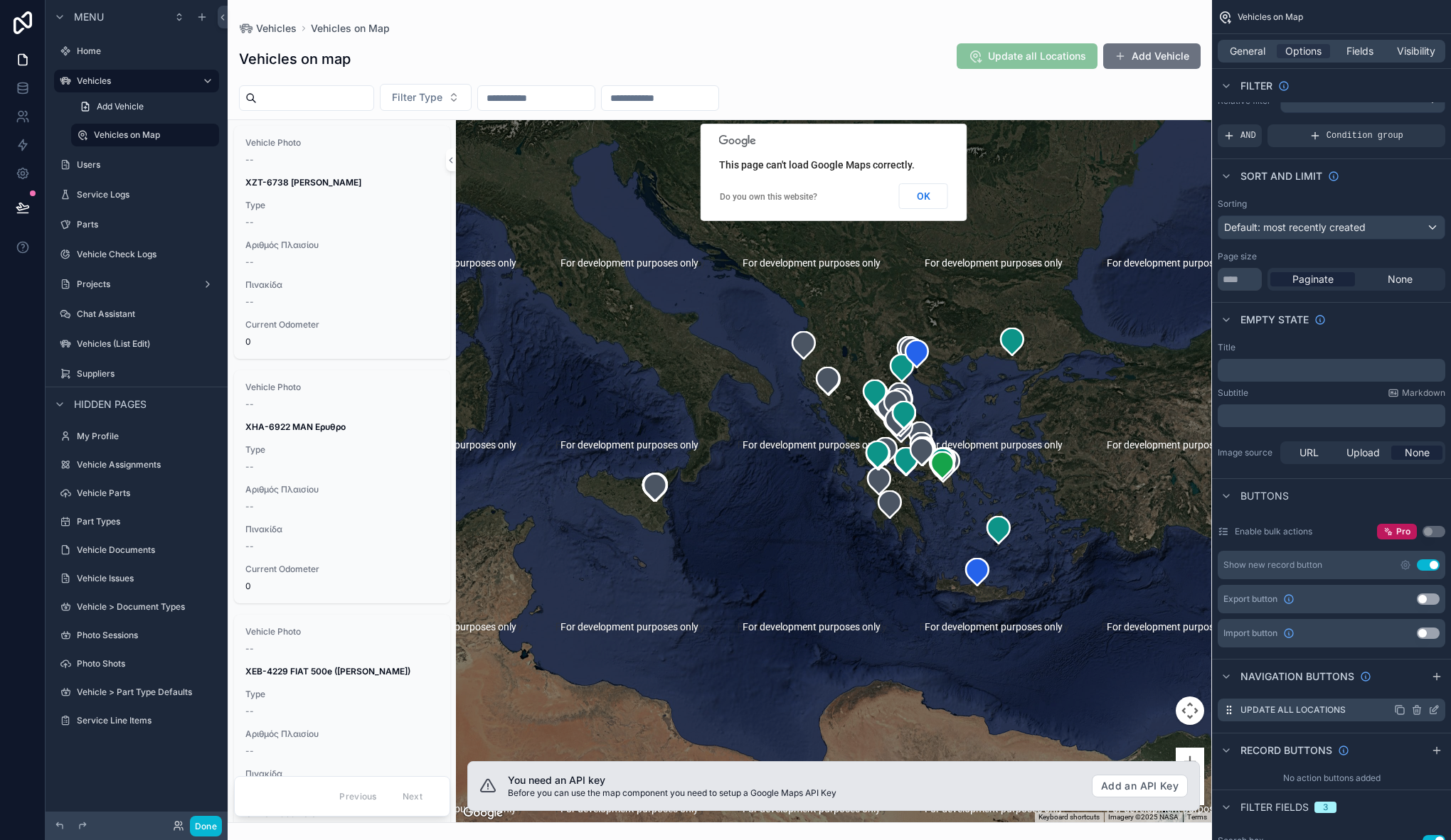
click at [1416, 712] on icon "scrollable content" at bounding box center [1416, 711] width 0 height 3
click at [1416, 689] on icon at bounding box center [1411, 687] width 12 height 12
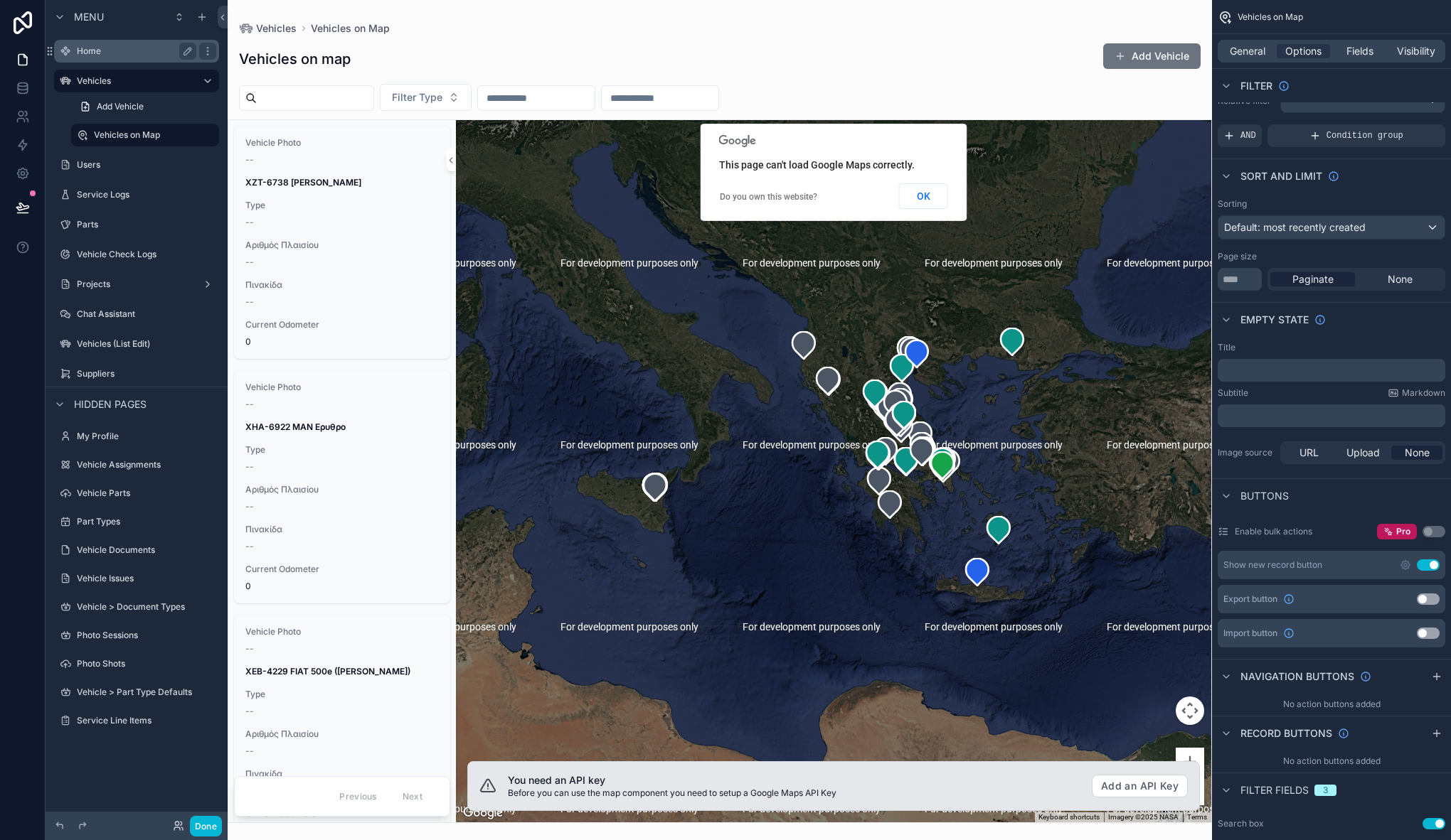
click at [138, 53] on label "Home" at bounding box center [133, 51] width 114 height 12
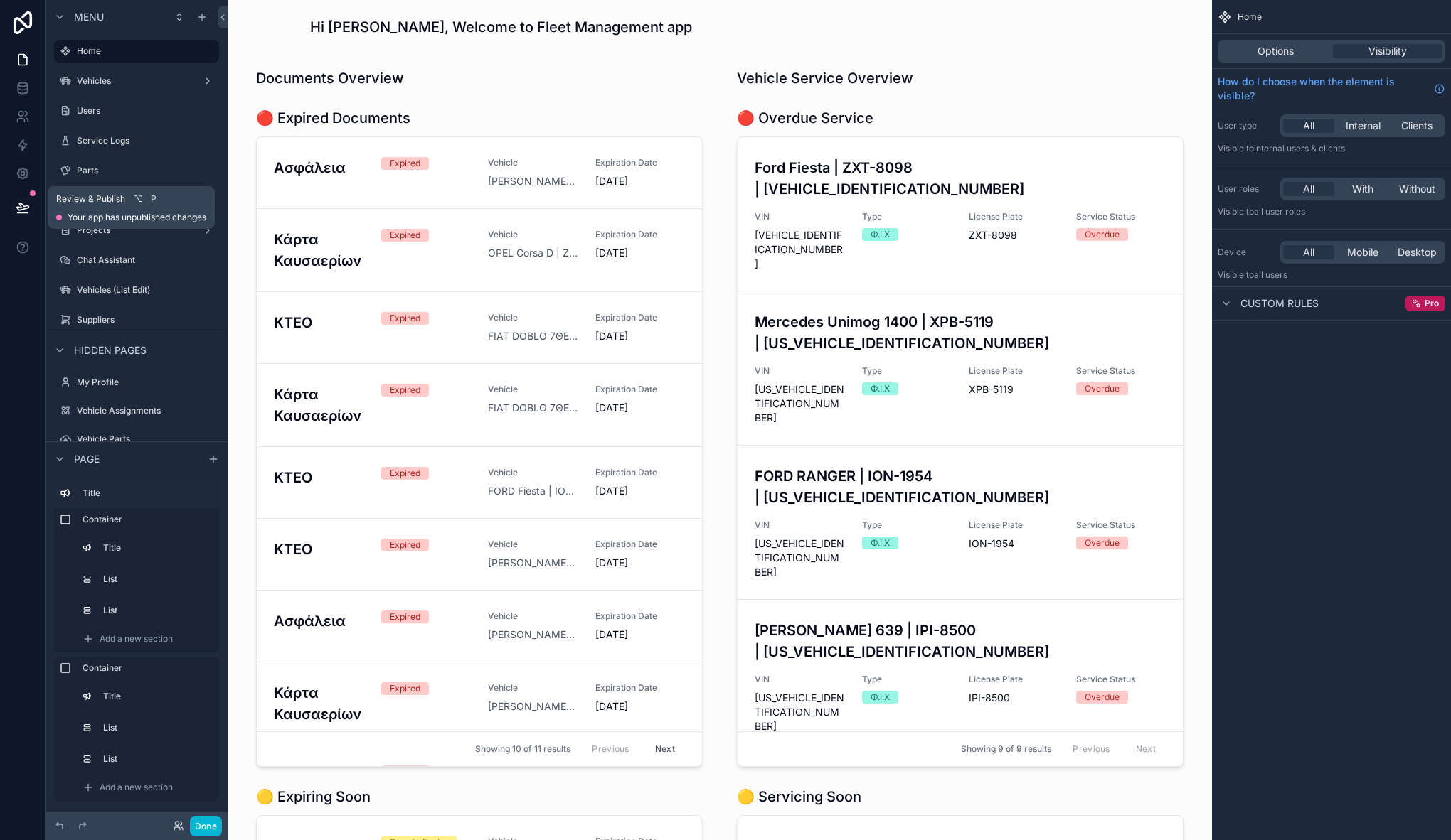
click at [15, 207] on icon at bounding box center [22, 207] width 14 height 14
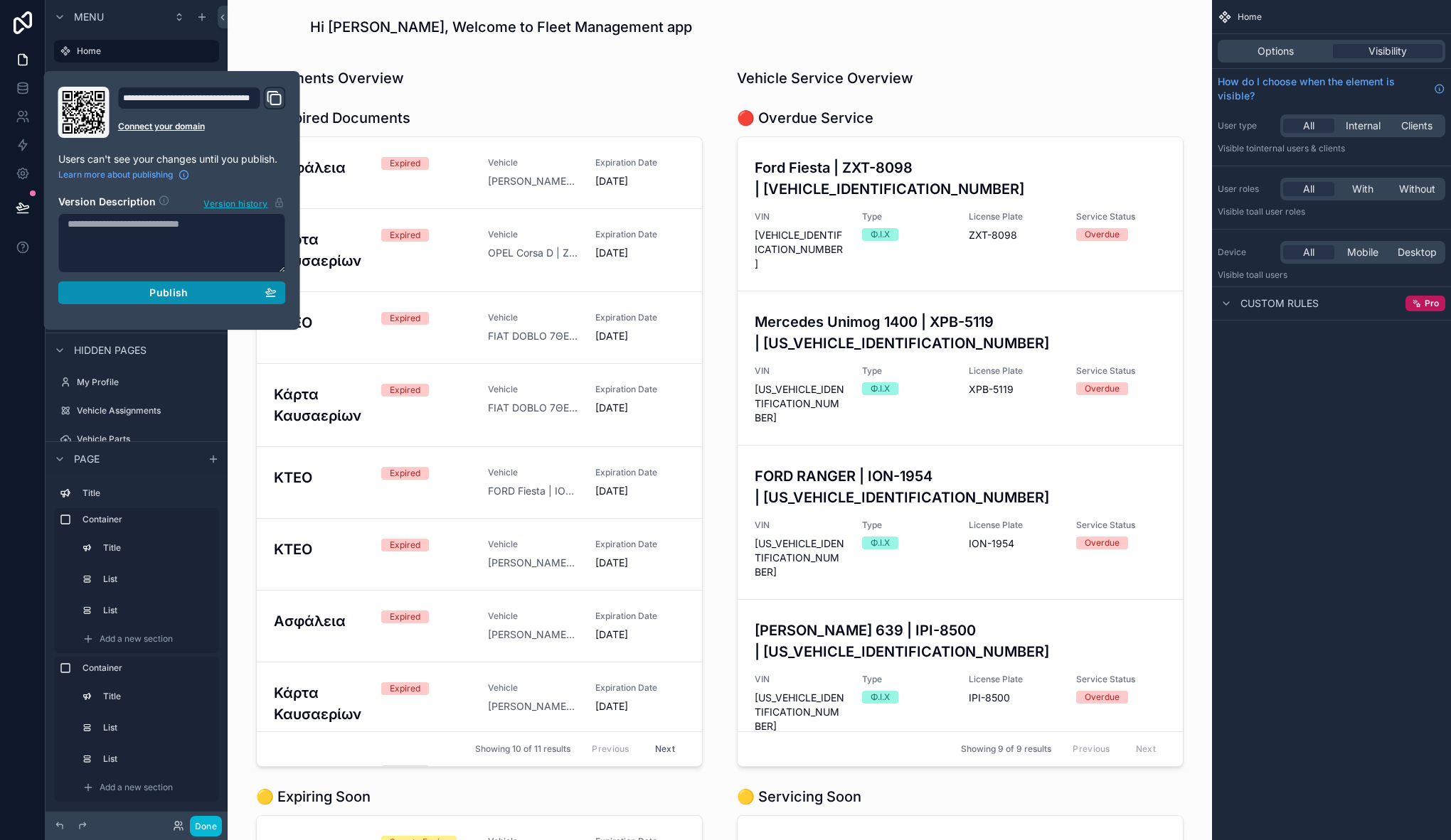
scroll to position [983, 0]
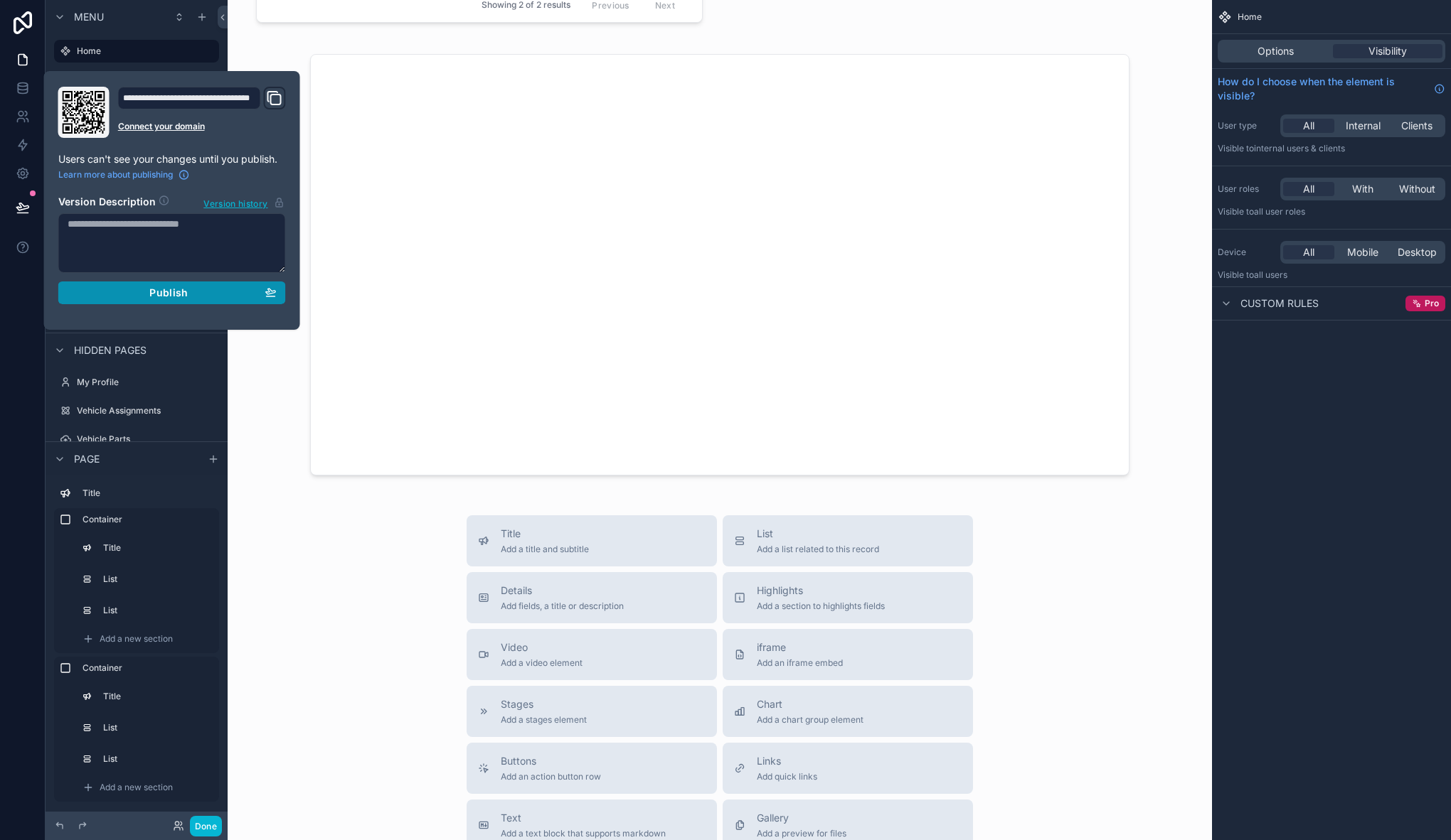
click at [136, 298] on div "Publish" at bounding box center [172, 293] width 209 height 13
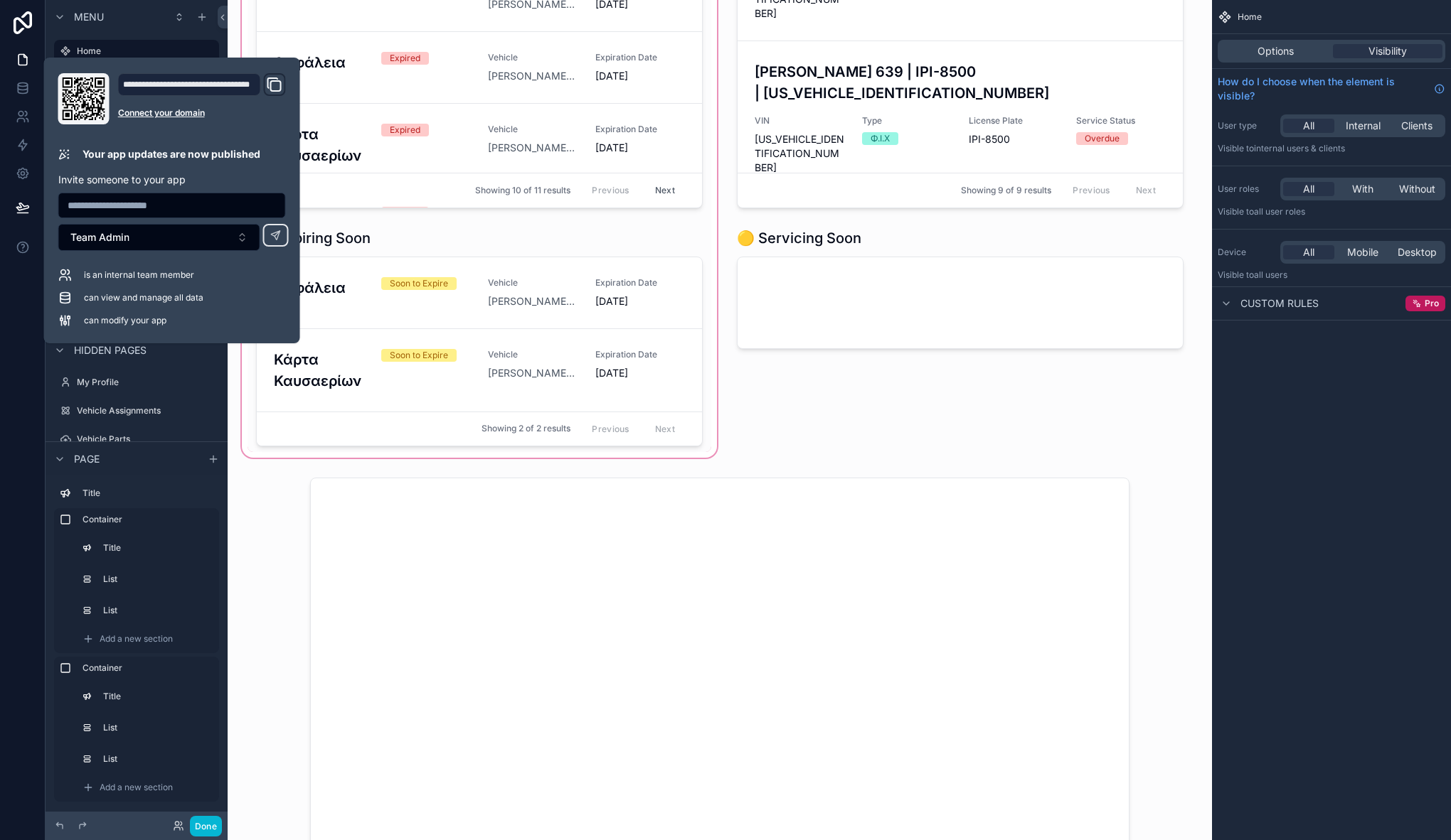
scroll to position [0, 0]
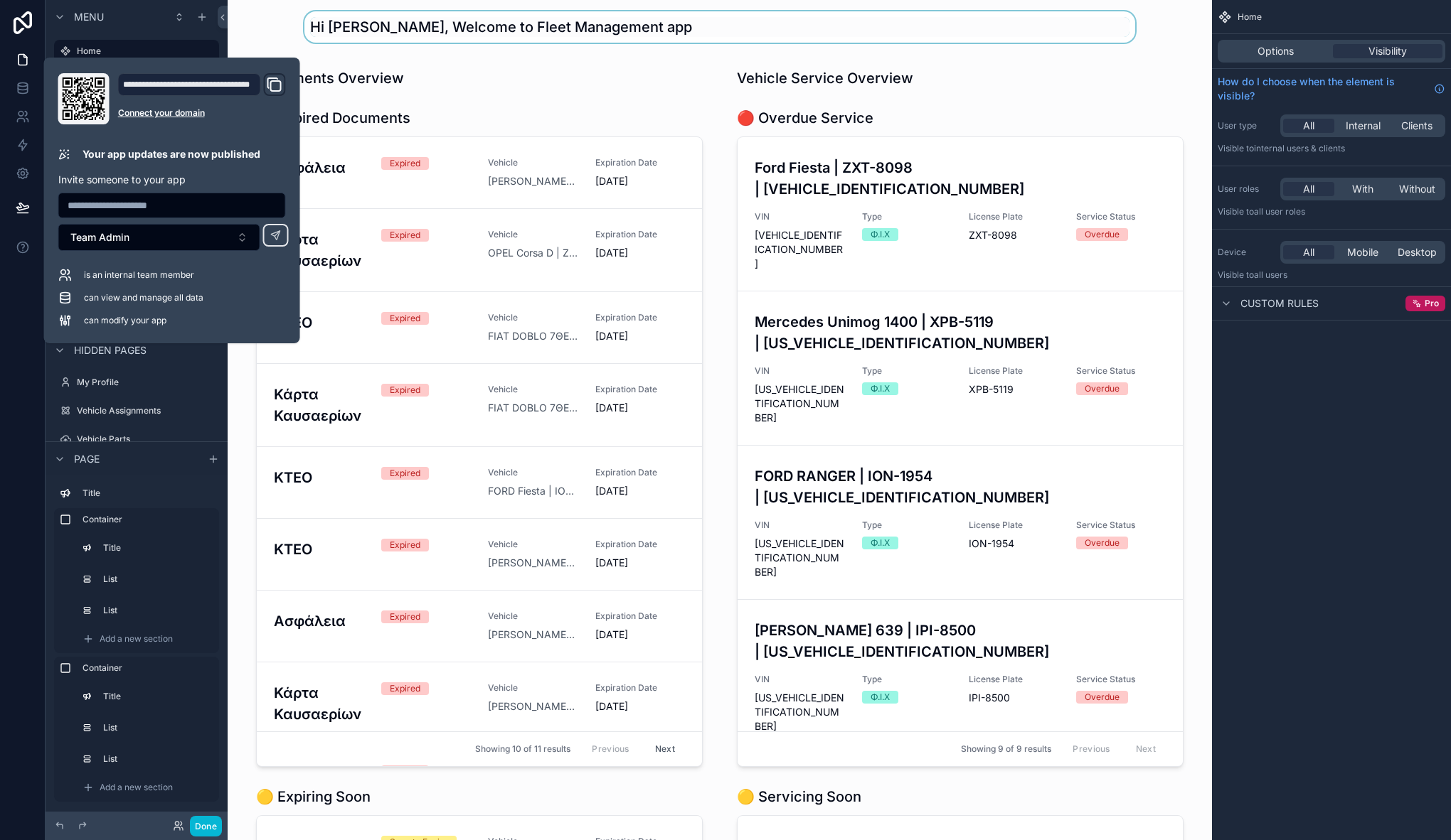
click at [794, 35] on div "scrollable content" at bounding box center [720, 27] width 962 height 31
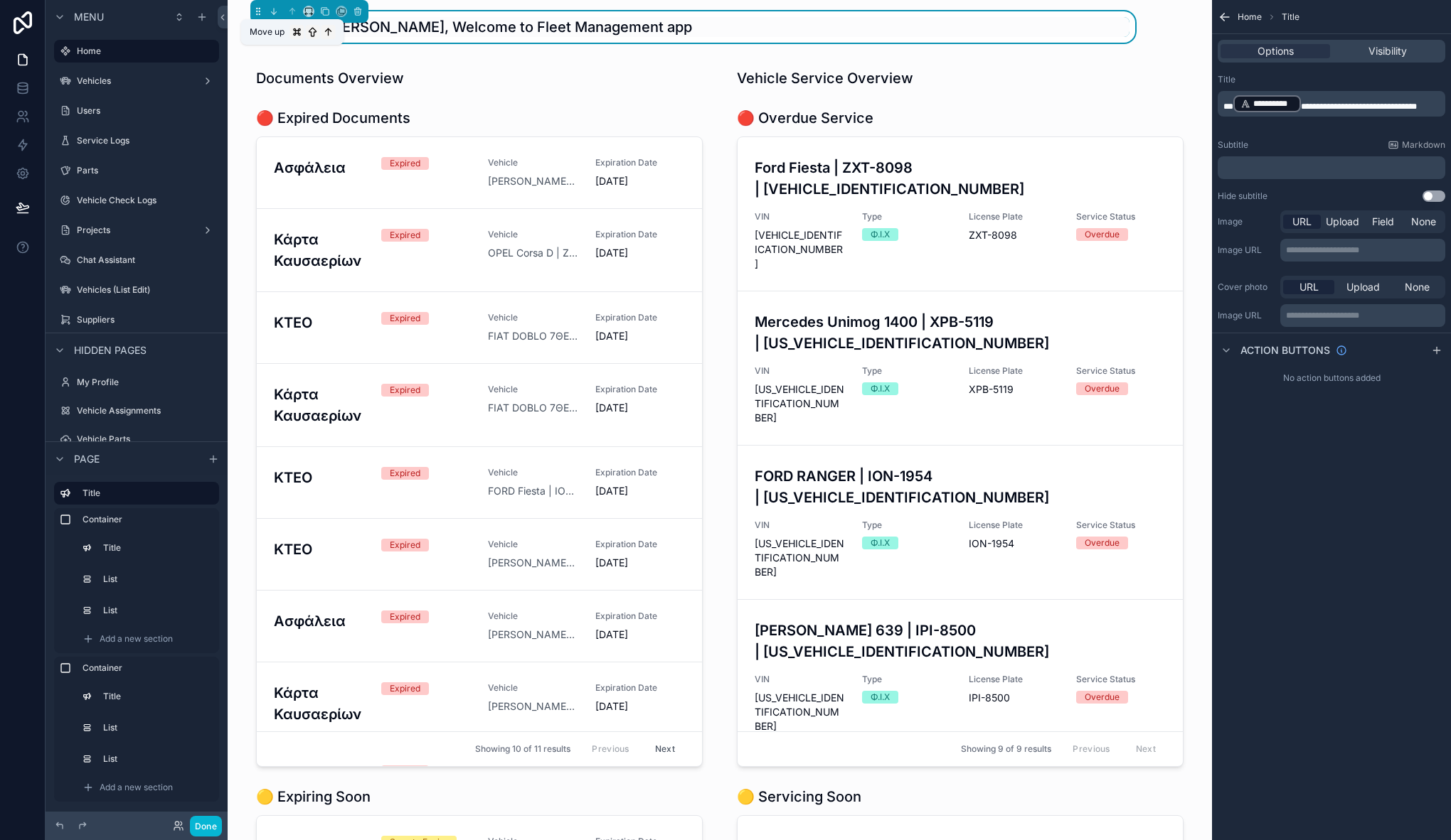
scroll to position [983, 0]
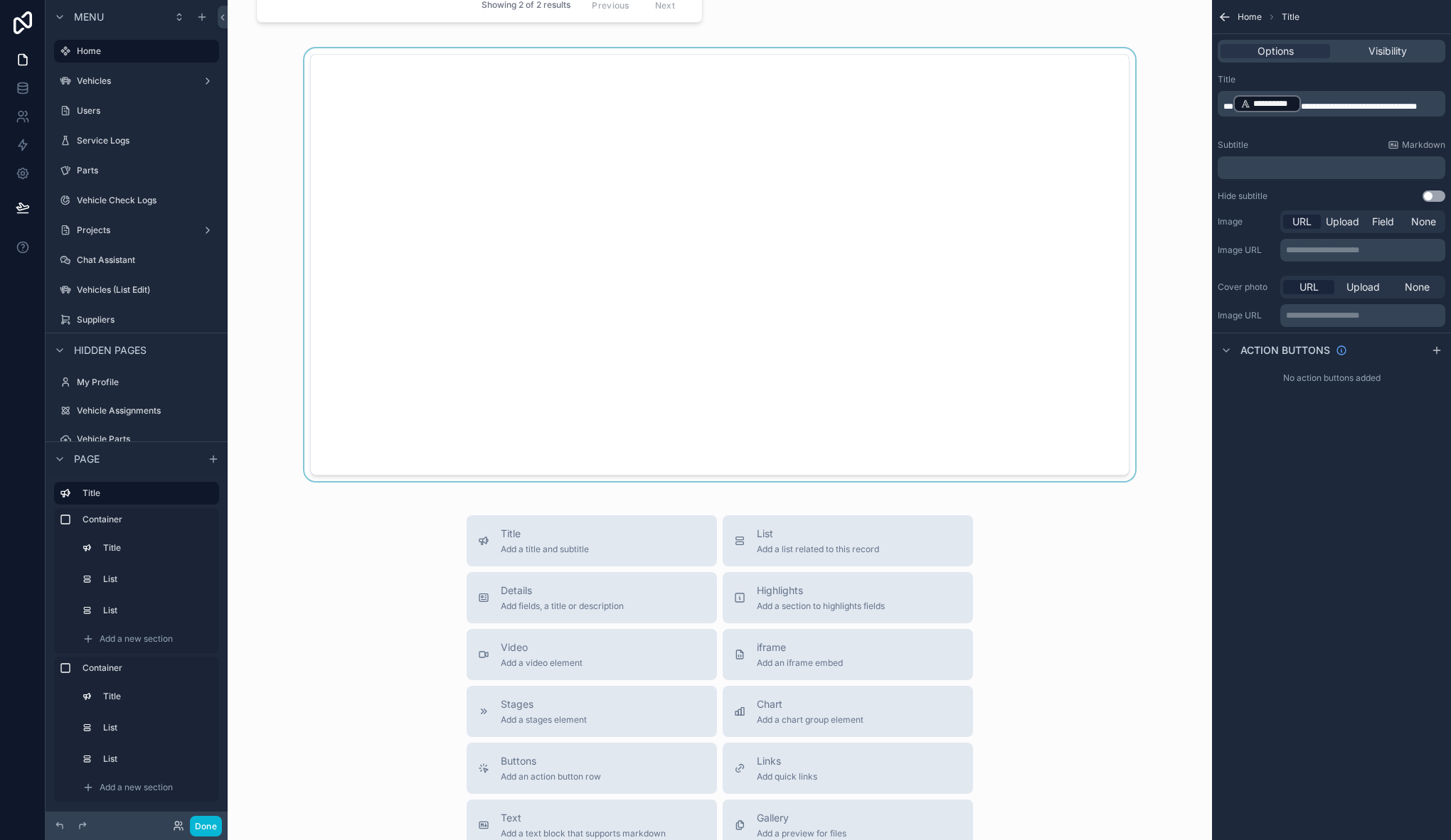
click at [516, 422] on div "scrollable content" at bounding box center [720, 265] width 962 height 433
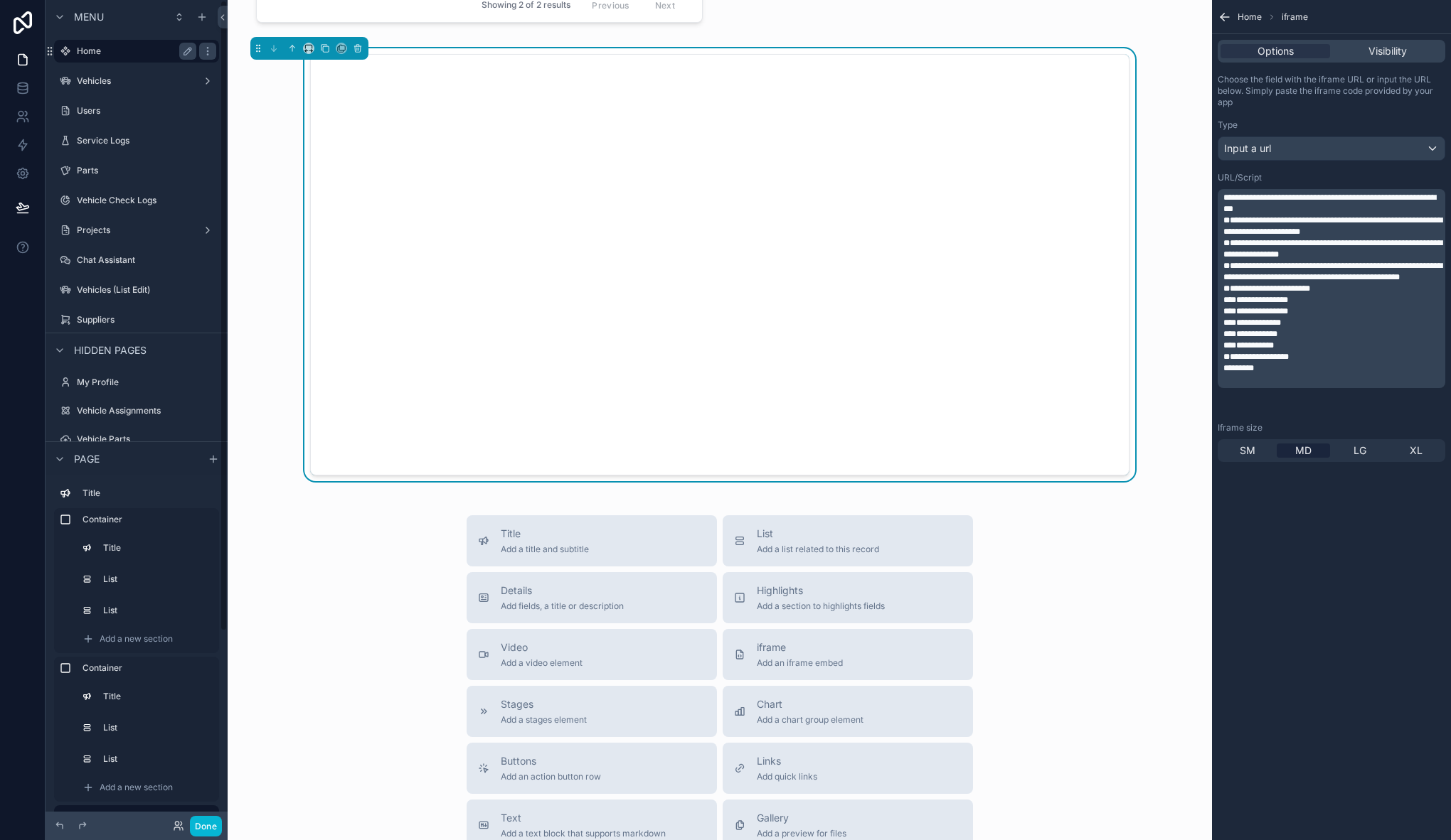
click at [90, 47] on label "Home" at bounding box center [133, 51] width 114 height 12
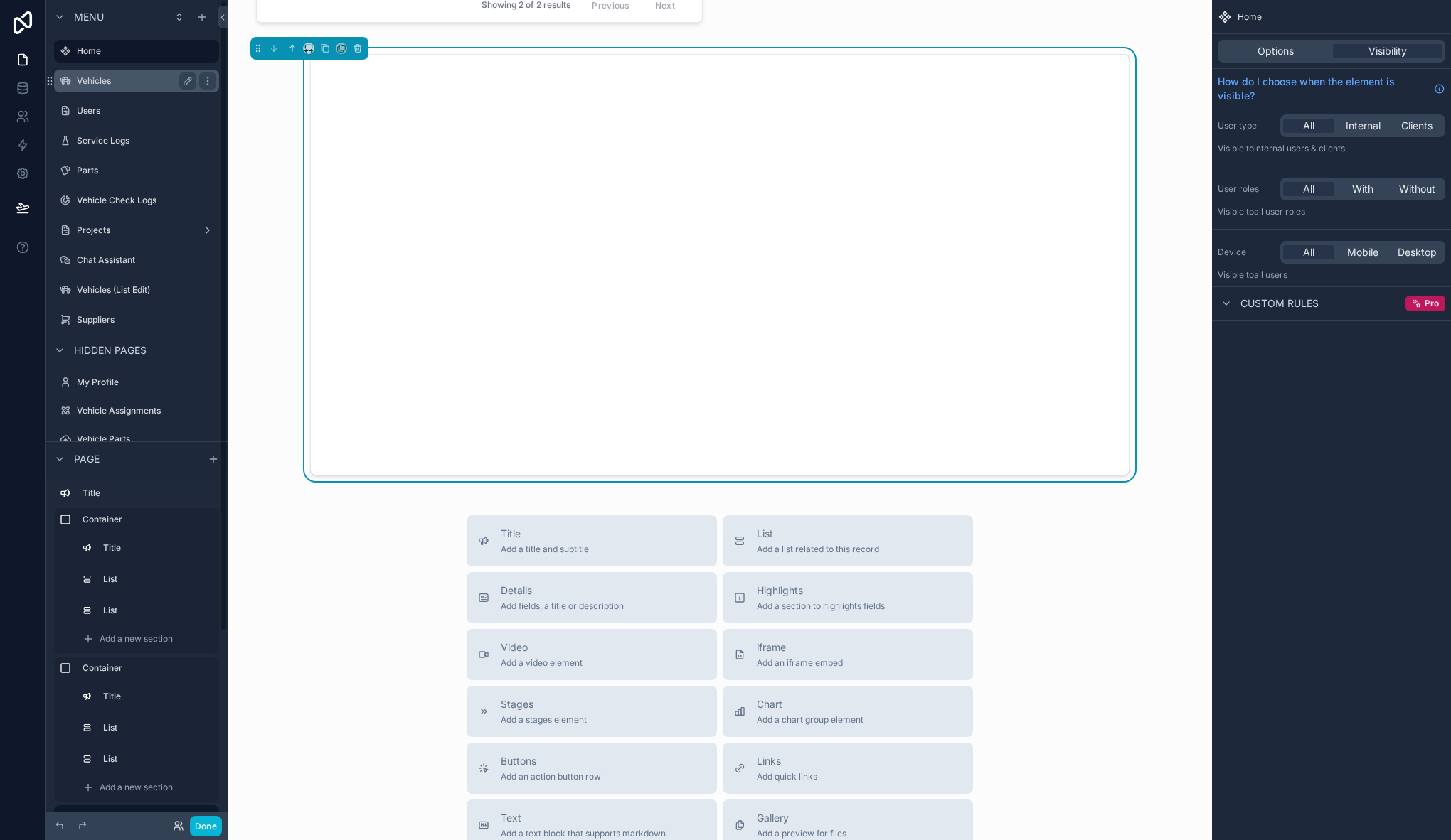
click at [94, 77] on label "Vehicles" at bounding box center [133, 81] width 114 height 12
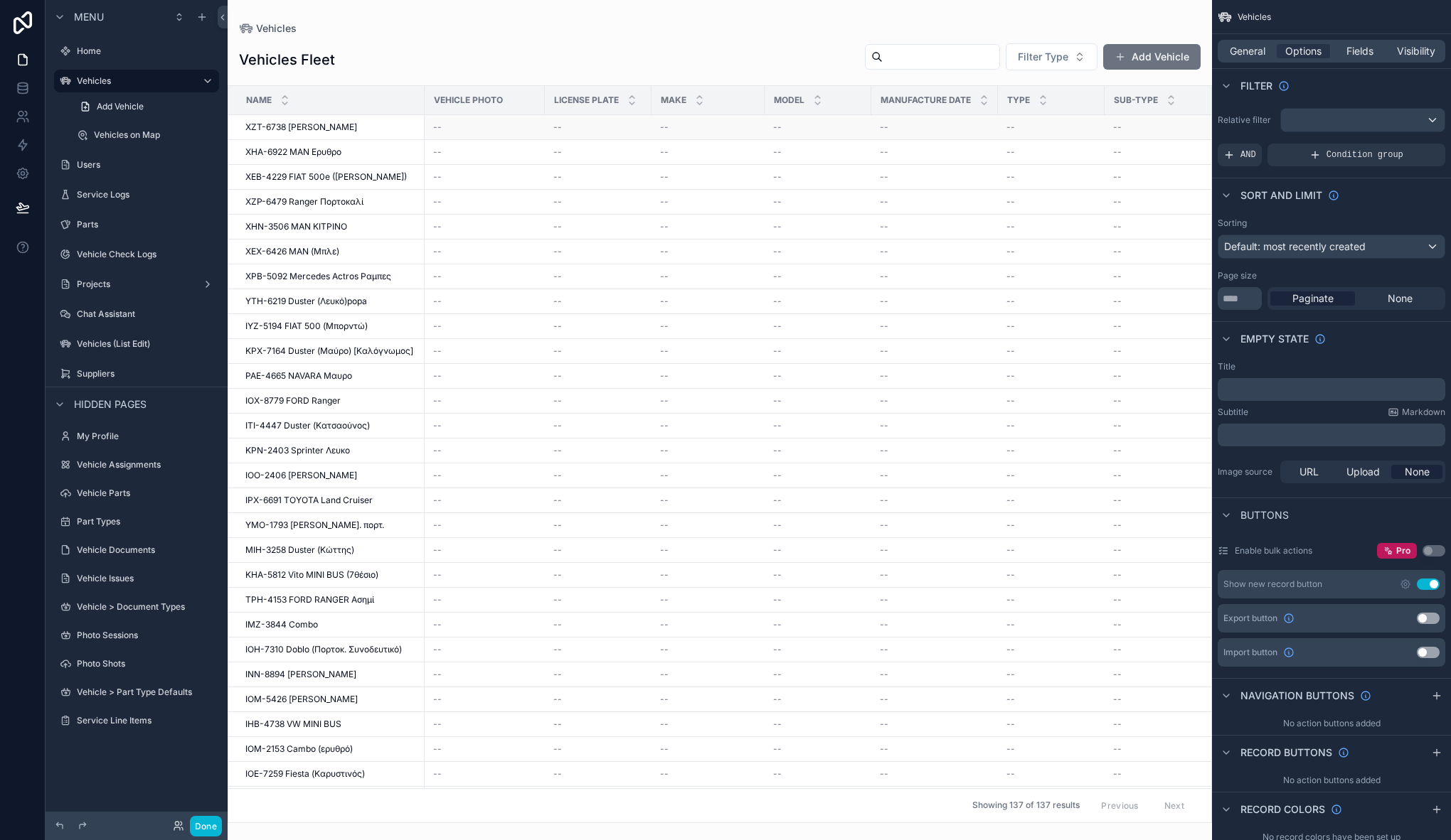
click at [320, 130] on span "ΧΖΤ-6738 [PERSON_NAME]" at bounding box center [301, 127] width 111 height 12
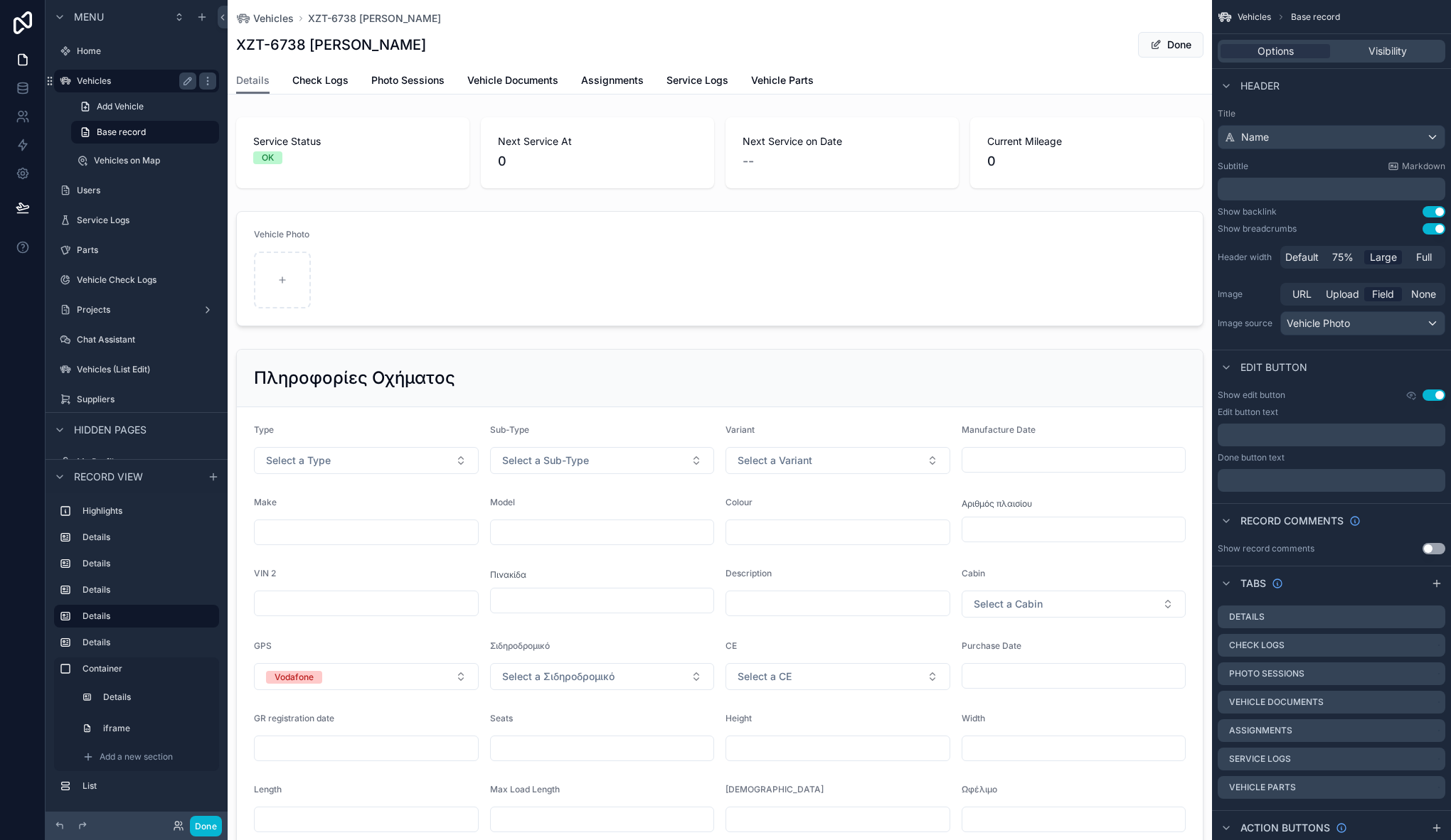
click at [120, 74] on div "Vehicles" at bounding box center [136, 81] width 120 height 17
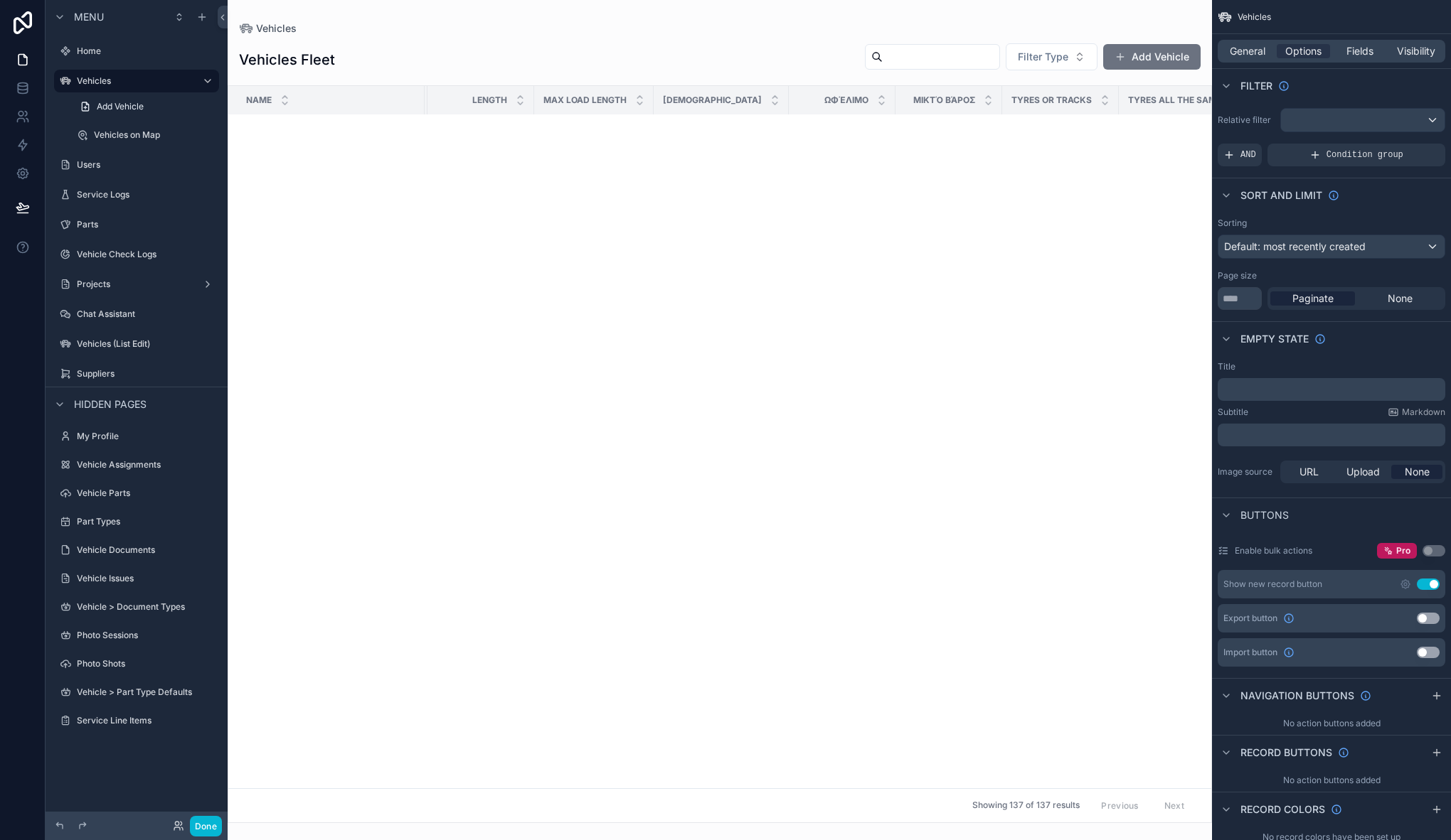
scroll to position [0, 3409]
